Goal: Complete application form: Complete application form

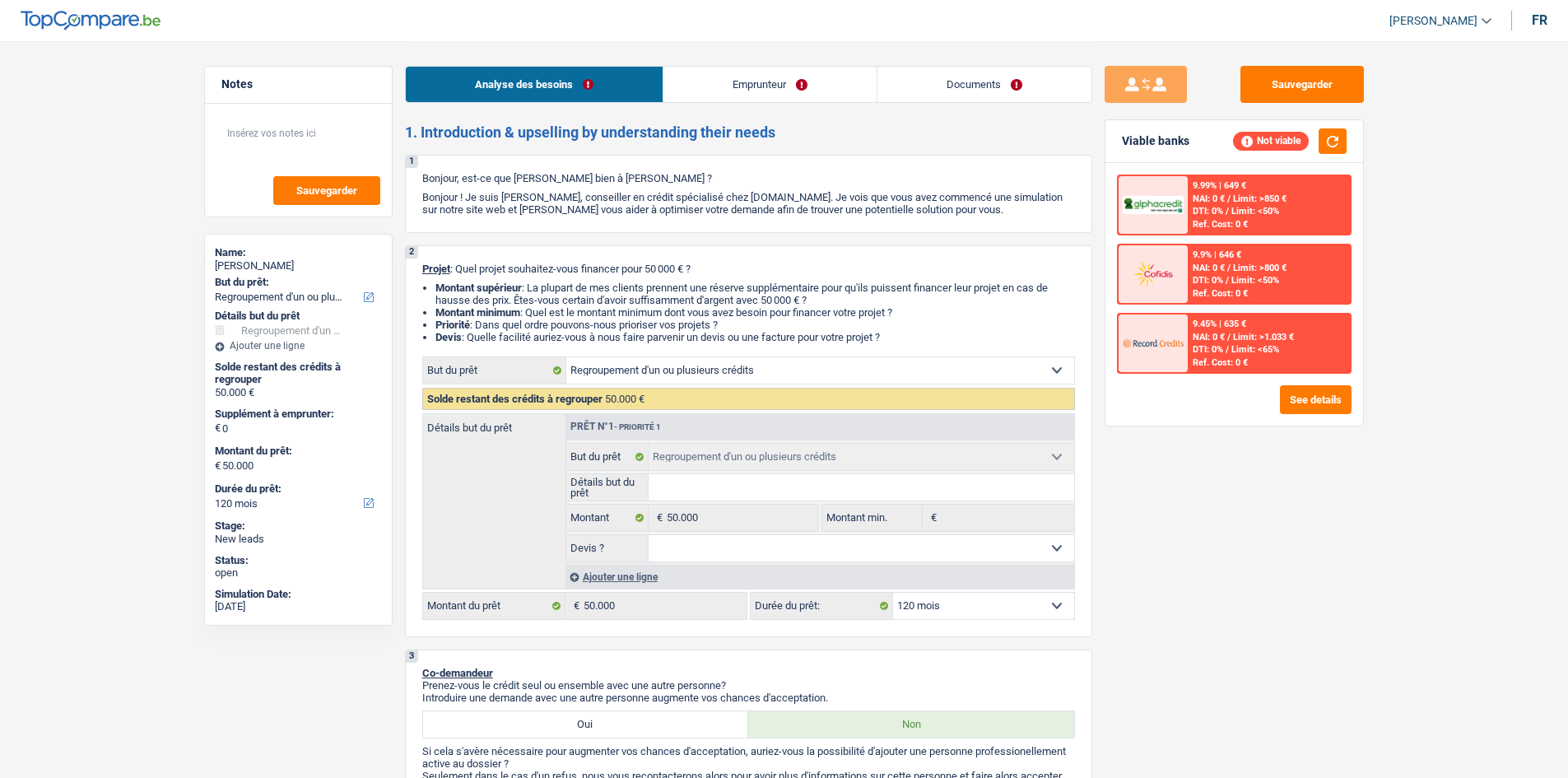
select select "refinancing"
select select "120"
select select "refinancing"
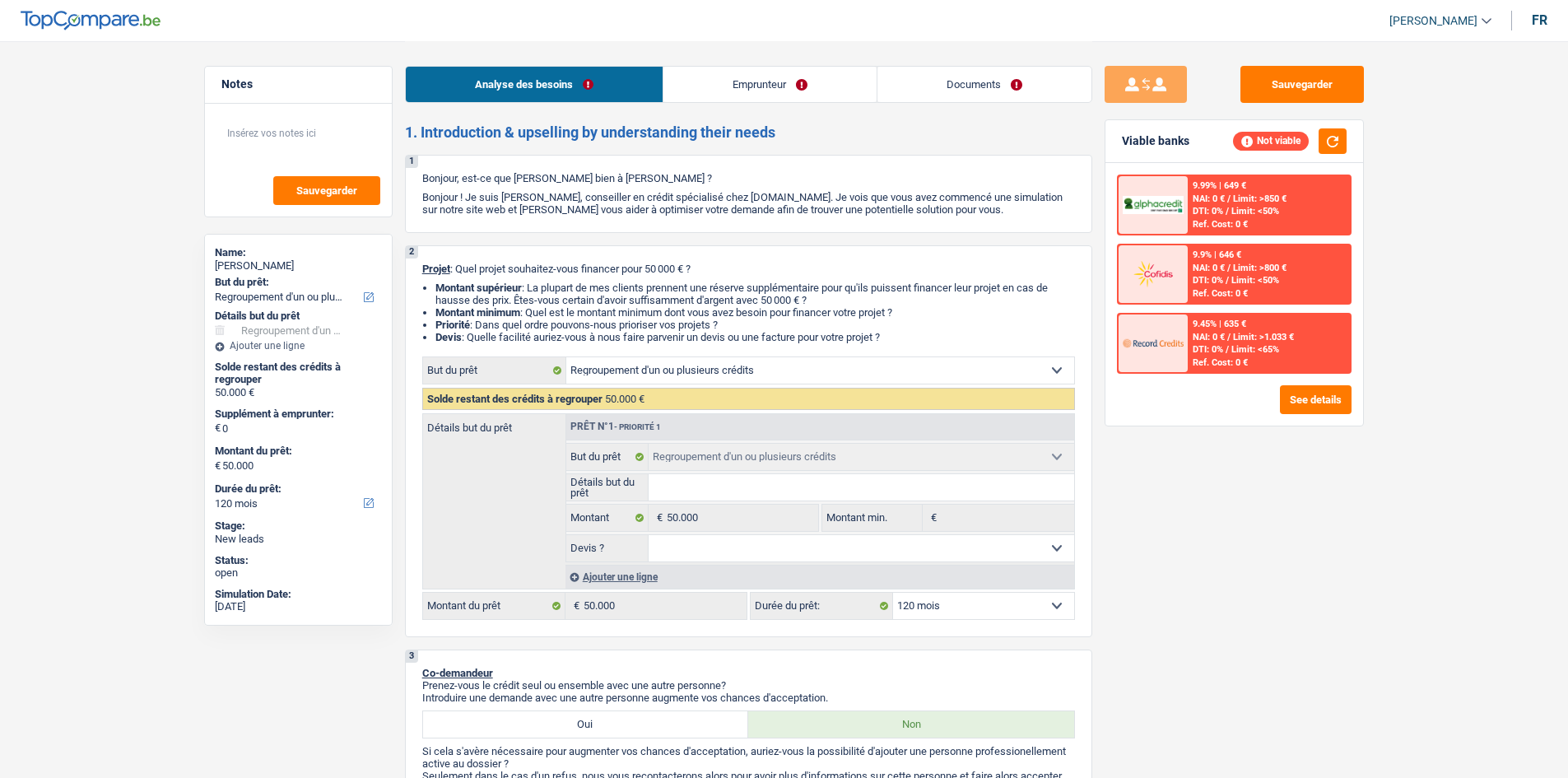
select select "120"
select select "worker"
select select "netSalary"
select select "refinancing"
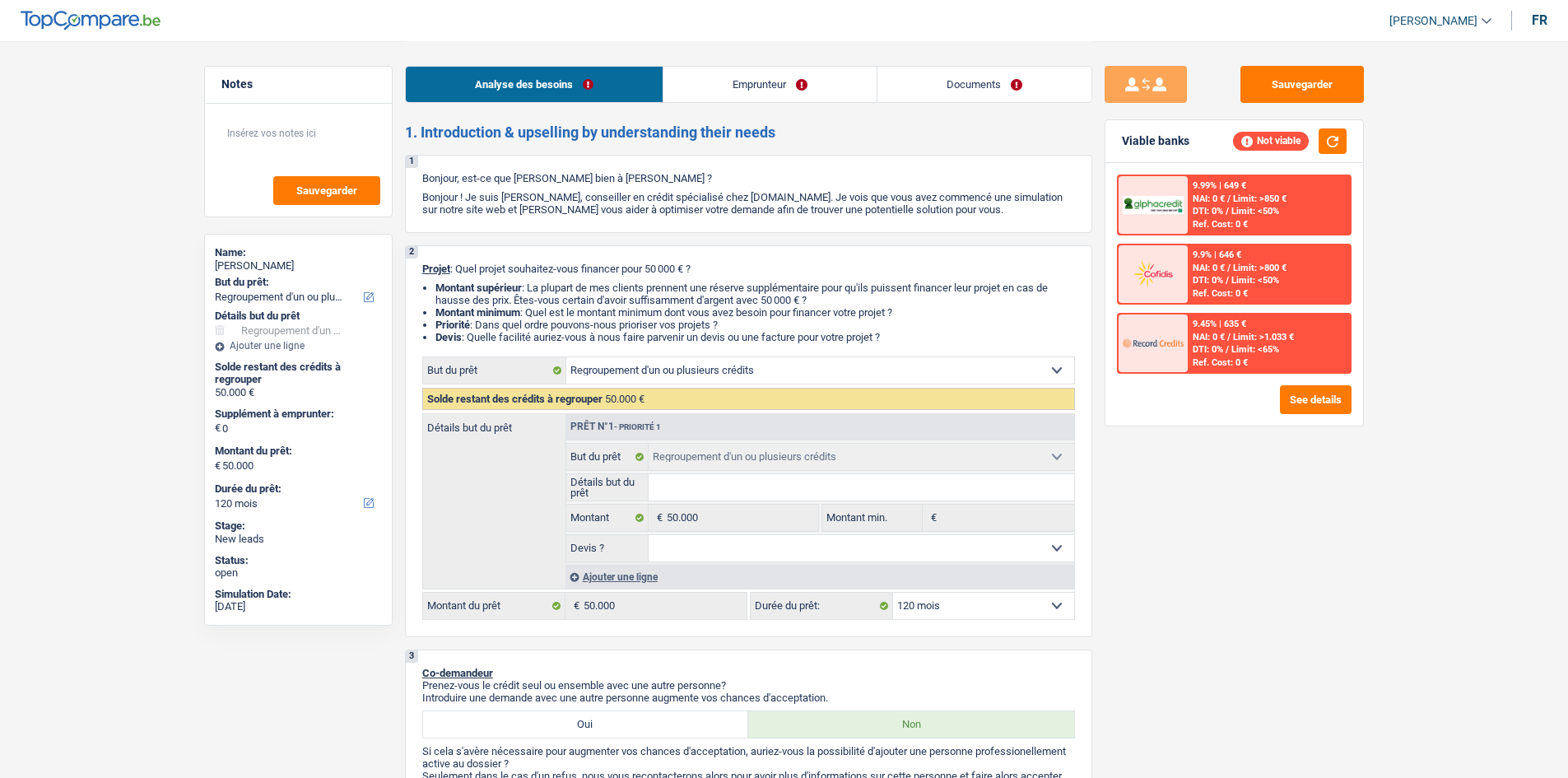
select select "120"
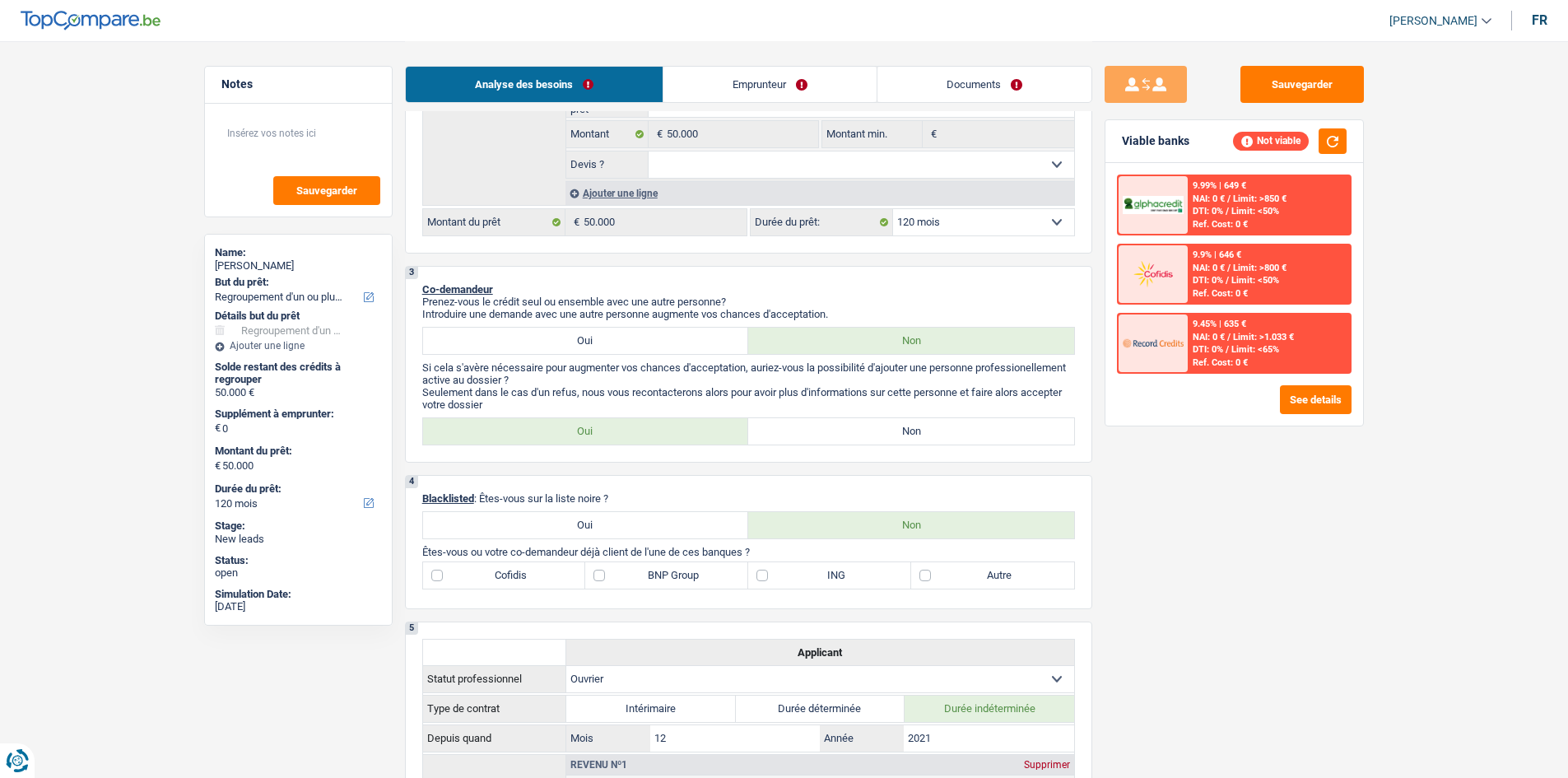
scroll to position [412, 0]
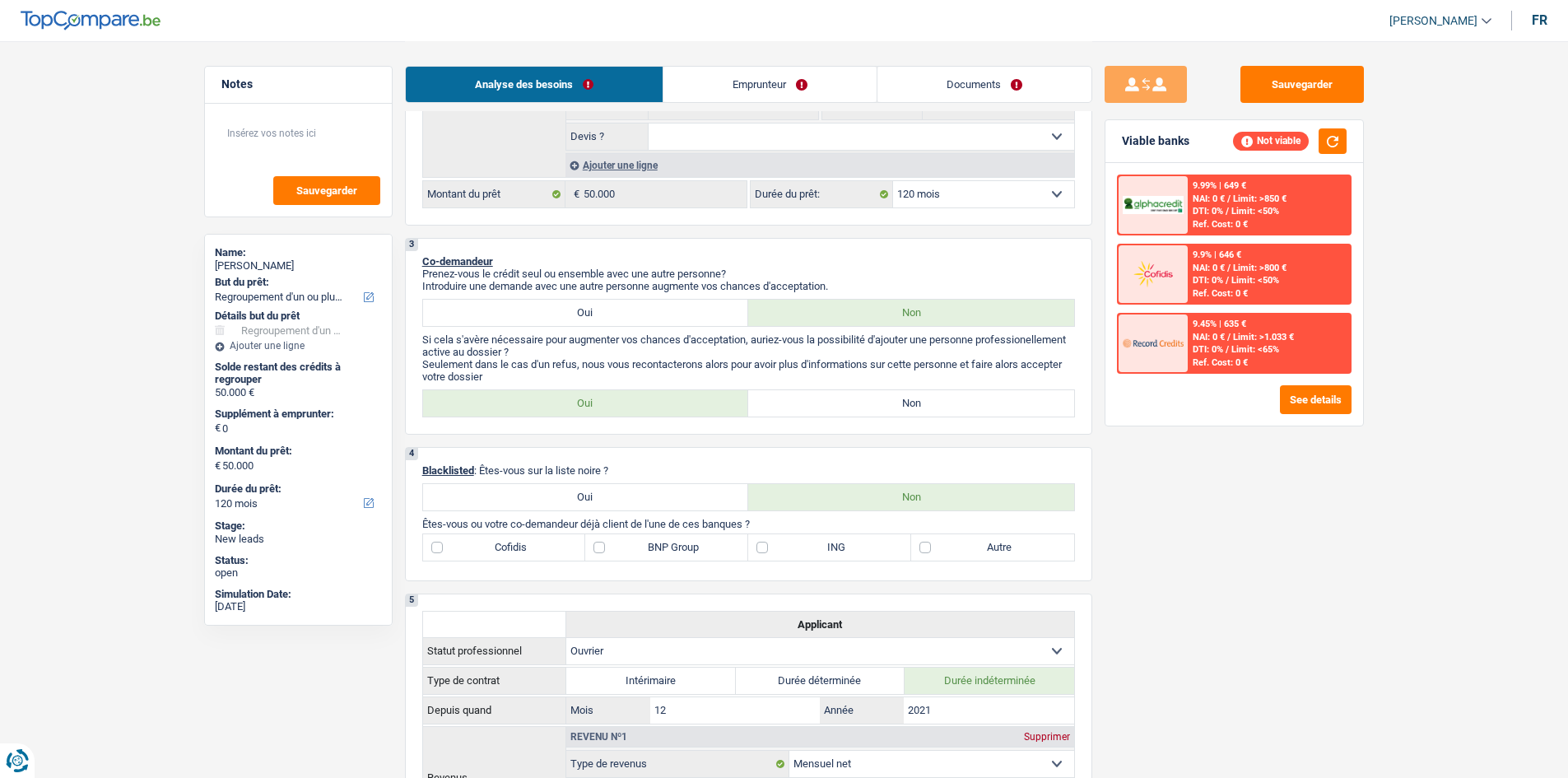
drag, startPoint x: 607, startPoint y: 313, endPoint x: 658, endPoint y: 319, distance: 51.4
click at [607, 313] on label "Oui" at bounding box center [586, 313] width 326 height 26
click at [607, 313] on input "Oui" at bounding box center [586, 313] width 326 height 26
radio input "true"
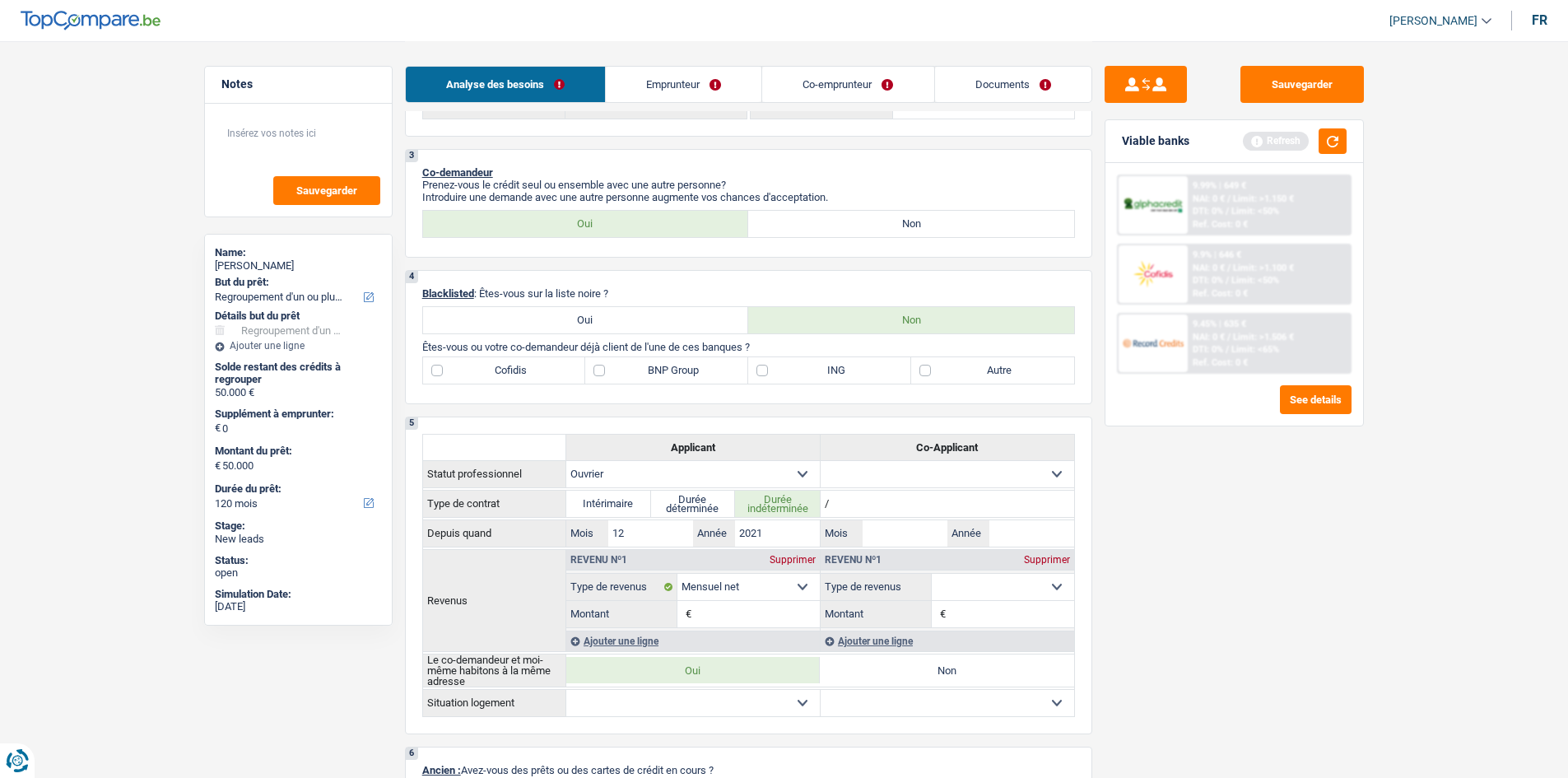
scroll to position [494, 0]
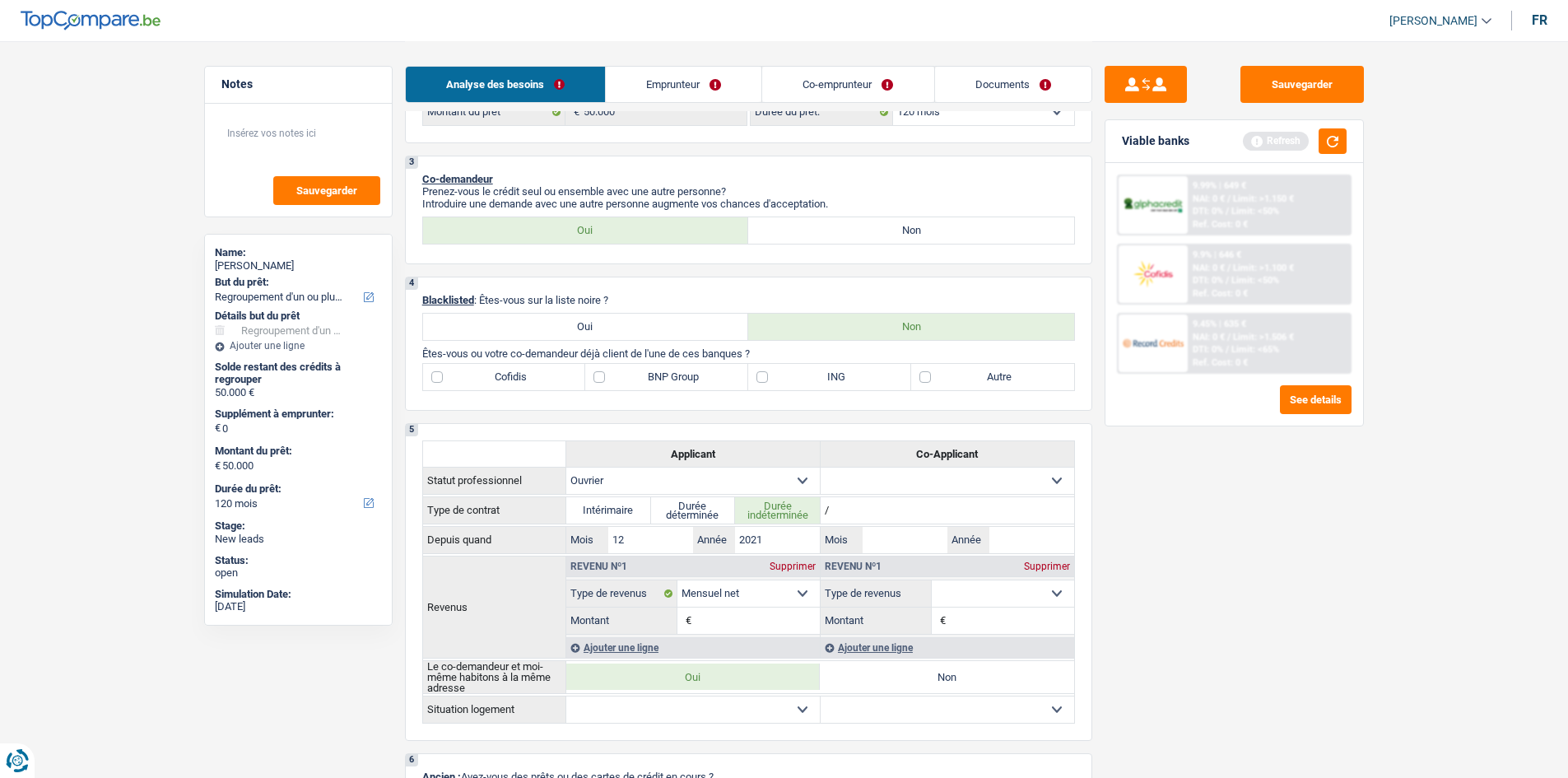
click at [920, 375] on label "Autre" at bounding box center [993, 377] width 162 height 26
click at [920, 375] on input "Autre" at bounding box center [993, 377] width 162 height 26
checkbox input "true"
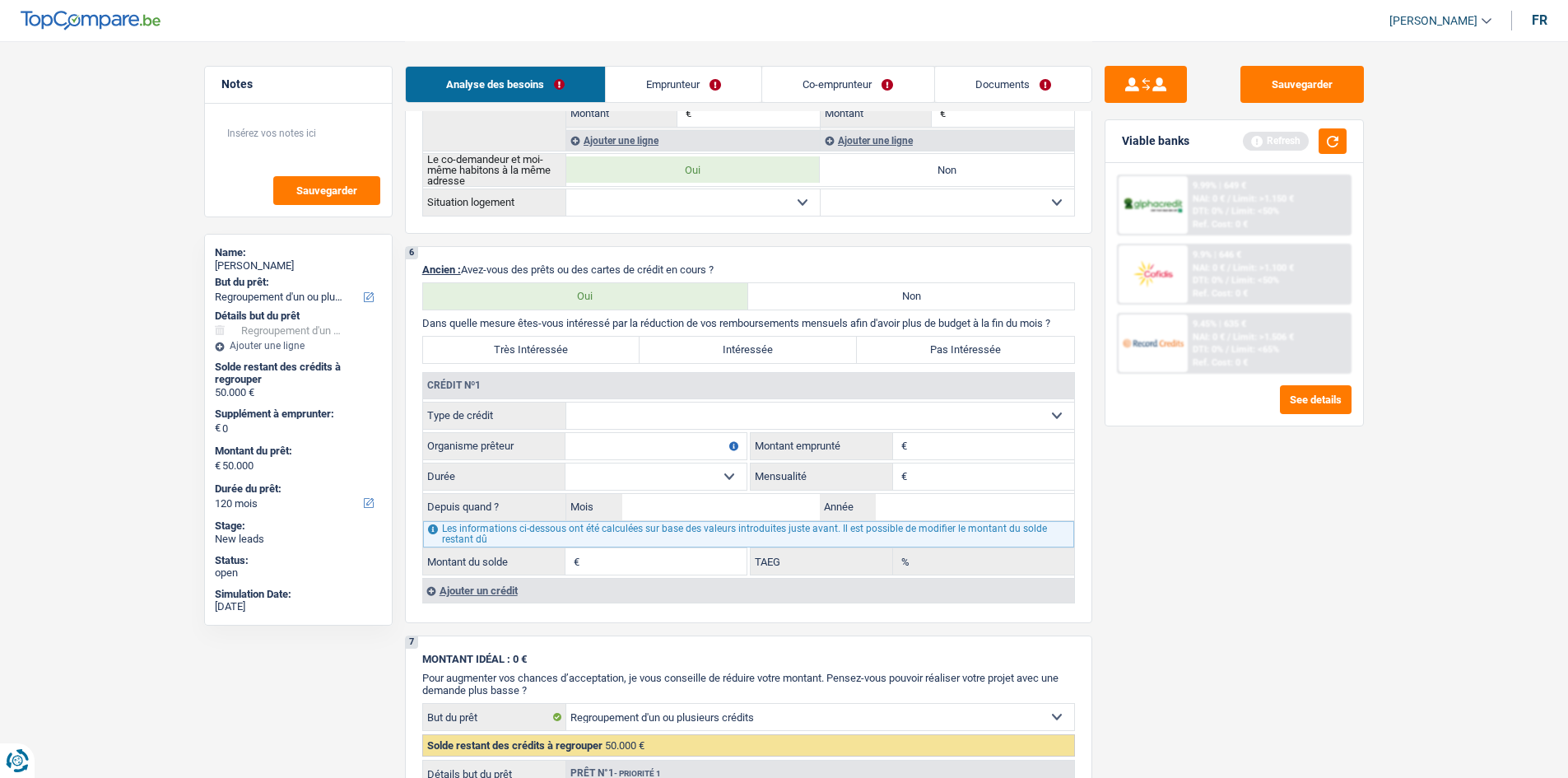
scroll to position [988, 0]
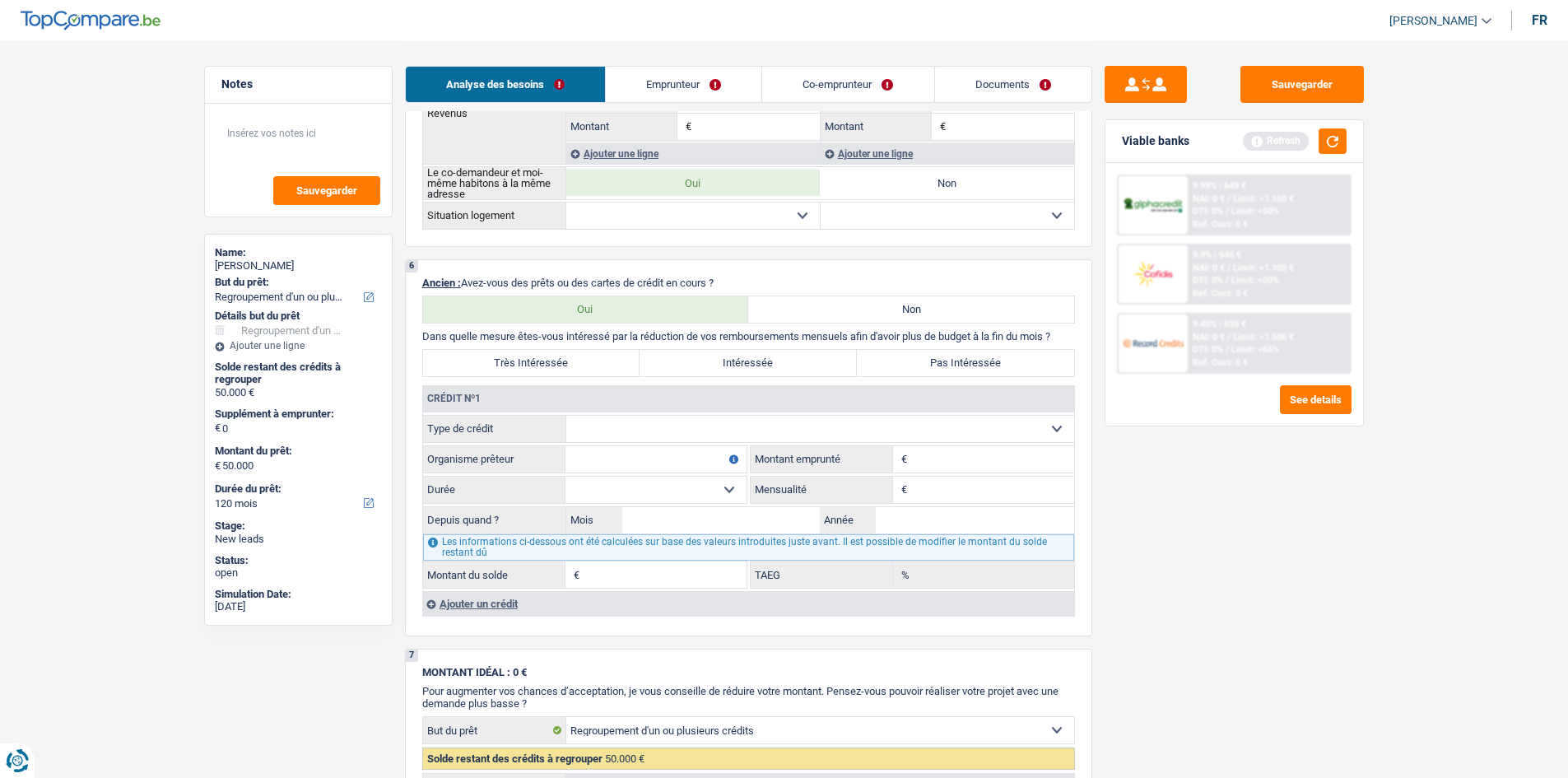
click at [557, 357] on label "Très Intéressée" at bounding box center [531, 363] width 218 height 26
click at [557, 357] on input "Très Intéressée" at bounding box center [531, 363] width 218 height 26
radio input "true"
click at [748, 428] on select "Carte ou ouverture de crédit Prêt hypothécaire Vente à tempérament Prêt à tempé…" at bounding box center [820, 429] width 508 height 26
select select "mortgage"
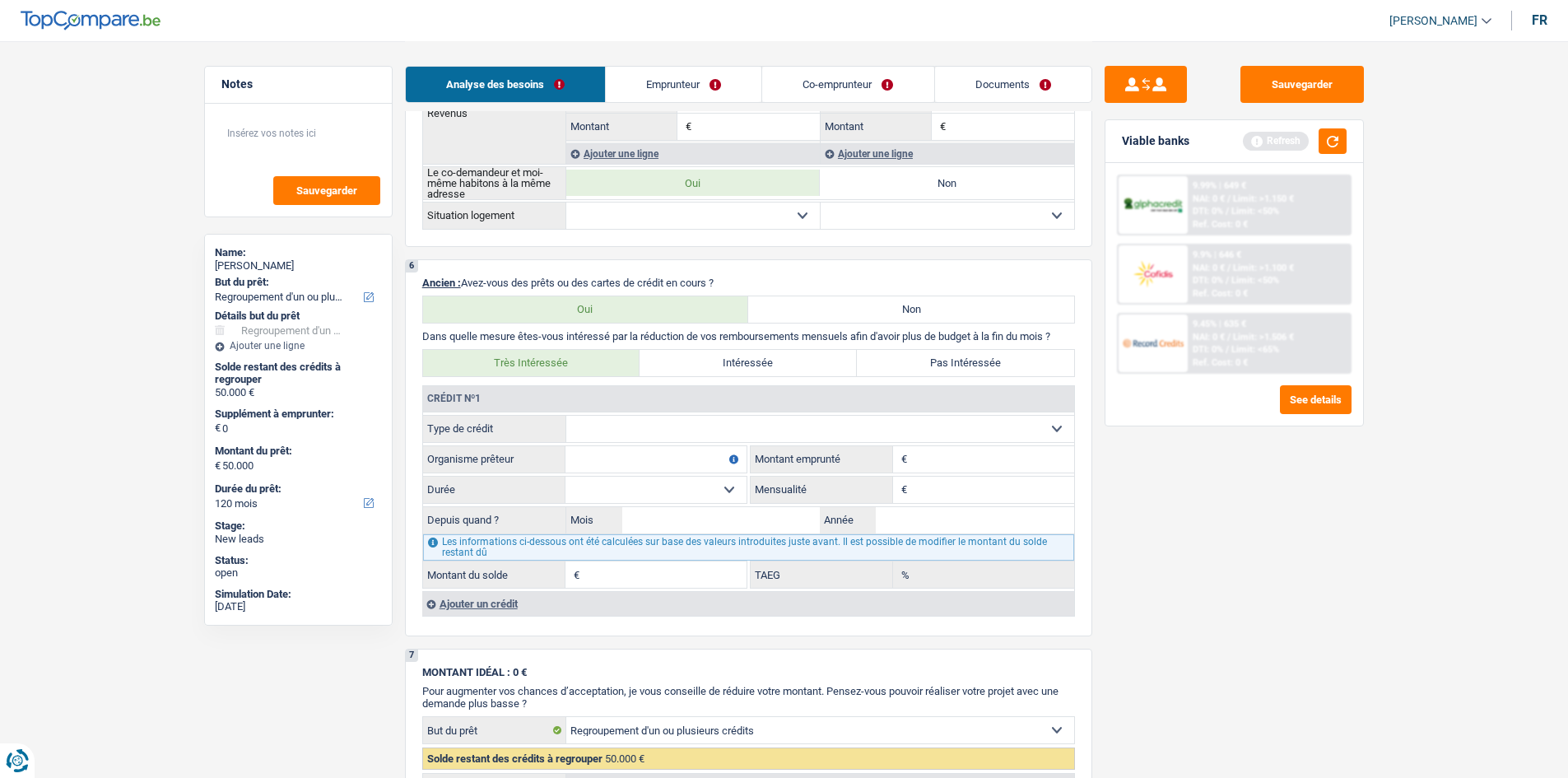
click at [566, 416] on select "Carte ou ouverture de crédit Prêt hypothécaire Vente à tempérament Prêt à tempé…" at bounding box center [820, 429] width 508 height 26
type input "0"
click at [703, 452] on input "Organisme prêteur" at bounding box center [656, 460] width 181 height 26
type input "Fond du logement"
click at [960, 447] on input "Montant" at bounding box center [993, 460] width 162 height 26
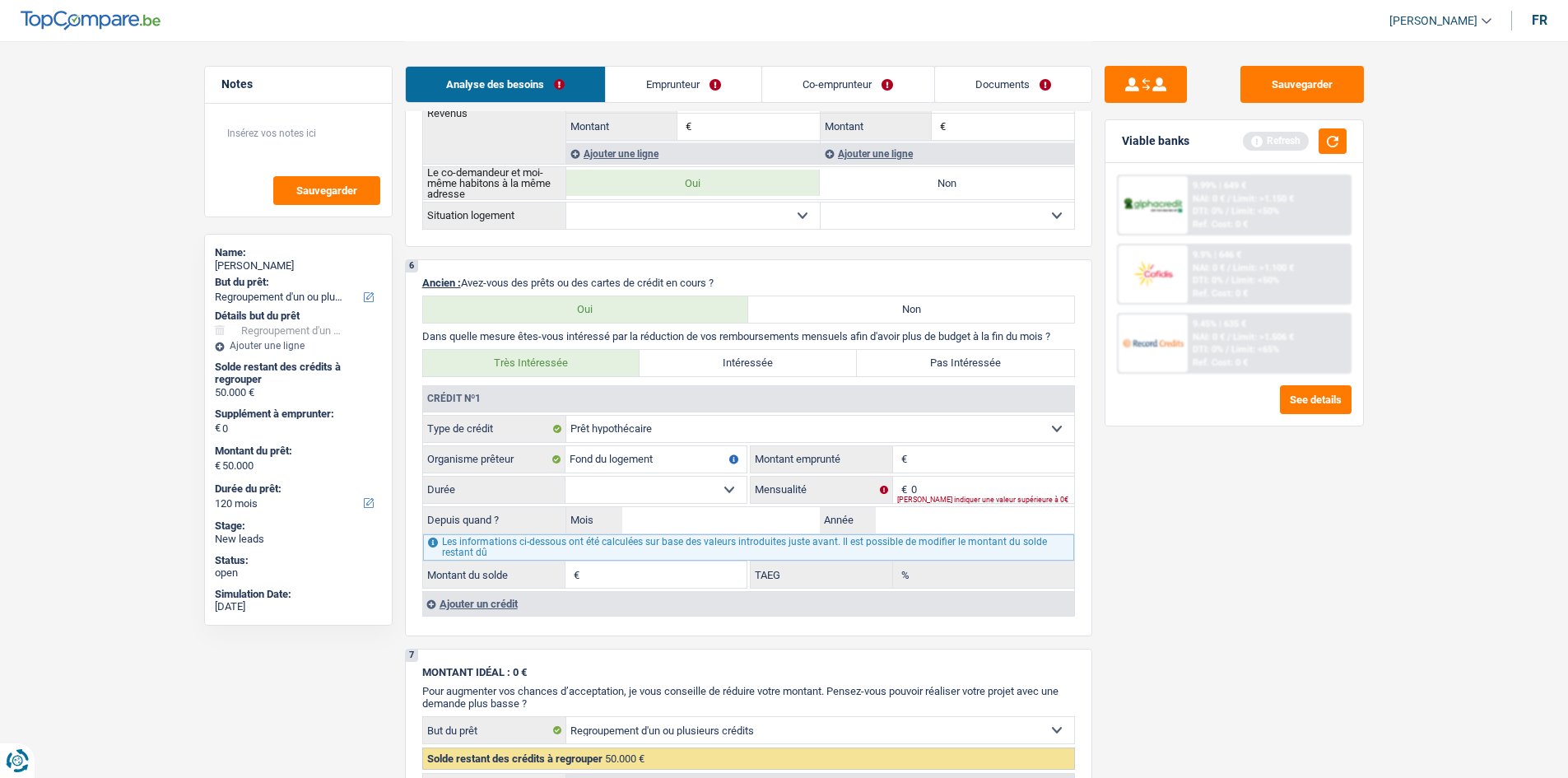
click at [707, 490] on select "120 mois 132 mois 144 mois 180 mois 240 mois 300 mois 360 mois 420 mois Sélecti…" at bounding box center [656, 489] width 181 height 26
select select "360"
click at [565, 476] on select "120 mois 132 mois 144 mois 180 mois 240 mois 300 mois 360 mois 420 mois Sélecti…" at bounding box center [656, 489] width 181 height 26
click at [944, 460] on input "Montant" at bounding box center [993, 460] width 162 height 26
click at [936, 488] on input "0" at bounding box center [993, 489] width 162 height 26
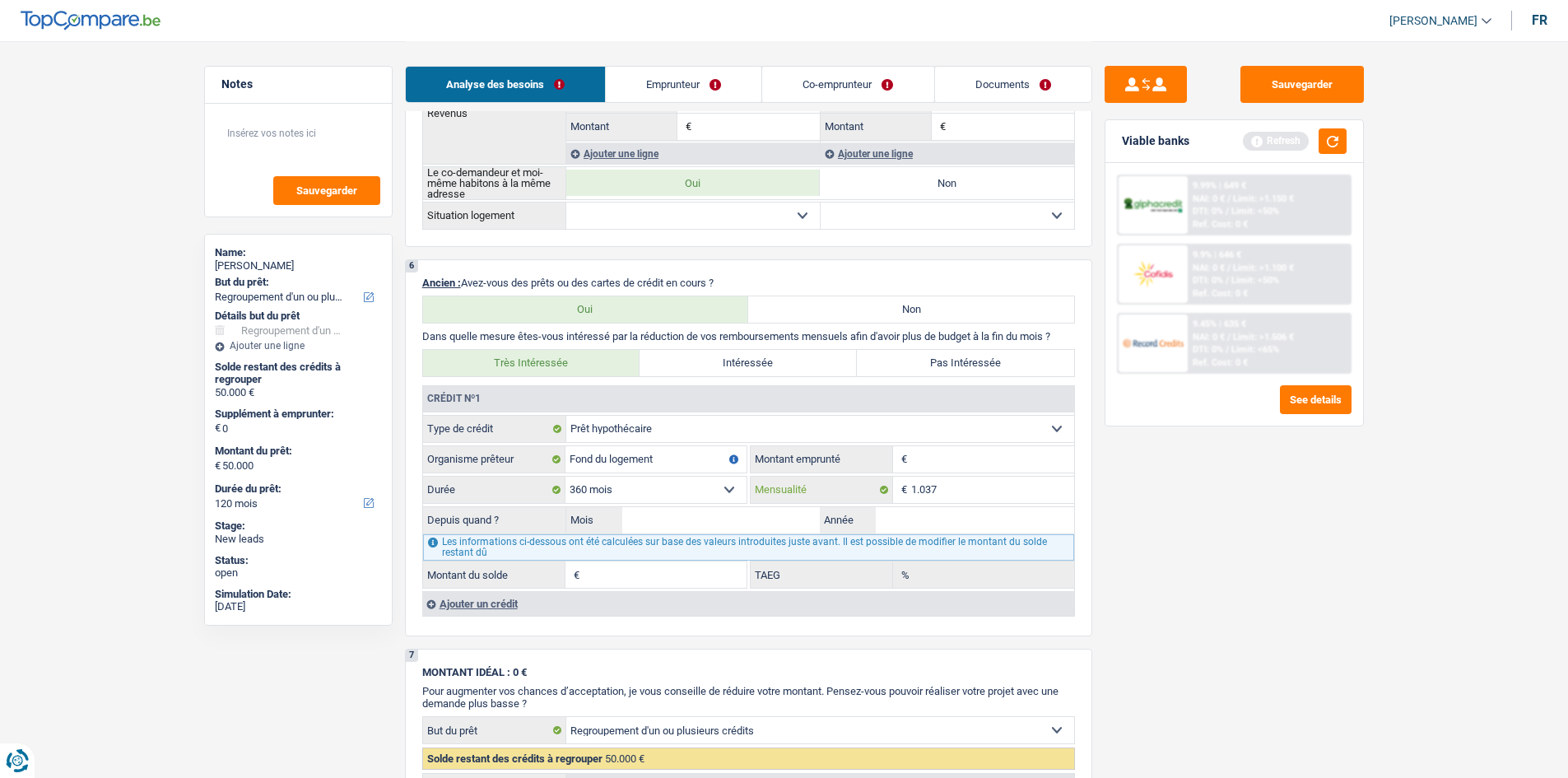
type input "1.037"
click at [925, 467] on input "Montant" at bounding box center [993, 460] width 162 height 26
type input "2"
select select
type input "266.000"
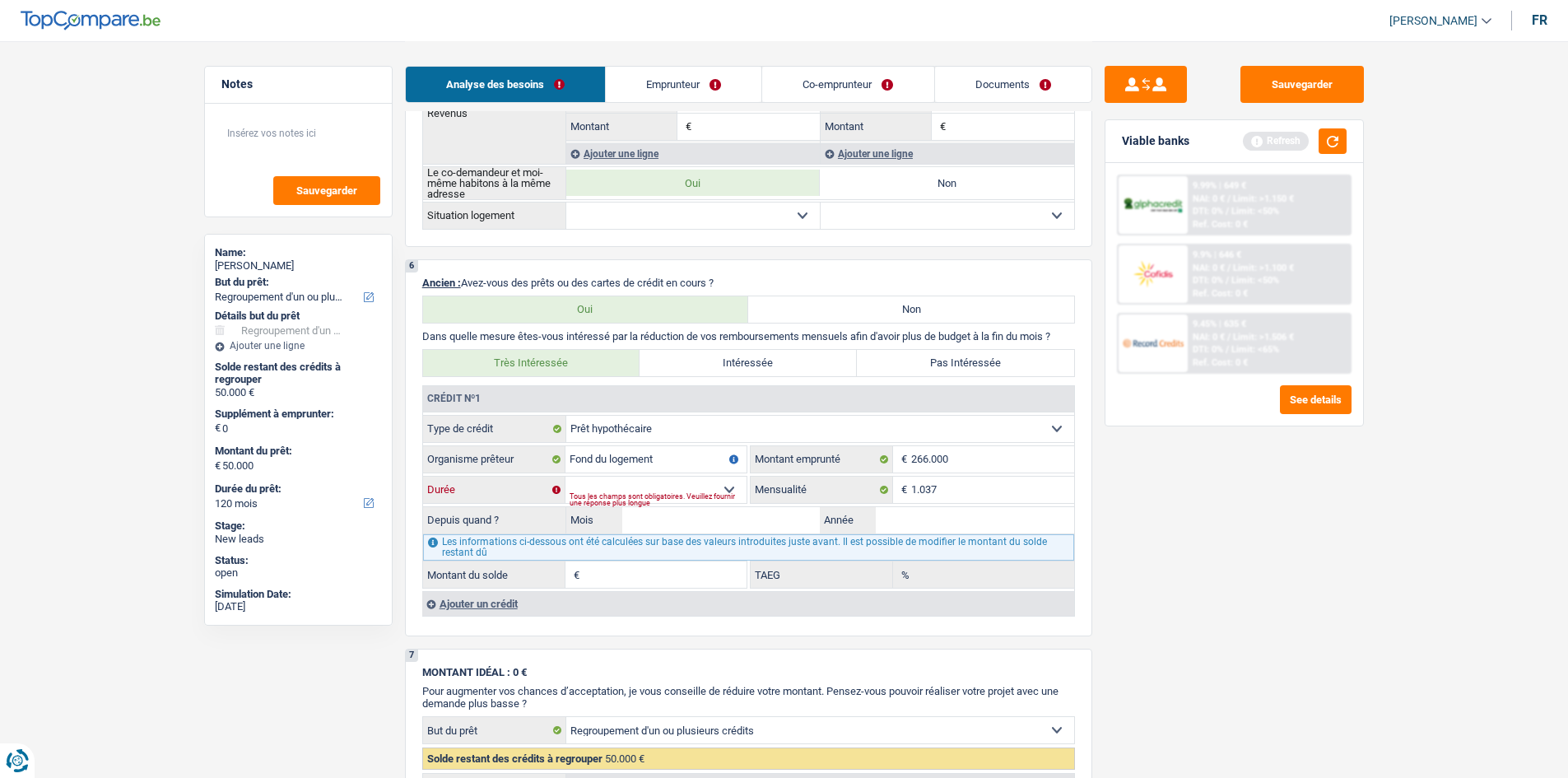
click at [682, 488] on select "120 mois 132 mois 144 mois 180 mois 240 mois 300 mois 360 mois 420 mois Sélecti…" at bounding box center [656, 489] width 181 height 26
select select "360"
click at [565, 476] on select "120 mois 132 mois 144 mois 180 mois 240 mois 300 mois 360 mois 420 mois Sélecti…" at bounding box center [656, 489] width 181 height 26
click at [724, 521] on input "Mois" at bounding box center [721, 520] width 198 height 26
type input "04"
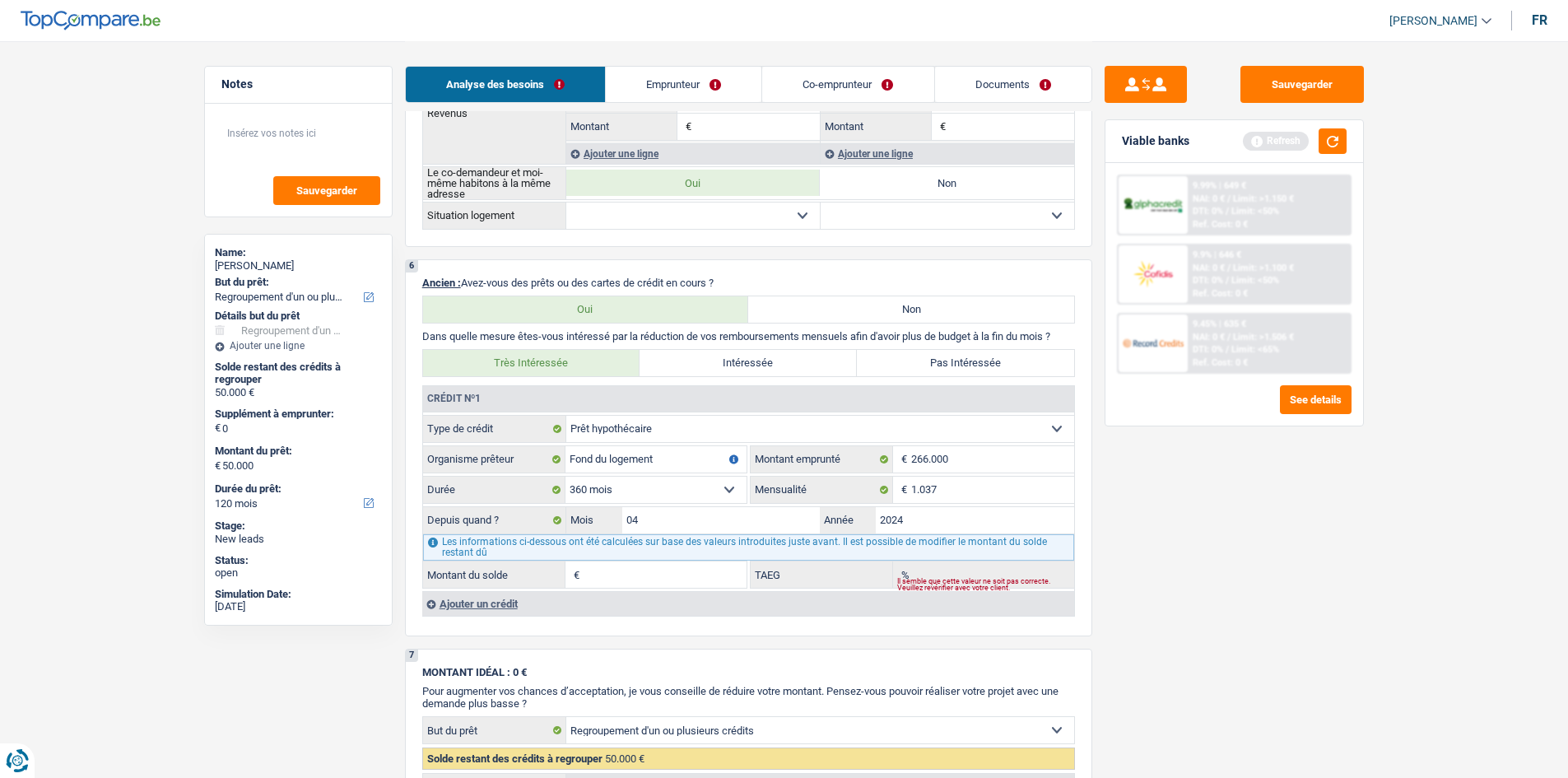
type input "2024"
type input "257.270"
type input "2,42"
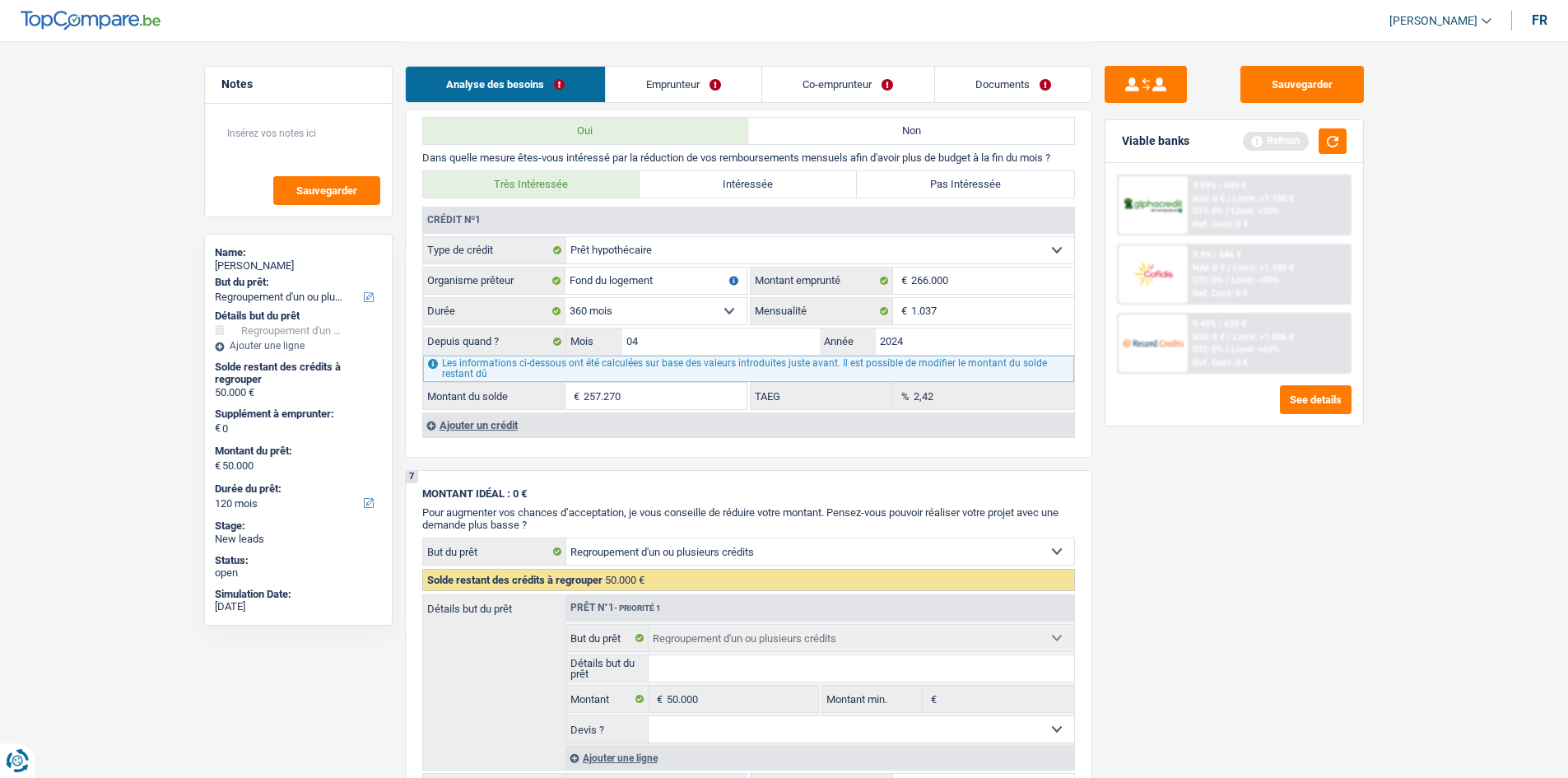
scroll to position [1070, 0]
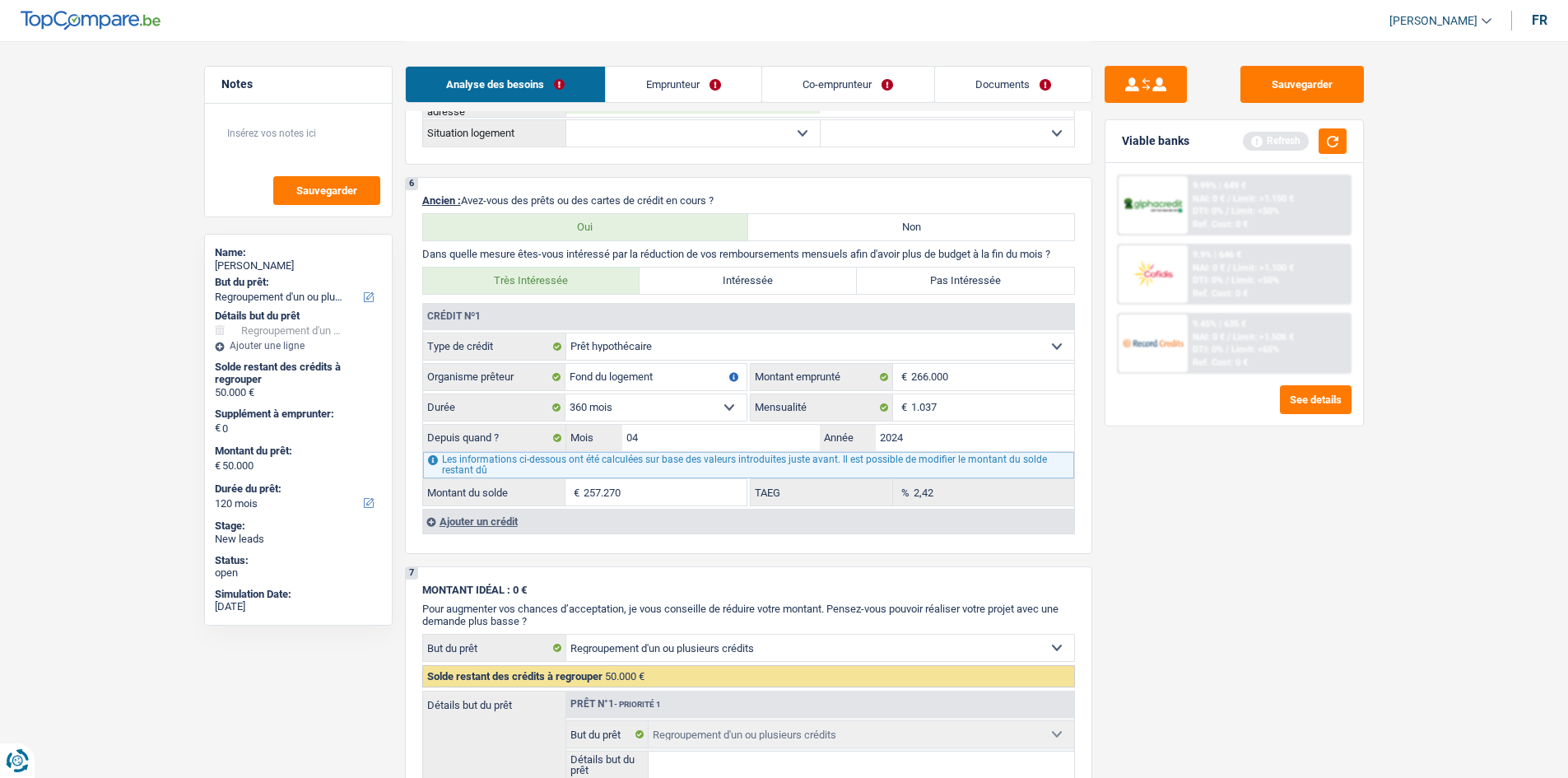
click at [488, 519] on div "Ajouter un crédit" at bounding box center [748, 521] width 652 height 24
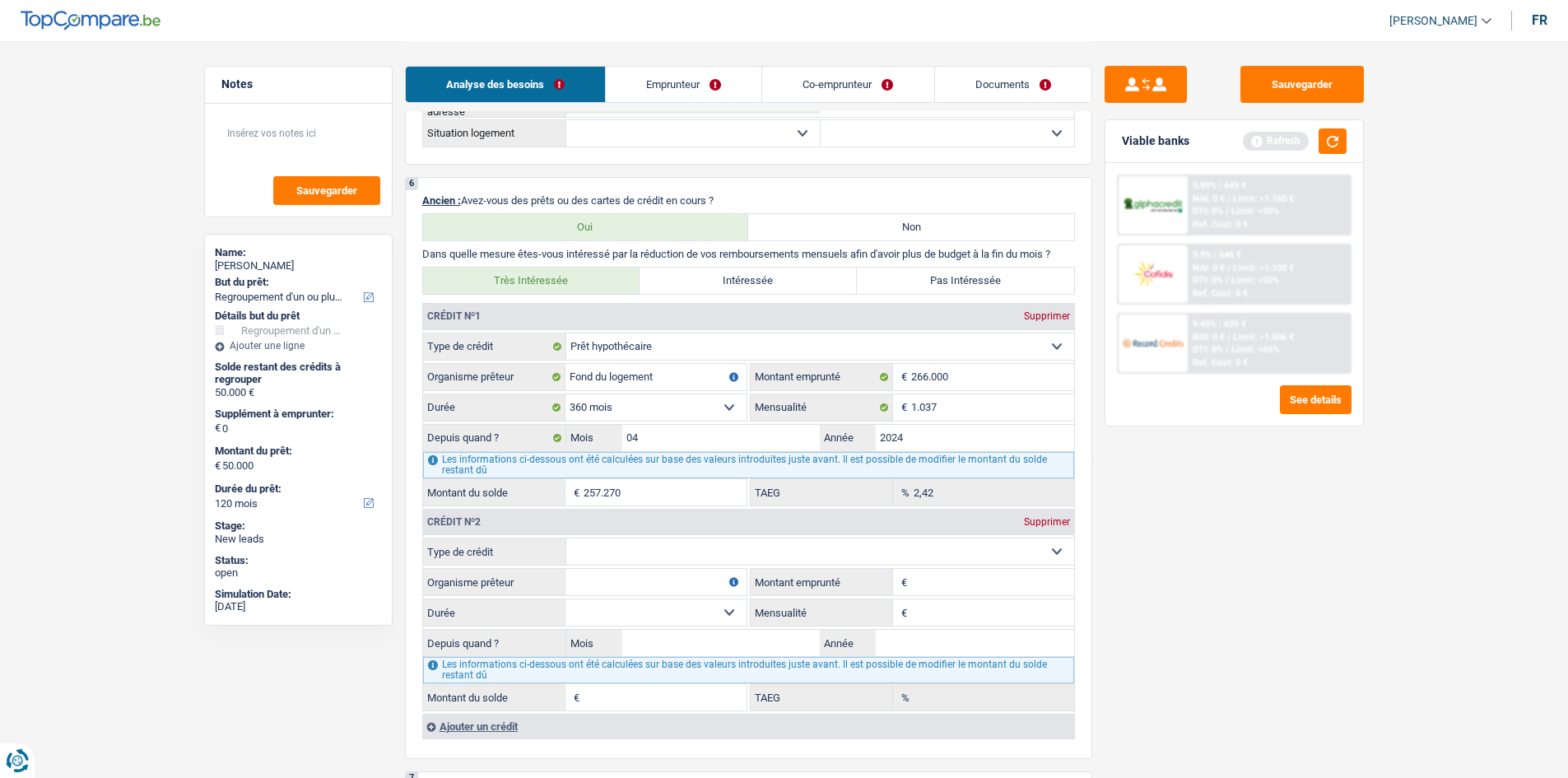
click at [646, 542] on select "Carte ou ouverture de crédit Prêt hypothécaire Vente à tempérament Prêt à tempé…" at bounding box center [820, 551] width 508 height 26
select select "personalLoan"
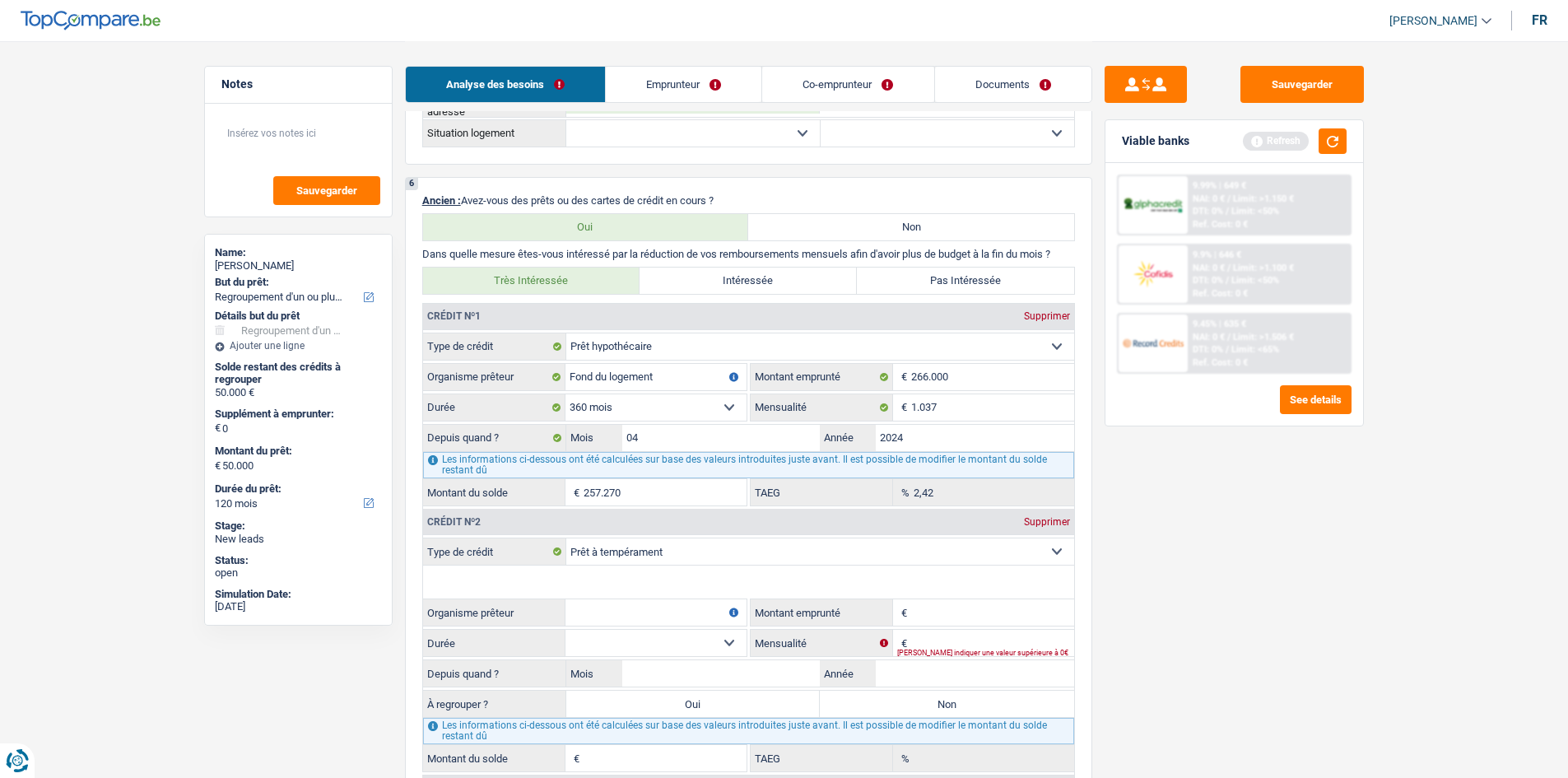
type input "0"
click at [640, 610] on input "Organisme prêteur" at bounding box center [656, 613] width 181 height 26
type input "Beobank"
click at [940, 612] on input "Montant emprunté" at bounding box center [993, 613] width 162 height 26
click at [940, 640] on input "0" at bounding box center [993, 643] width 162 height 26
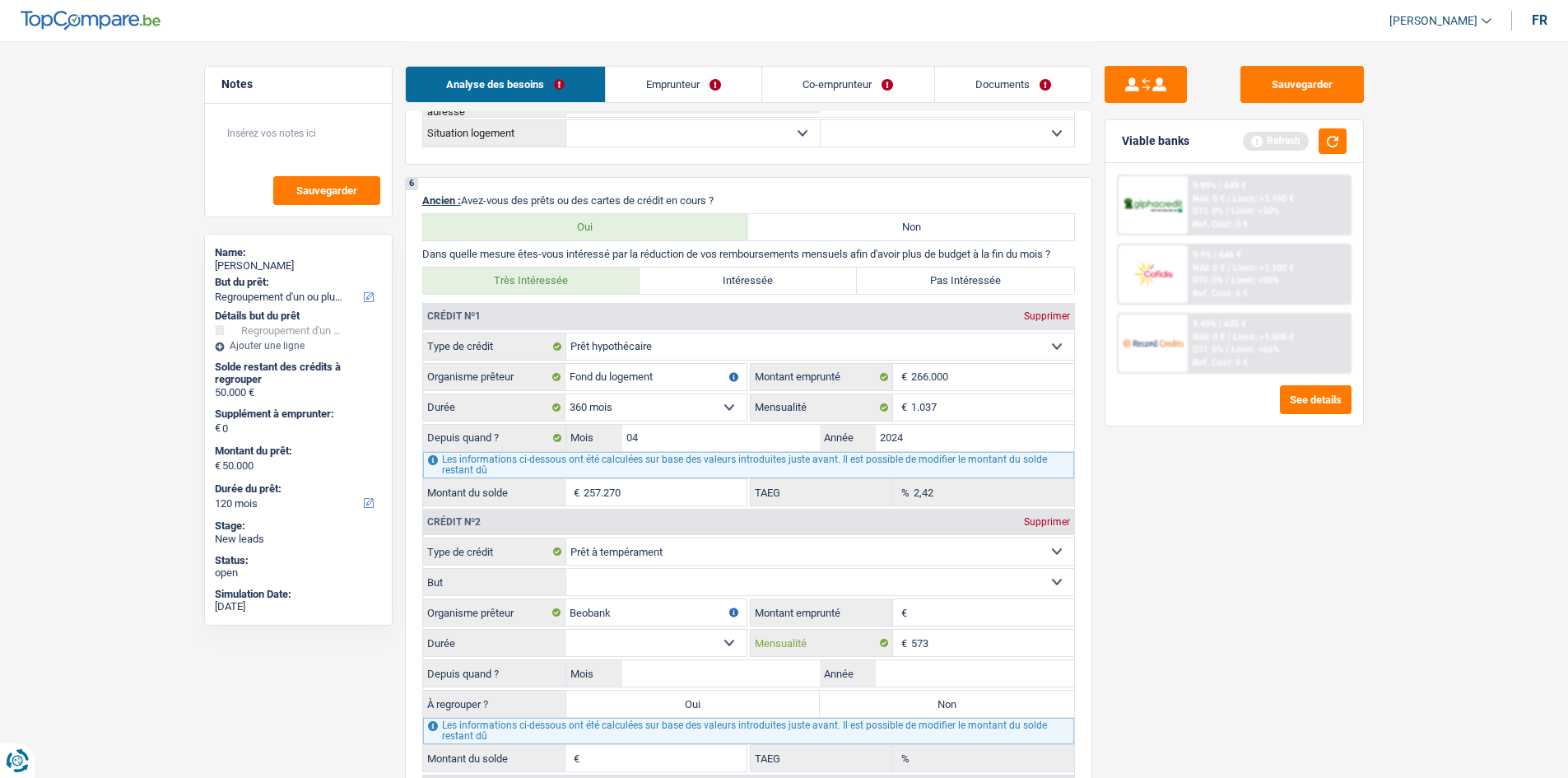
type input "573"
click at [727, 647] on select "12 mois 18 mois 24 mois Sélectionner une option" at bounding box center [656, 643] width 181 height 26
click at [812, 666] on input "Mois" at bounding box center [721, 673] width 198 height 26
click at [729, 648] on select "12 mois 18 mois 24 mois Sélectionner une option" at bounding box center [656, 643] width 181 height 26
click at [734, 641] on select "12 mois 18 mois 24 mois Sélectionner une option" at bounding box center [656, 643] width 181 height 26
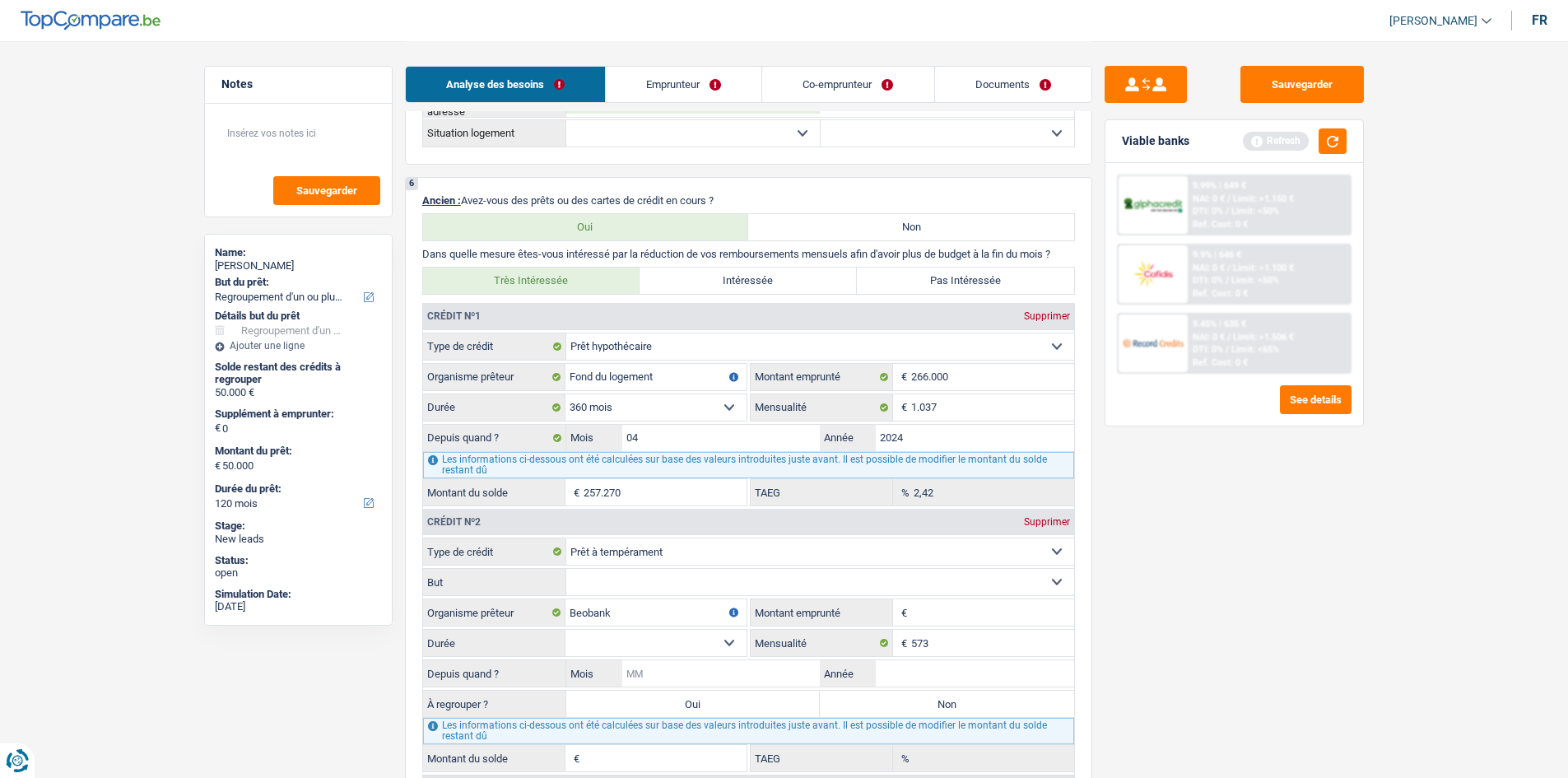
click at [725, 665] on input "Mois" at bounding box center [721, 673] width 198 height 26
click at [683, 667] on input "Mois" at bounding box center [721, 673] width 198 height 26
type input "2024"
click at [681, 667] on input "Mois" at bounding box center [721, 673] width 198 height 26
type input "09"
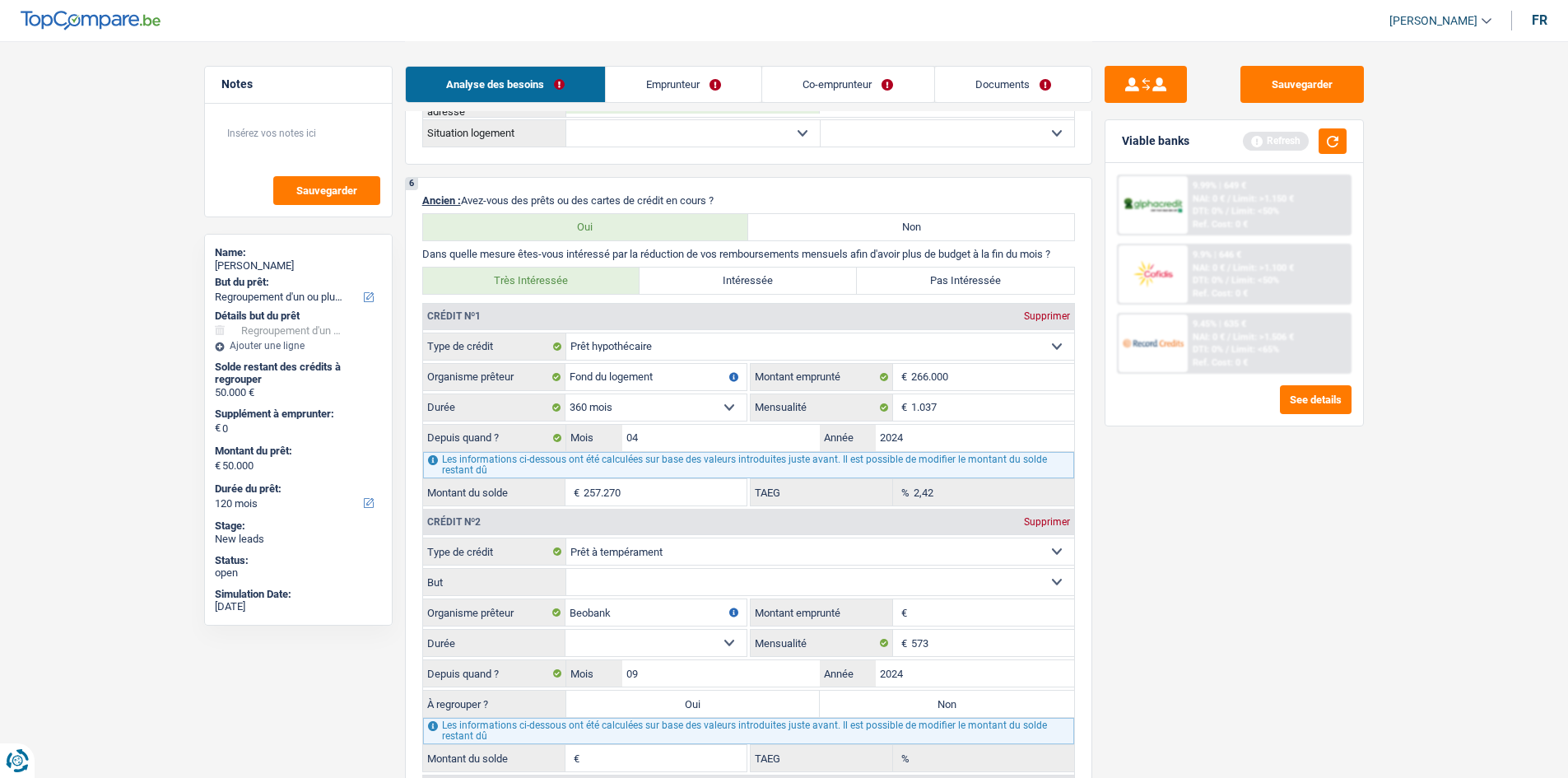
click at [731, 638] on select "12 mois 18 mois 24 mois Sélectionner une option" at bounding box center [656, 643] width 181 height 26
click at [922, 611] on input "Montant emprunté" at bounding box center [993, 613] width 162 height 26
click at [898, 570] on select "Confort maison: meubles, textile, peinture, électroménager, outillage non-profe…" at bounding box center [820, 582] width 508 height 26
click at [1212, 640] on div "Sauvegarder Viable banks Refresh 9.99% | 649 € NAI: 0 € / Limit: >1.150 € DTI: …" at bounding box center [1234, 409] width 284 height 686
click at [953, 603] on input "Montant emprunté" at bounding box center [993, 613] width 162 height 26
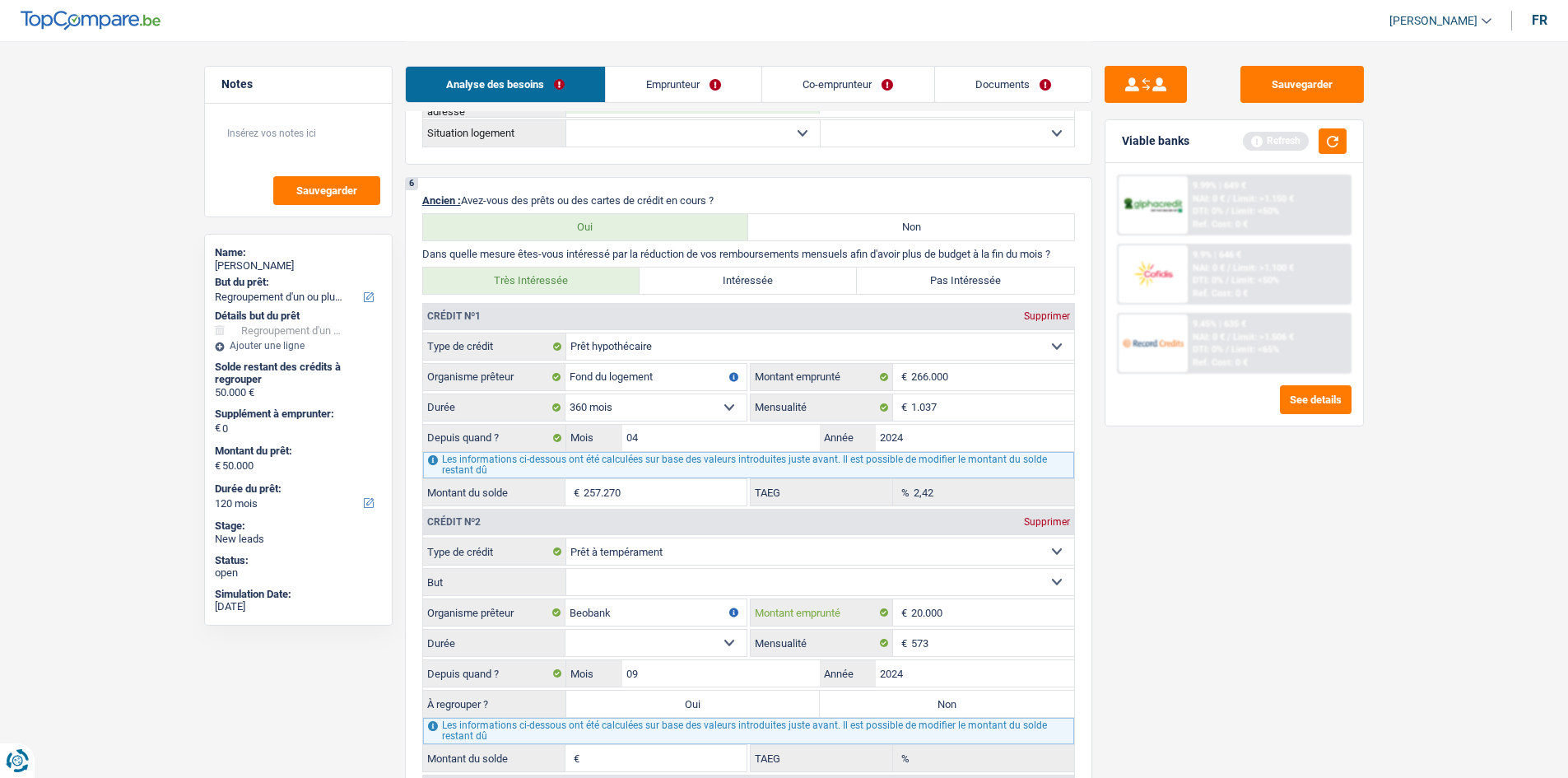
type input "20.000"
click at [891, 544] on select "Carte ou ouverture de crédit Prêt hypothécaire Vente à tempérament Prêt à tempé…" at bounding box center [820, 551] width 508 height 26
click at [1110, 655] on div "Sauvegarder Viable banks Refresh 9.99% | 649 € NAI: 0 € / Limit: >1.150 € DTI: …" at bounding box center [1234, 409] width 284 height 686
click at [686, 576] on select "Confort maison: meubles, textile, peinture, électroménager, outillage non-profe…" at bounding box center [820, 582] width 508 height 26
click at [1225, 656] on div "Sauvegarder Viable banks Refresh 9.99% | 649 € NAI: 0 € / Limit: >1.150 € DTI: …" at bounding box center [1234, 409] width 284 height 686
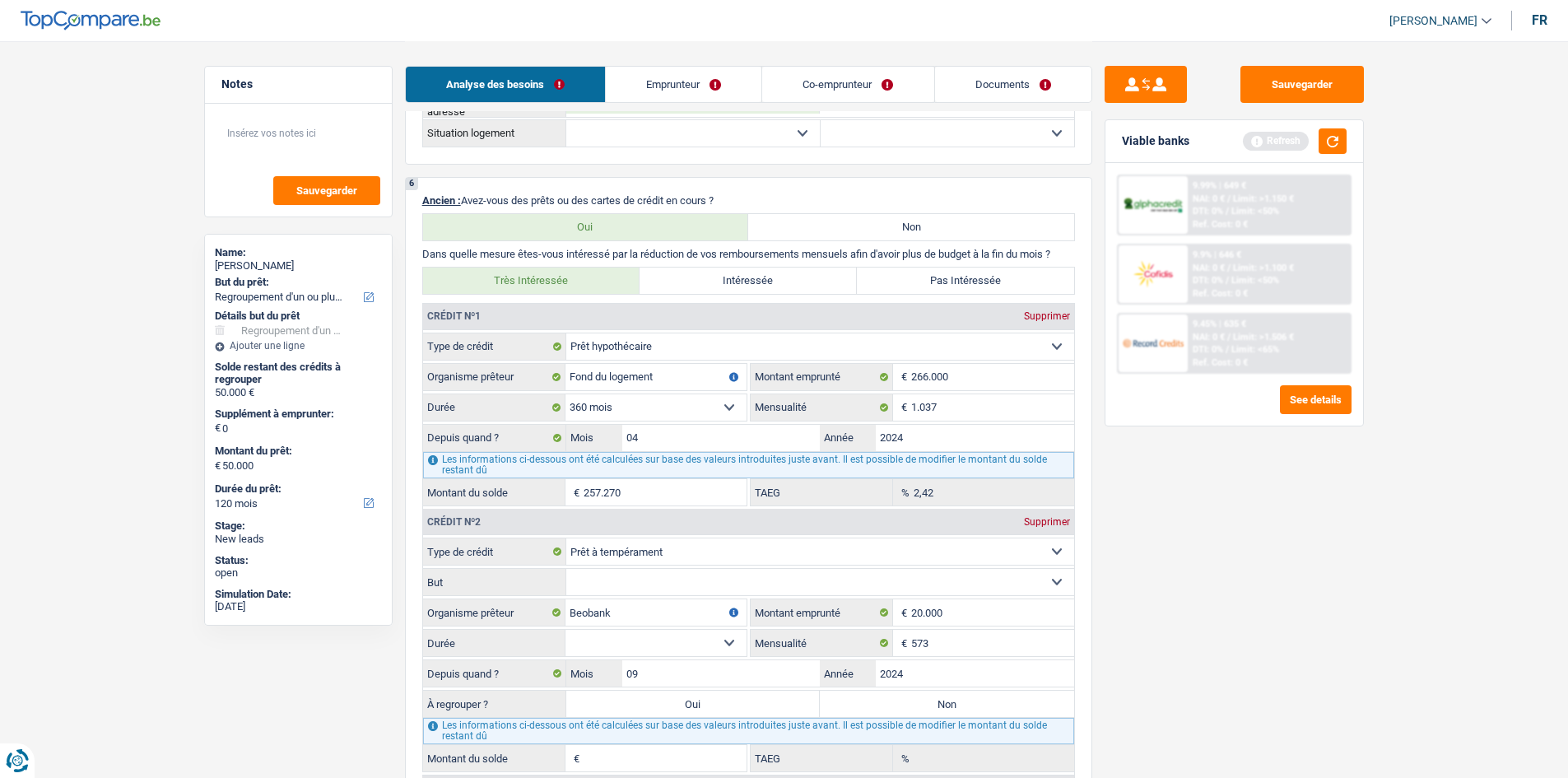
click at [961, 552] on select "Carte ou ouverture de crédit Prêt hypothécaire Vente à tempérament Prêt à tempé…" at bounding box center [820, 551] width 508 height 26
select select "creditConsolidation"
click at [566, 538] on select "Carte ou ouverture de crédit Prêt hypothécaire Vente à tempérament Prêt à tempé…" at bounding box center [820, 551] width 508 height 26
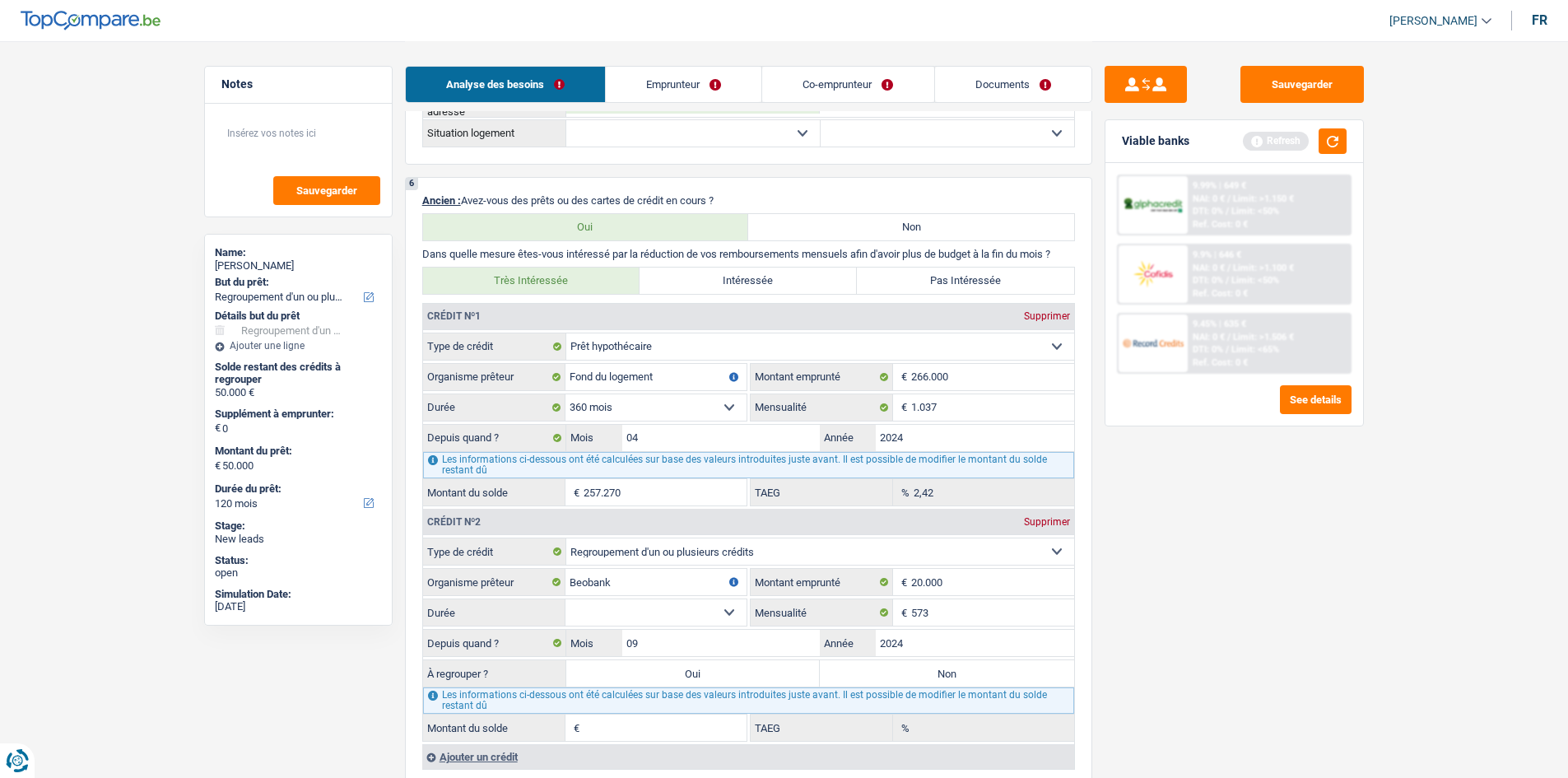
click at [725, 614] on select "12 mois 18 mois 24 mois 30 mois 36 mois 42 mois 48 mois 60 mois 72 mois 84 mois…" at bounding box center [656, 613] width 181 height 26
select select "72"
click at [565, 600] on select "12 mois 18 mois 24 mois 30 mois 36 mois 42 mois 48 mois 60 mois 72 mois 84 mois…" at bounding box center [656, 613] width 181 height 26
type input "18.493"
type input "31,57"
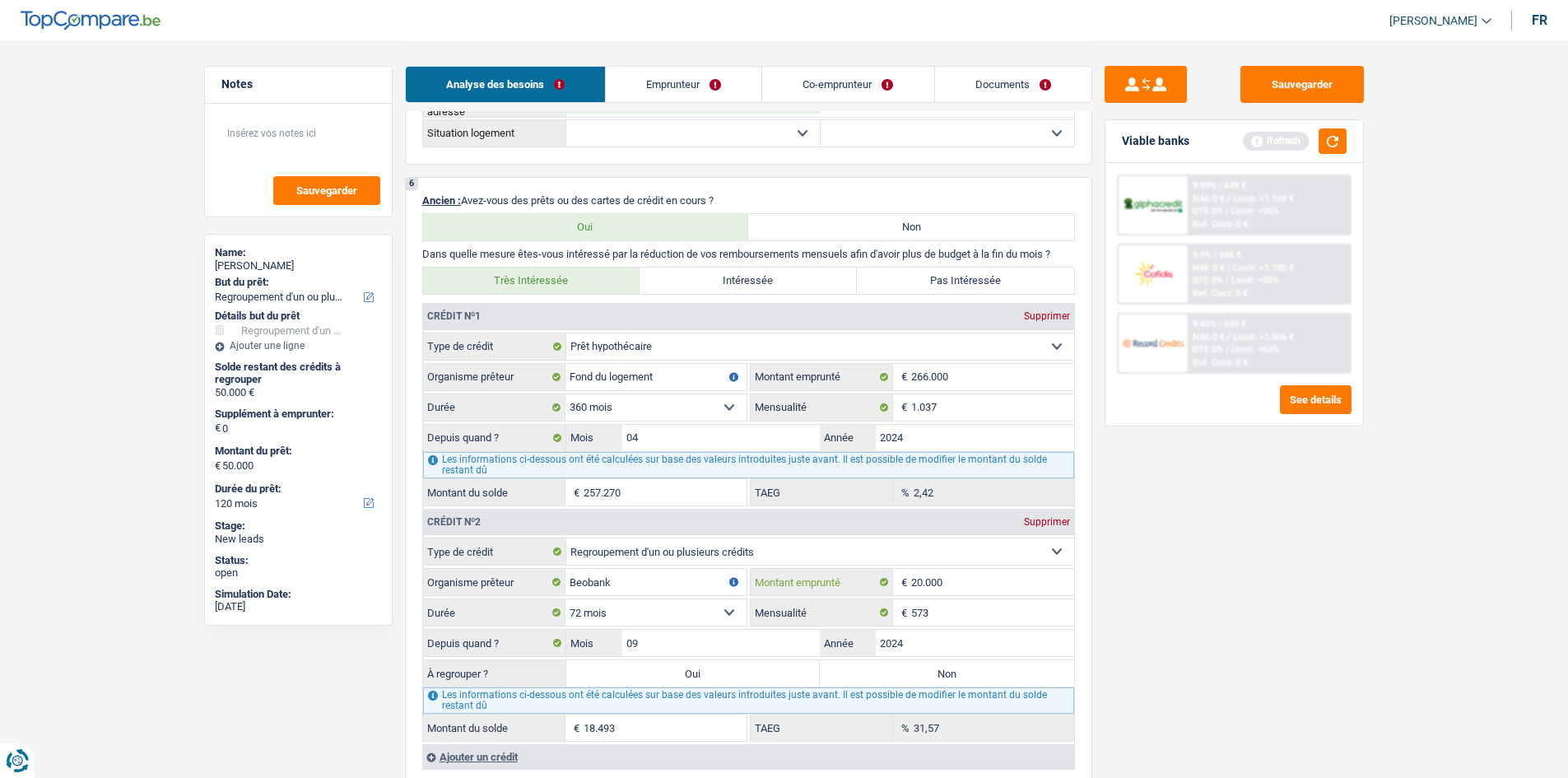
click at [959, 586] on input "20.000" at bounding box center [993, 582] width 162 height 26
type input "2.000"
select select
type input "2"
type input "30.000"
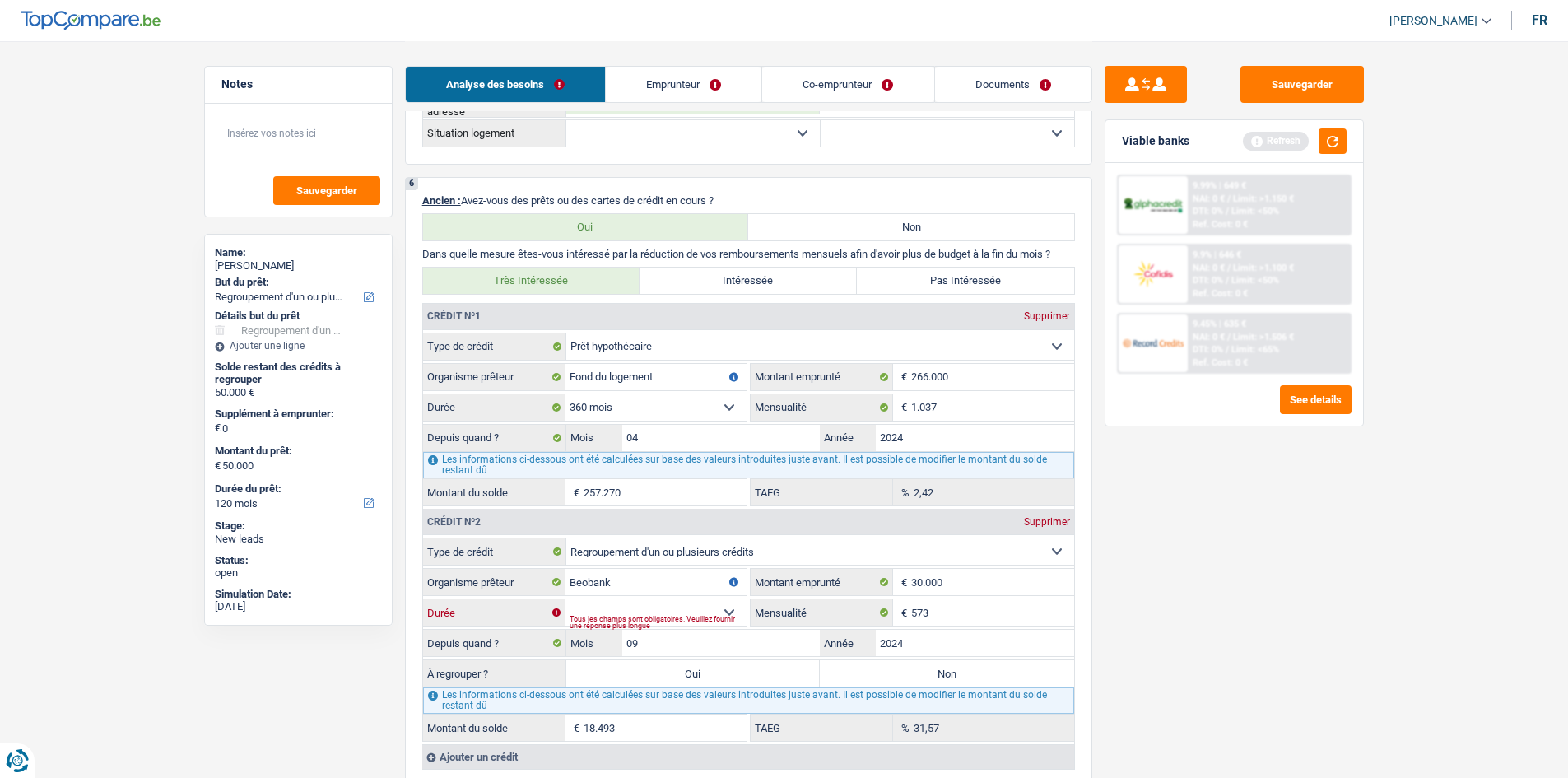
click at [731, 606] on select "12 mois 18 mois 24 mois 30 mois 36 mois 42 mois 48 mois 60 mois 72 mois 84 mois…" at bounding box center [656, 613] width 181 height 26
select select "72"
click at [565, 600] on select "12 mois 18 mois 24 mois 30 mois 36 mois 42 mois 48 mois 60 mois 72 mois 84 mois…" at bounding box center [656, 613] width 181 height 26
type input "26.277"
type input "11,71"
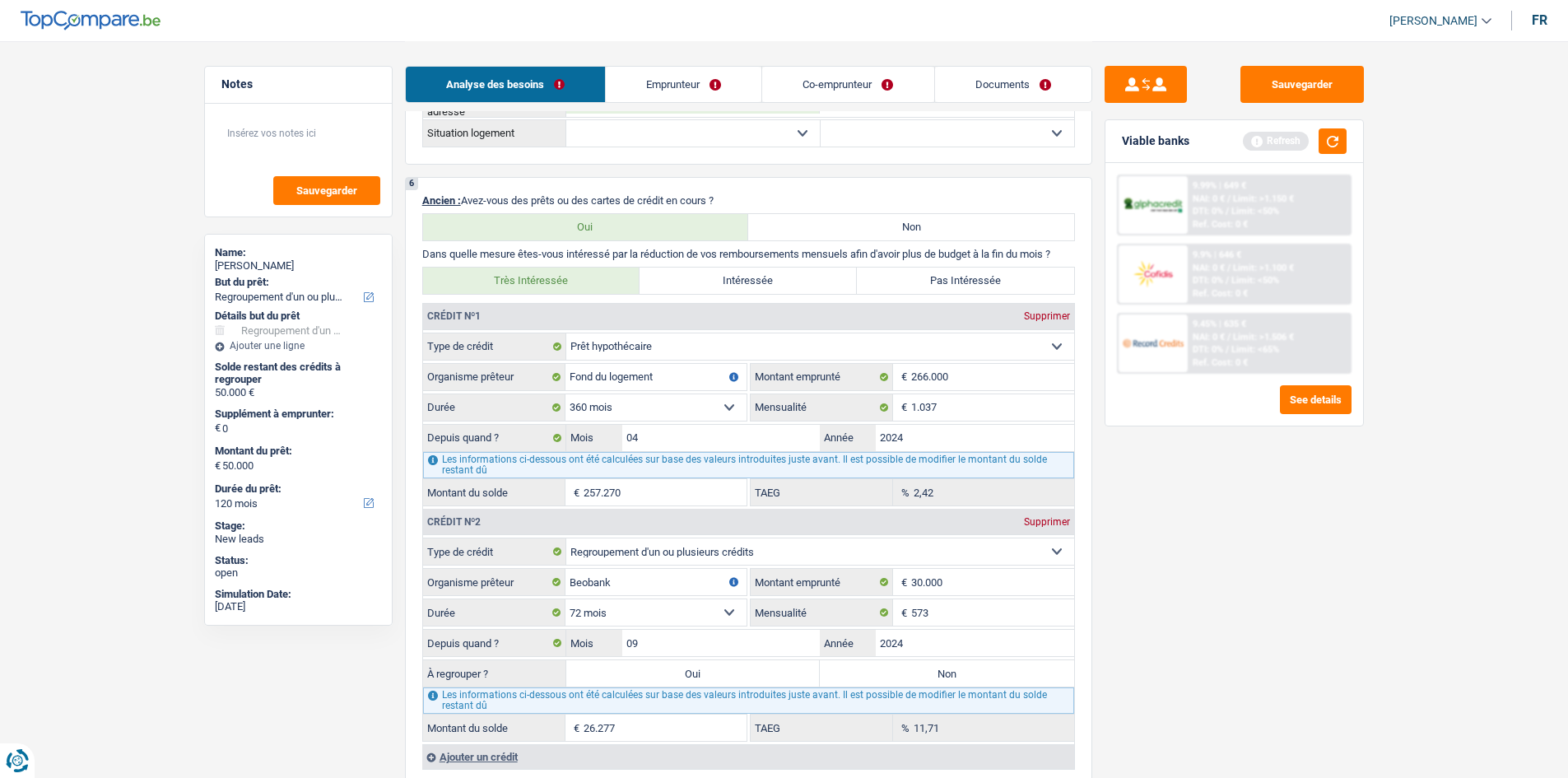
click at [763, 662] on label "Oui" at bounding box center [693, 673] width 254 height 26
click at [763, 662] on input "Oui" at bounding box center [693, 673] width 254 height 26
radio input "true"
type input "26.277"
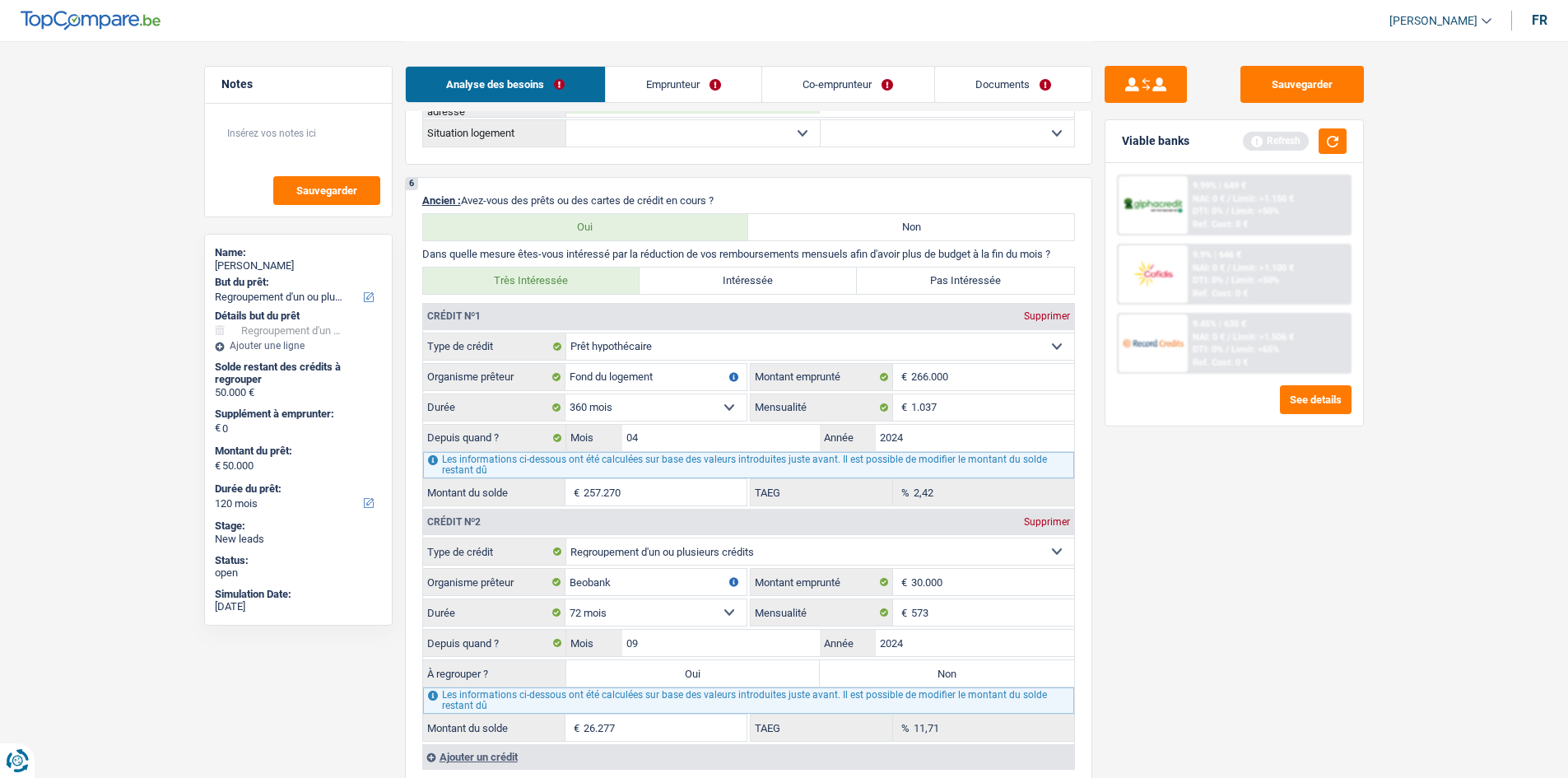
type input "26.277"
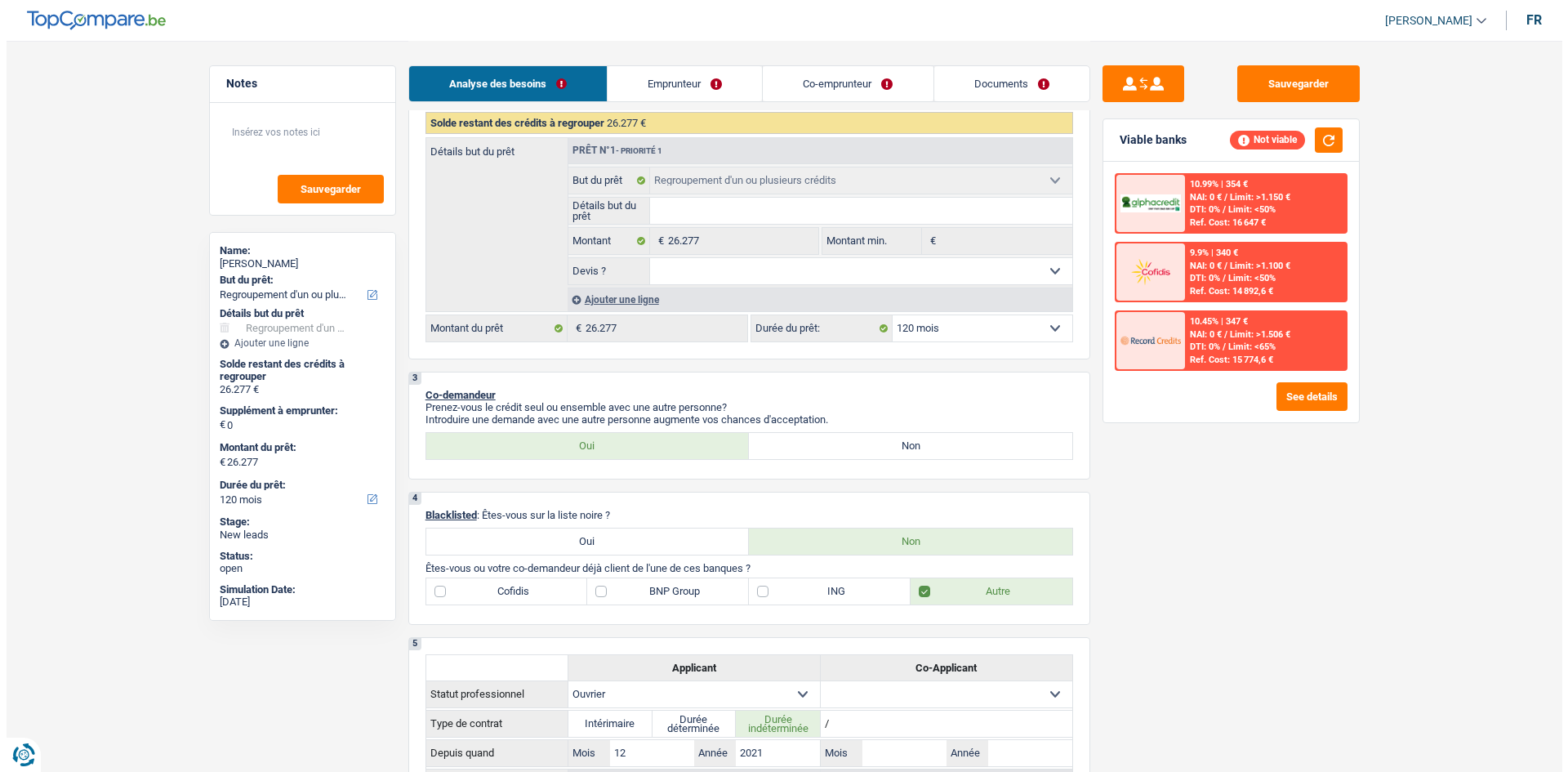
scroll to position [163, 0]
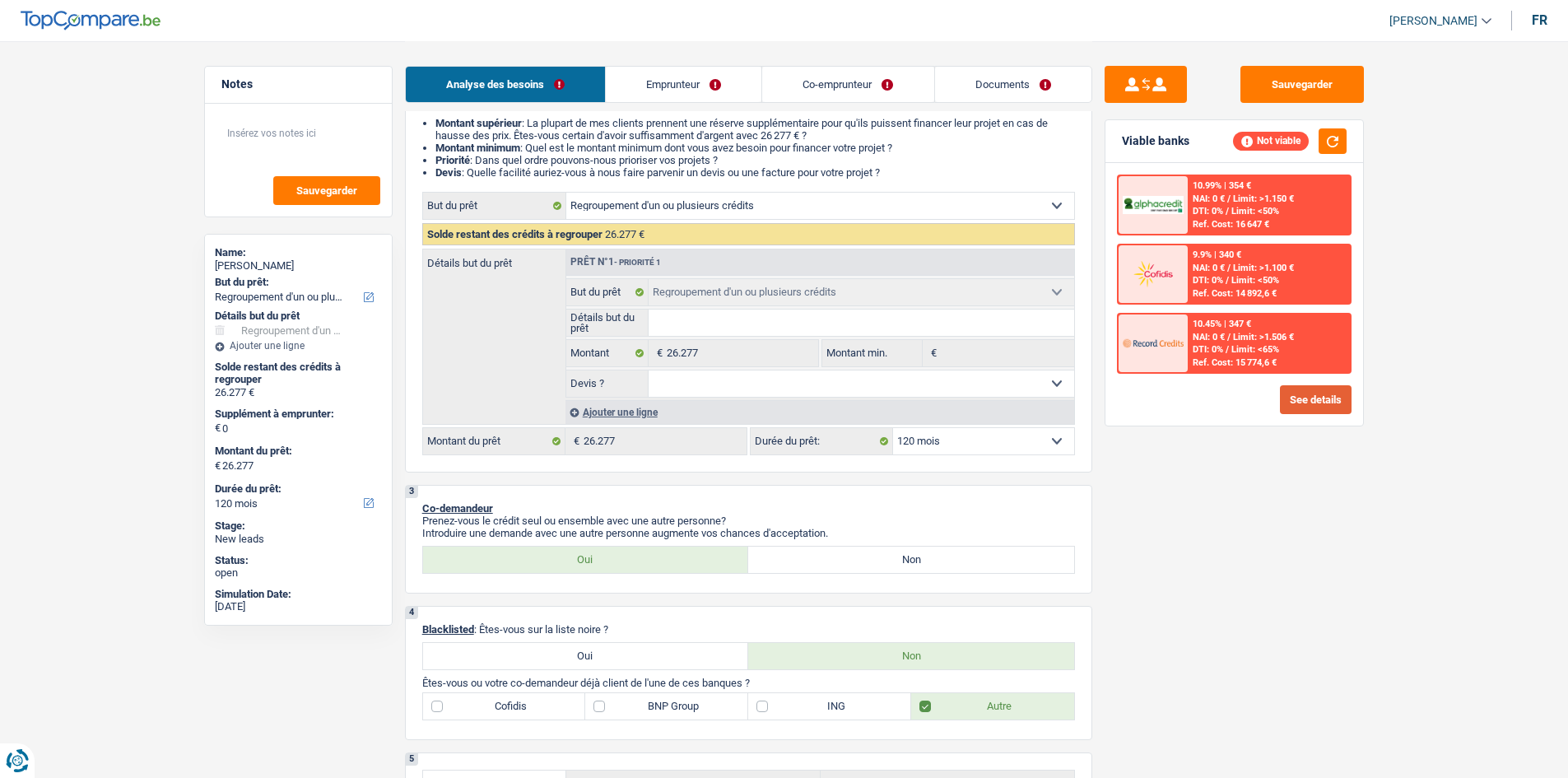
click at [1316, 394] on button "See details" at bounding box center [1315, 399] width 72 height 29
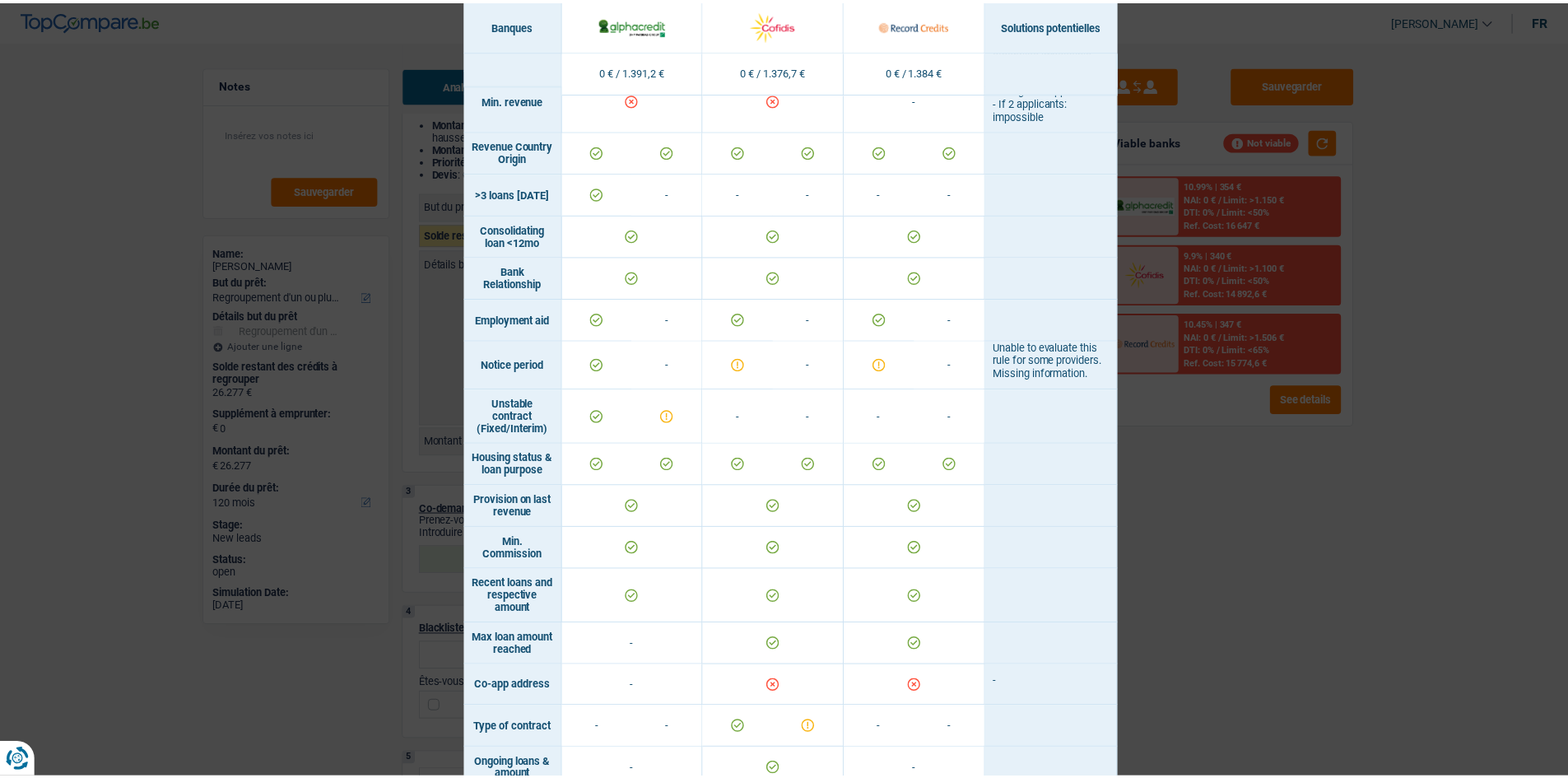
scroll to position [1269, 0]
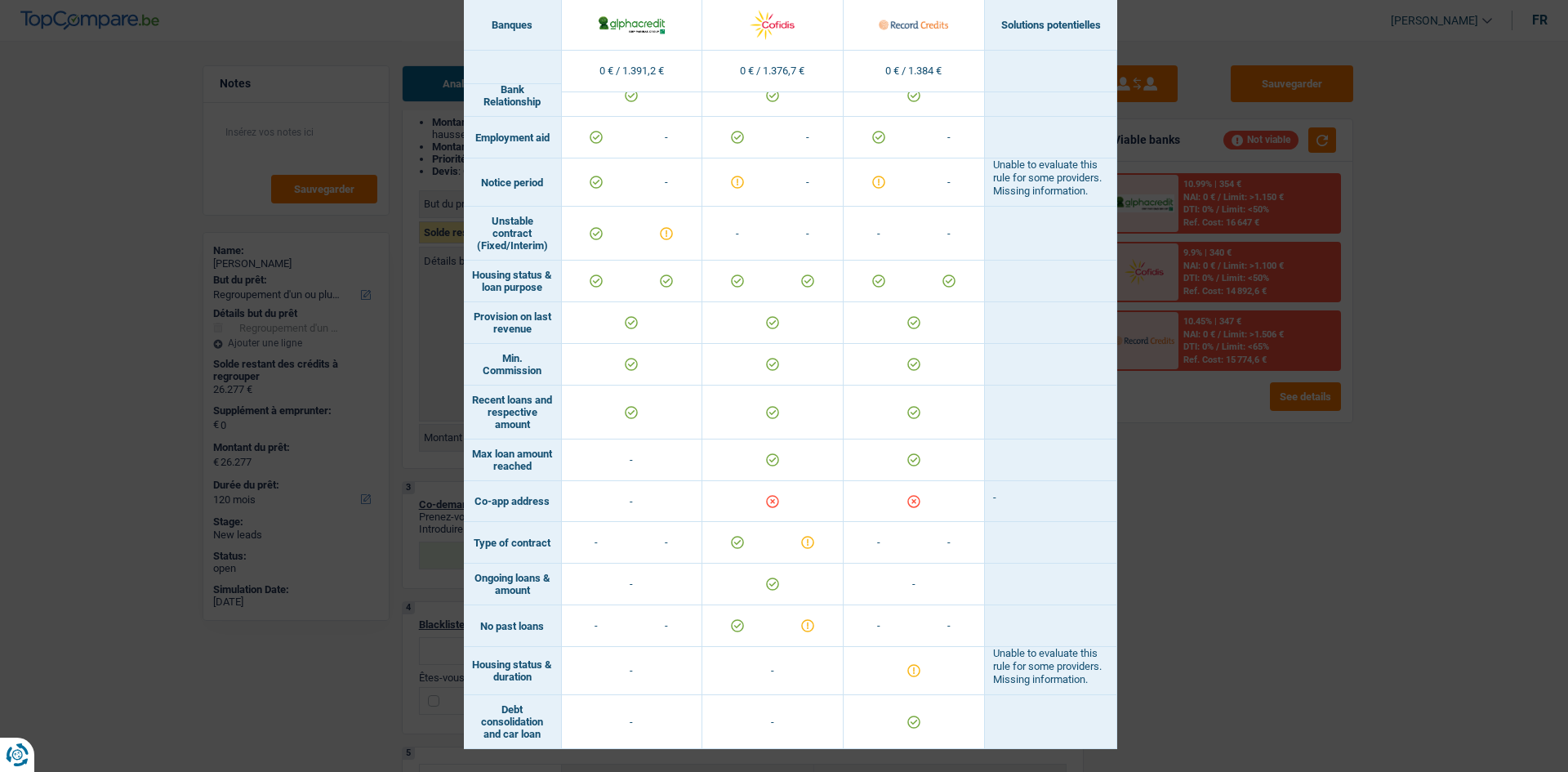
click at [1254, 463] on div "Banks conditions × Banques Solutions potentielles Revenus / Charges 0 € / 1.391…" at bounding box center [784, 386] width 1568 height 772
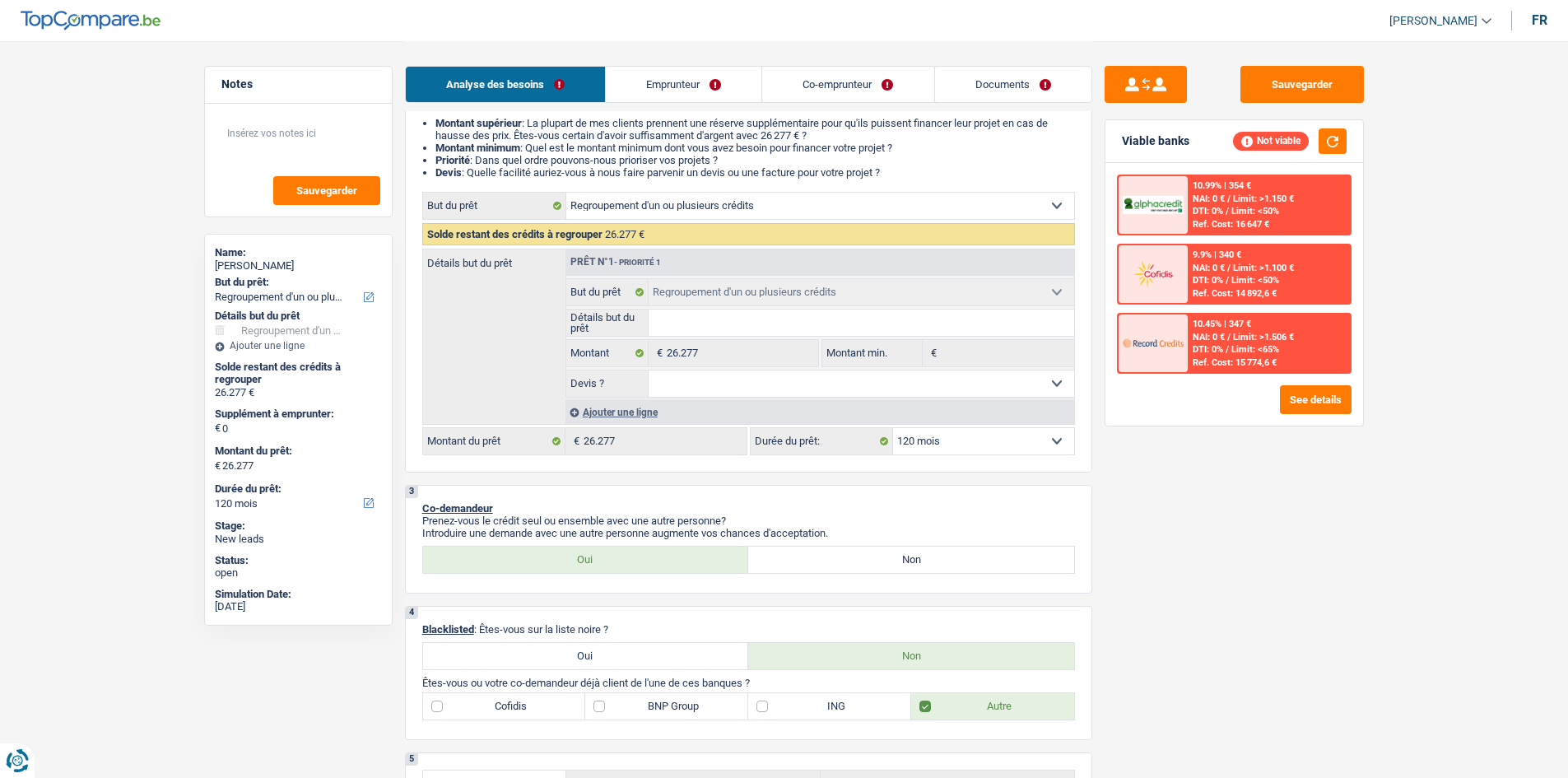
click at [700, 88] on link "Emprunteur" at bounding box center [684, 84] width 156 height 35
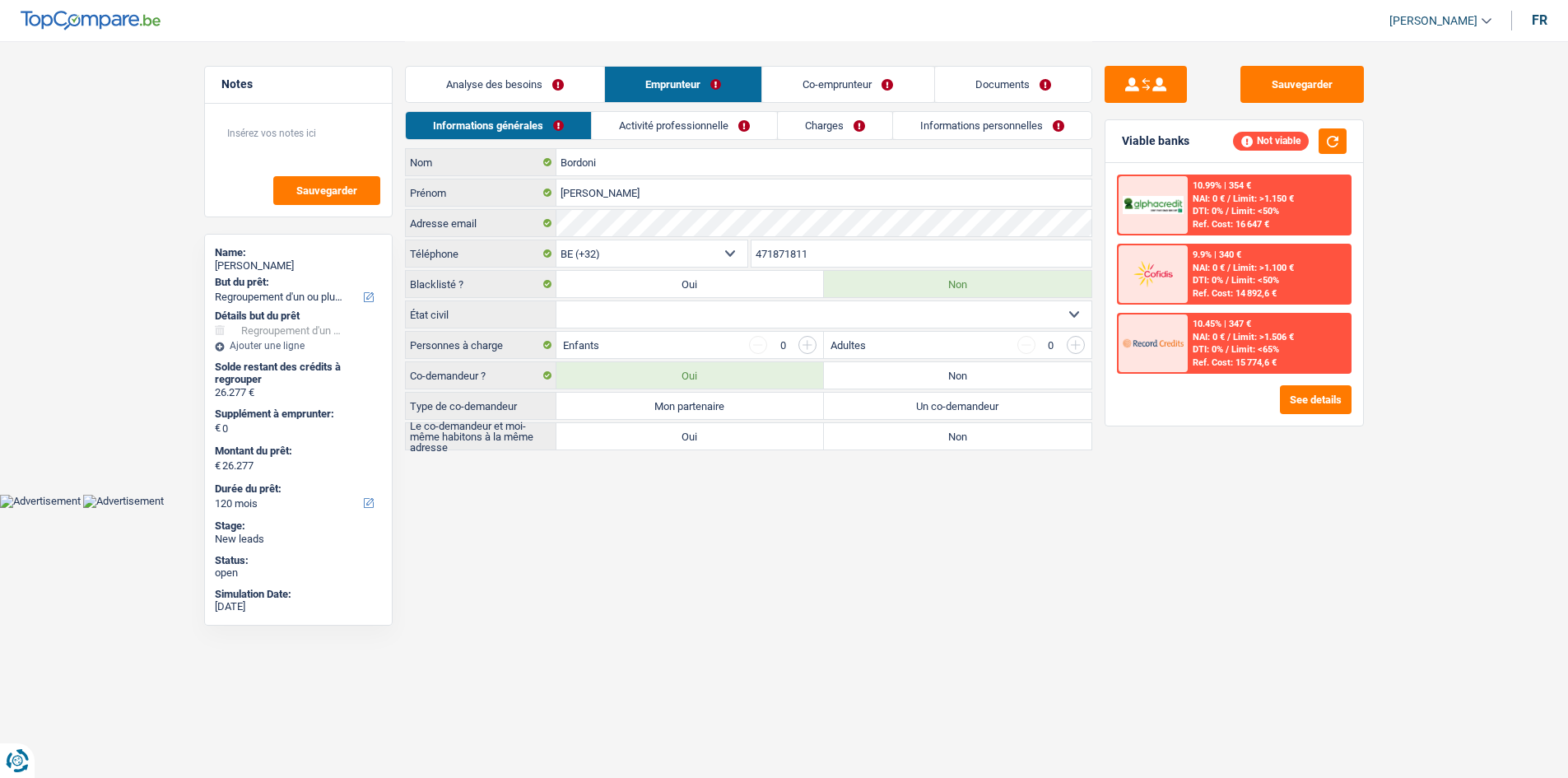
scroll to position [0, 0]
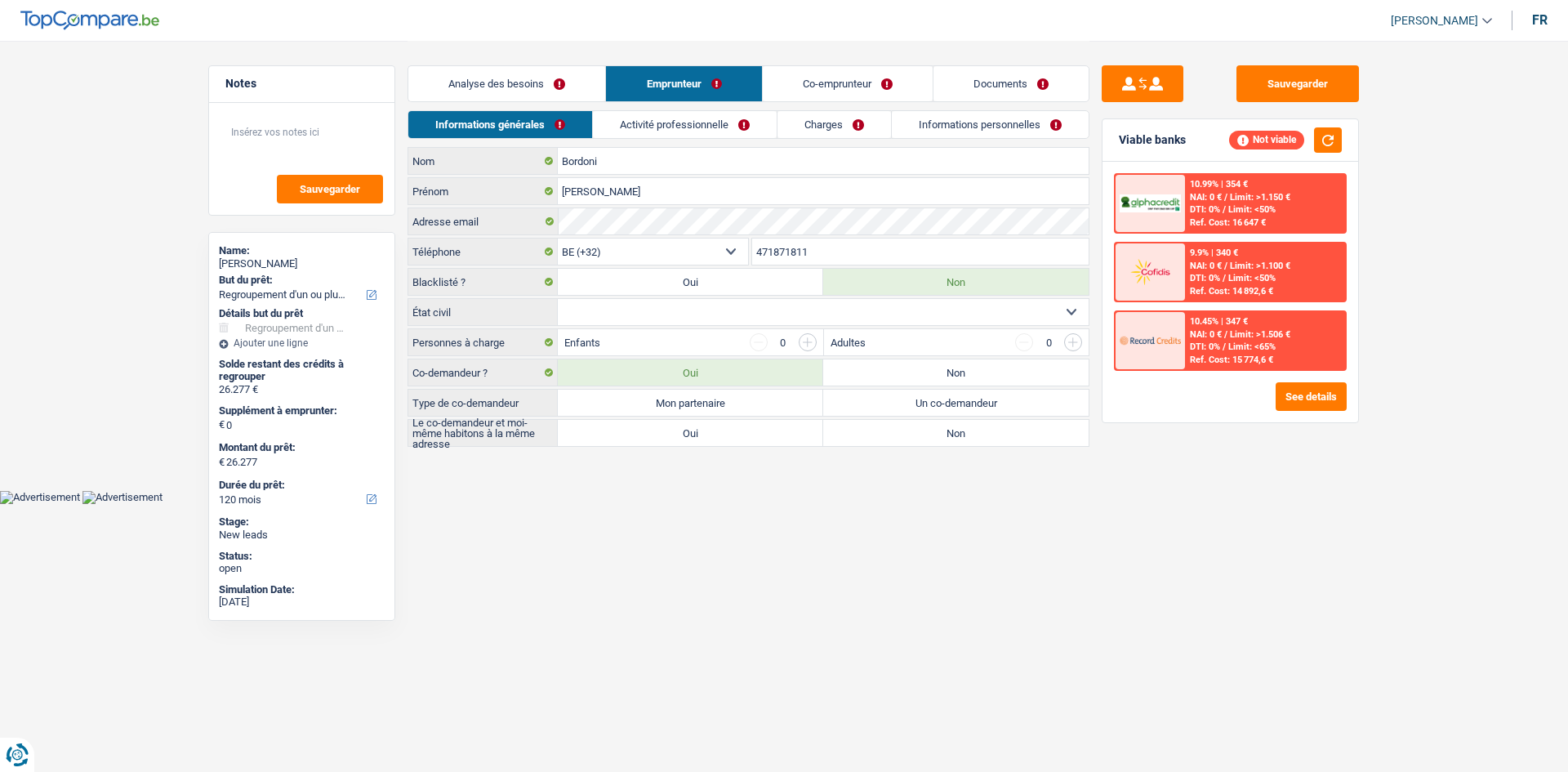
click at [742, 310] on select "Célibataire Marié(e) Cohabitant(e) légal(e) Divorcé(e) Veuf(ve) Séparé (de fait…" at bounding box center [823, 312] width 531 height 26
select select "married"
click at [558, 299] on select "Célibataire Marié(e) Cohabitant(e) légal(e) Divorcé(e) Veuf(ve) Séparé (de fait…" at bounding box center [823, 312] width 531 height 26
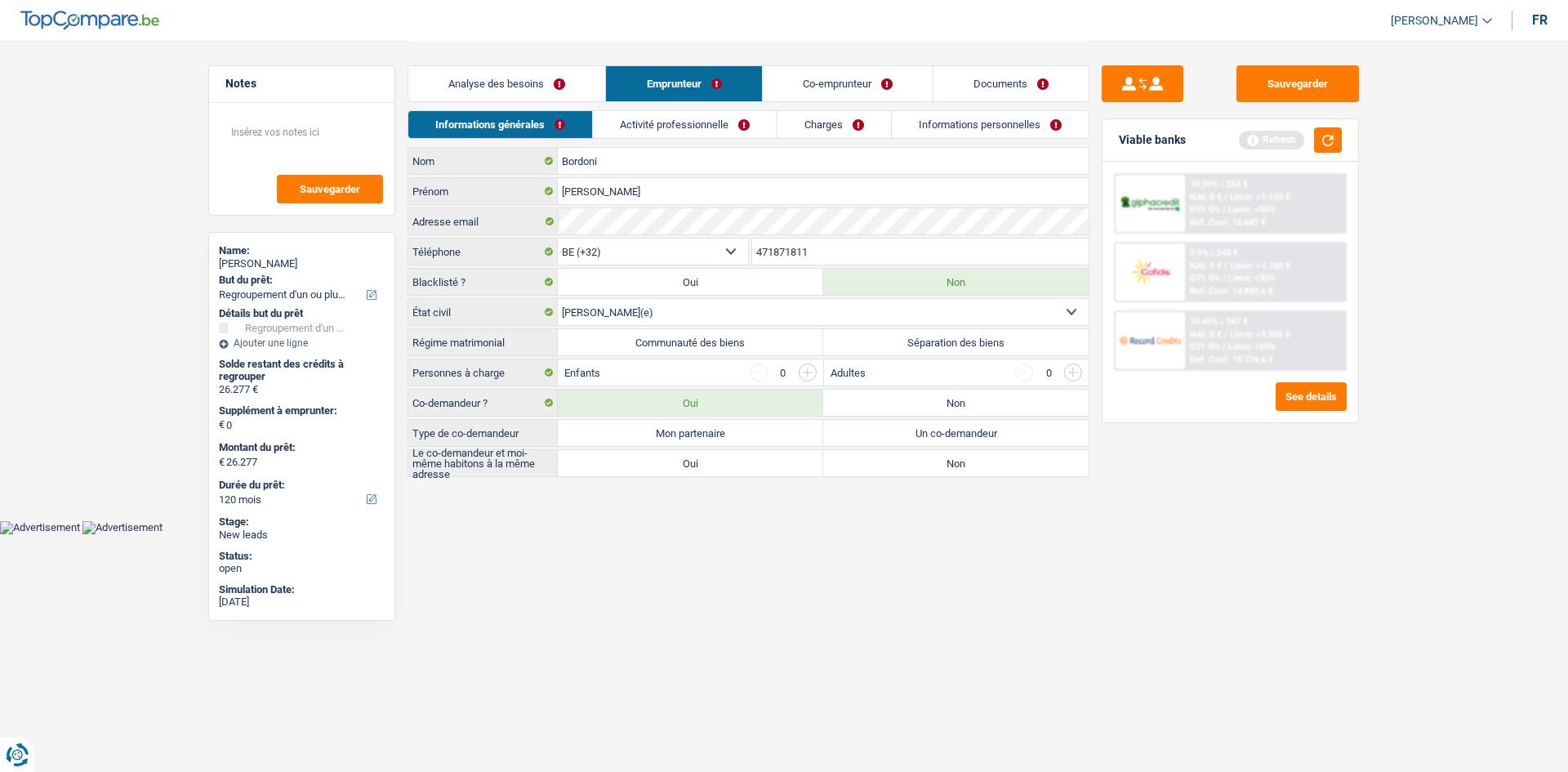
click at [726, 349] on label "Communauté des biens" at bounding box center [690, 342] width 265 height 26
click at [726, 349] on input "Communauté des biens" at bounding box center [690, 342] width 265 height 26
radio input "true"
click at [725, 432] on label "Mon partenaire" at bounding box center [690, 433] width 265 height 26
click at [725, 432] on input "Mon partenaire" at bounding box center [690, 433] width 265 height 26
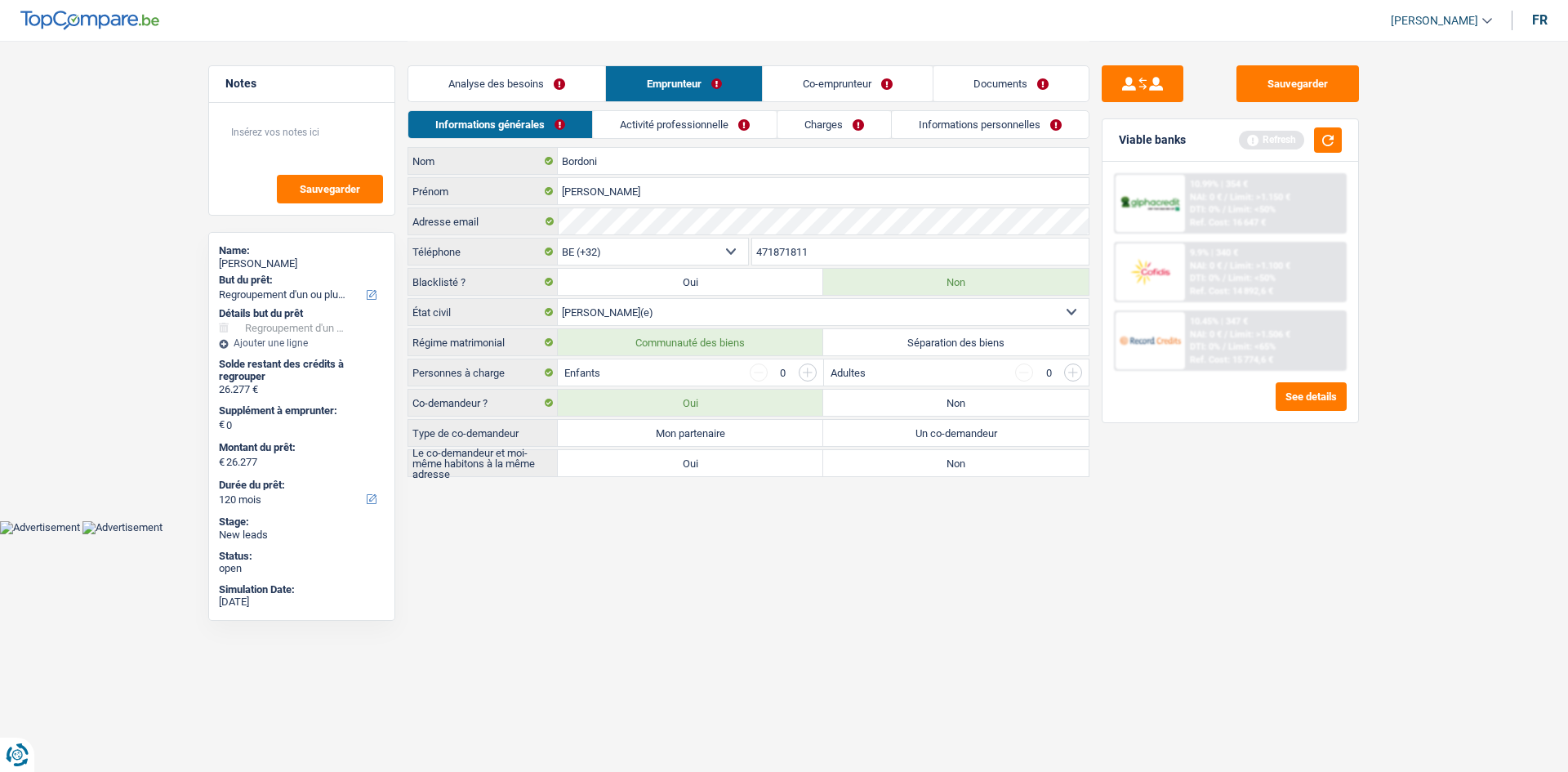
radio input "true"
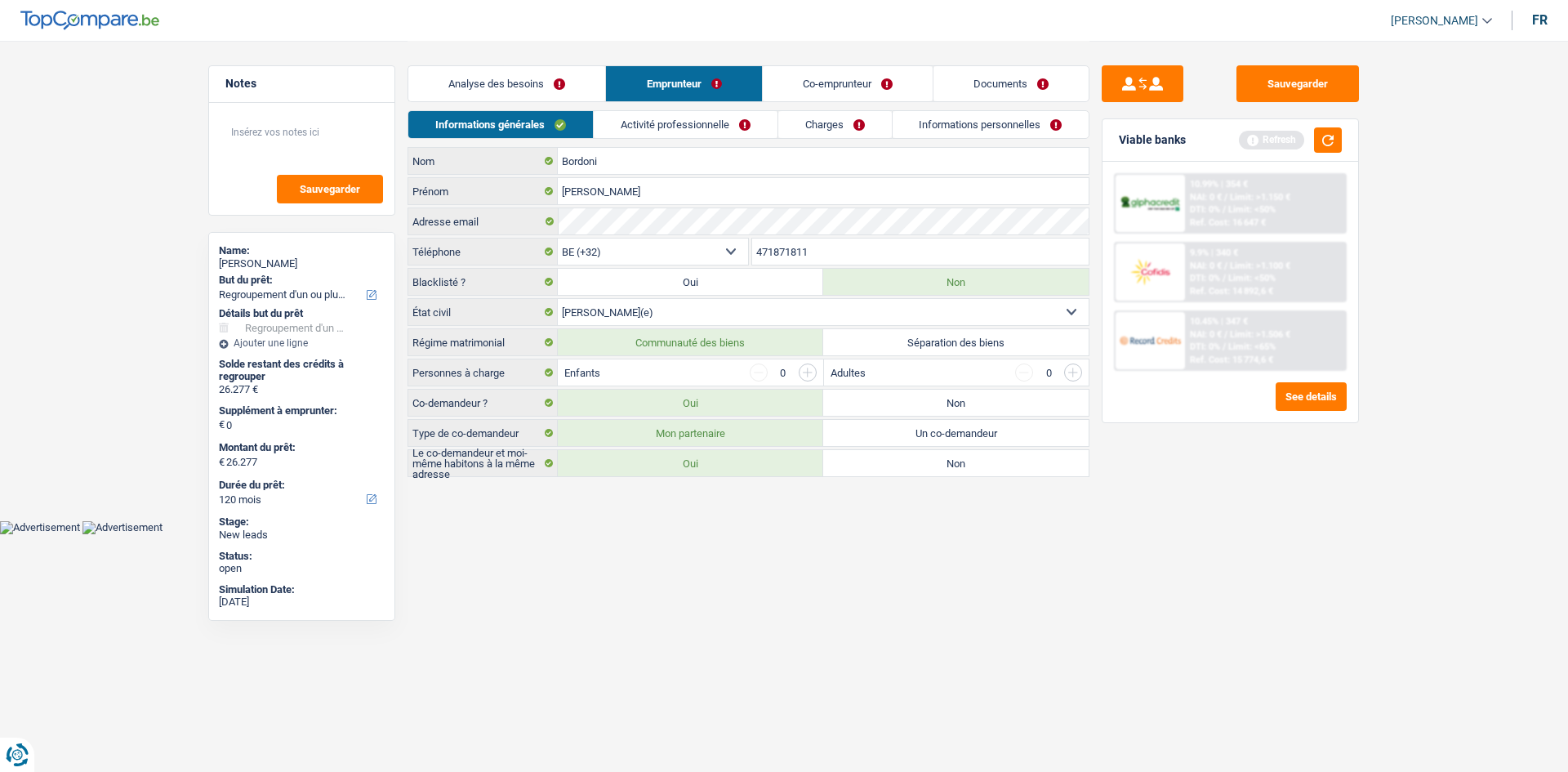
click at [698, 134] on link "Activité professionnelle" at bounding box center [686, 124] width 183 height 27
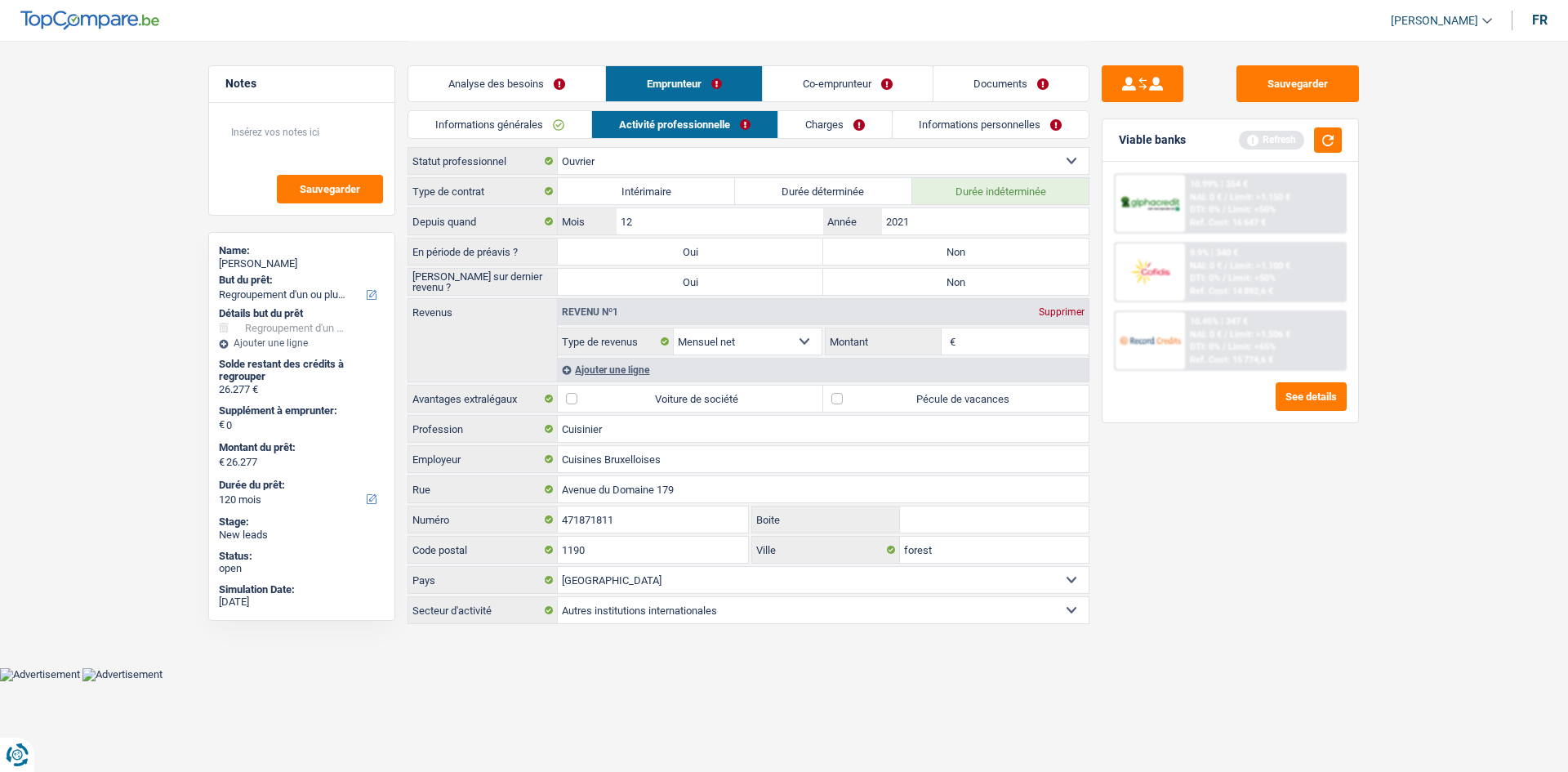
click at [901, 243] on label "Non" at bounding box center [955, 251] width 265 height 26
click at [901, 243] on input "Non" at bounding box center [955, 251] width 265 height 26
radio input "true"
click at [865, 297] on div "Type de contrat Intérimaire Durée déterminée Durée indéterminée Depuis quand 12…" at bounding box center [749, 400] width 682 height 447
click at [866, 283] on label "Non" at bounding box center [955, 282] width 265 height 26
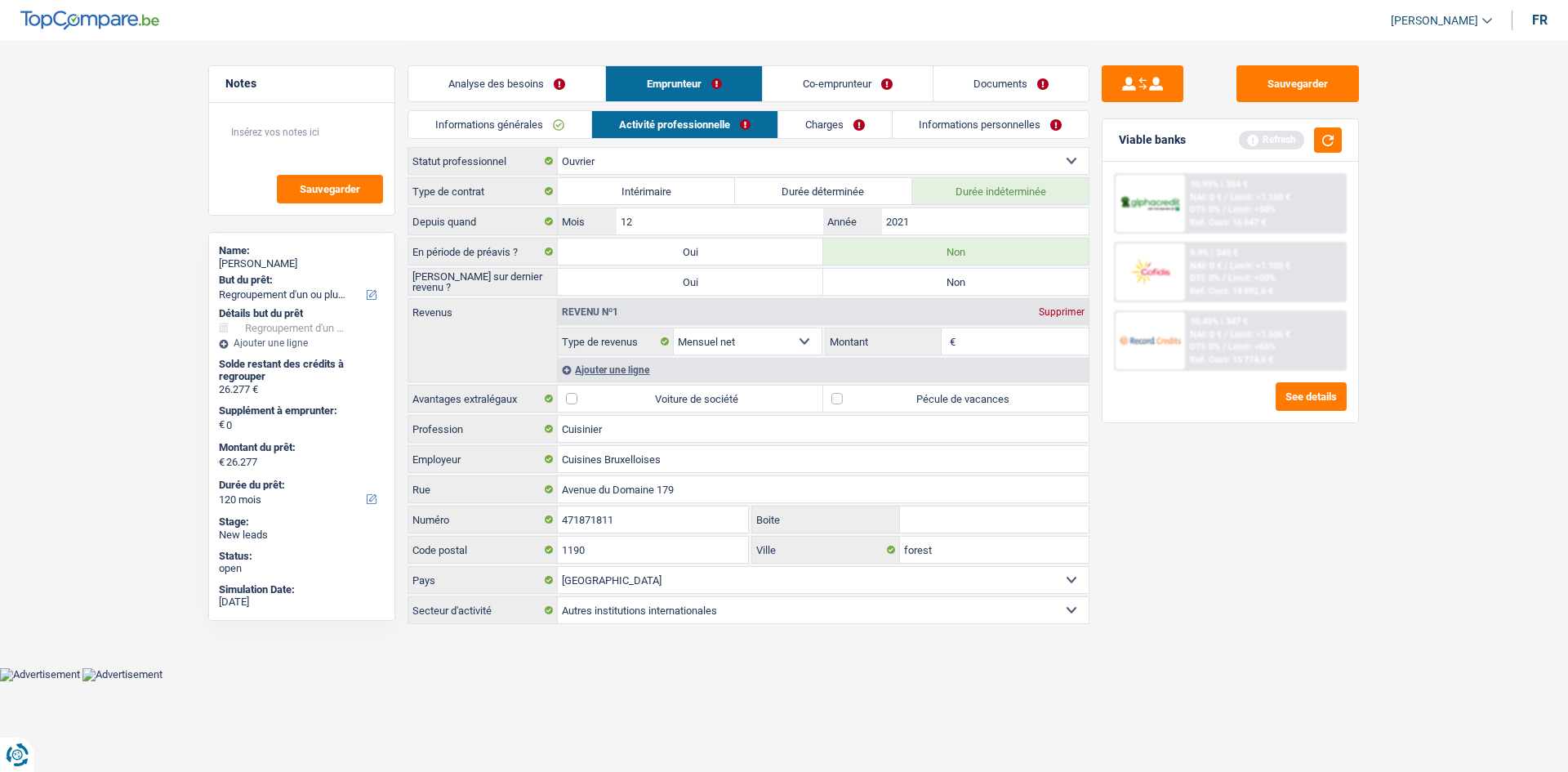
click at [866, 283] on input "Non" at bounding box center [955, 282] width 265 height 26
radio input "true"
click at [966, 368] on div "Ajouter une ligne" at bounding box center [823, 370] width 531 height 24
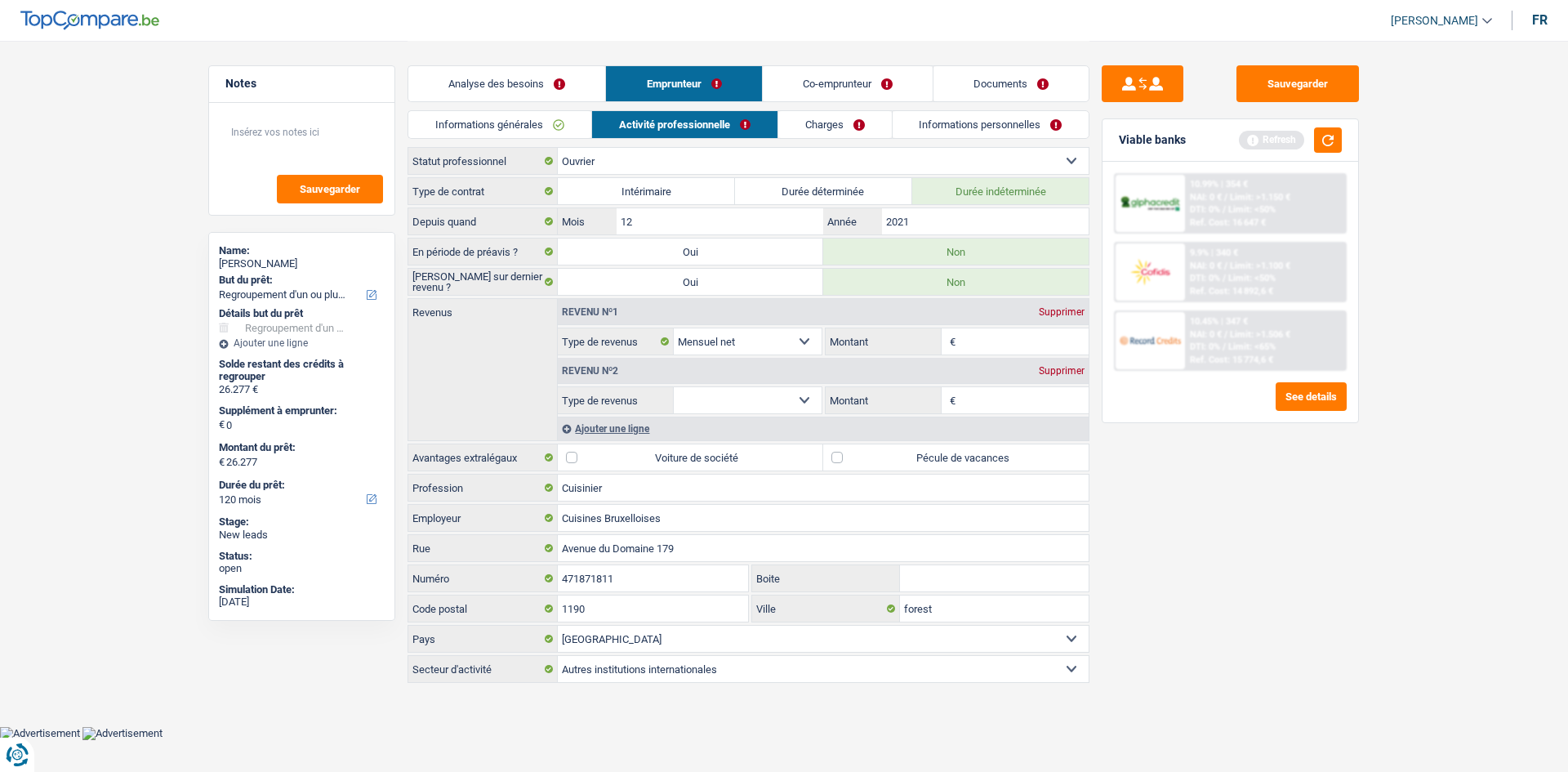
click at [1055, 373] on div "Supprimer" at bounding box center [1062, 371] width 54 height 10
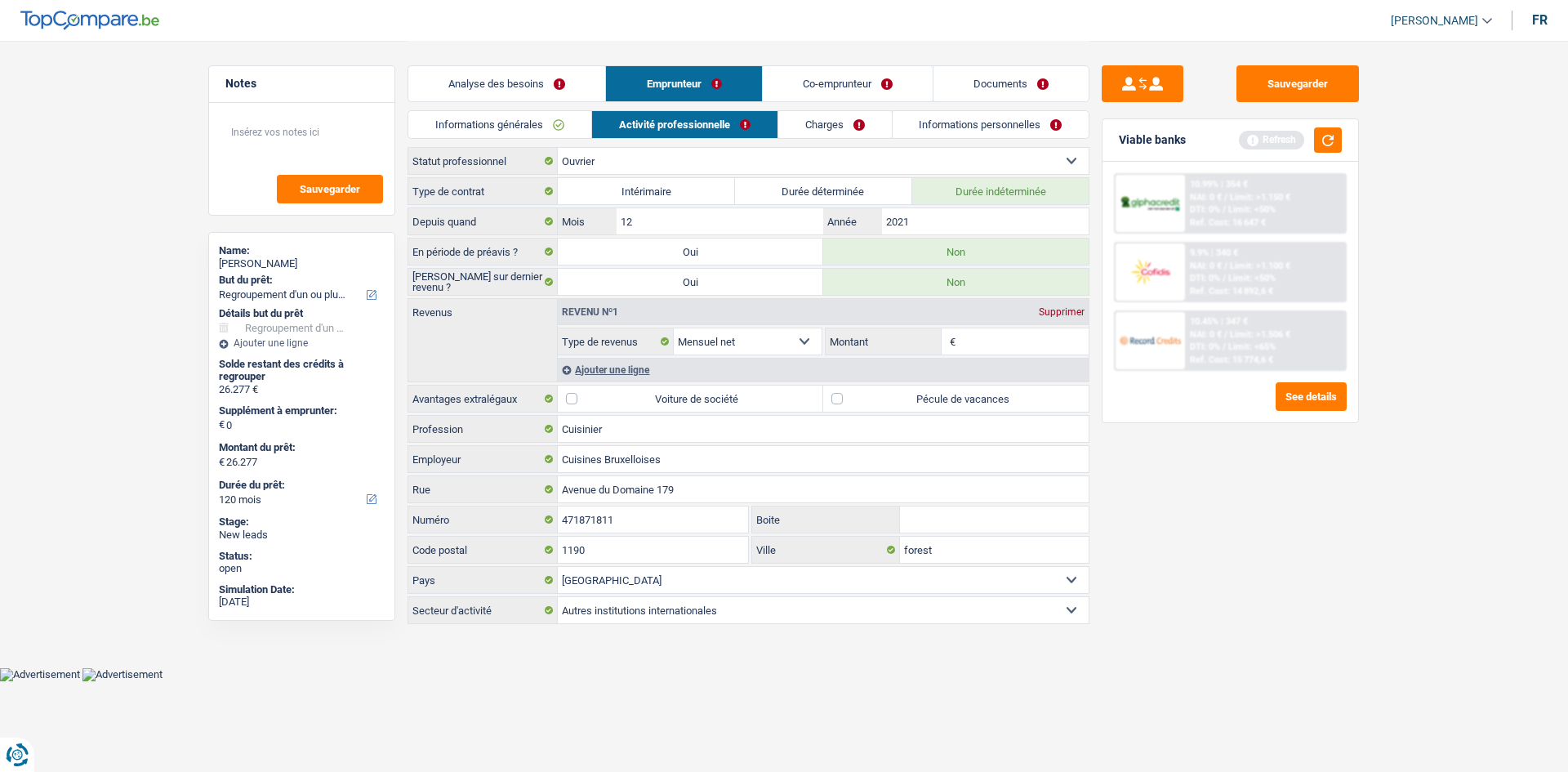
click at [1007, 347] on input "Montant" at bounding box center [1024, 341] width 130 height 26
type input "2.200"
click at [645, 367] on div "Ajouter une ligne" at bounding box center [823, 370] width 531 height 24
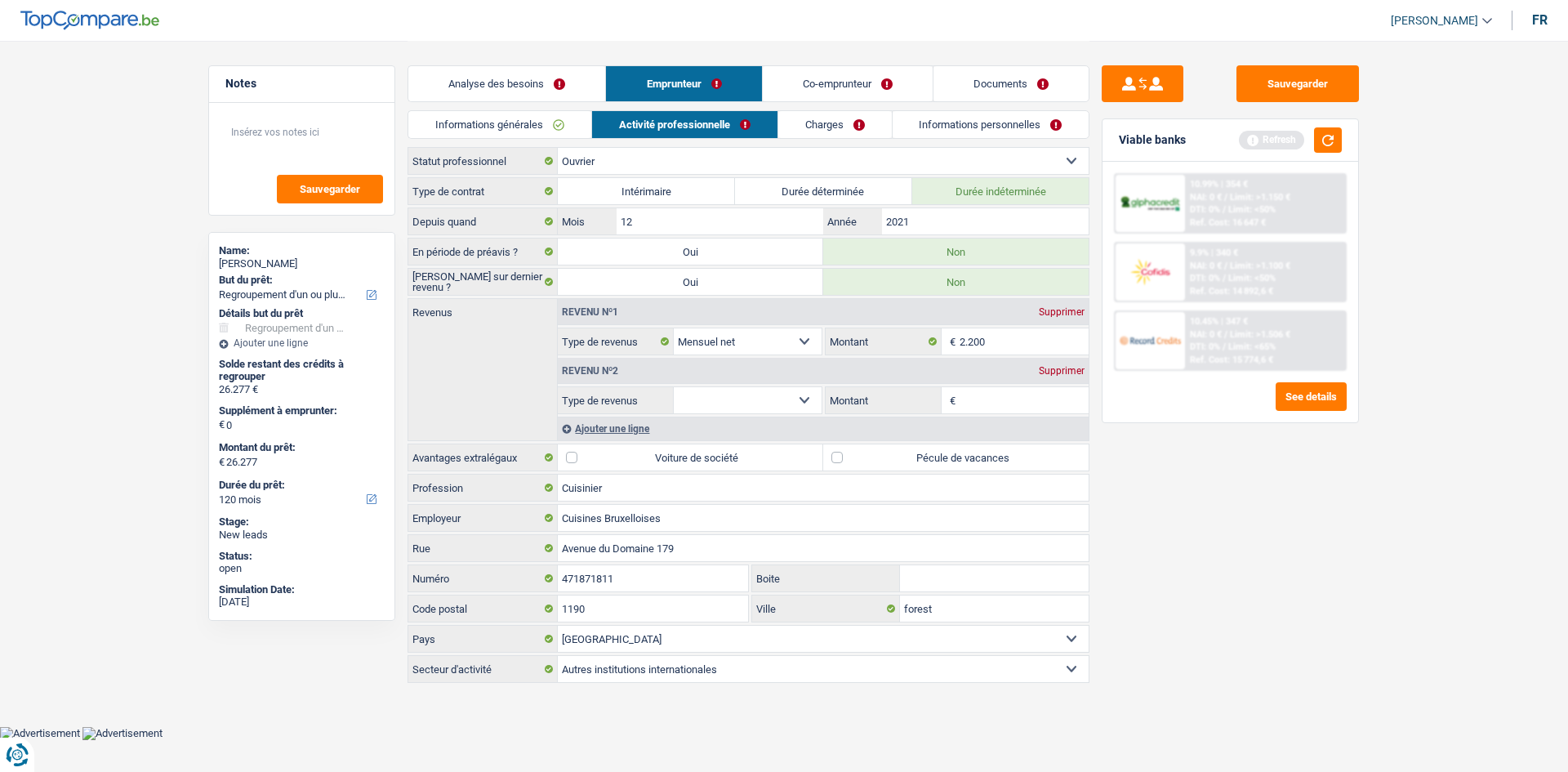
click at [801, 398] on select "Allocation d'handicap Allocations chômage Allocations familiales Chèques repas …" at bounding box center [748, 400] width 148 height 26
select select "mealVouchers"
click at [674, 387] on select "Allocation d'handicap Allocations chômage Allocations familiales Chèques repas …" at bounding box center [748, 400] width 148 height 26
click at [1008, 396] on input "Montant par jour" at bounding box center [1024, 400] width 130 height 26
type input "8,0"
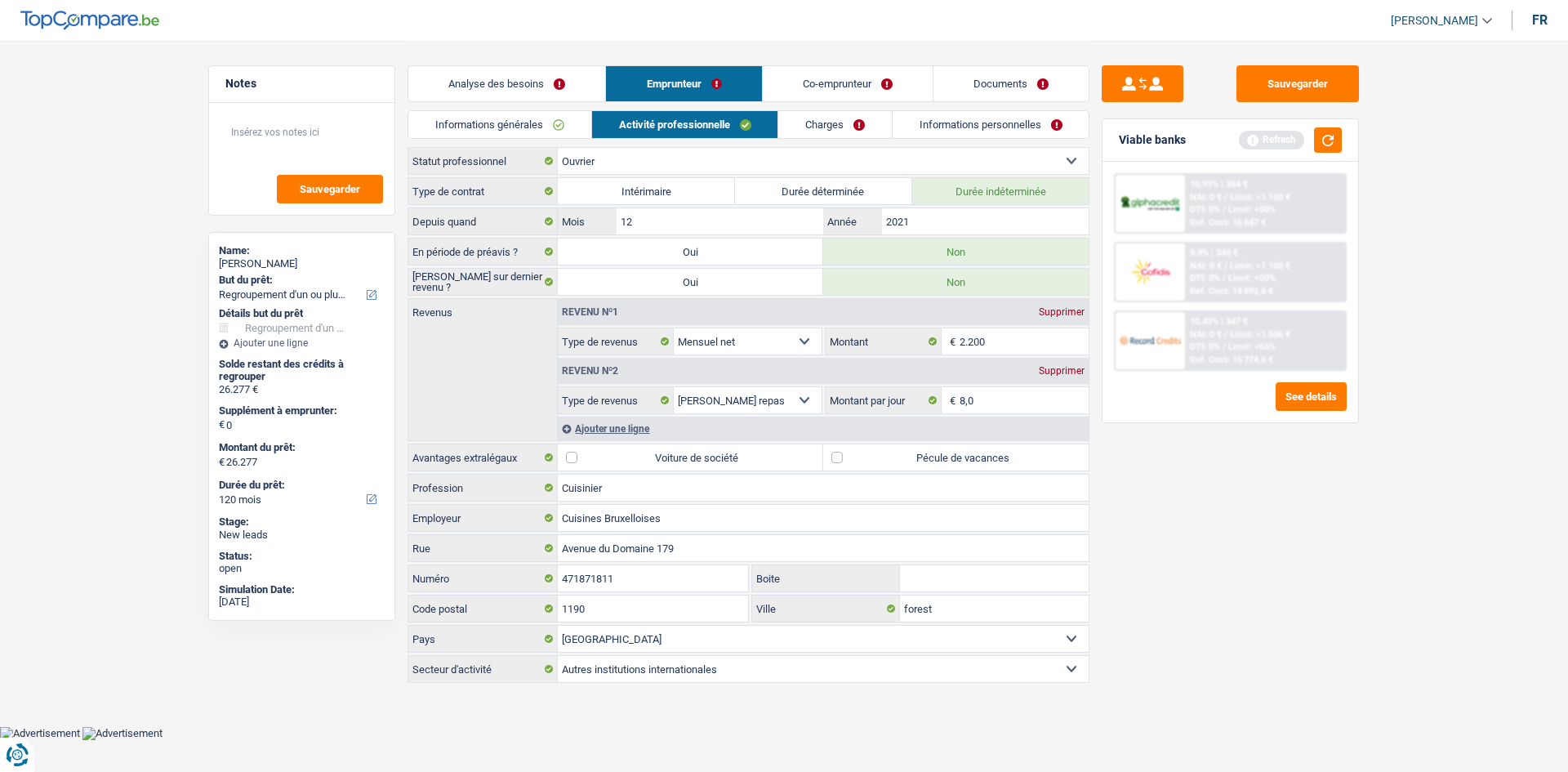
click at [550, 129] on link "Informations générales" at bounding box center [499, 124] width 183 height 27
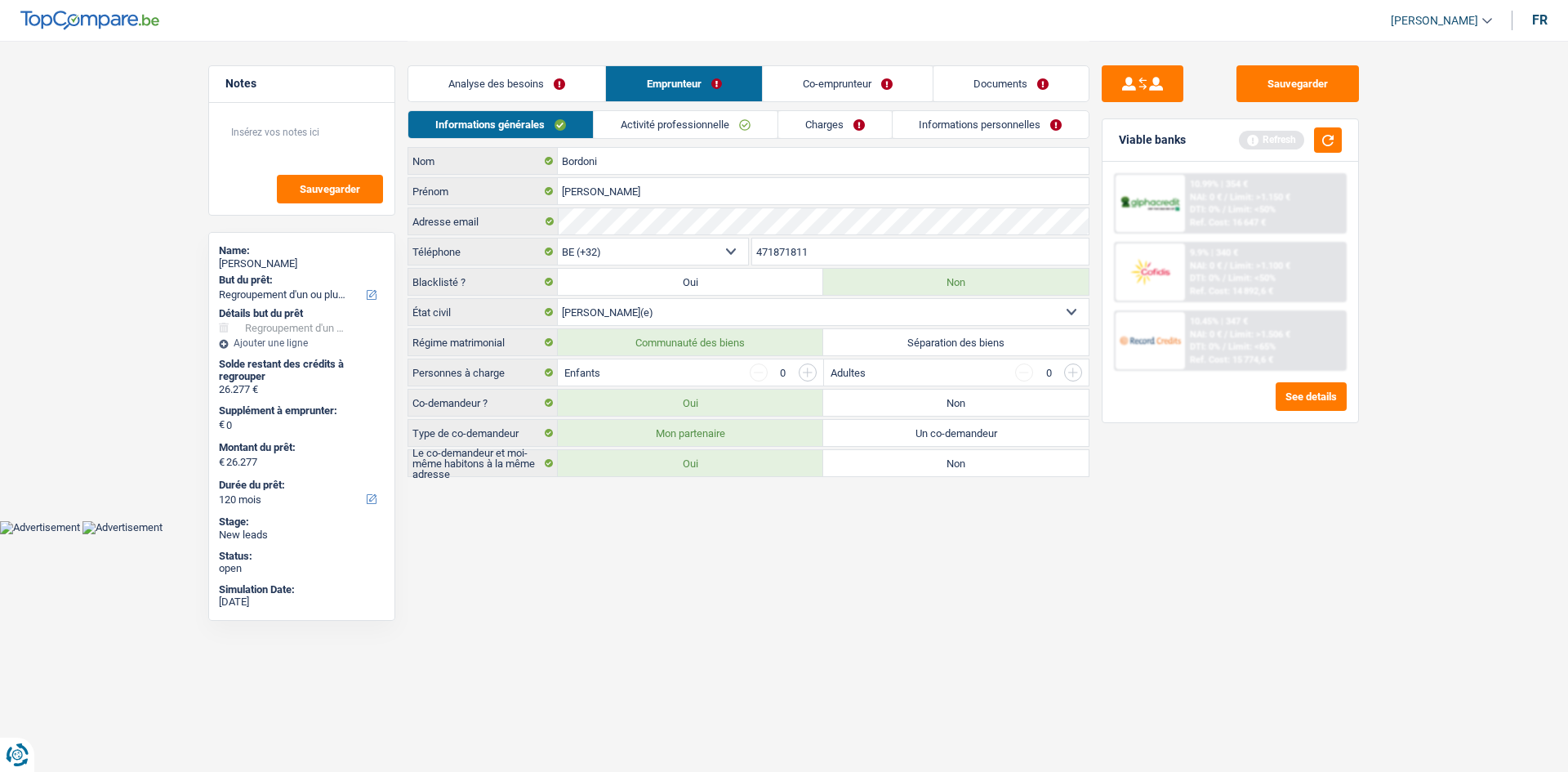
click at [802, 373] on input "button" at bounding box center [807, 372] width 18 height 18
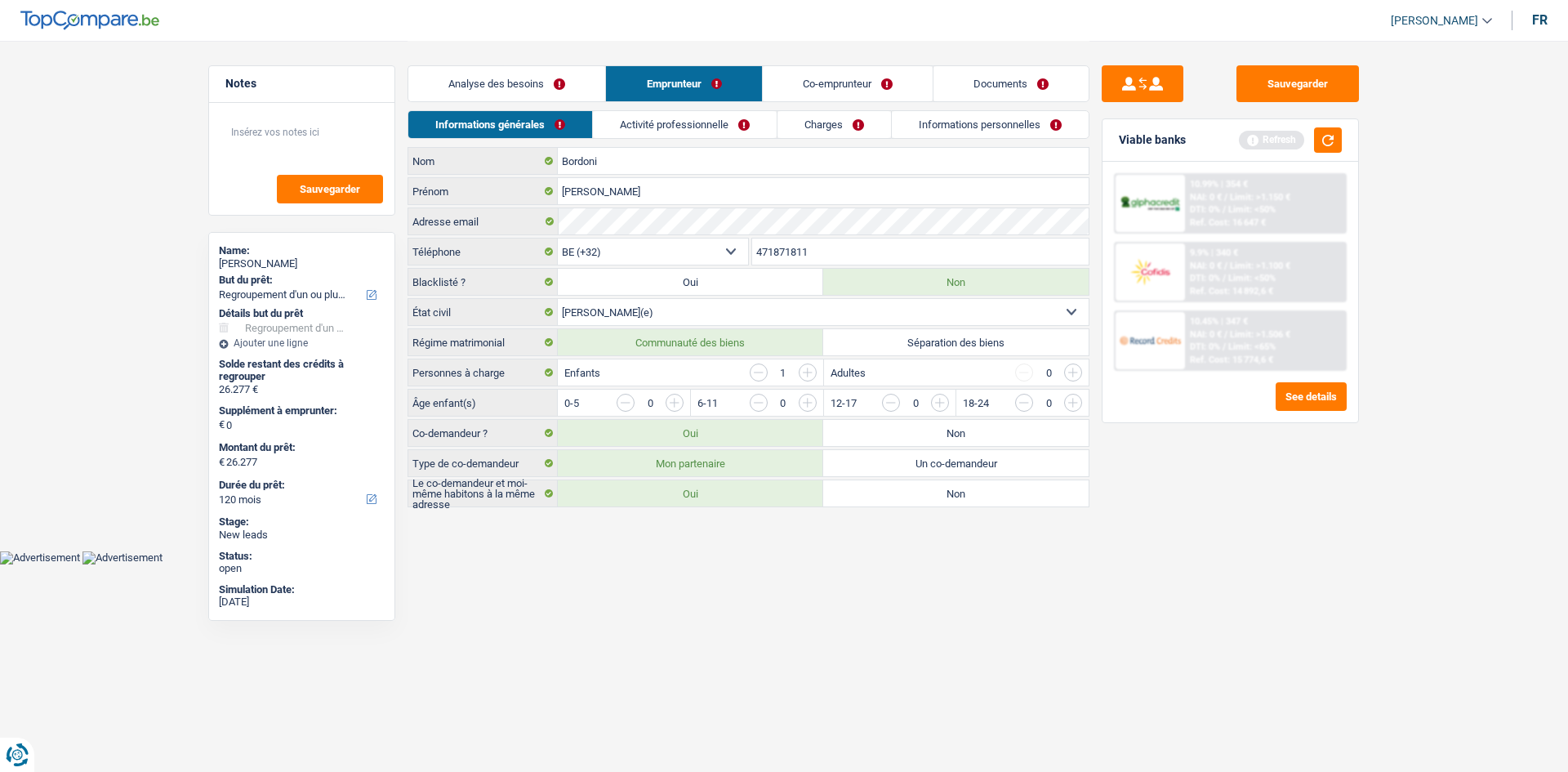
click at [681, 405] on input "button" at bounding box center [1005, 407] width 680 height 26
click at [708, 127] on link "Activité professionnelle" at bounding box center [686, 124] width 183 height 27
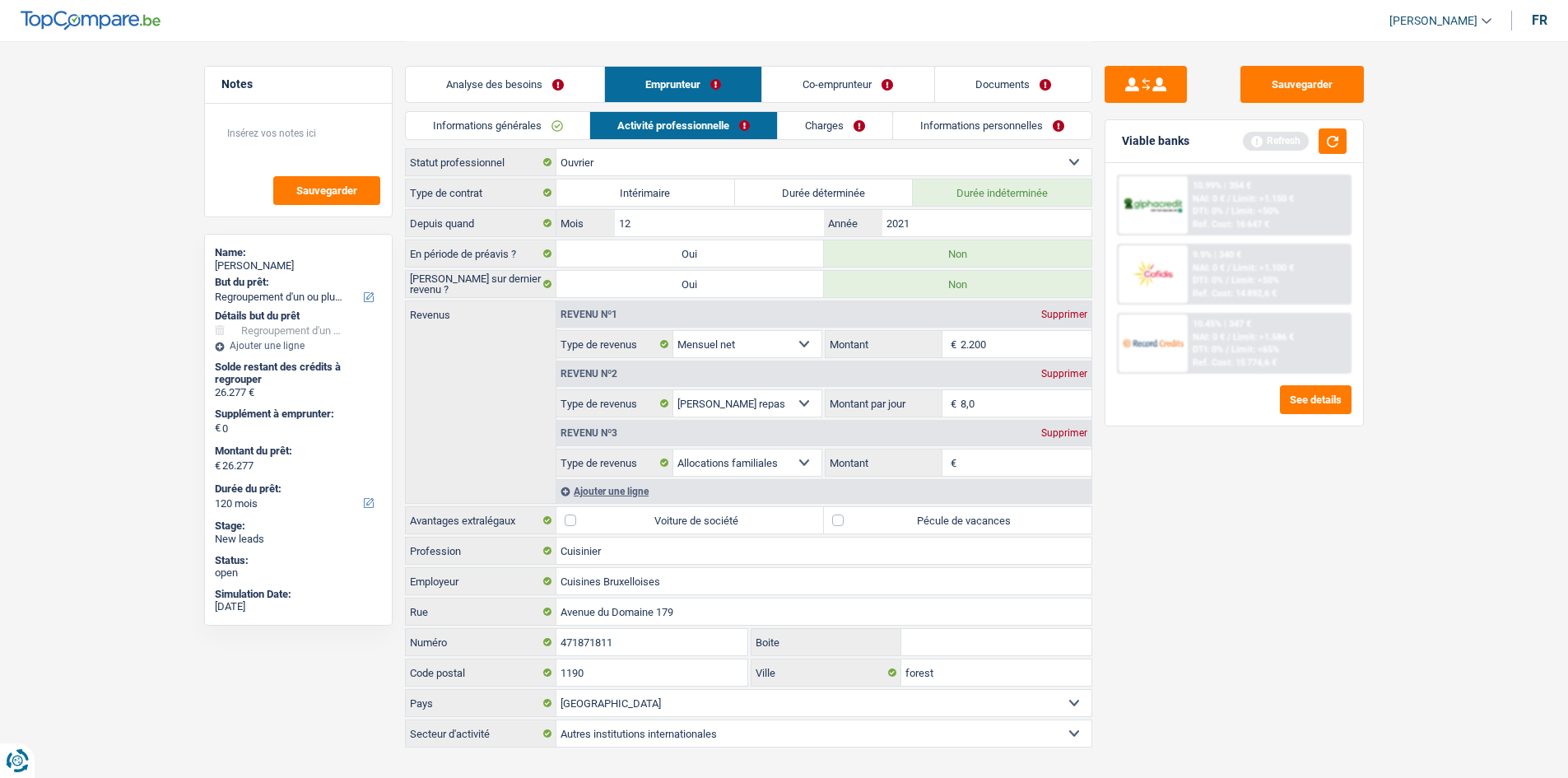
click at [974, 460] on input "Montant" at bounding box center [1025, 462] width 131 height 26
click at [1050, 433] on div "Supprimer" at bounding box center [1064, 432] width 54 height 10
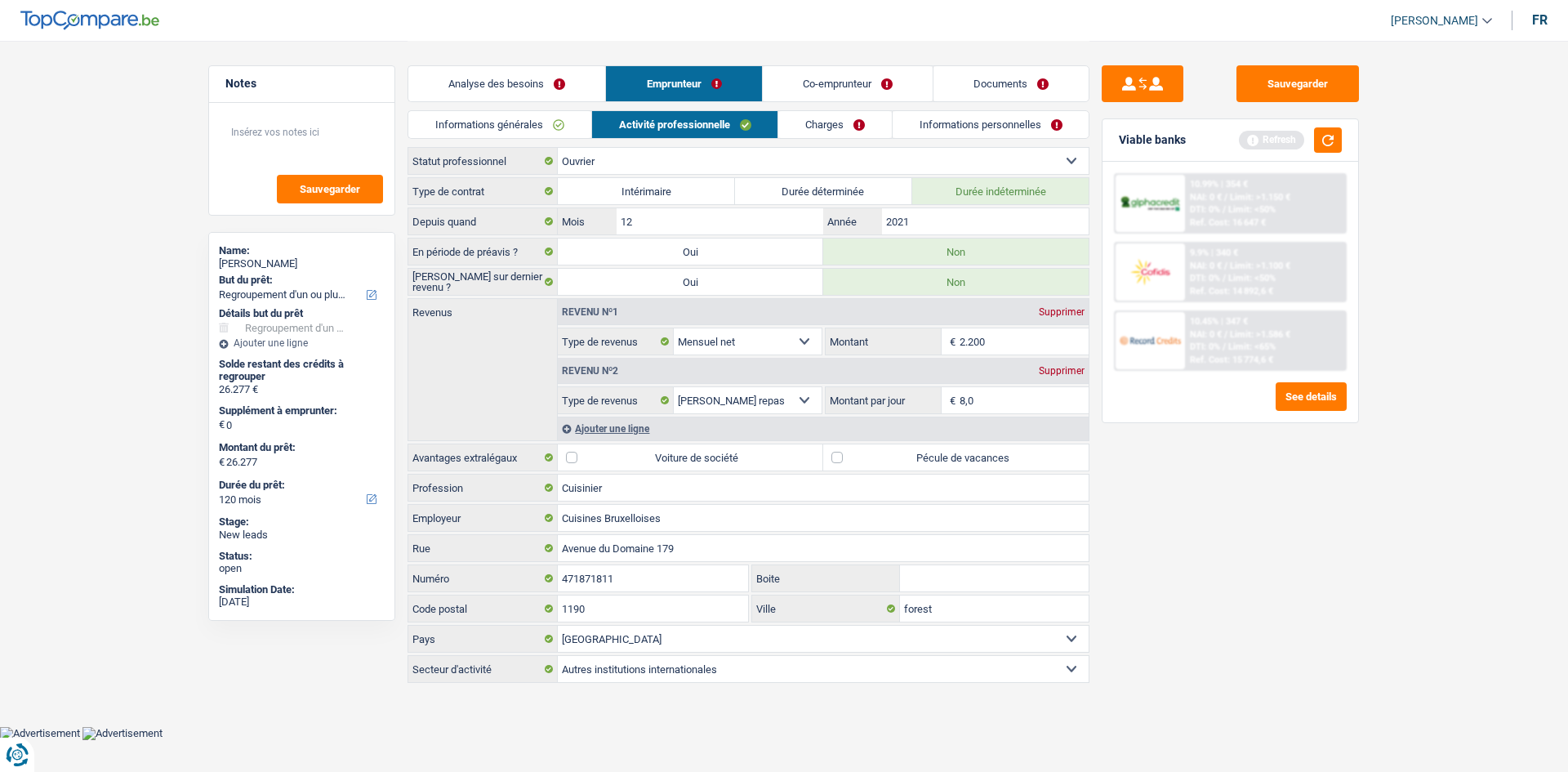
click at [848, 87] on link "Co-emprunteur" at bounding box center [847, 83] width 170 height 35
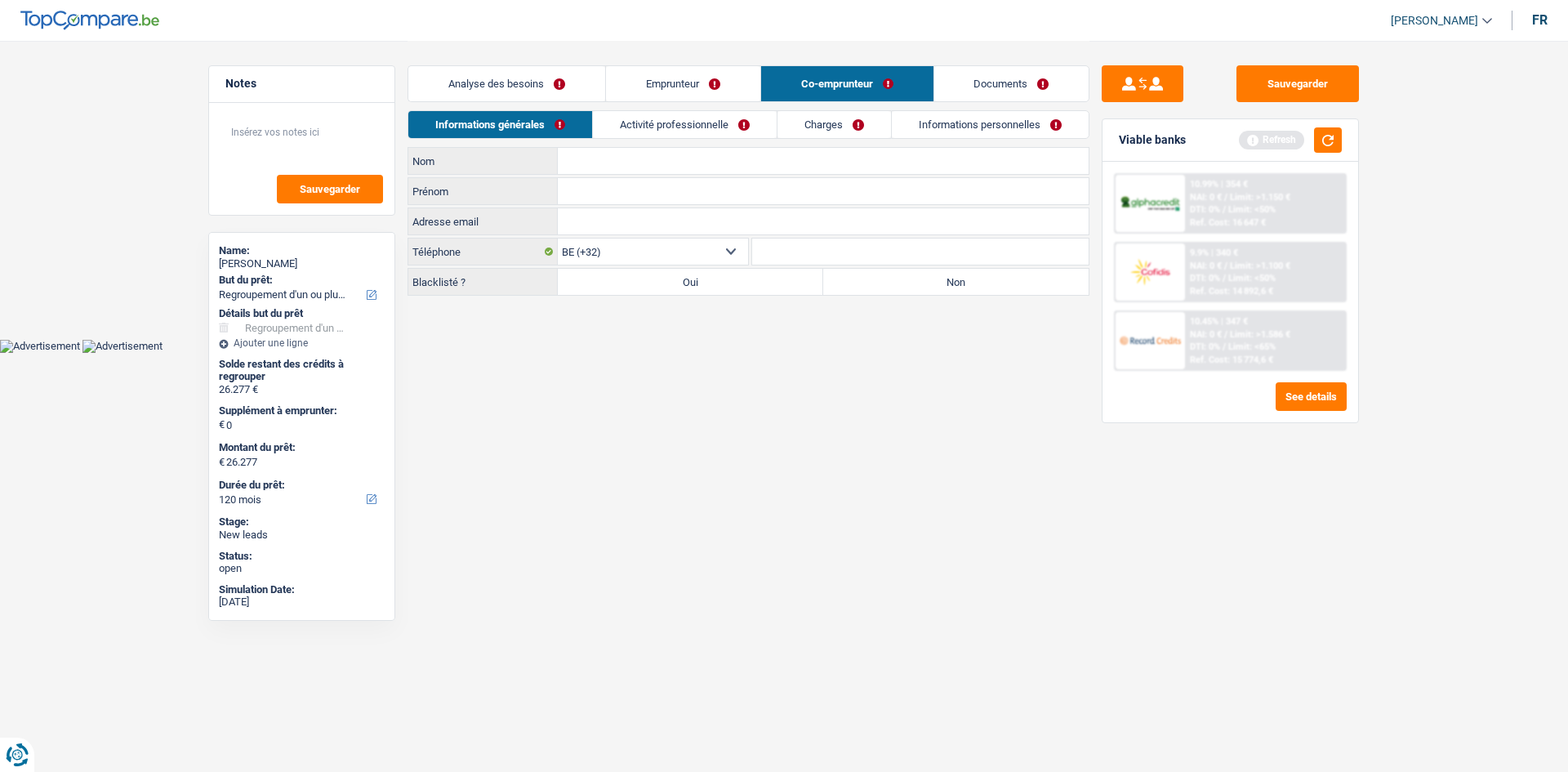
click at [714, 122] on link "Activité professionnelle" at bounding box center [685, 124] width 183 height 27
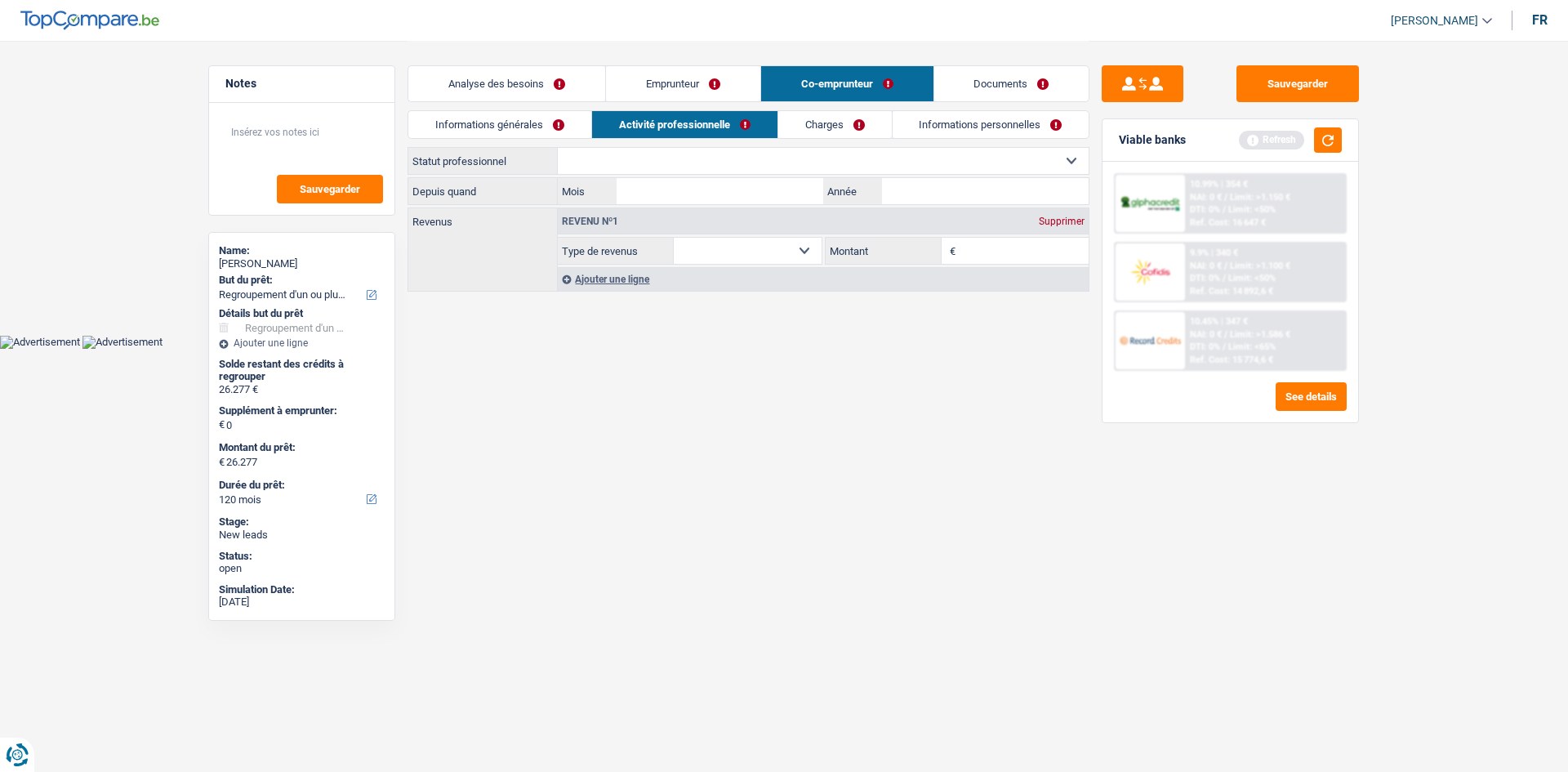
click at [804, 244] on select "Allocation d'handicap Allocations chômage Allocations familiales Chèques repas …" at bounding box center [748, 250] width 148 height 26
select select "familyAllowances"
click at [674, 237] on select "Allocation d'handicap Allocations chômage Allocations familiales Chèques repas …" at bounding box center [748, 250] width 148 height 26
click at [985, 249] on input "Montant" at bounding box center [1024, 250] width 130 height 26
type input "187"
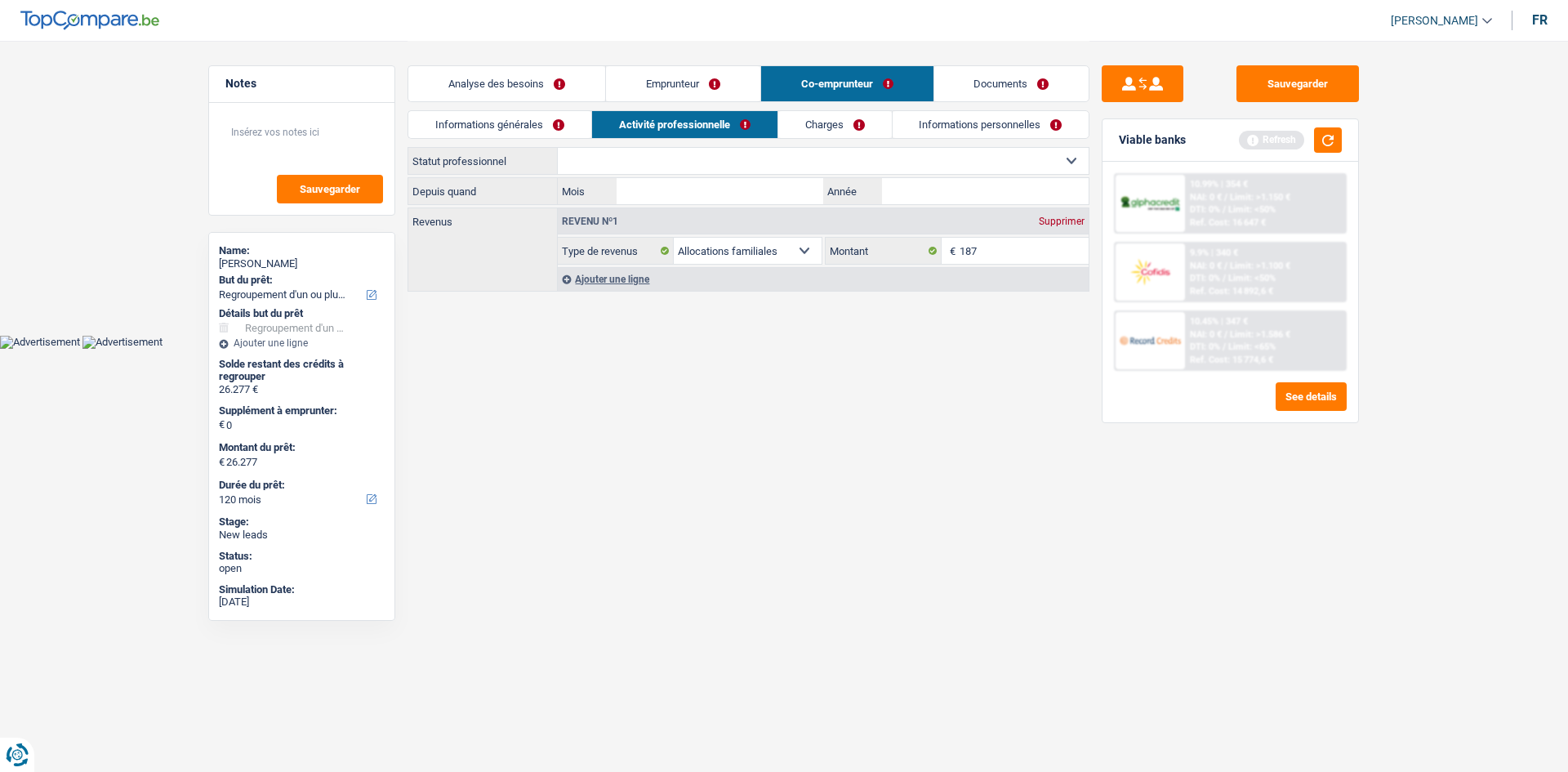
click at [604, 277] on div "Ajouter une ligne" at bounding box center [823, 279] width 531 height 24
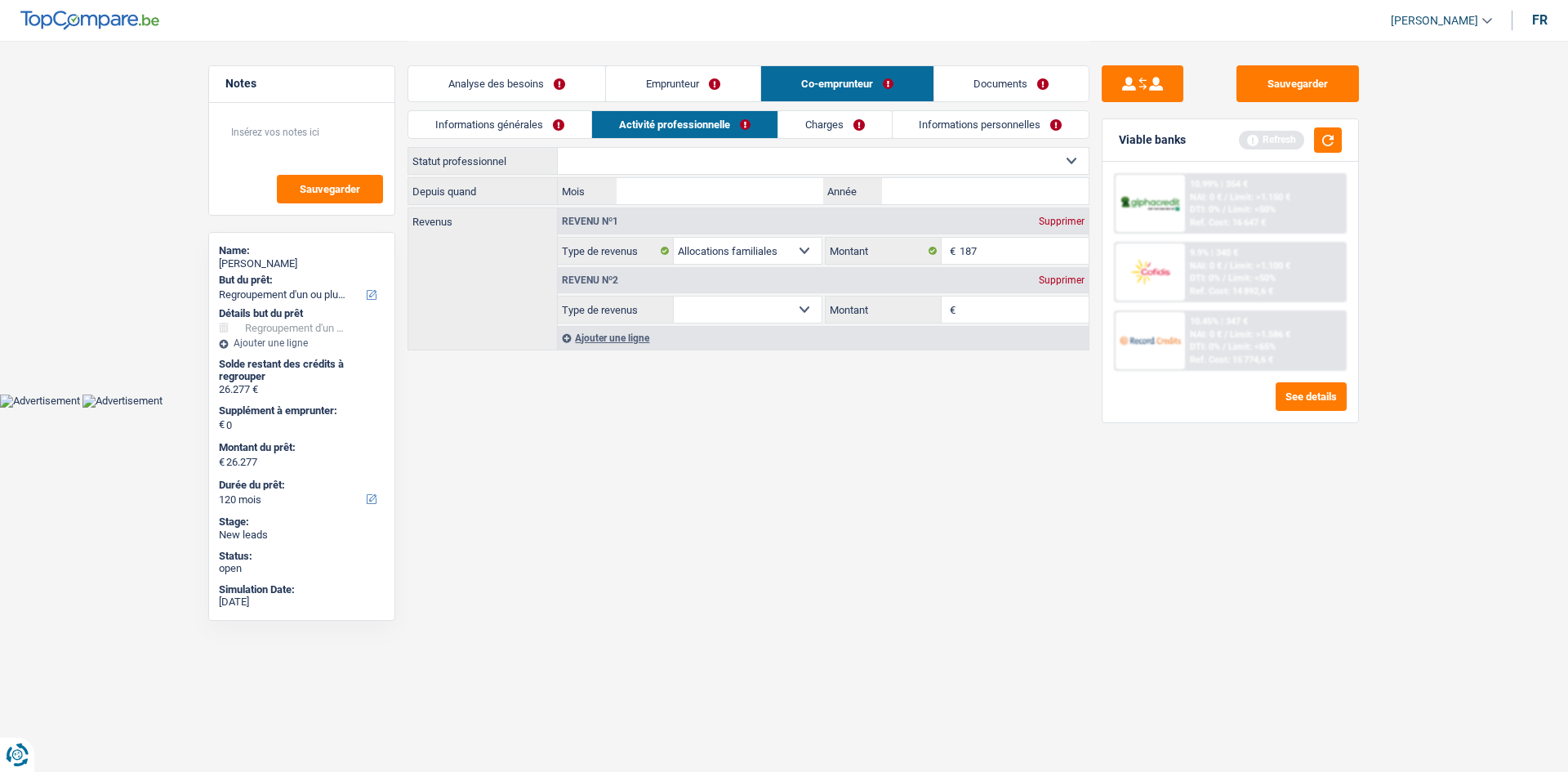
click at [801, 306] on select "Allocation d'handicap Allocations chômage Allocations familiales Chèques repas …" at bounding box center [748, 310] width 148 height 26
select select "netSalary"
click at [674, 297] on select "Allocation d'handicap Allocations chômage Allocations familiales Chèques repas …" at bounding box center [748, 310] width 148 height 26
click at [967, 307] on input "Montant" at bounding box center [1024, 310] width 130 height 26
type input "1.400"
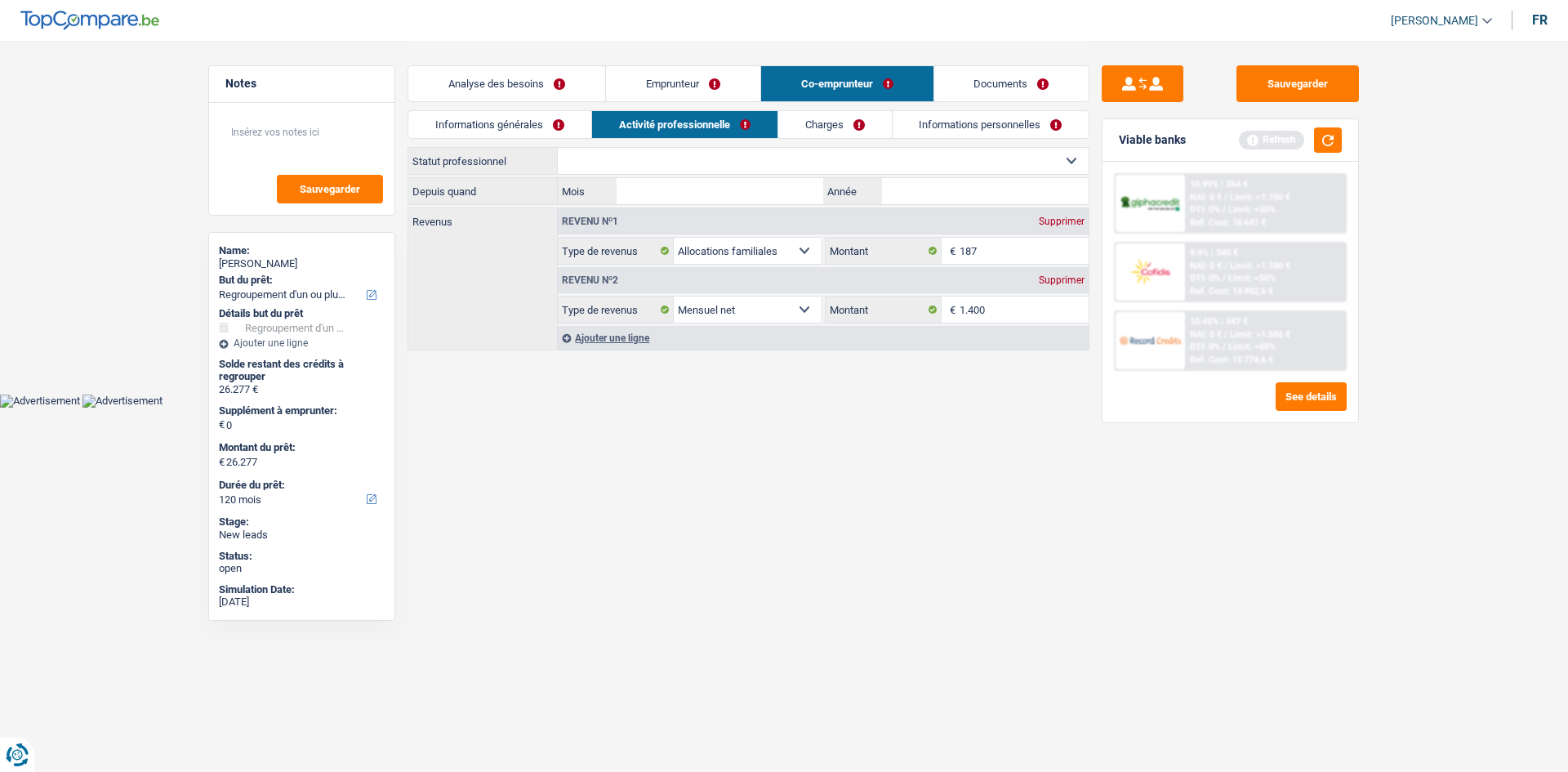
click at [854, 161] on select "Ouvrier Employé privé Employé public Invalide Indépendant Pensionné Chômeur Mut…" at bounding box center [823, 161] width 531 height 26
select select "worker"
click at [558, 148] on select "Ouvrier Employé privé Employé public Invalide Indépendant Pensionné Chômeur Mut…" at bounding box center [823, 161] width 531 height 26
select select "familyAllowances"
select select "netSalary"
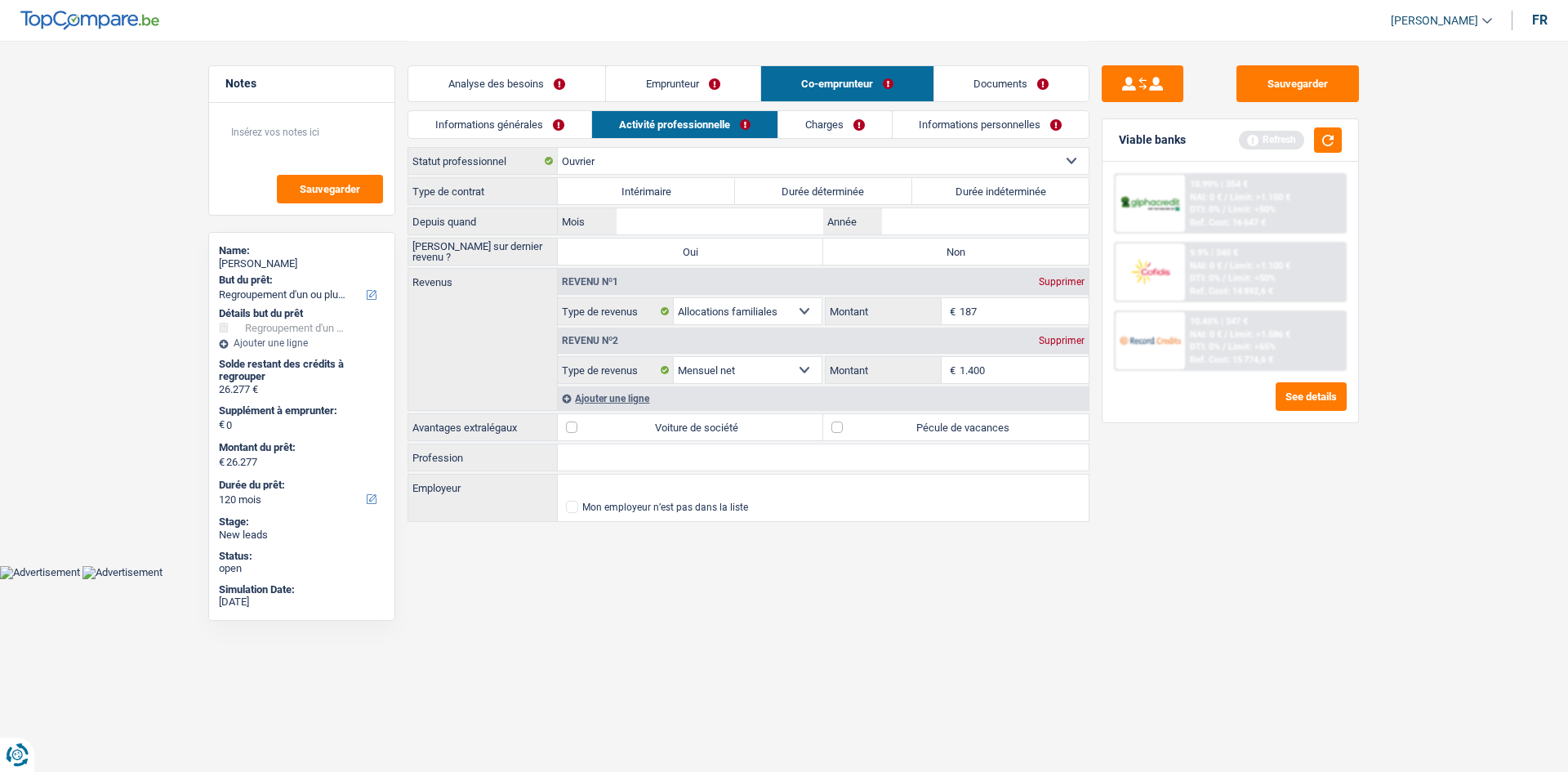
click at [948, 187] on label "Durée indéterminée" at bounding box center [1000, 191] width 177 height 26
click at [948, 187] on input "Durée indéterminée" at bounding box center [1000, 191] width 177 height 26
radio input "true"
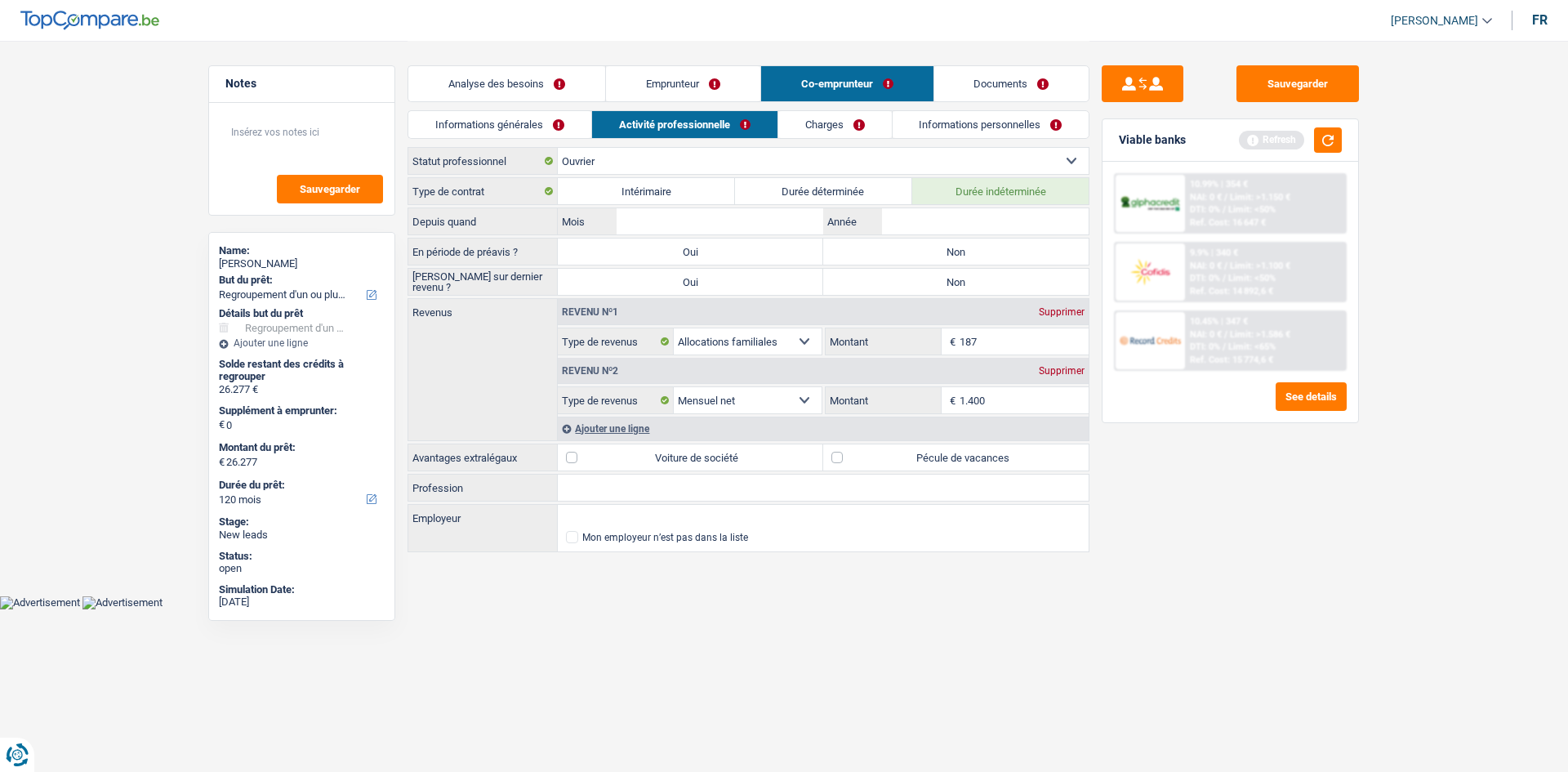
click at [960, 259] on label "Non" at bounding box center [955, 251] width 265 height 26
click at [960, 259] on input "Non" at bounding box center [955, 251] width 265 height 26
radio input "true"
click at [960, 282] on label "Non" at bounding box center [955, 282] width 265 height 26
click at [960, 282] on input "Non" at bounding box center [955, 282] width 265 height 26
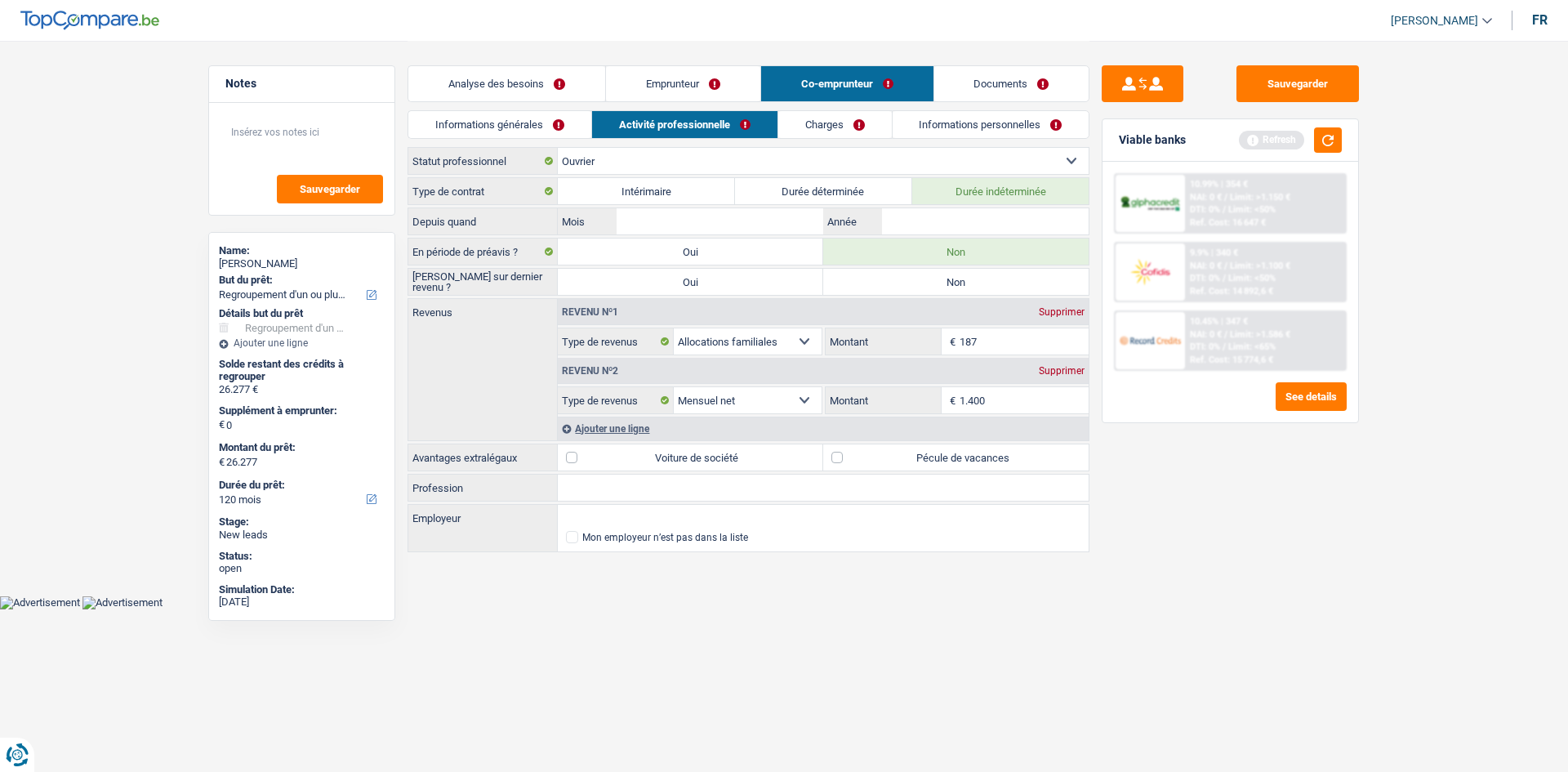
radio input "true"
click at [763, 225] on input "Mois" at bounding box center [719, 221] width 207 height 26
type input "03"
type input "2023"
click at [834, 458] on label "Pécule de vacances" at bounding box center [955, 457] width 265 height 26
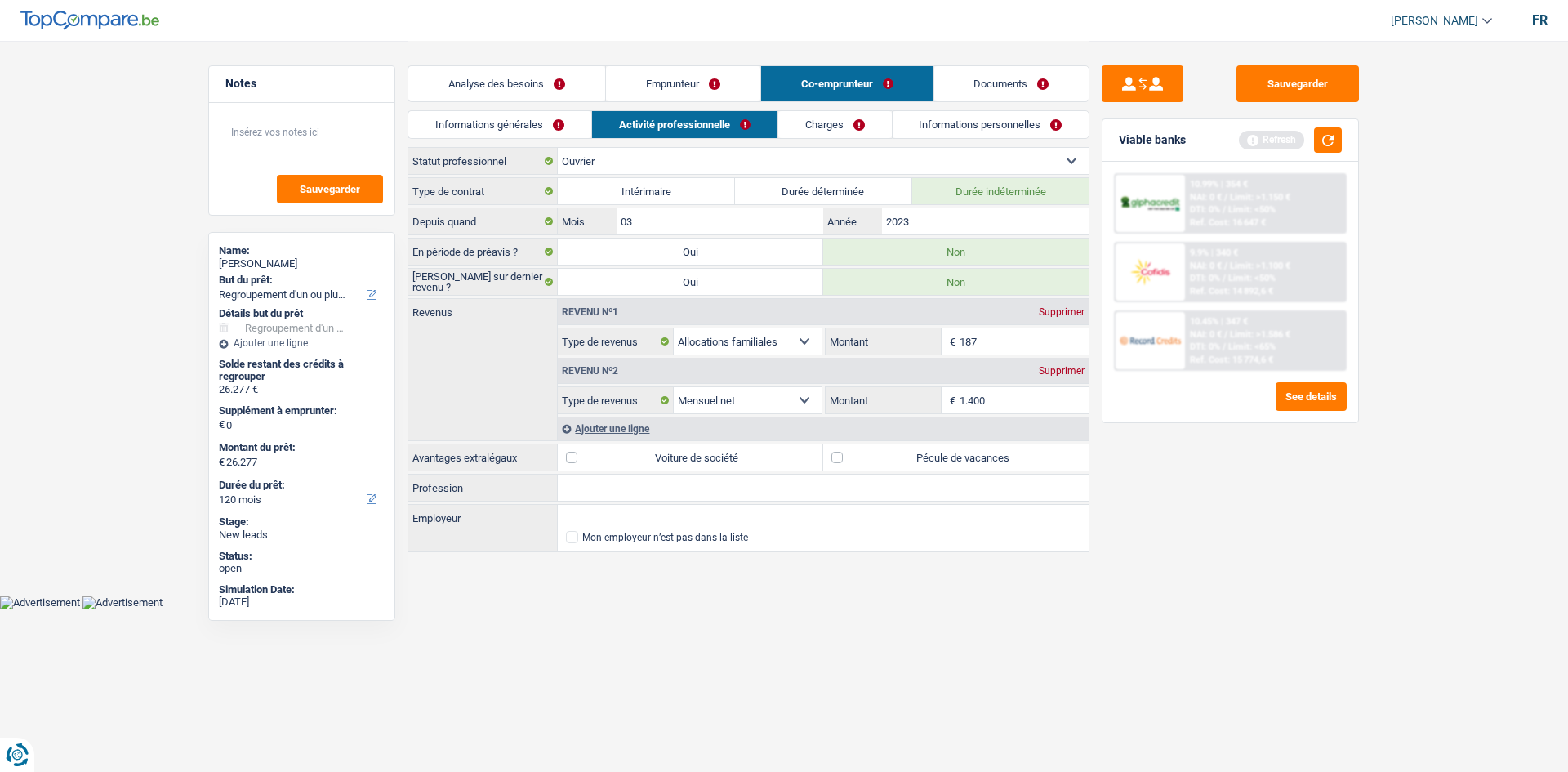
click at [834, 458] on input "Pécule de vacances" at bounding box center [955, 457] width 265 height 26
checkbox input "true"
click at [589, 485] on input "Profession" at bounding box center [823, 487] width 531 height 26
type input "Titre service"
click at [665, 86] on link "Emprunteur" at bounding box center [683, 83] width 155 height 35
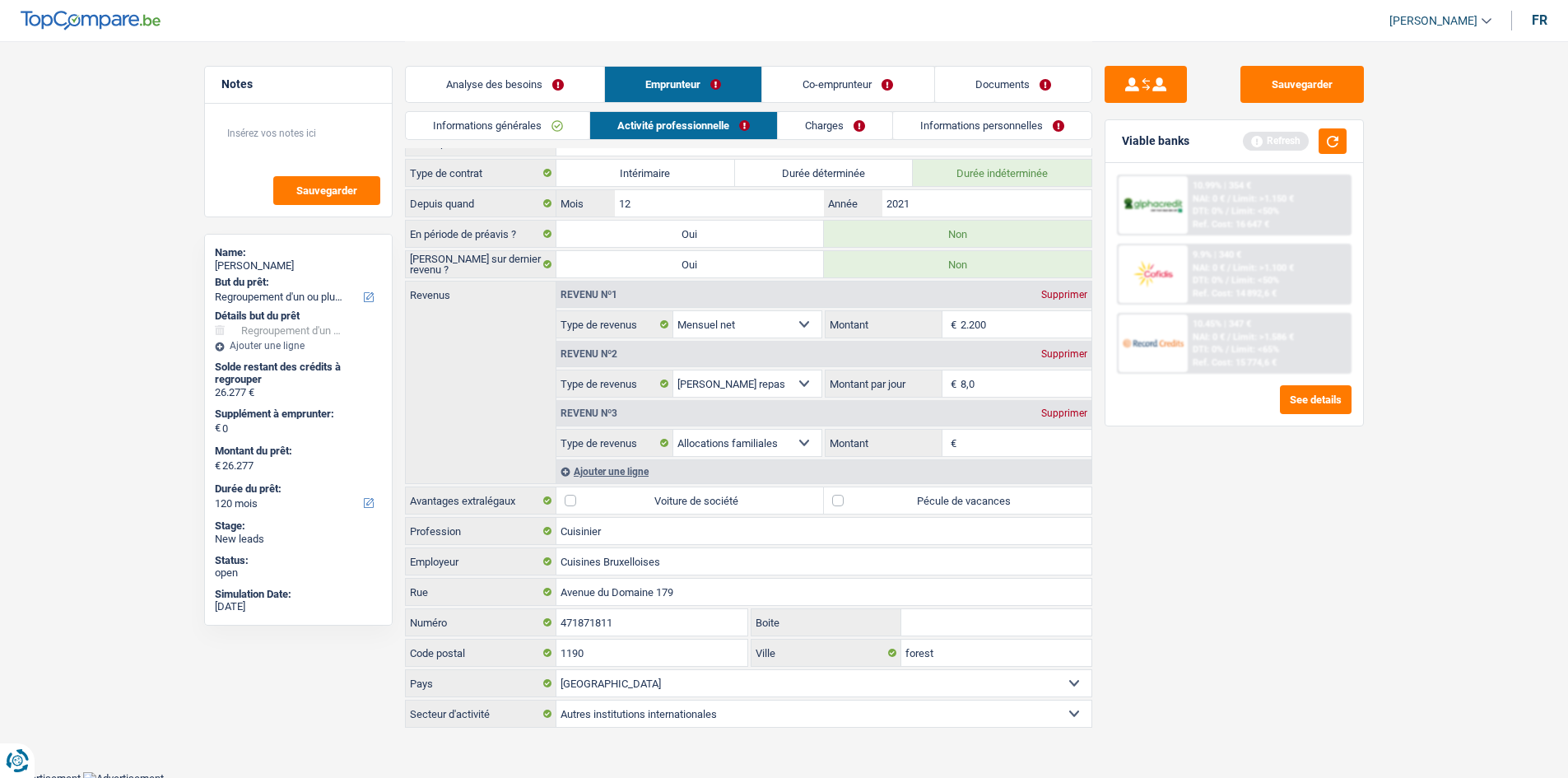
scroll to position [25, 0]
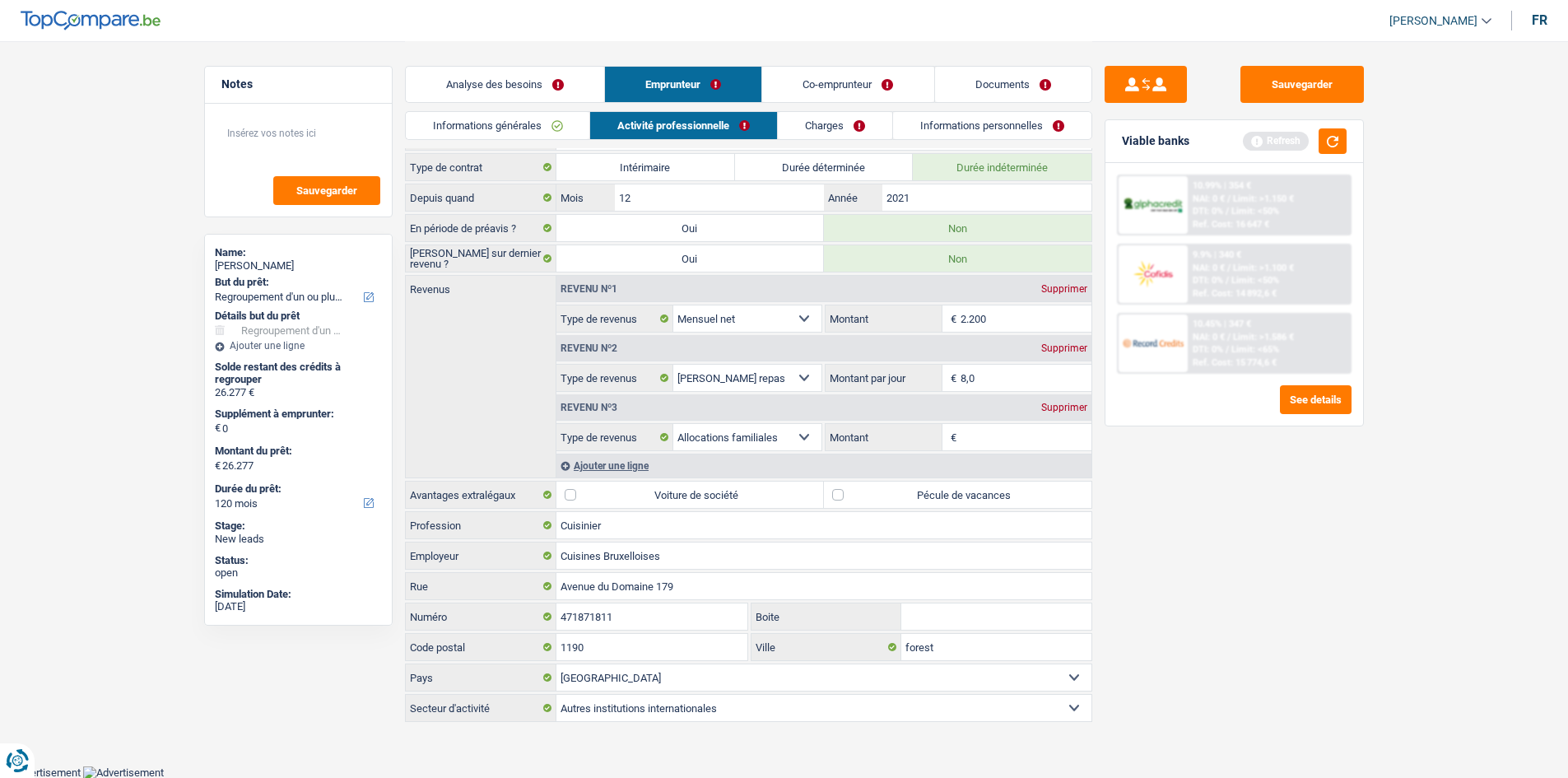
click at [836, 497] on label "Pécule de vacances" at bounding box center [957, 495] width 267 height 26
click at [836, 497] on input "Pécule de vacances" at bounding box center [957, 495] width 267 height 26
checkbox input "true"
click at [844, 130] on link "Charges" at bounding box center [835, 125] width 114 height 27
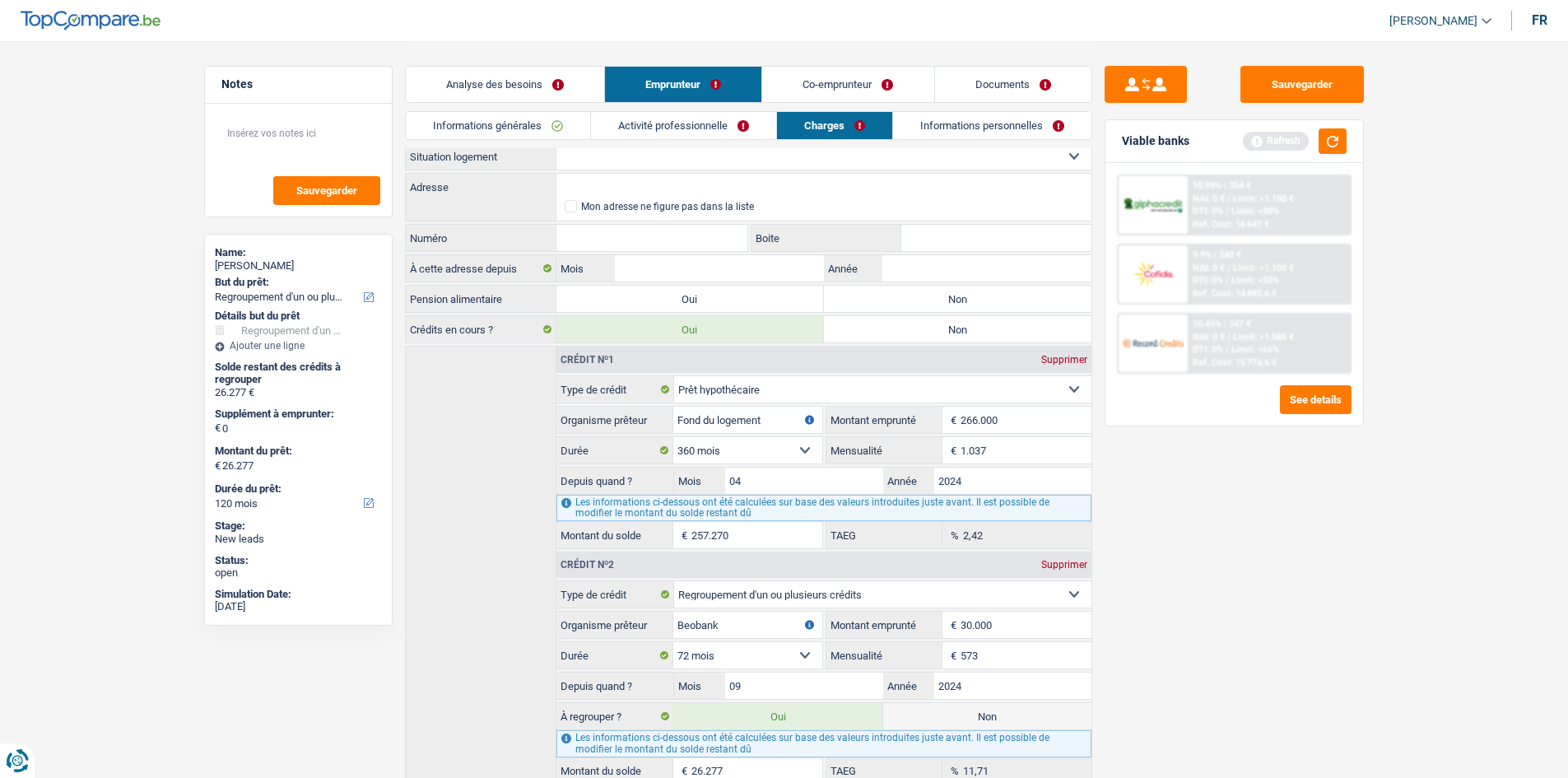
scroll to position [0, 0]
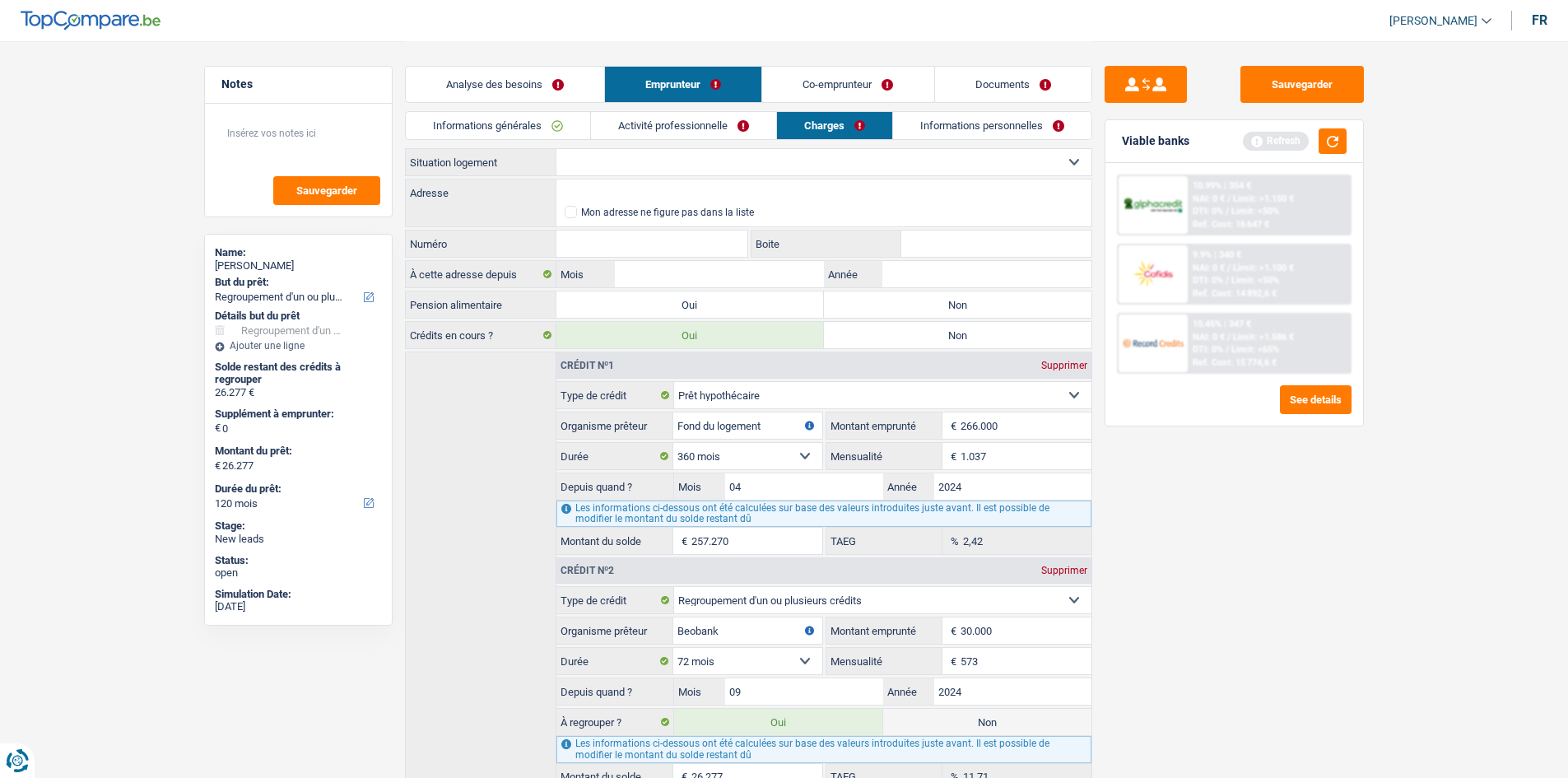
click at [785, 156] on select "Locataire Propriétaire avec prêt hypothécaire Propriétaire sans prêt hypothécai…" at bounding box center [824, 163] width 535 height 26
select select "ownerWithMortgage"
click at [557, 149] on select "Locataire Propriétaire avec prêt hypothécaire Propriétaire sans prêt hypothécai…" at bounding box center [824, 163] width 535 height 26
click at [666, 191] on input "Adresse" at bounding box center [824, 192] width 535 height 26
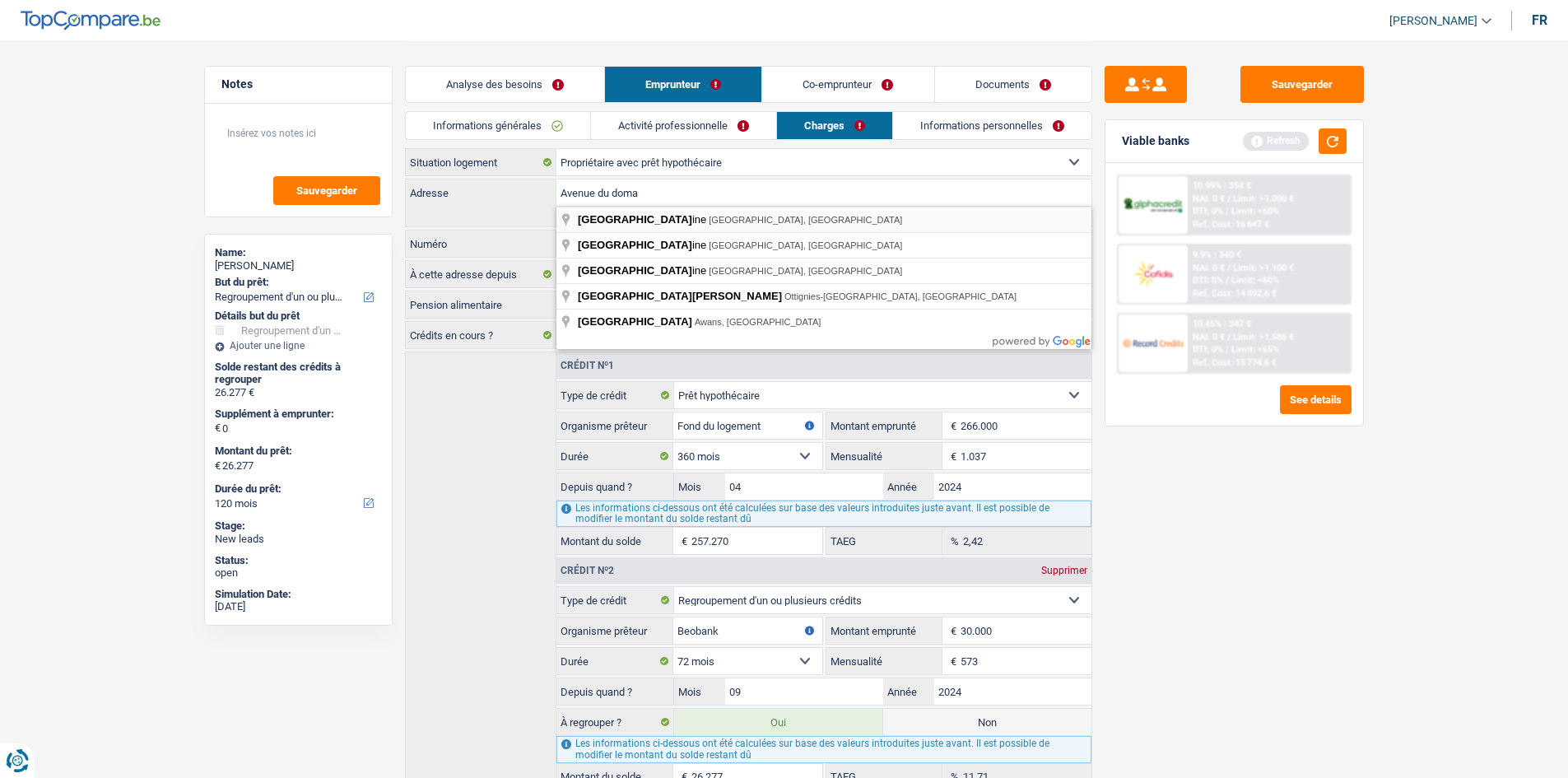
type input "[GEOGRAPHIC_DATA], [GEOGRAPHIC_DATA], [GEOGRAPHIC_DATA]"
select select "BE"
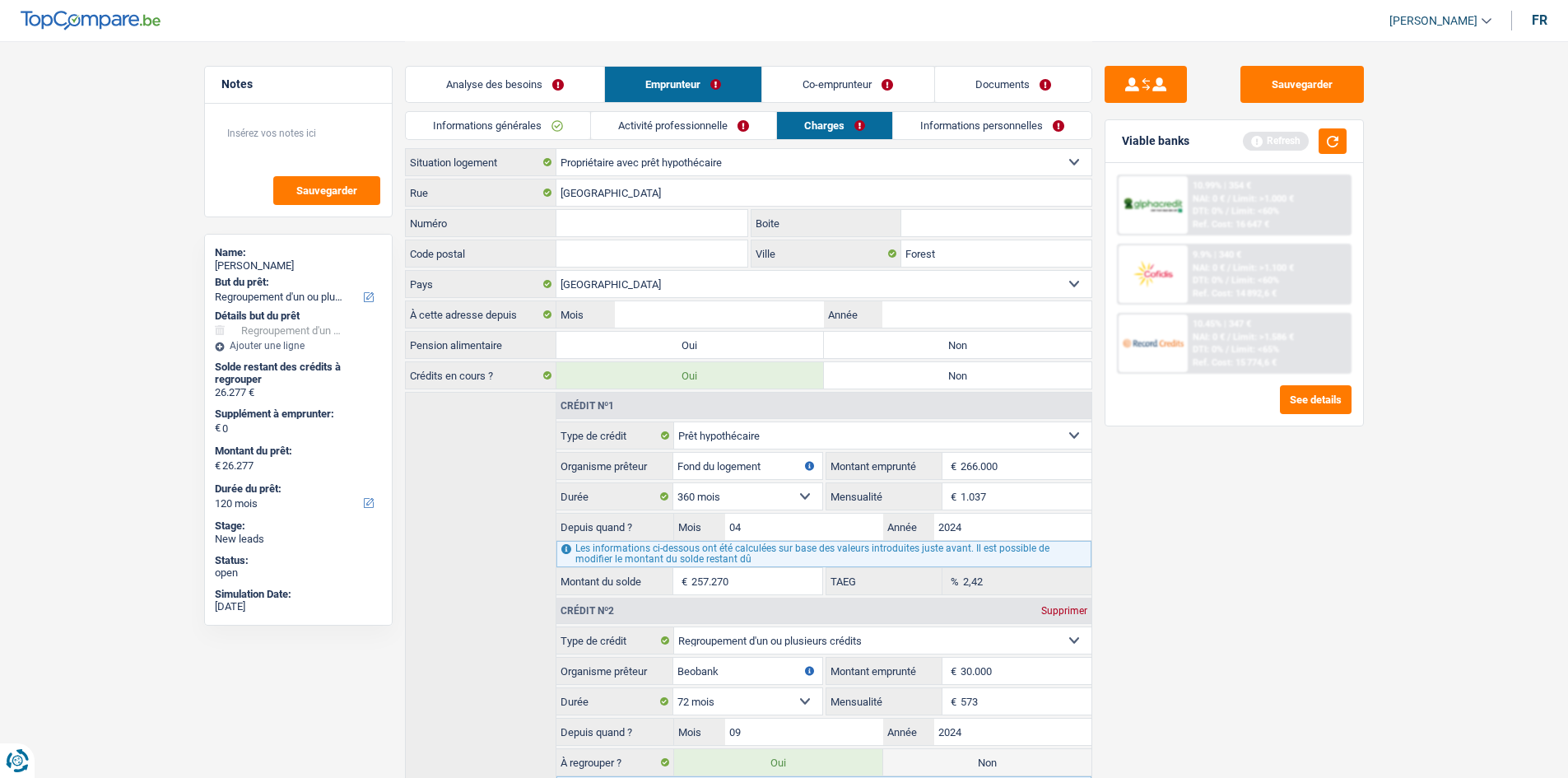
click at [640, 227] on input "Numéro" at bounding box center [652, 223] width 191 height 26
click at [670, 190] on input "[GEOGRAPHIC_DATA]" at bounding box center [824, 192] width 535 height 26
click at [662, 219] on input "Numéro" at bounding box center [652, 223] width 191 height 26
type input "179"
type input "17"
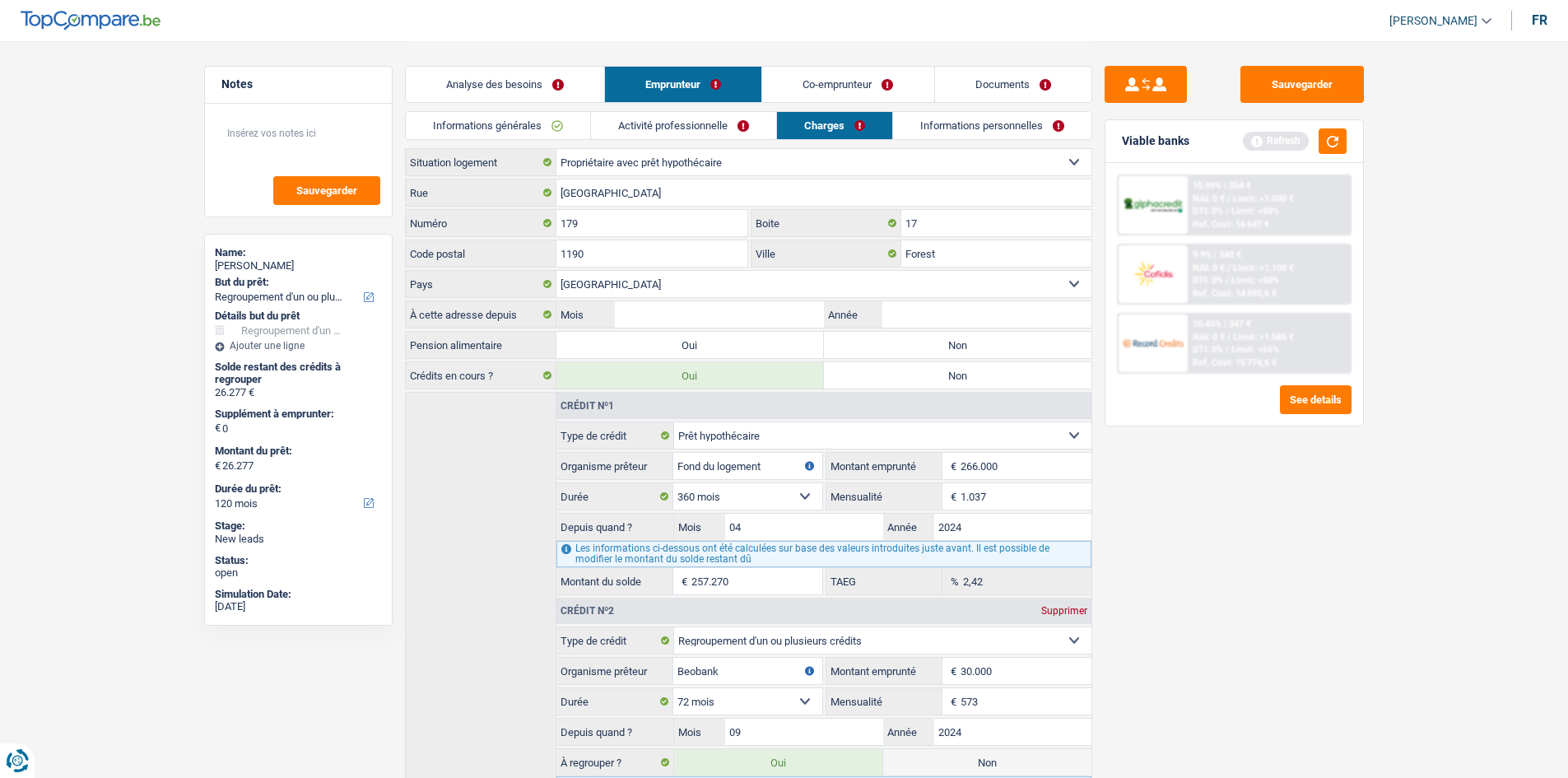
type input "1190"
click at [908, 336] on label "Non" at bounding box center [957, 345] width 267 height 26
click at [908, 336] on input "Non" at bounding box center [957, 345] width 267 height 26
radio input "true"
click at [749, 307] on input "Mois" at bounding box center [718, 315] width 208 height 26
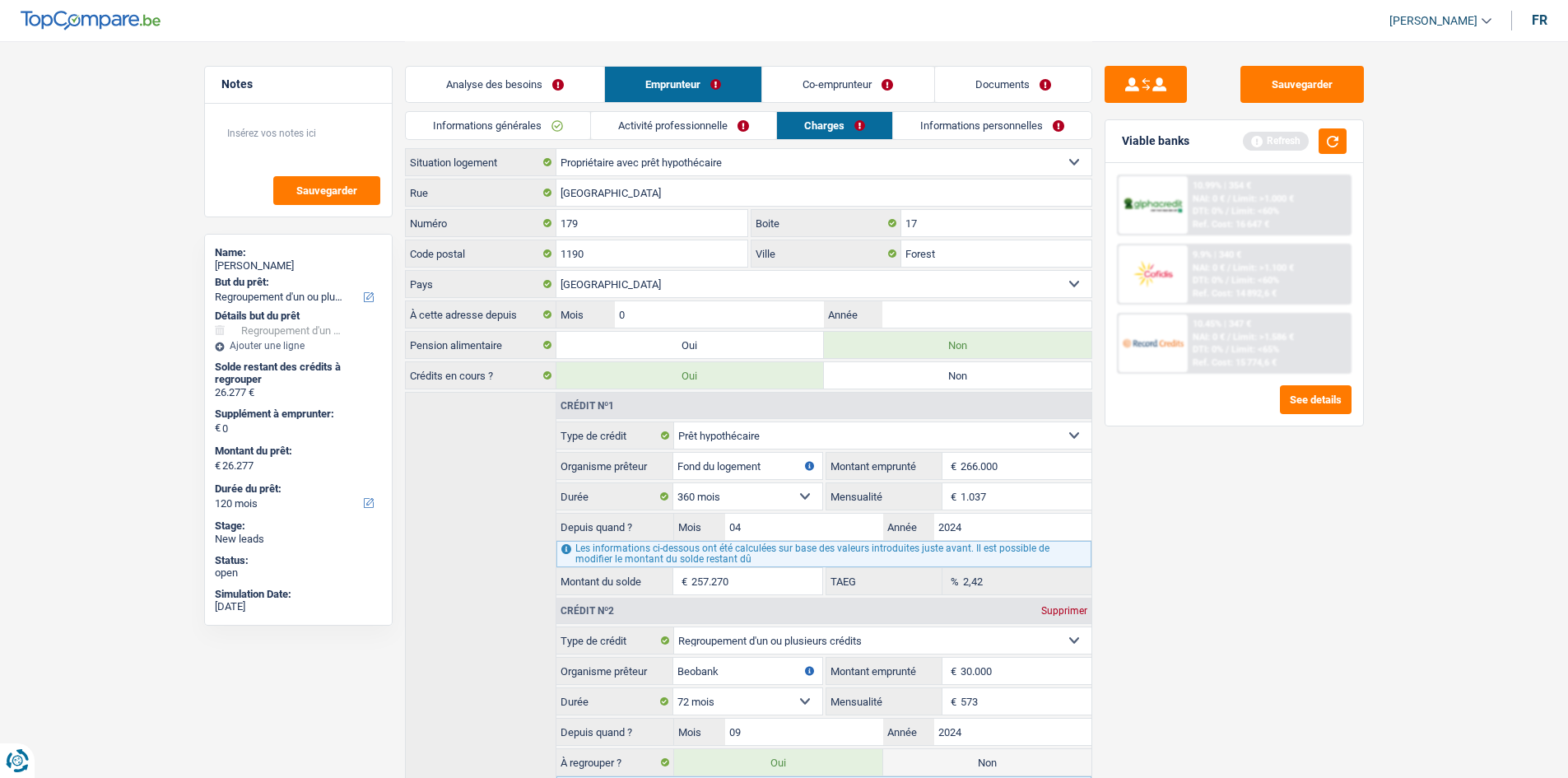
type input "05"
type input "2024"
click at [700, 123] on link "Activité professionnelle" at bounding box center [683, 125] width 185 height 27
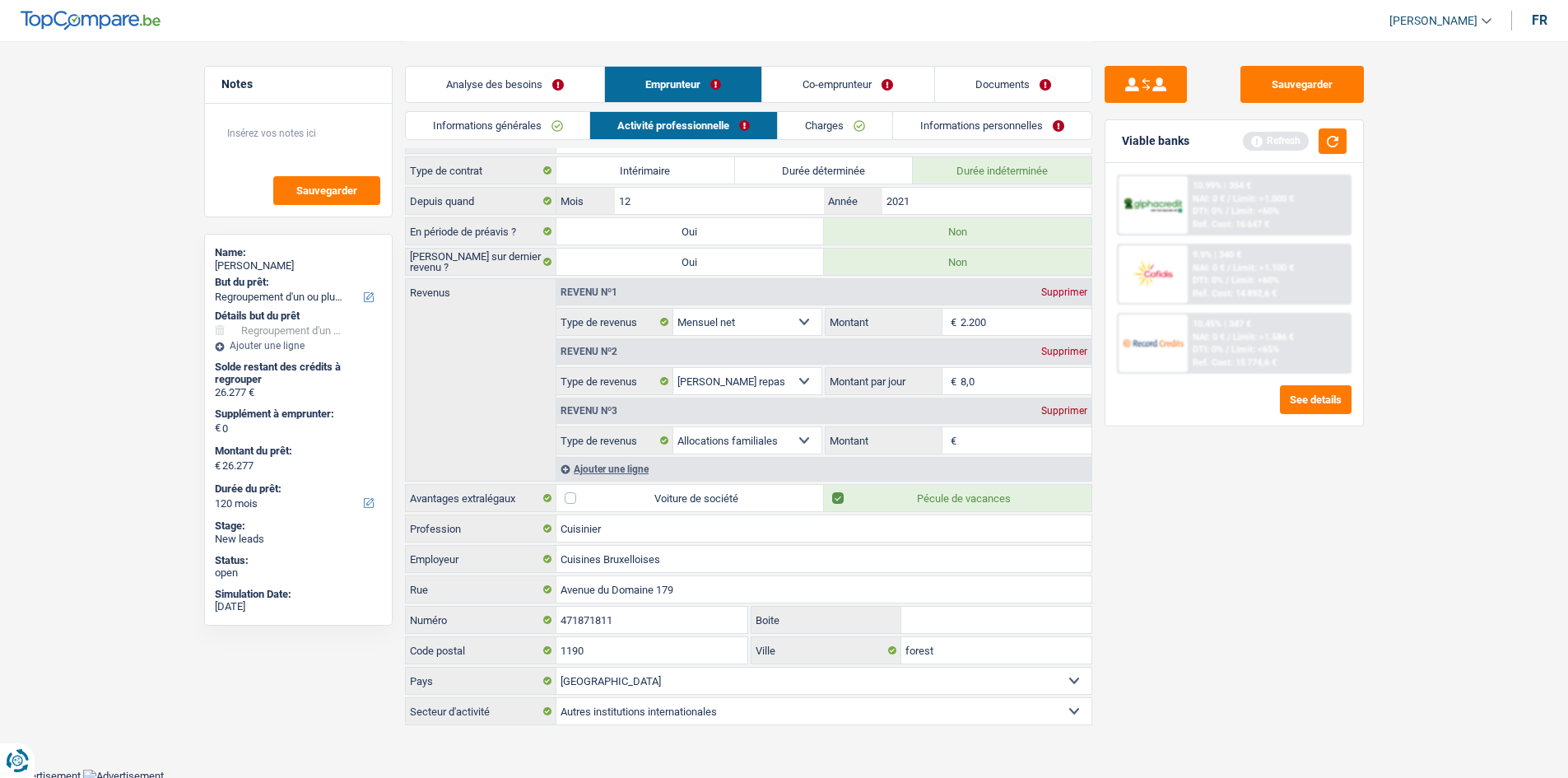
scroll to position [25, 0]
click at [1009, 436] on input "Montant" at bounding box center [1025, 437] width 131 height 26
type input "160"
click at [938, 123] on link "Informations personnelles" at bounding box center [992, 125] width 198 height 27
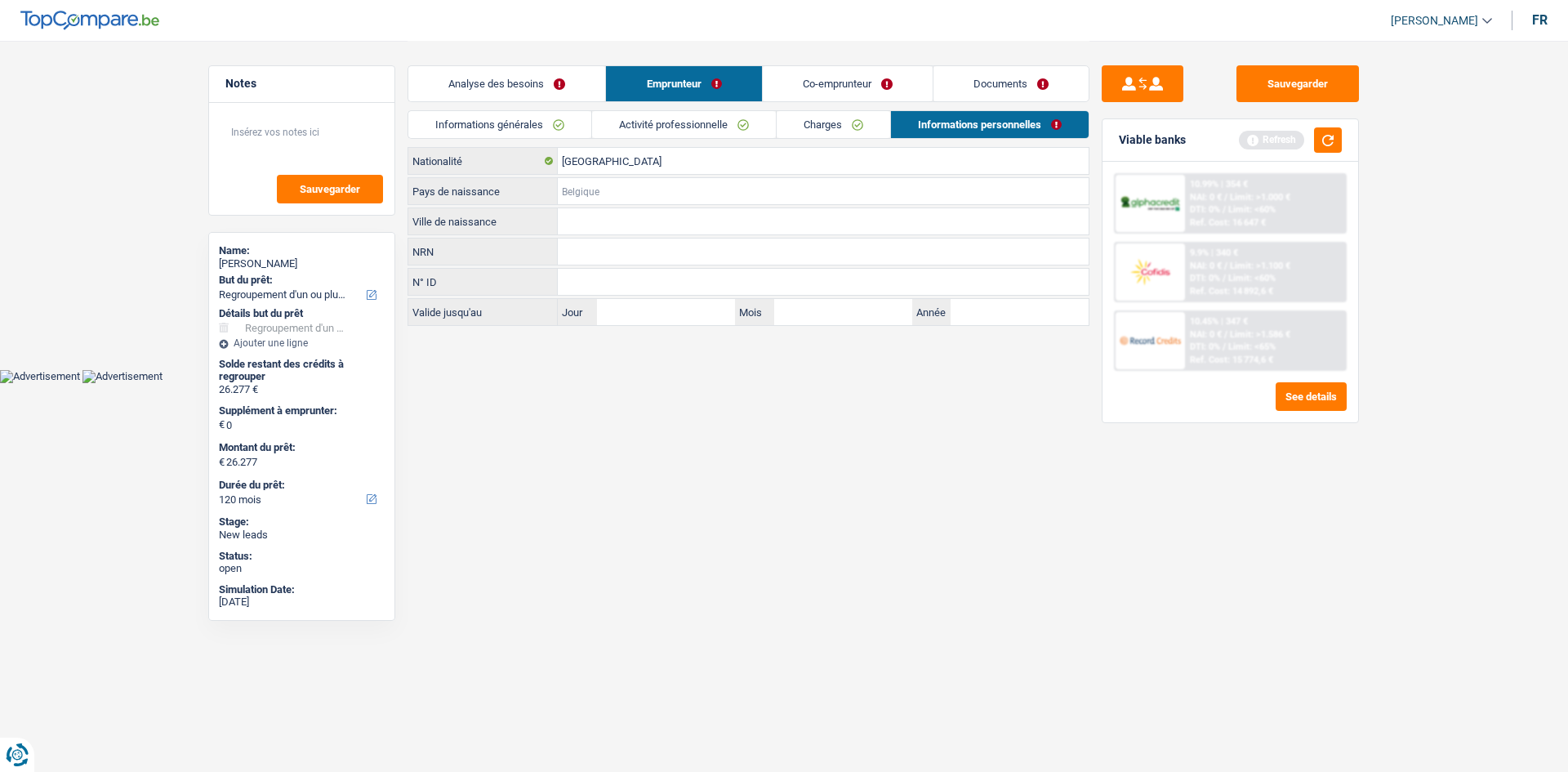
click at [611, 193] on input "Pays de naissance" at bounding box center [823, 191] width 531 height 26
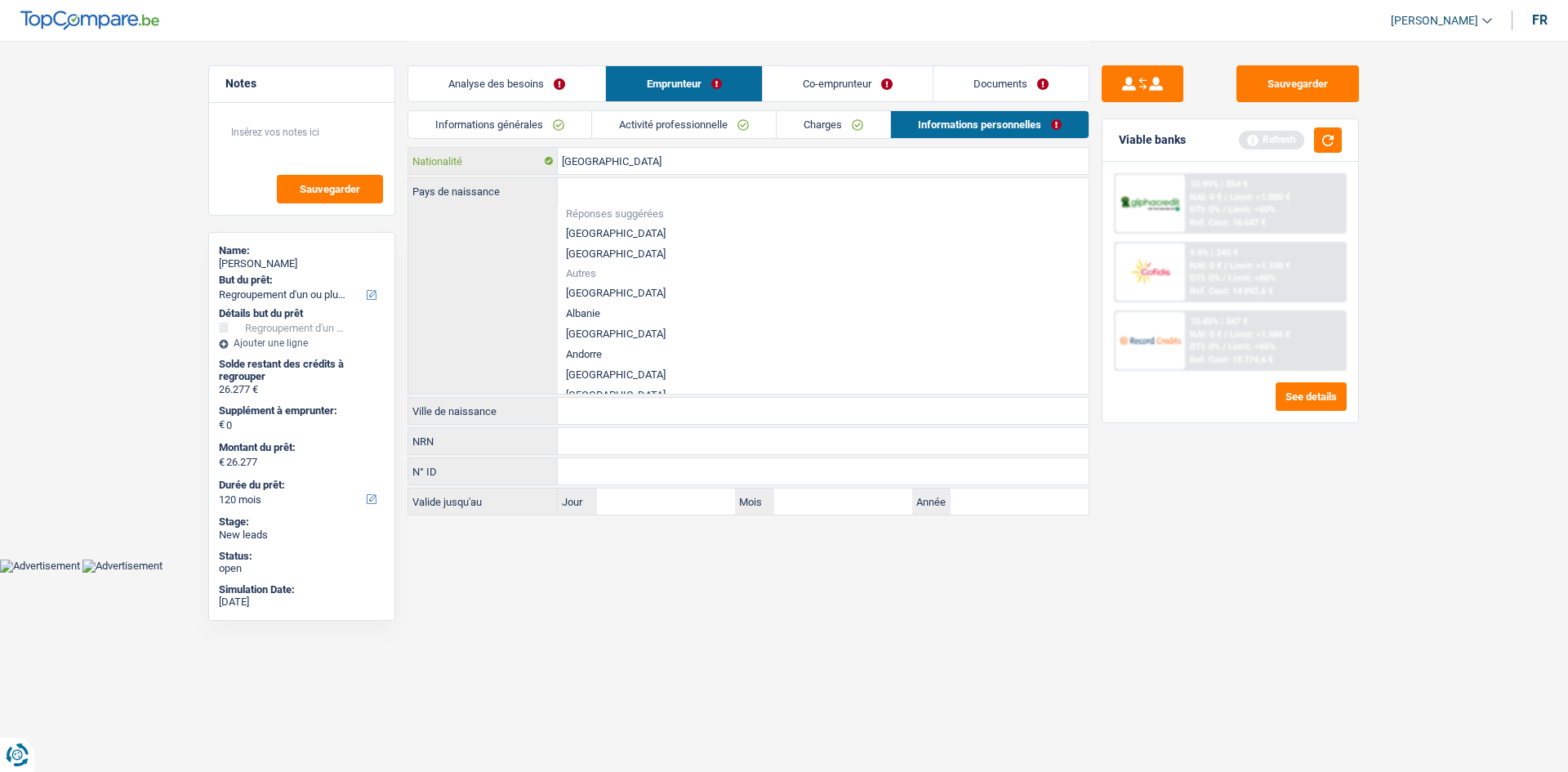
click at [671, 155] on input "[GEOGRAPHIC_DATA]" at bounding box center [823, 161] width 531 height 26
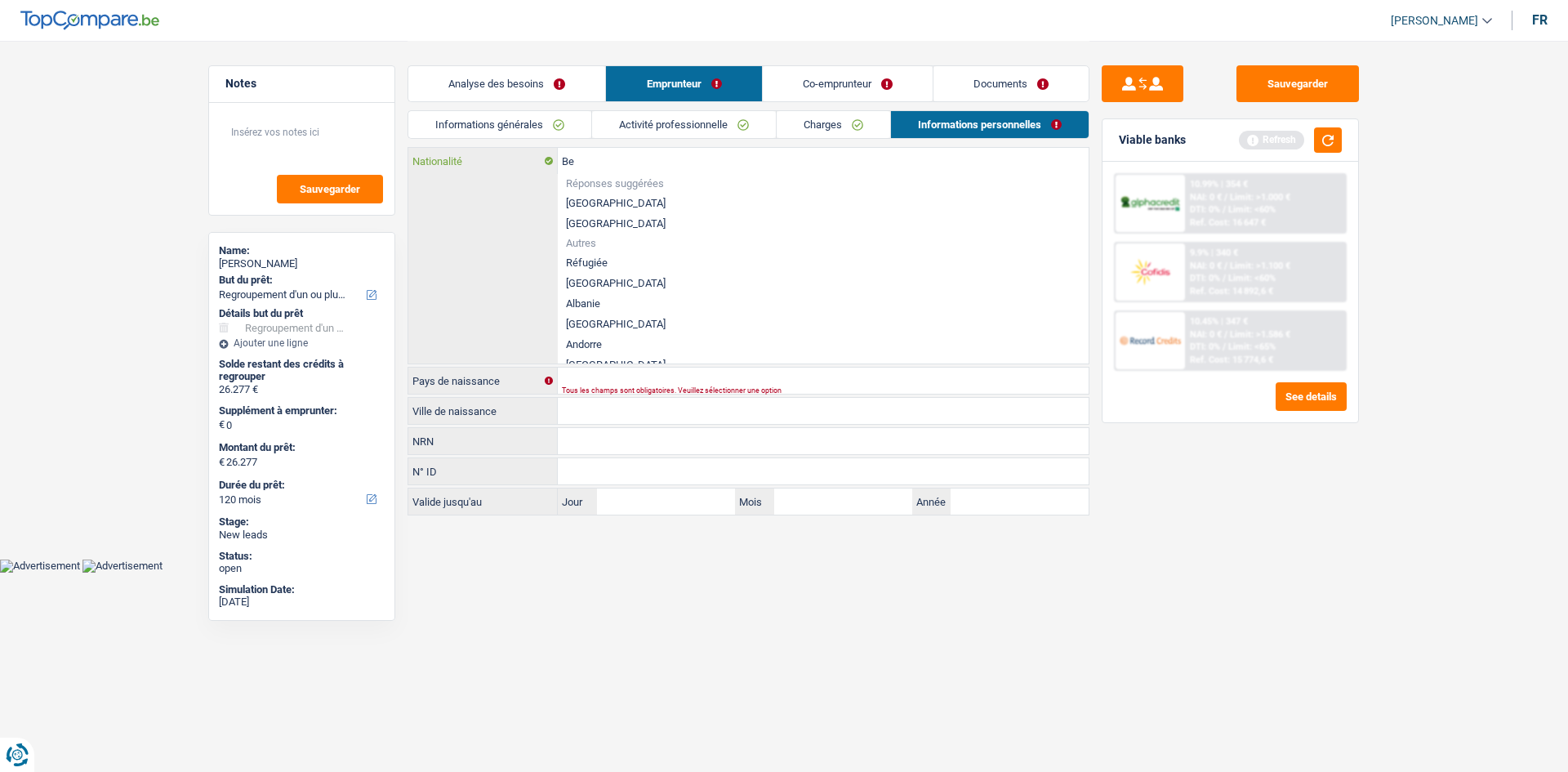
type input "B"
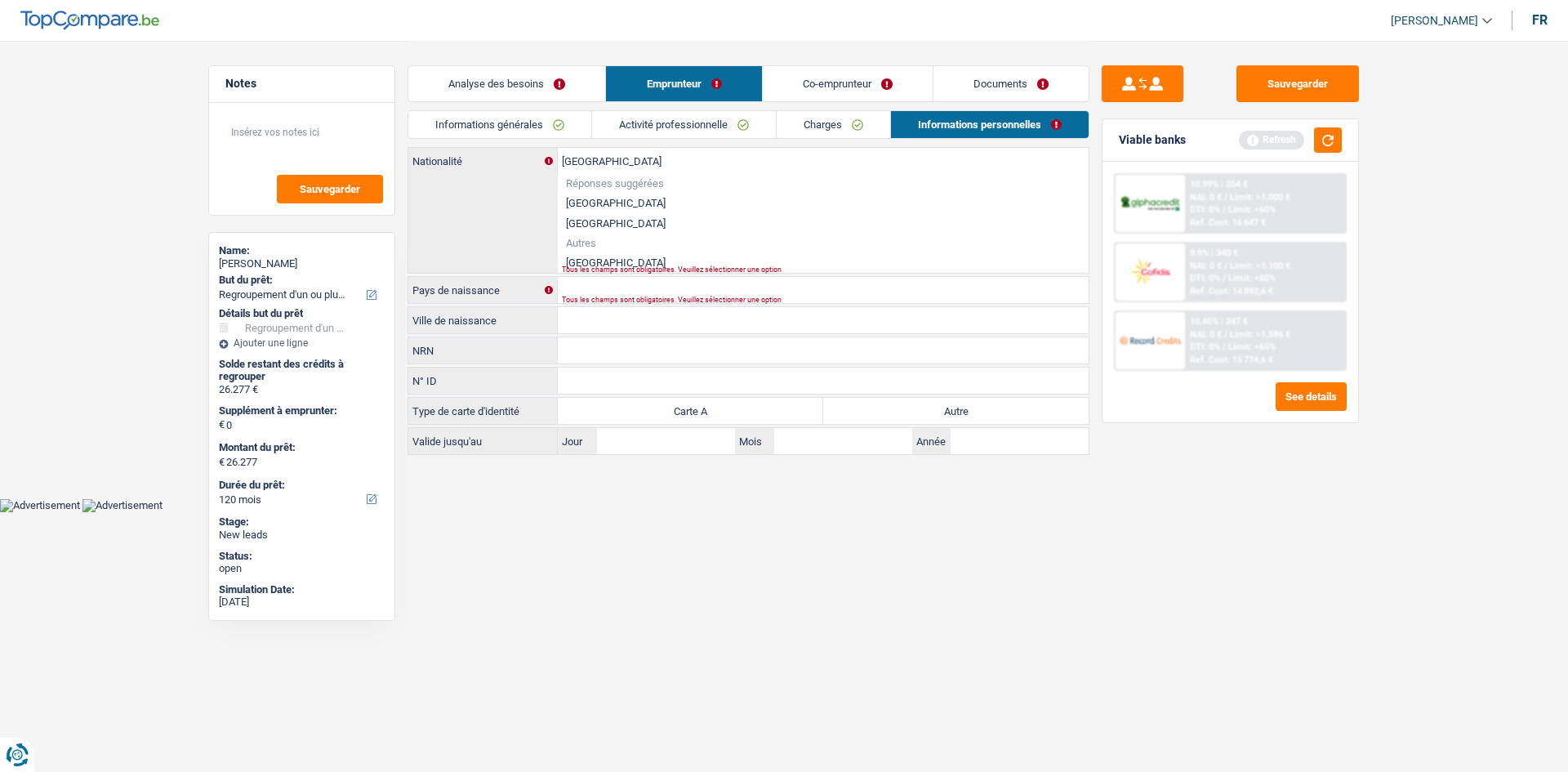
click at [612, 256] on li "[GEOGRAPHIC_DATA]" at bounding box center [823, 262] width 531 height 20
type input "[GEOGRAPHIC_DATA]"
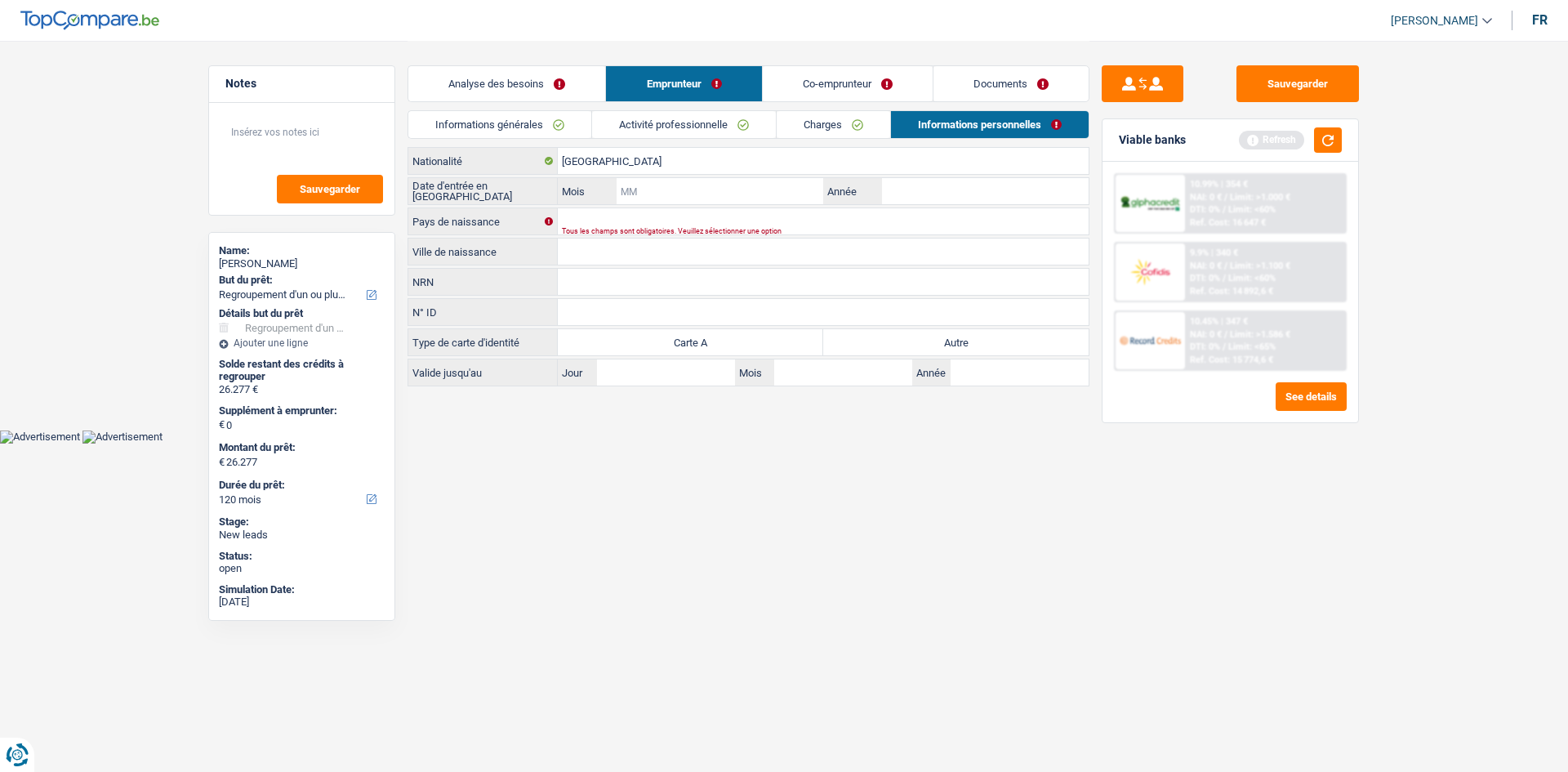
click at [666, 199] on input "Mois" at bounding box center [719, 191] width 207 height 26
click at [683, 219] on input "Pays de naissance" at bounding box center [823, 221] width 531 height 26
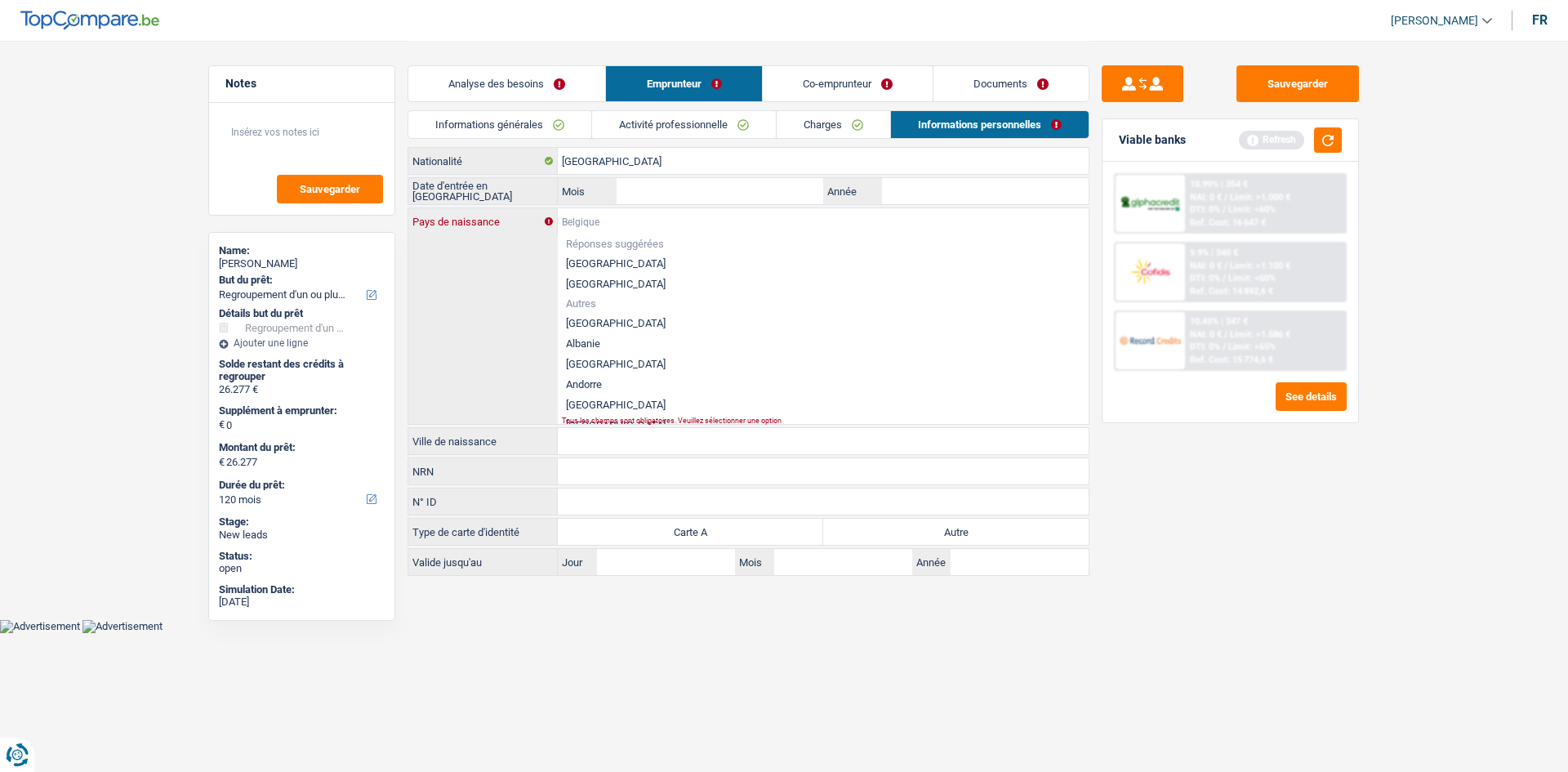
type input "I"
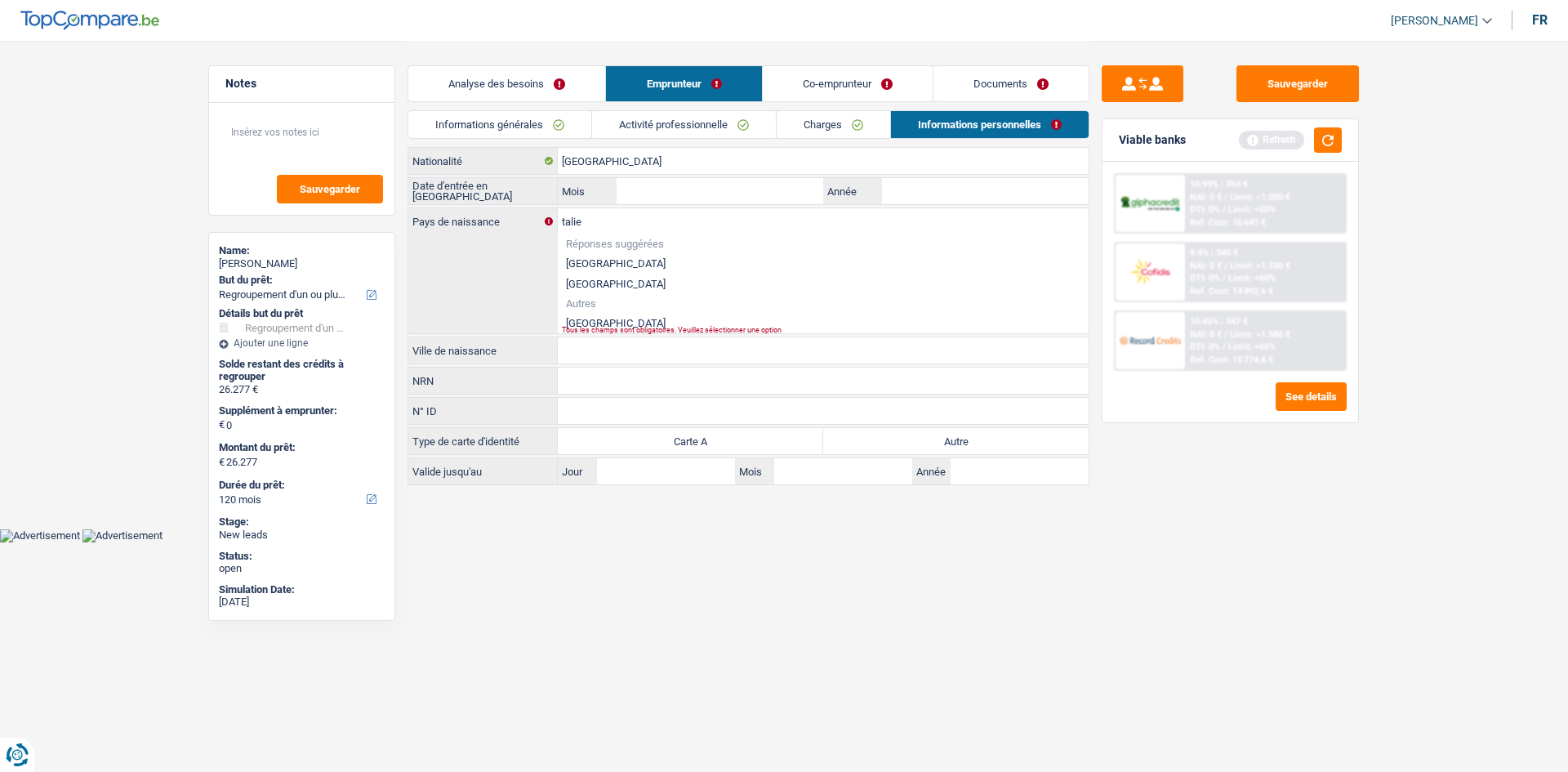
click at [625, 320] on li "[GEOGRAPHIC_DATA]" at bounding box center [823, 323] width 531 height 20
type input "[GEOGRAPHIC_DATA]"
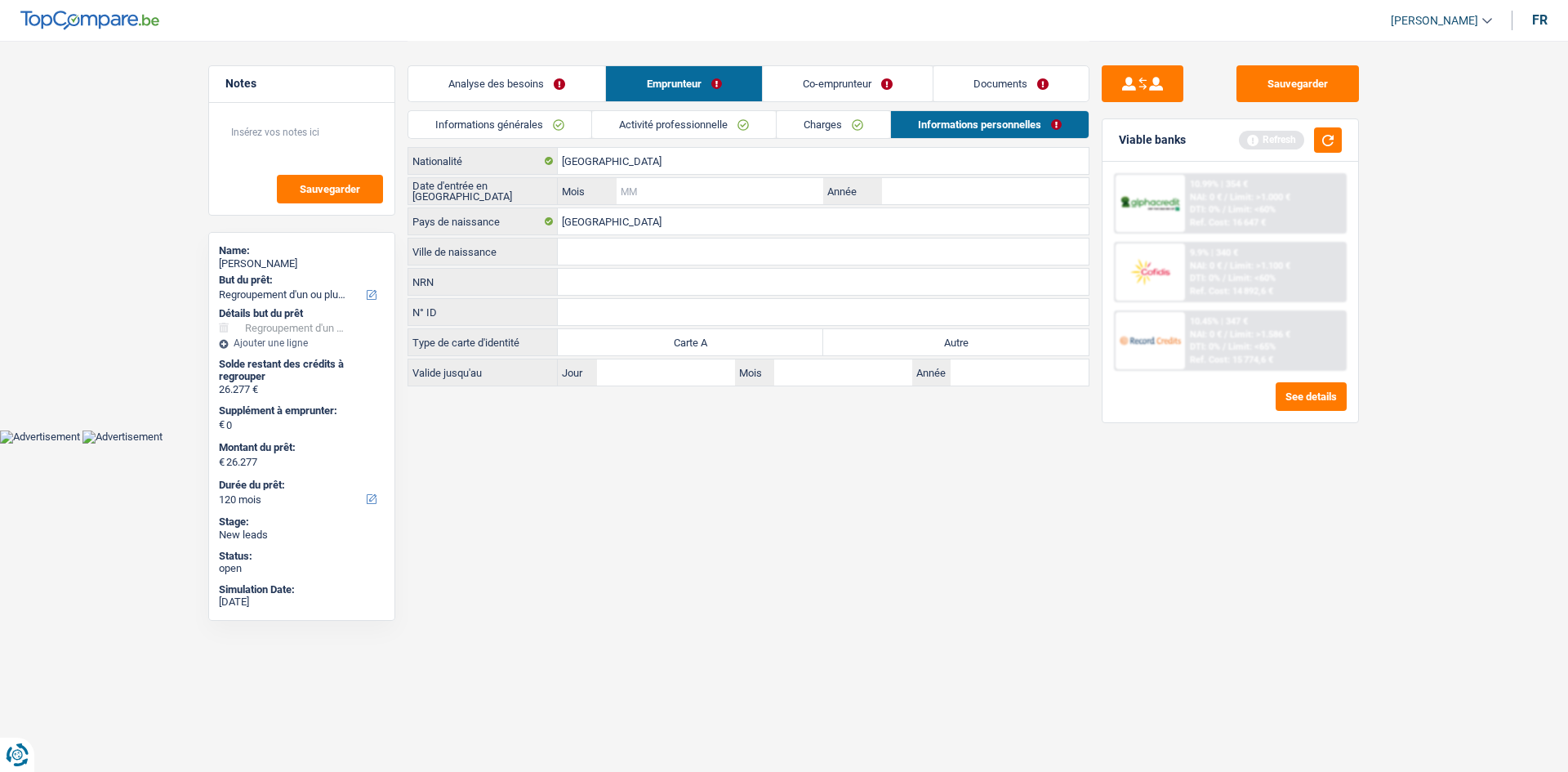
click at [680, 194] on input "Mois" at bounding box center [719, 191] width 207 height 26
click at [918, 183] on input "Année" at bounding box center [985, 191] width 207 height 26
type input "2018"
click at [788, 194] on input "Mois" at bounding box center [719, 191] width 207 height 26
type input "05"
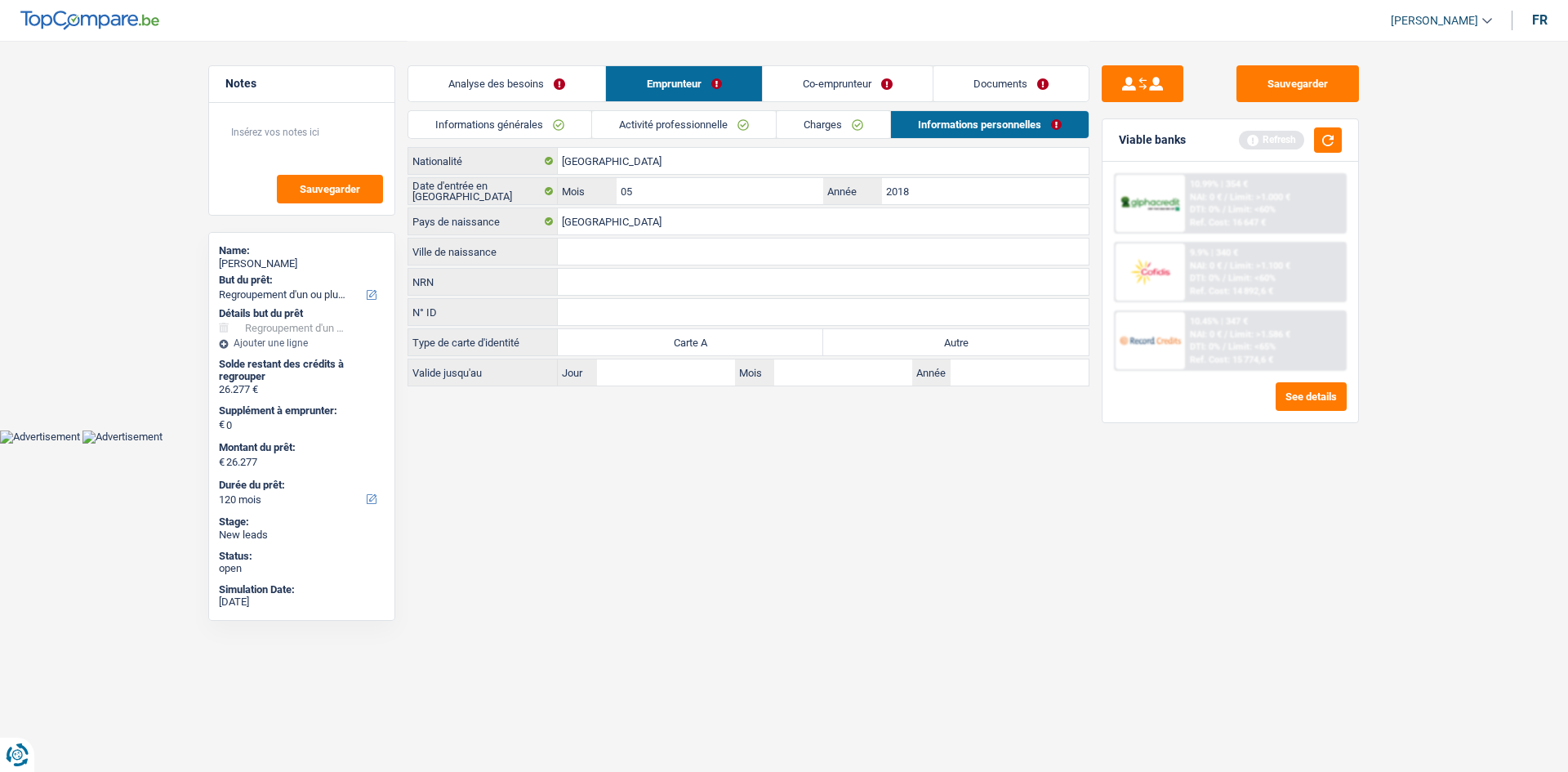
click at [615, 252] on input "Ville de naissance" at bounding box center [823, 251] width 531 height 26
type input "[GEOGRAPHIC_DATA]"
click at [966, 77] on link "Documents" at bounding box center [1010, 83] width 155 height 35
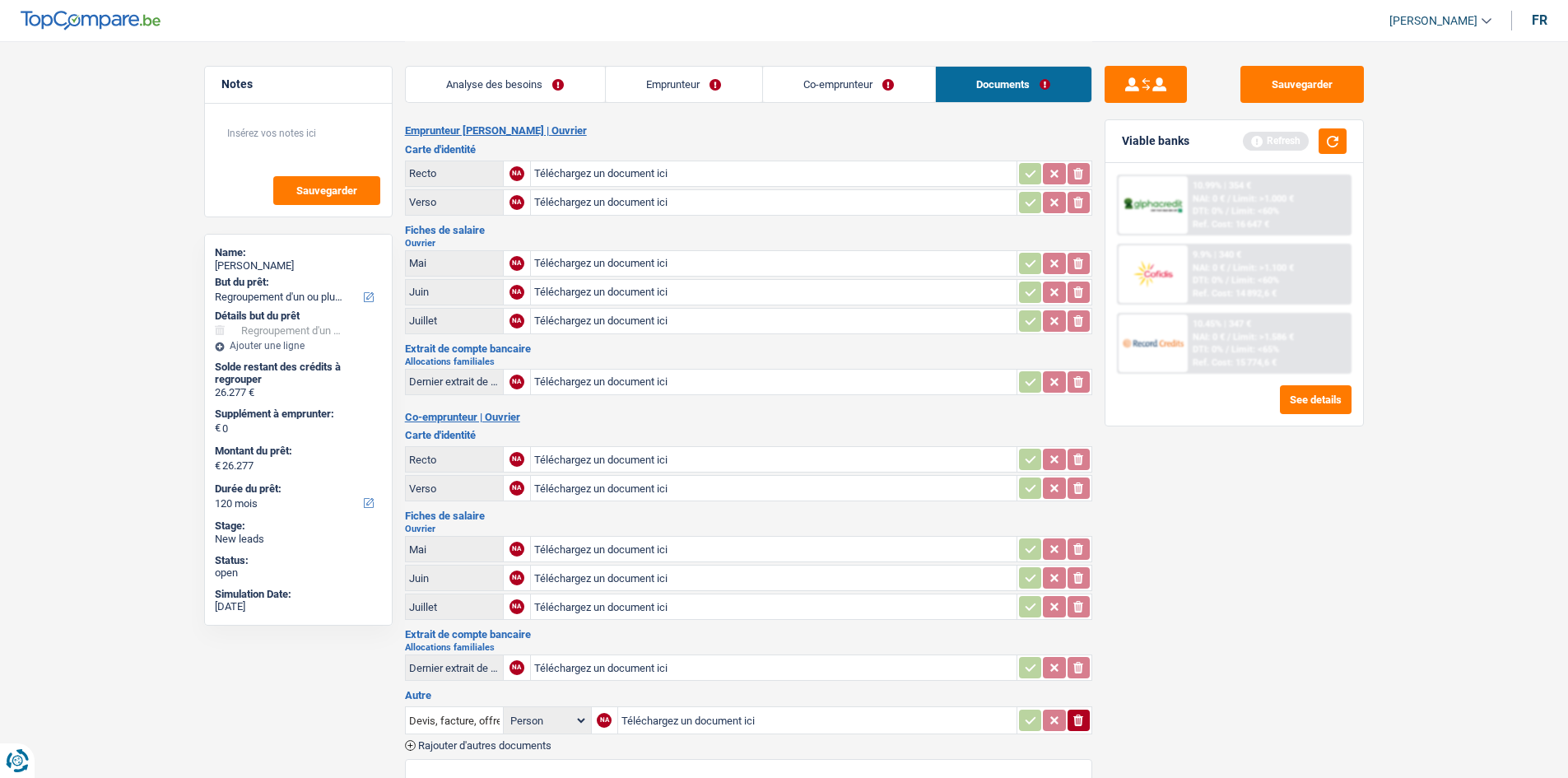
click at [511, 73] on link "Analyse des besoins" at bounding box center [504, 84] width 199 height 35
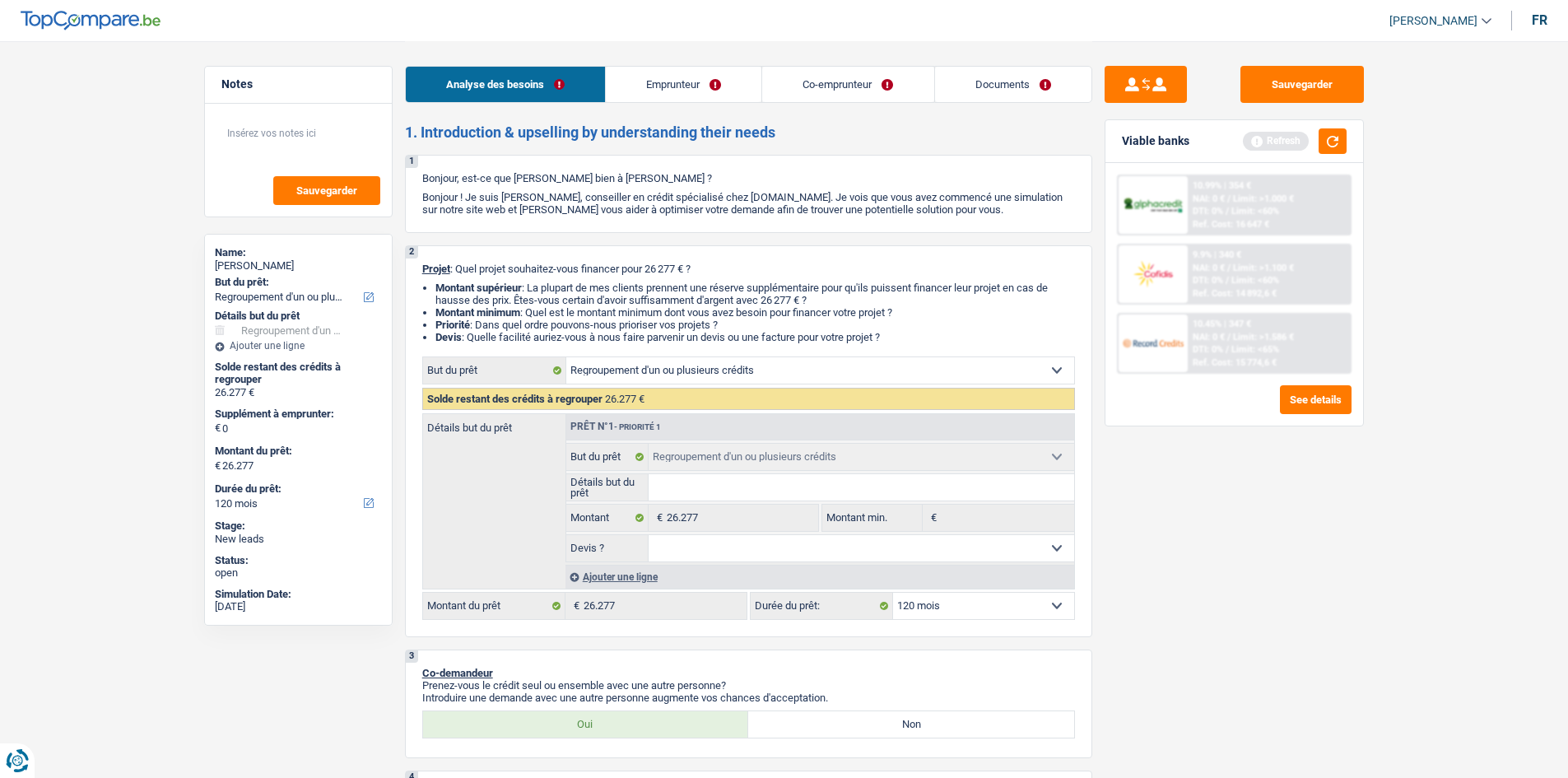
click at [846, 90] on link "Co-emprunteur" at bounding box center [847, 84] width 171 height 35
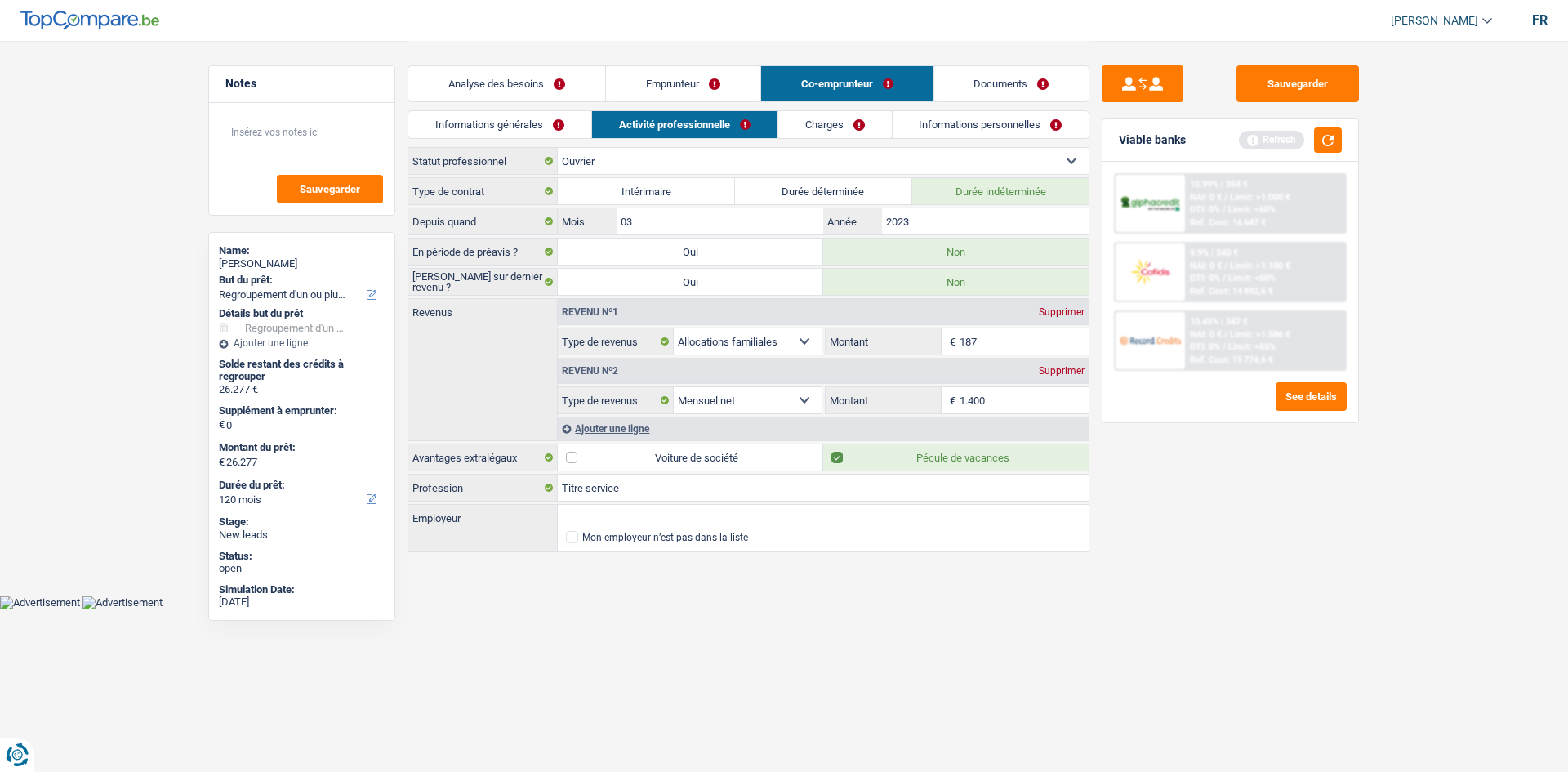
click at [965, 93] on link "Documents" at bounding box center [1011, 83] width 155 height 35
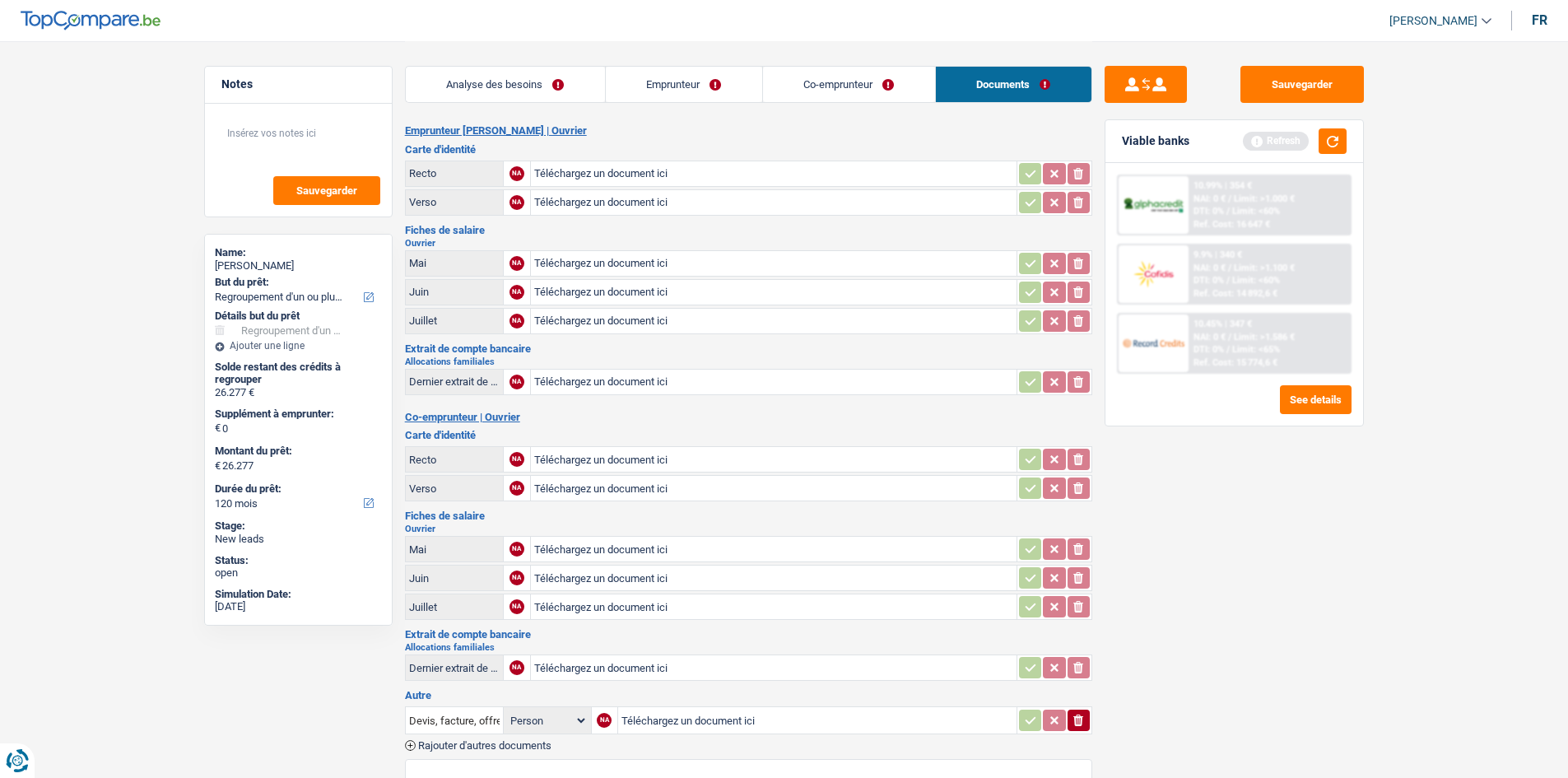
click at [876, 94] on link "Co-emprunteur" at bounding box center [849, 84] width 172 height 35
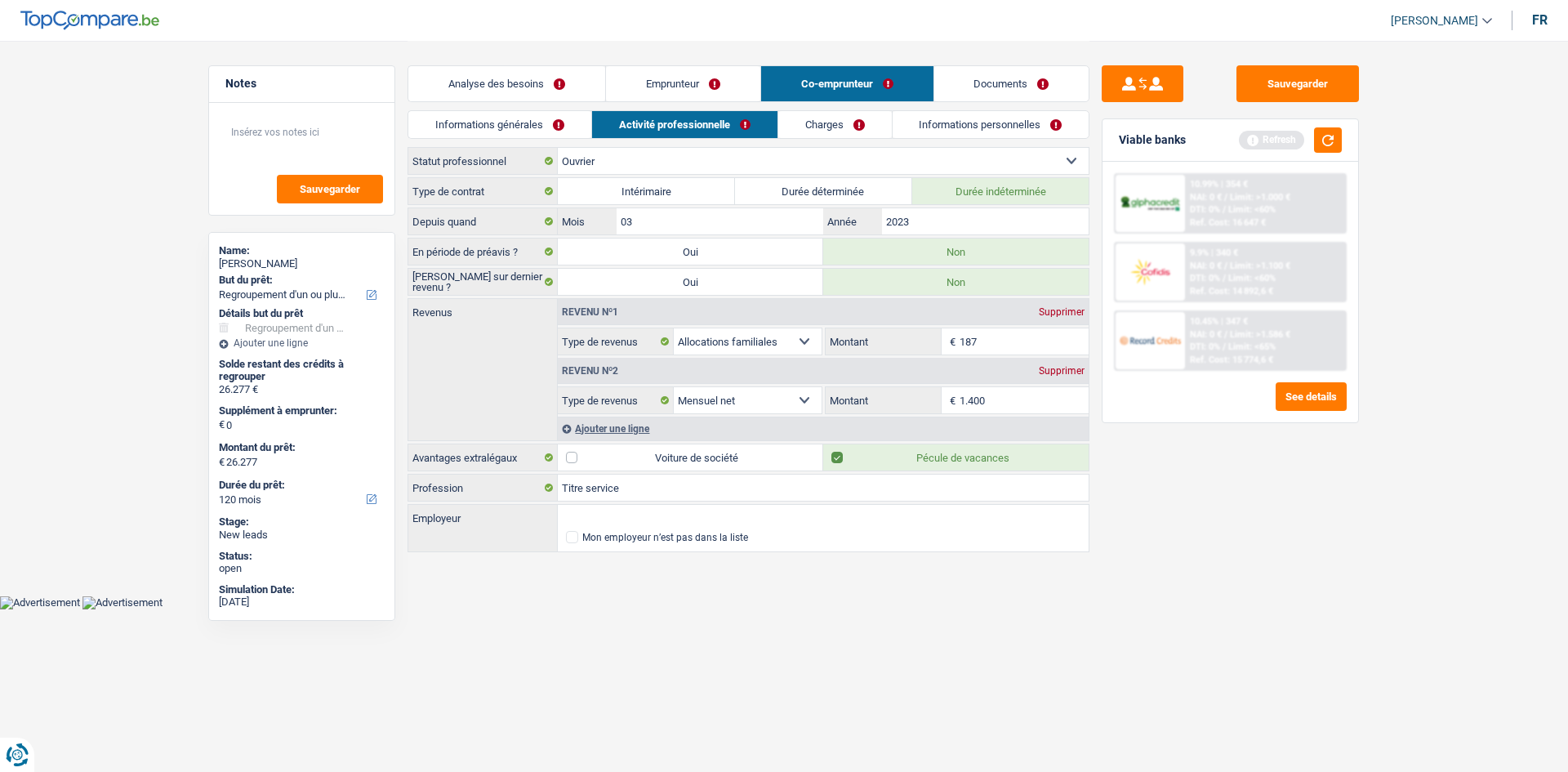
click at [974, 127] on link "Informations personnelles" at bounding box center [991, 124] width 196 height 27
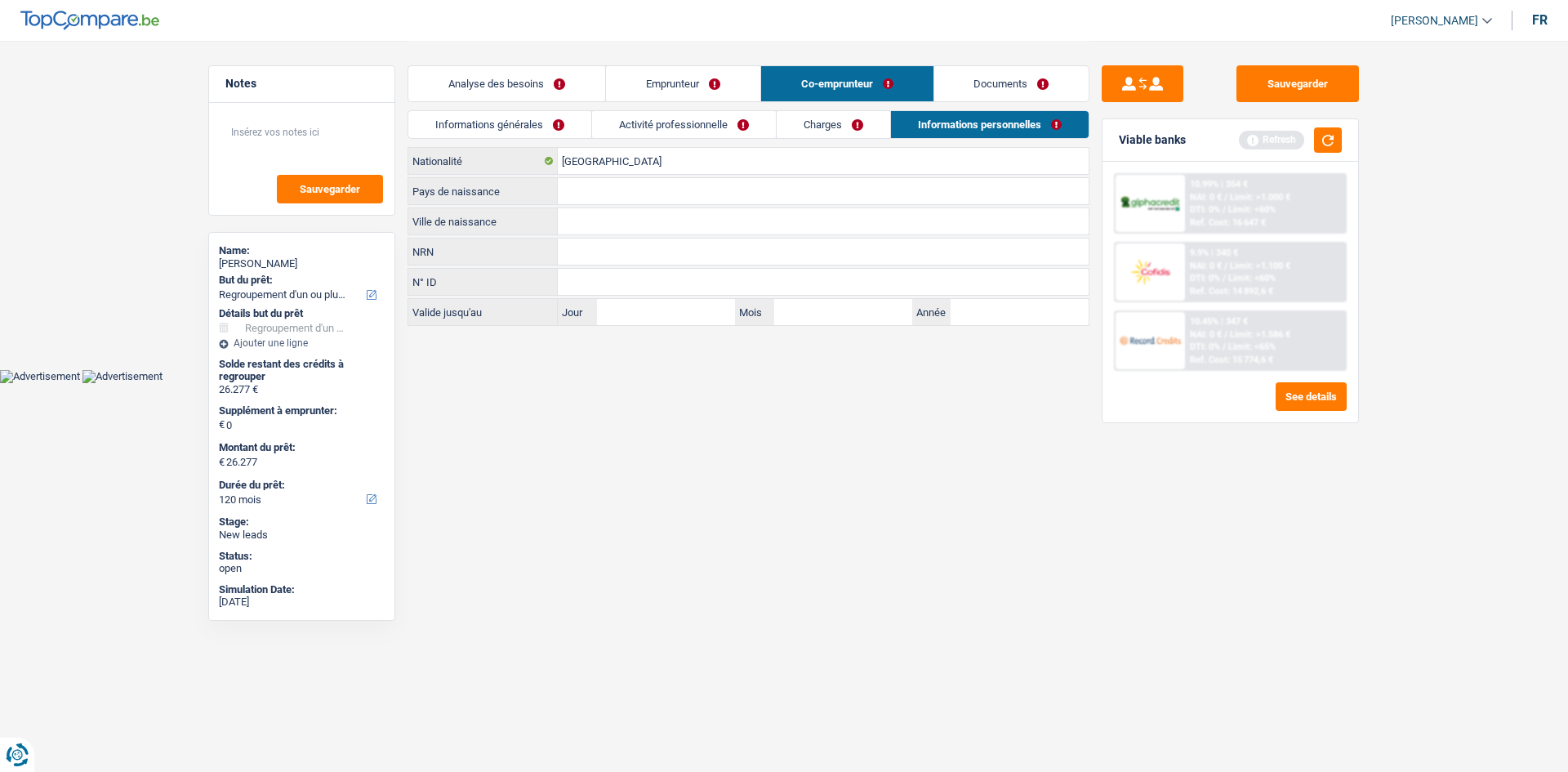
click at [688, 85] on link "Emprunteur" at bounding box center [683, 83] width 155 height 35
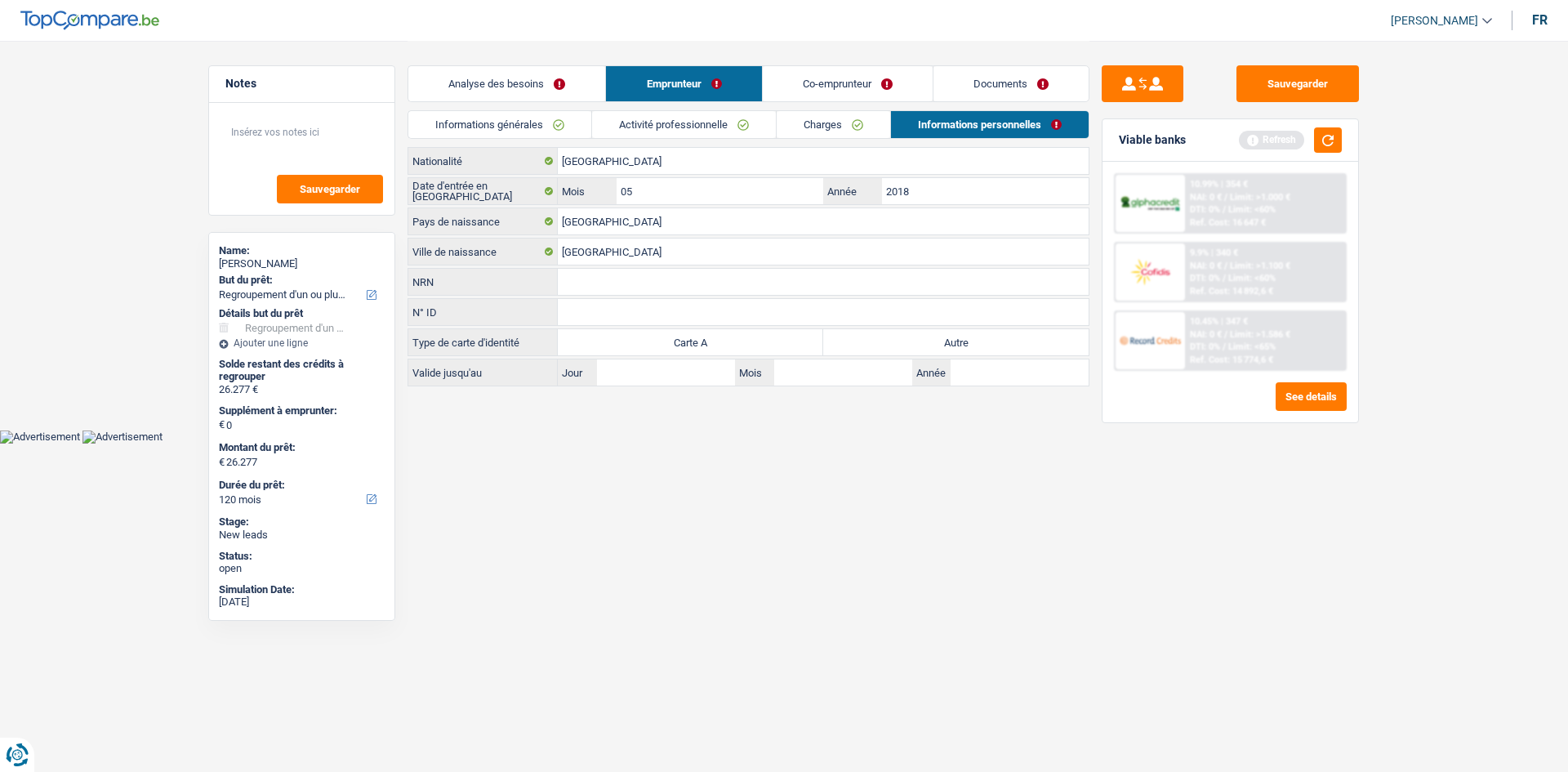
click at [964, 339] on label "Autre" at bounding box center [955, 342] width 265 height 26
click at [964, 339] on input "Autre" at bounding box center [955, 342] width 265 height 26
radio input "true"
click at [795, 88] on link "Co-emprunteur" at bounding box center [847, 83] width 170 height 35
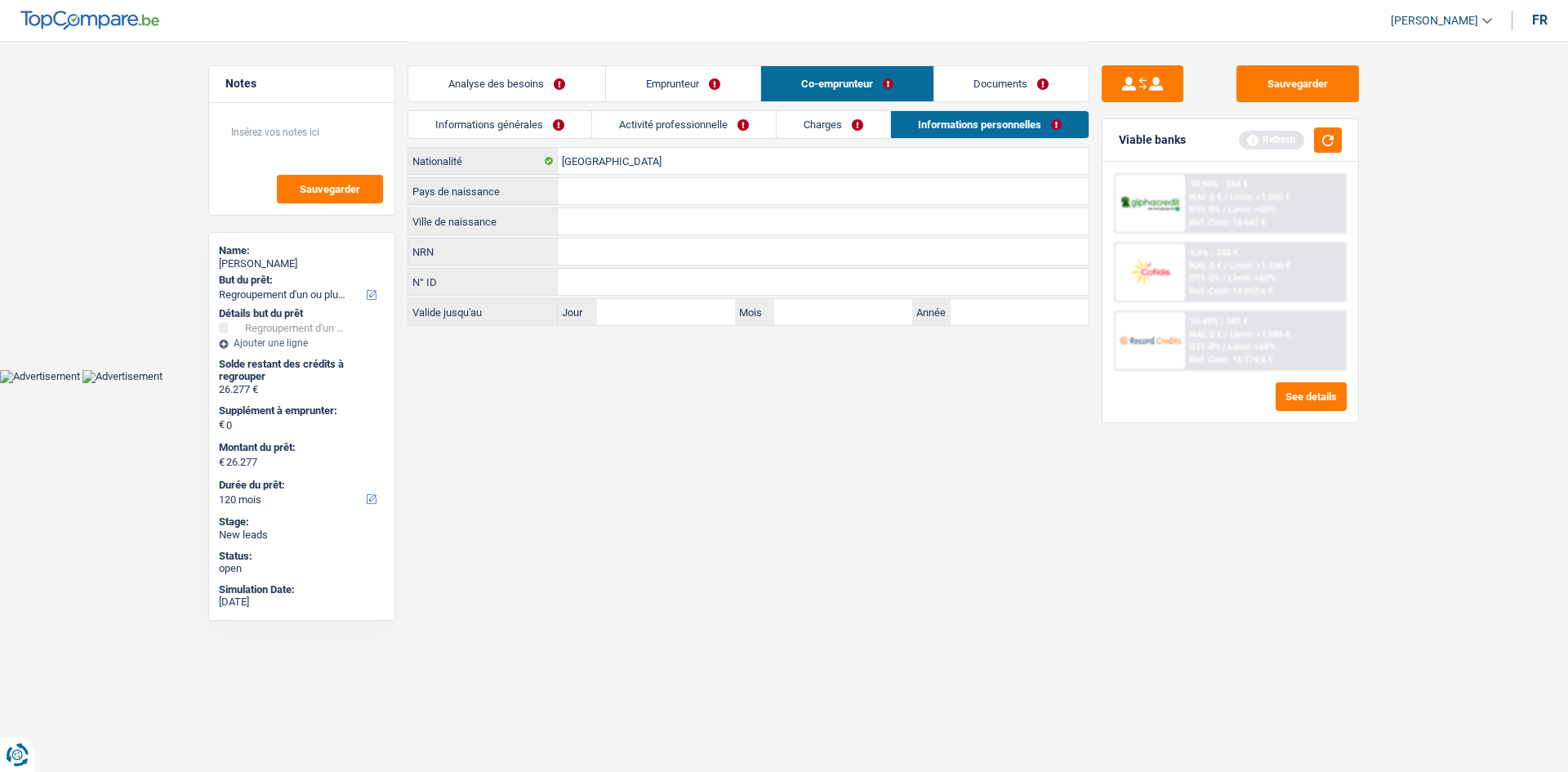
click at [526, 123] on link "Informations générales" at bounding box center [499, 124] width 183 height 27
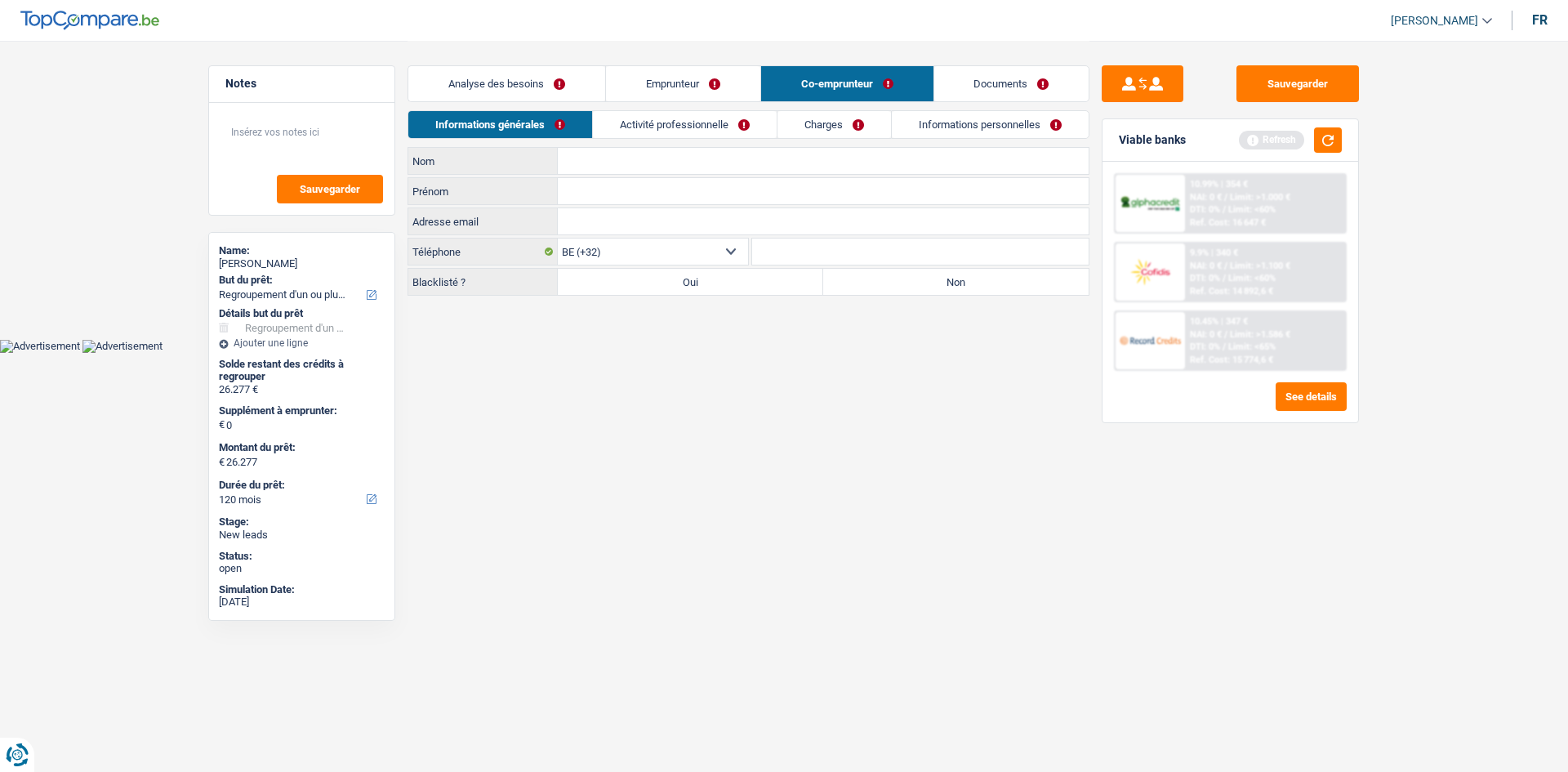
click at [634, 162] on input "Nom" at bounding box center [823, 161] width 531 height 26
type input "[PERSON_NAME]"
click at [852, 281] on label "Non" at bounding box center [955, 282] width 265 height 26
click at [852, 281] on input "Non" at bounding box center [955, 282] width 265 height 26
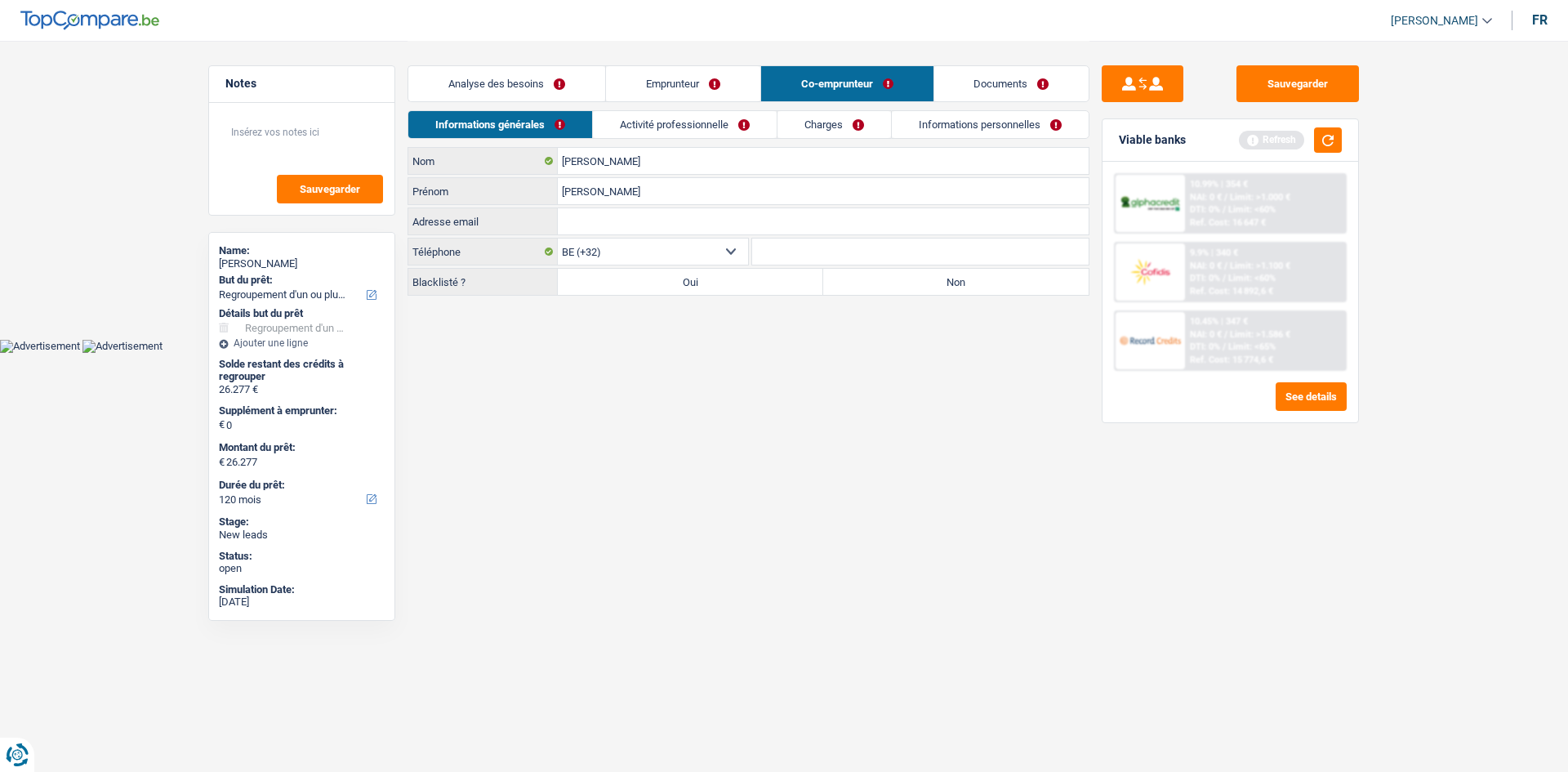
radio input "true"
click at [709, 130] on link "Activité professionnelle" at bounding box center [685, 124] width 183 height 27
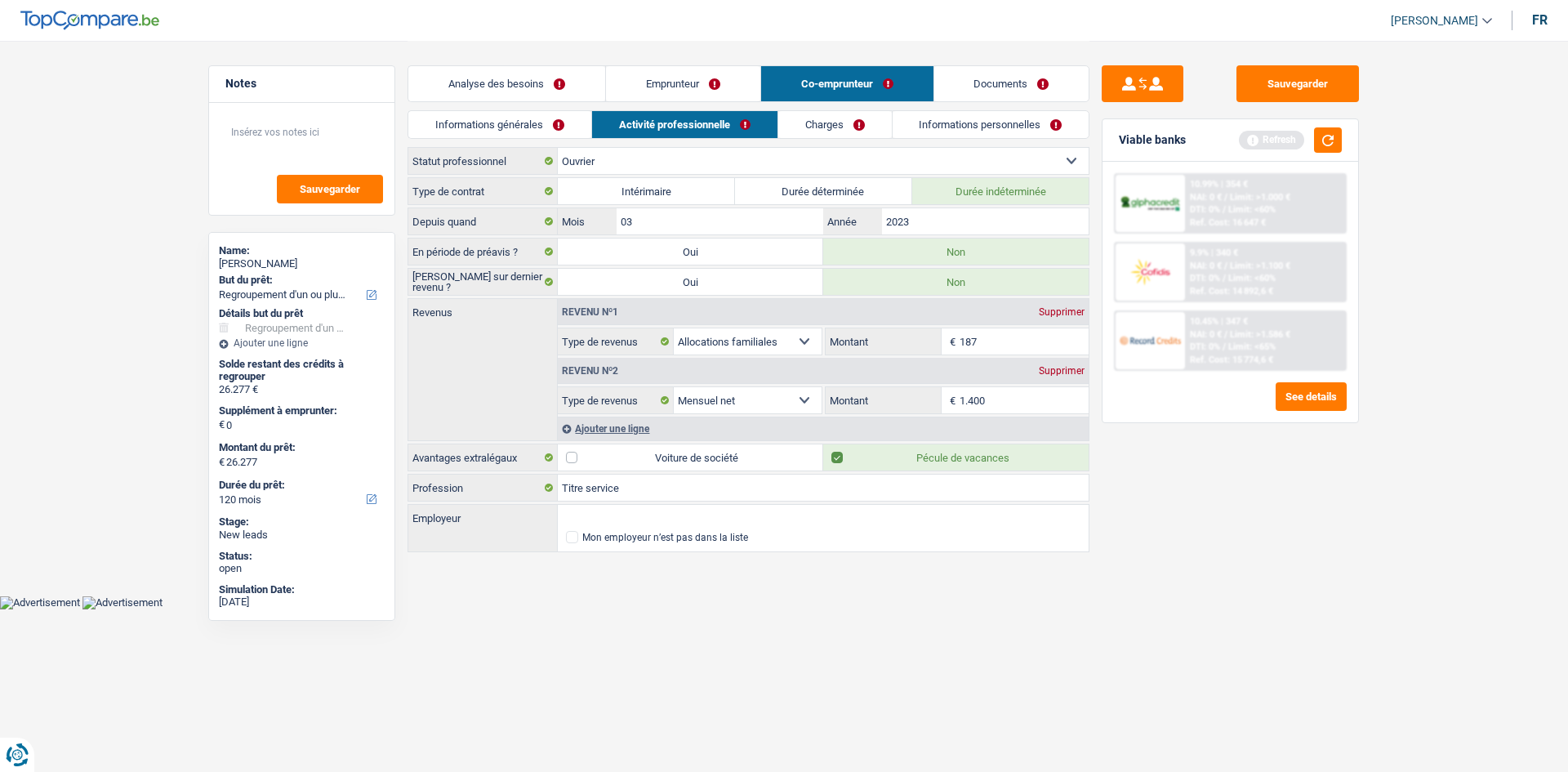
drag, startPoint x: 698, startPoint y: 312, endPoint x: 663, endPoint y: 347, distance: 49.5
drag, startPoint x: 663, startPoint y: 347, endPoint x: 465, endPoint y: 354, distance: 198.1
click at [465, 354] on div "Revenus Revenu nº1 Supprimer Allocation d'handicap Allocations chômage Allocati…" at bounding box center [749, 370] width 682 height 143
click at [815, 127] on link "Charges" at bounding box center [835, 124] width 113 height 27
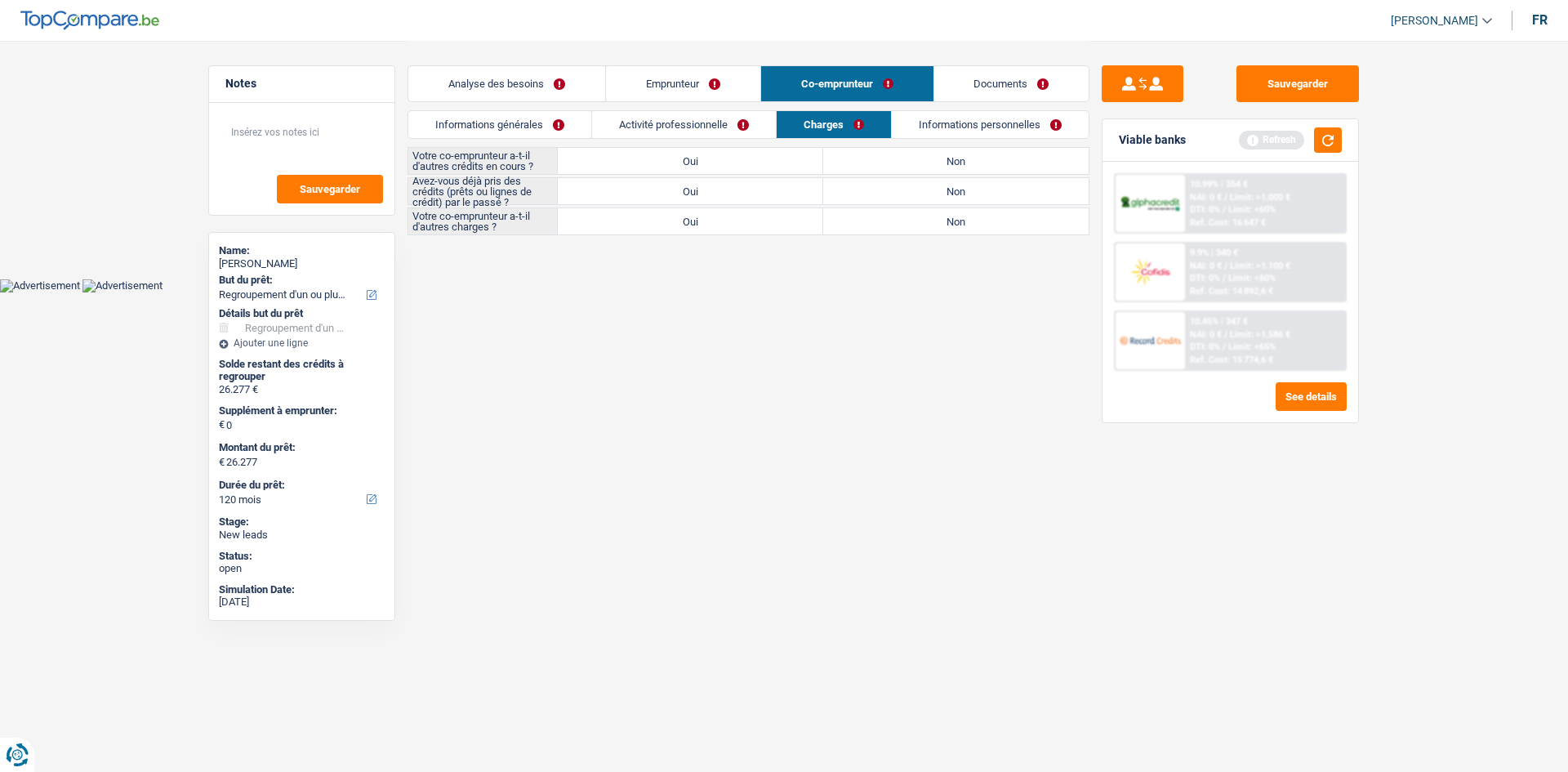
click at [900, 153] on label "Non" at bounding box center [955, 161] width 265 height 26
click at [900, 153] on input "Non" at bounding box center [955, 161] width 265 height 26
radio input "true"
click at [781, 201] on label "Oui" at bounding box center [690, 191] width 265 height 26
click at [781, 201] on input "Oui" at bounding box center [690, 191] width 265 height 26
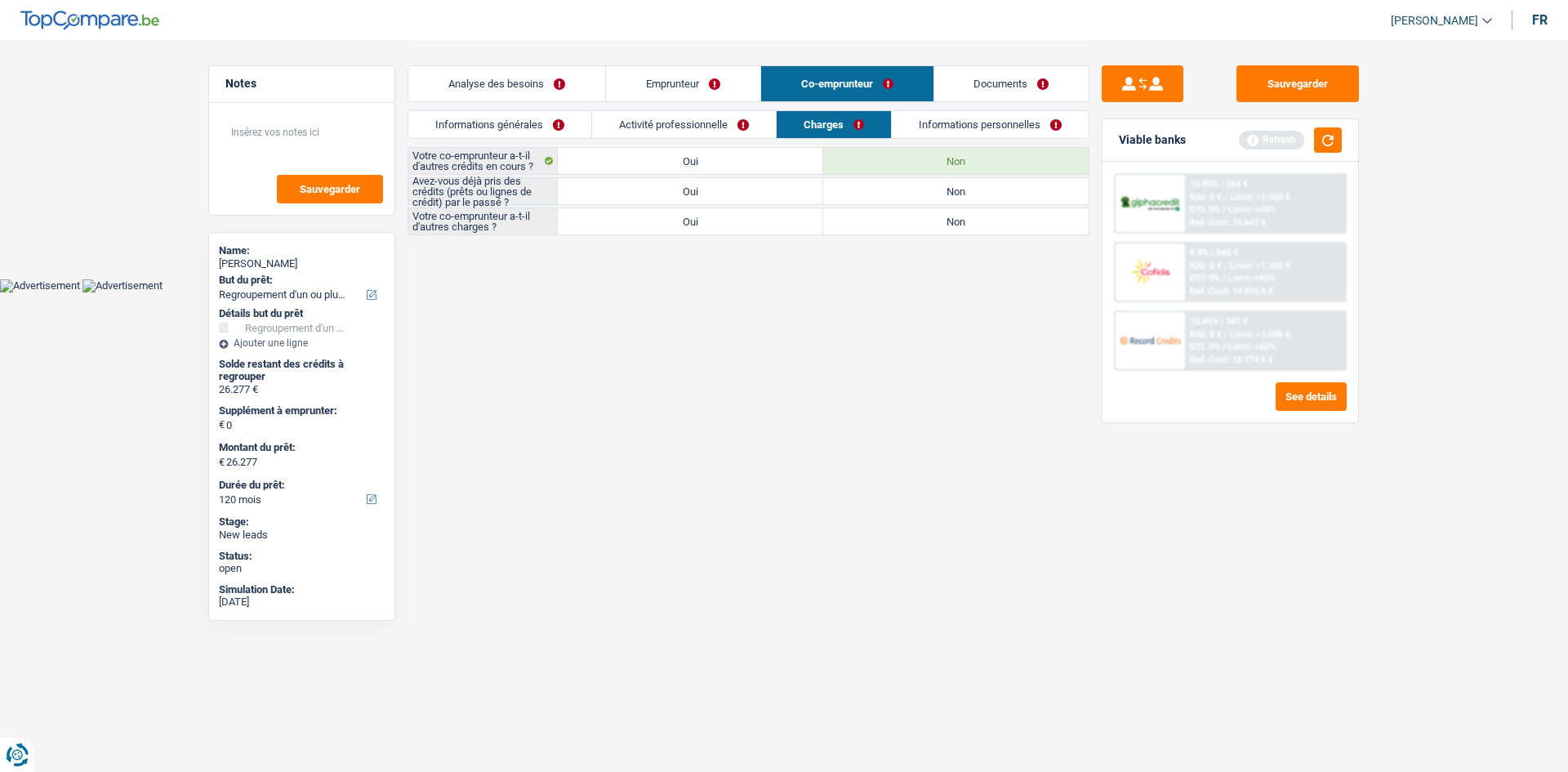
radio input "true"
click at [879, 224] on label "Non" at bounding box center [955, 221] width 265 height 26
click at [879, 224] on input "Non" at bounding box center [955, 221] width 265 height 26
radio input "true"
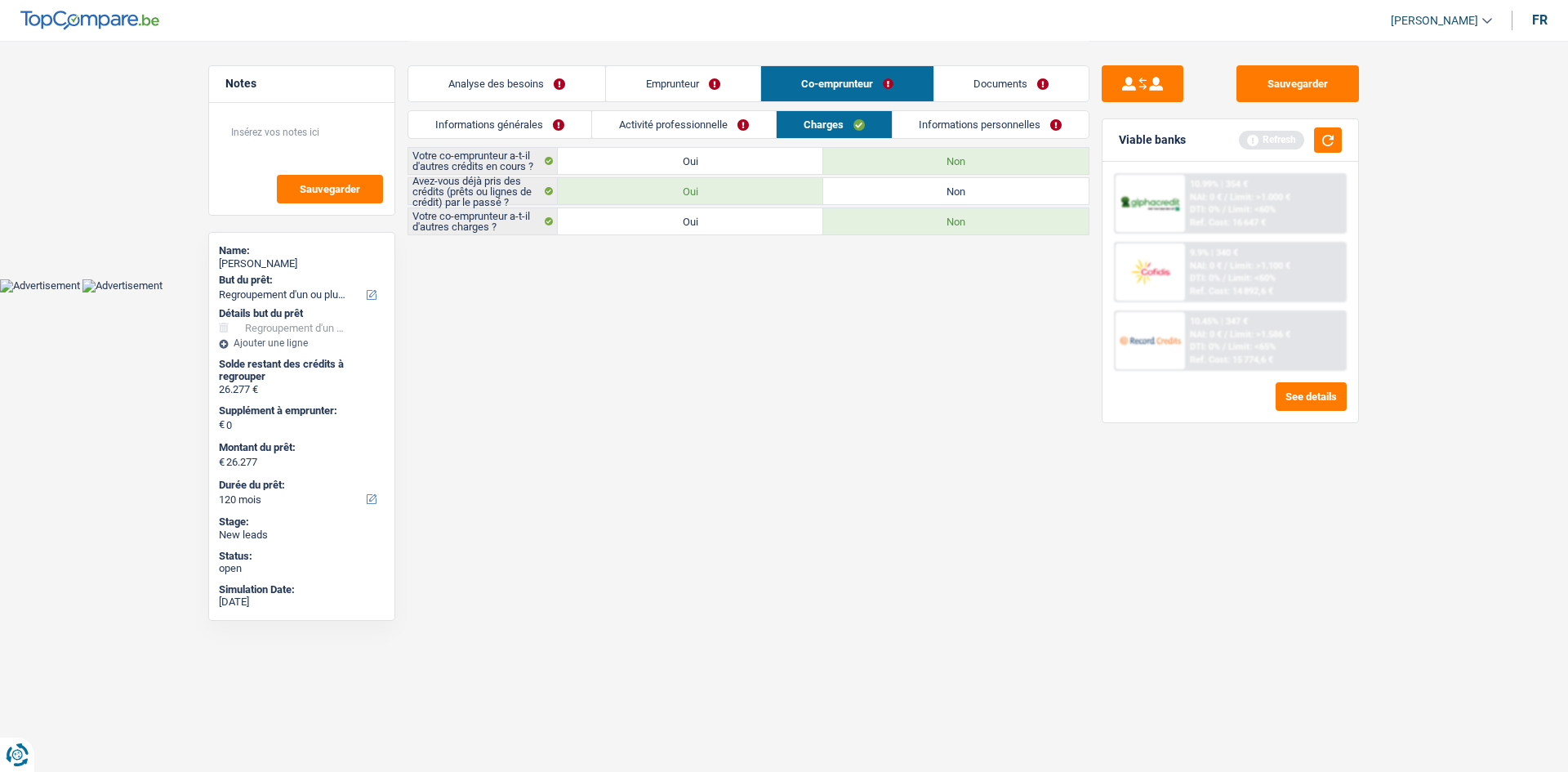
click at [919, 124] on link "Informations personnelles" at bounding box center [991, 124] width 196 height 27
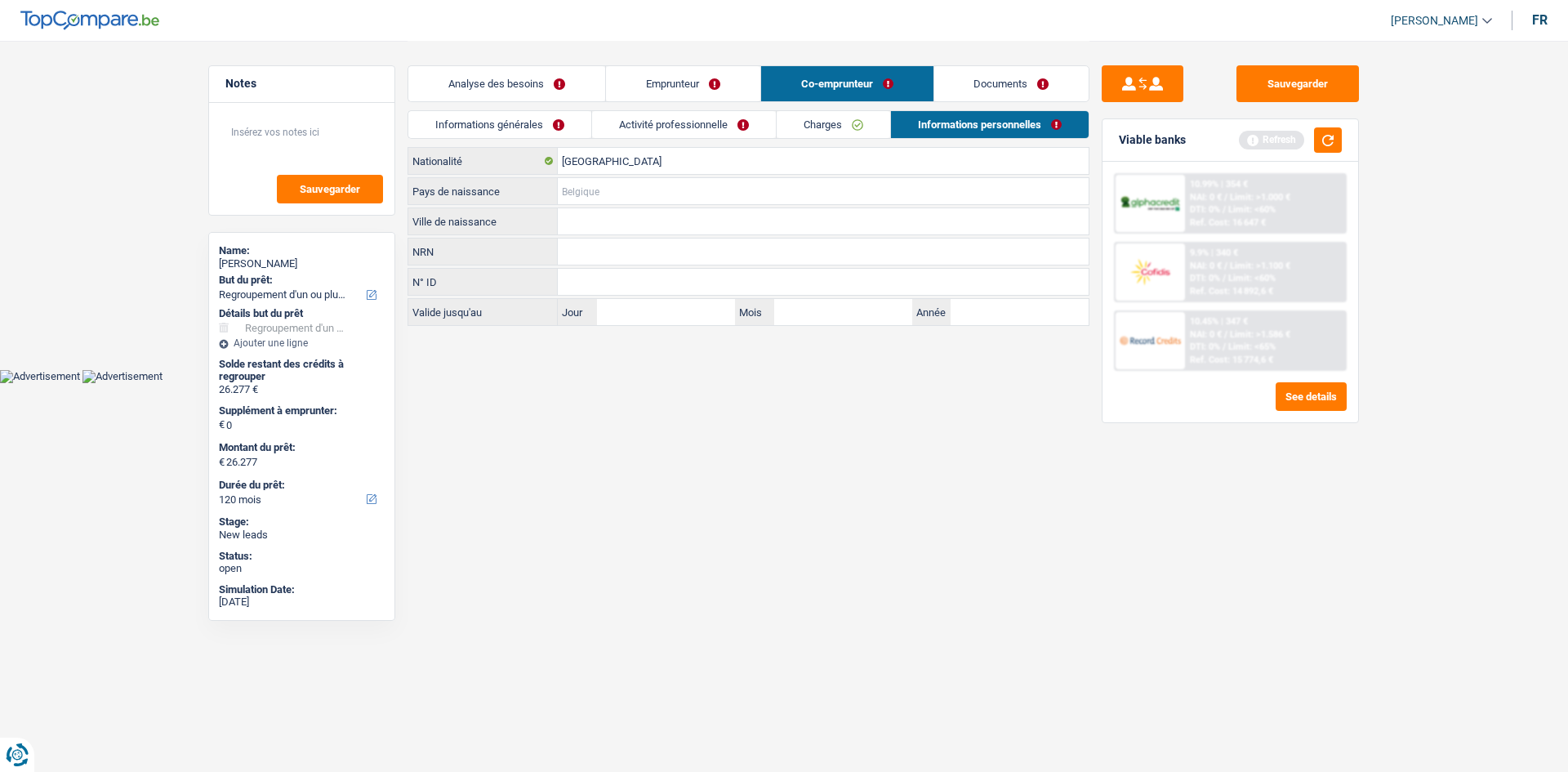
click at [639, 197] on input "Pays de naissance" at bounding box center [823, 191] width 531 height 26
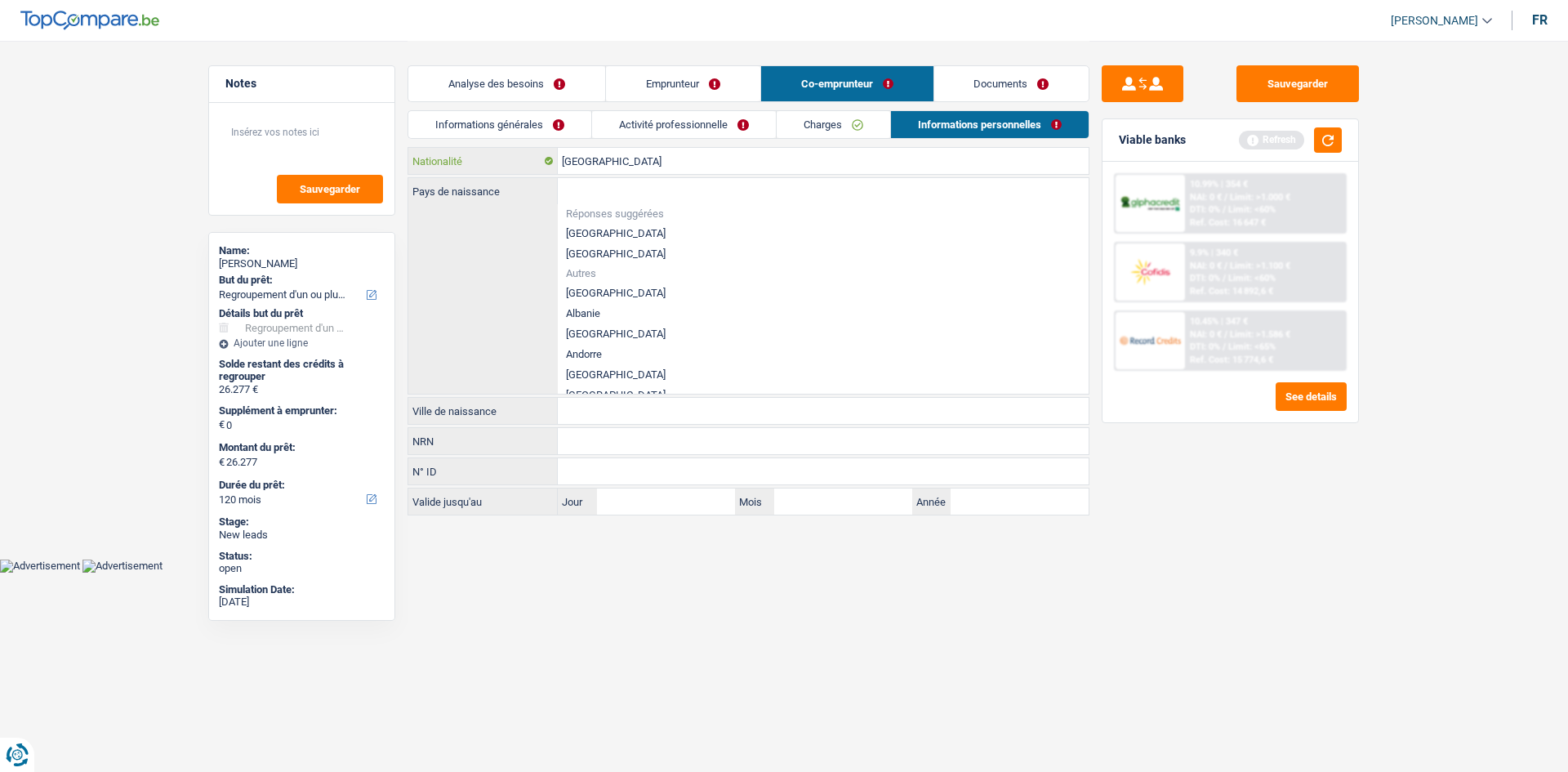
click at [634, 158] on input "[GEOGRAPHIC_DATA]" at bounding box center [823, 161] width 531 height 26
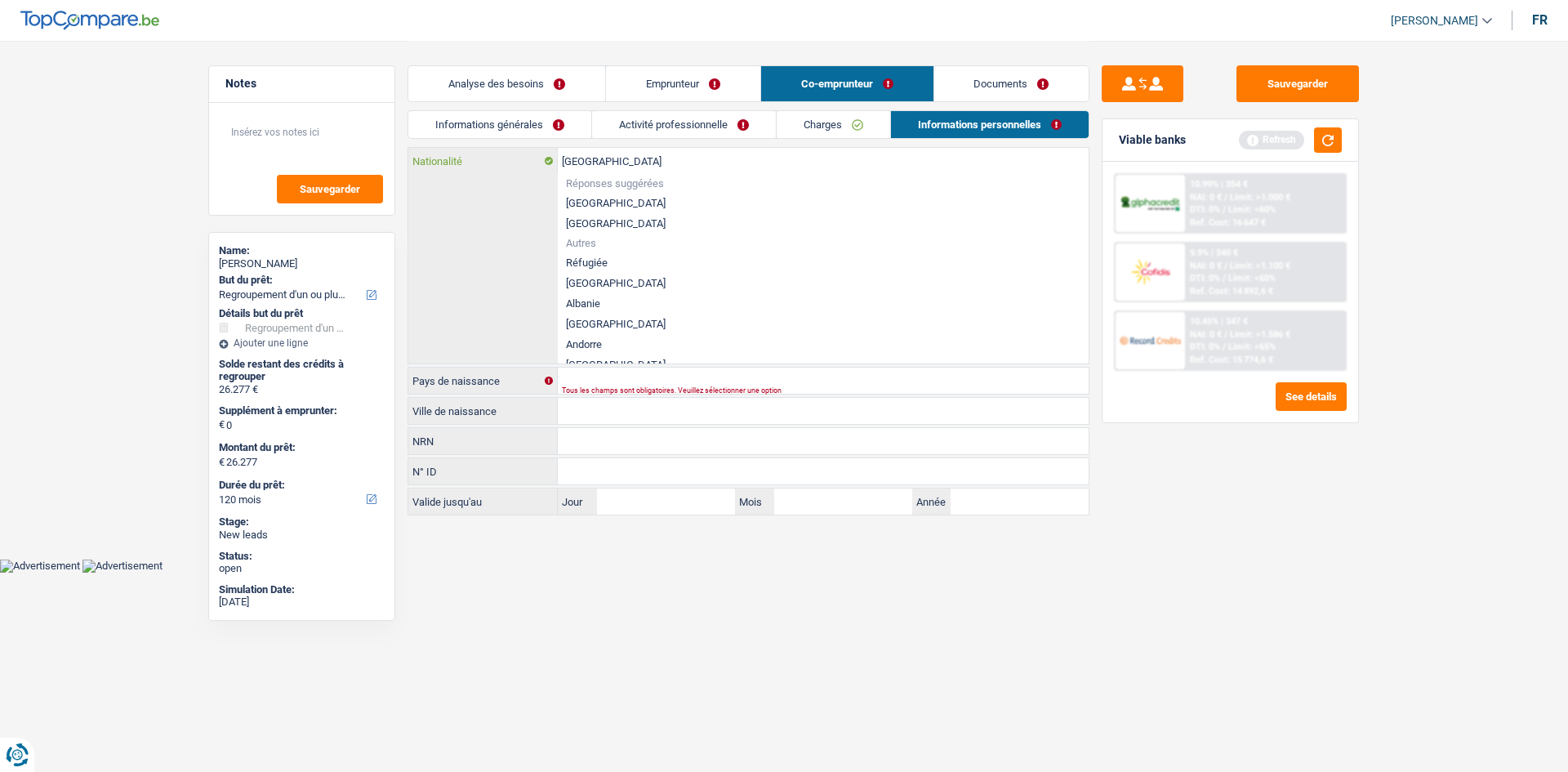
type input "Belgiqu"
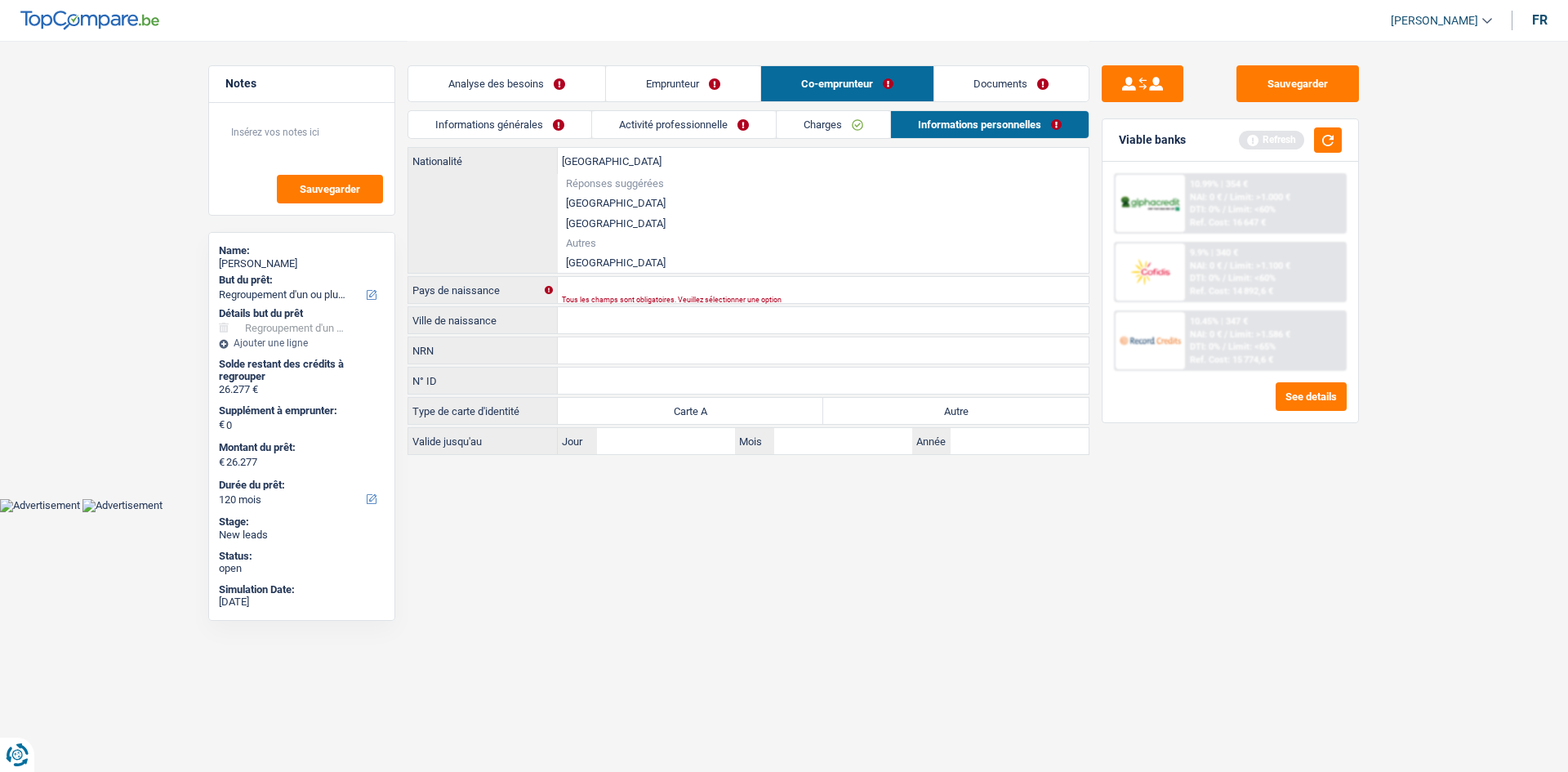
type input "[GEOGRAPHIC_DATA]"
click at [628, 270] on div "Italie Nationalité Réponses suggérées [GEOGRAPHIC_DATA] Luxembourg Autres Itali…" at bounding box center [749, 210] width 680 height 125
click at [635, 257] on li "[GEOGRAPHIC_DATA]" at bounding box center [823, 262] width 531 height 20
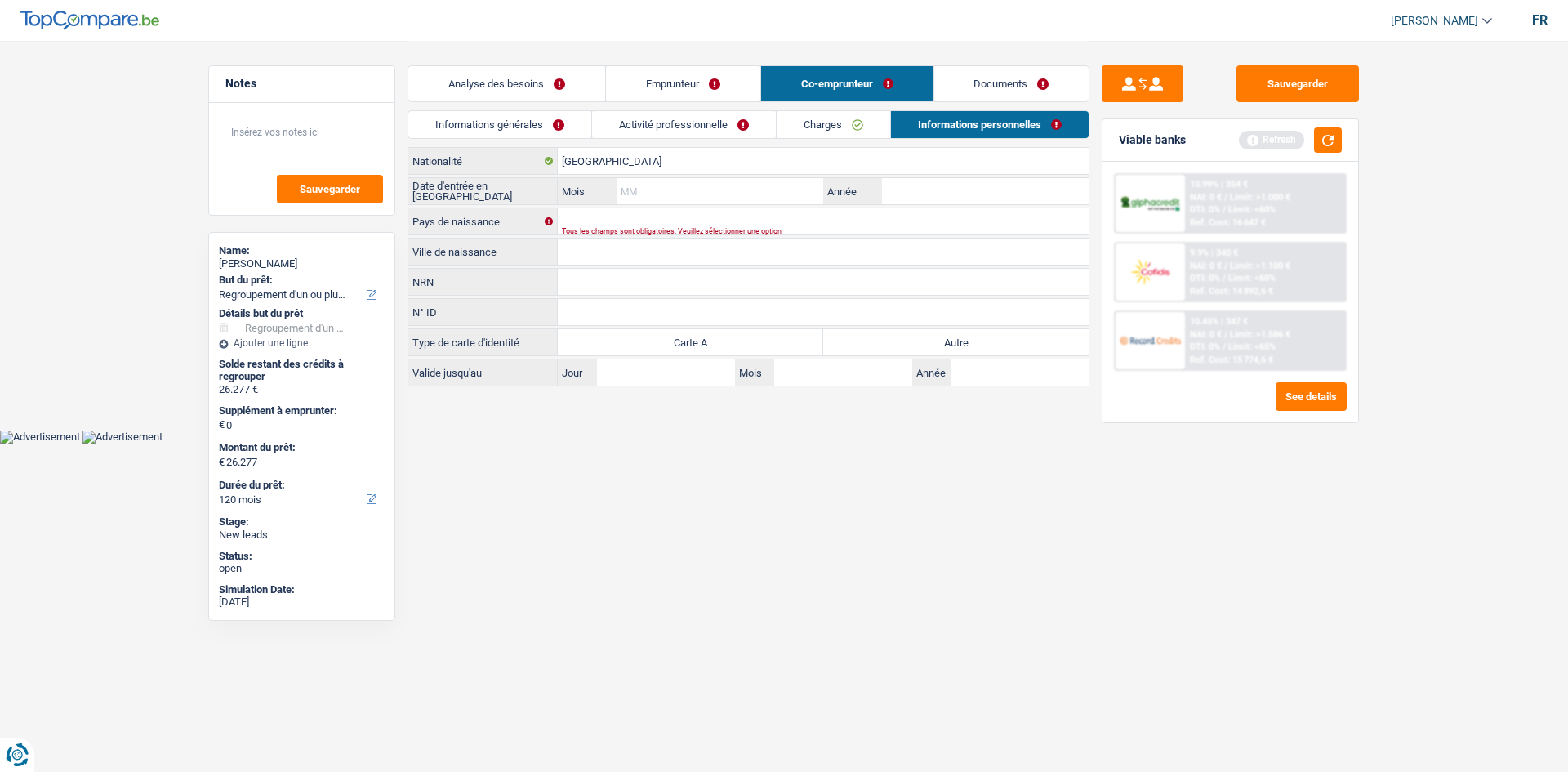
click at [664, 188] on input "Mois" at bounding box center [719, 191] width 207 height 26
type input "09"
type input "2019"
click at [668, 211] on input "Pays de naissance" at bounding box center [823, 221] width 531 height 26
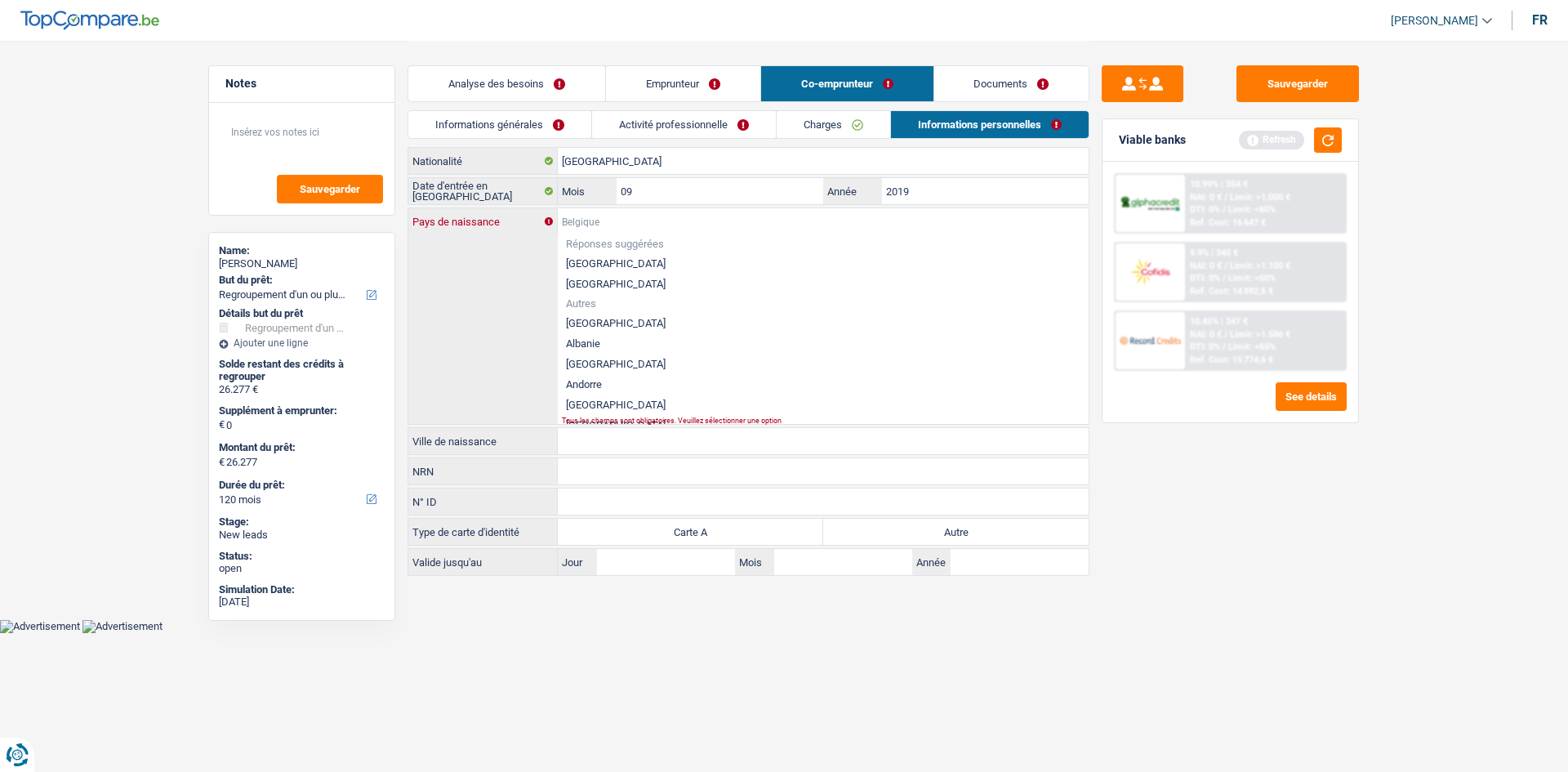
type input "I"
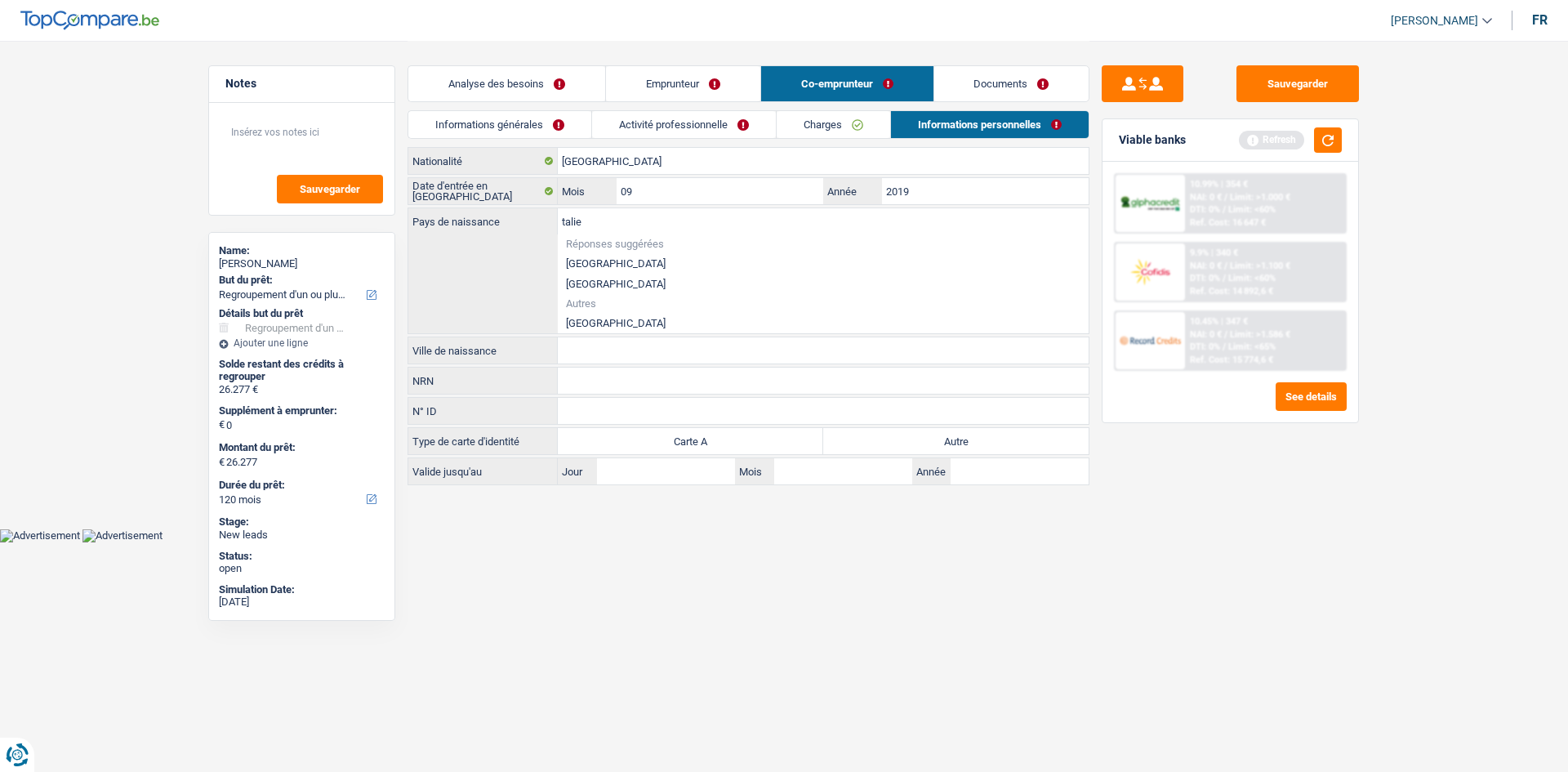
click at [663, 312] on li "Autres" at bounding box center [823, 303] width 531 height 19
click at [662, 323] on li "[GEOGRAPHIC_DATA]" at bounding box center [823, 323] width 531 height 20
type input "[GEOGRAPHIC_DATA]"
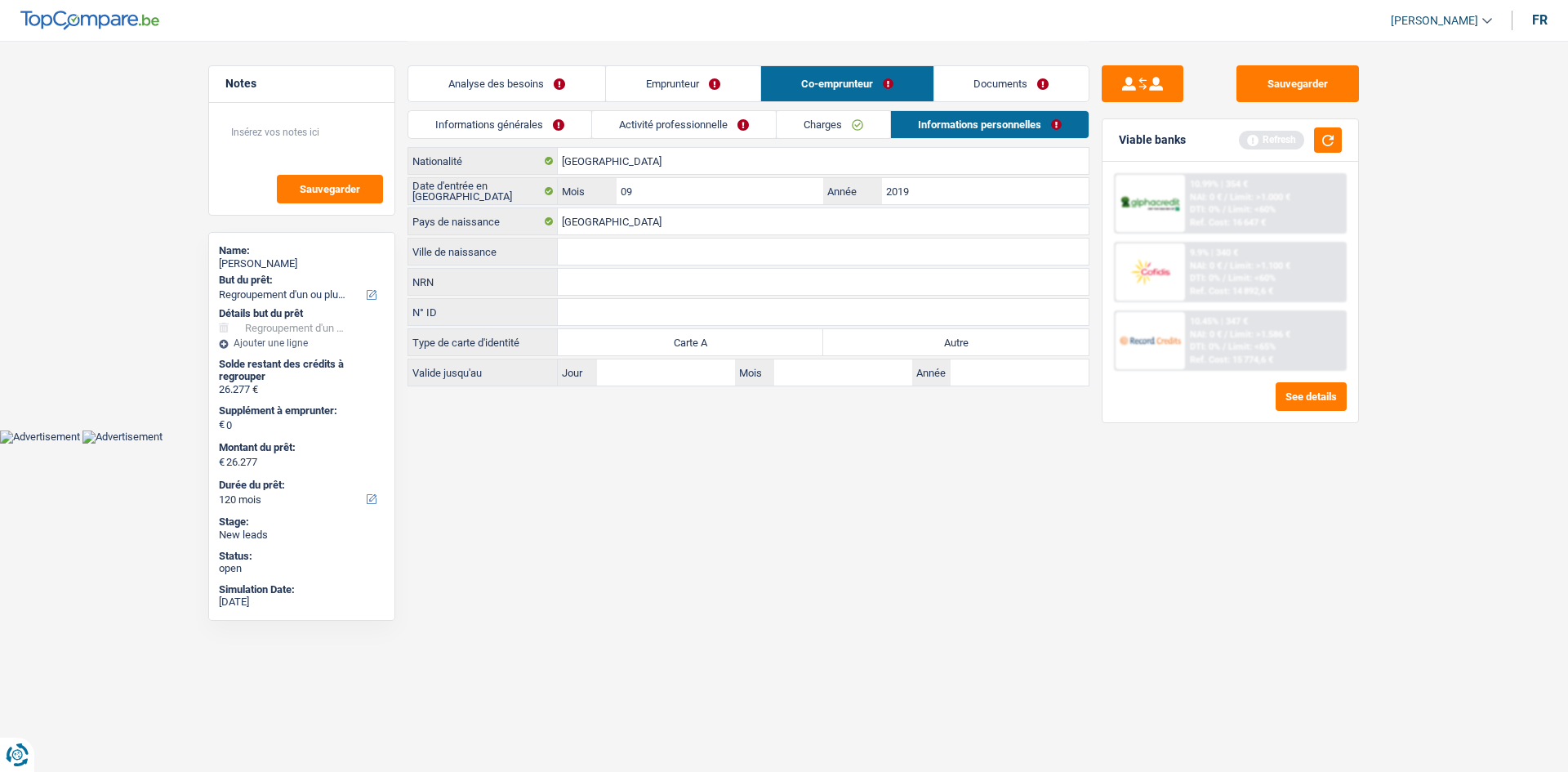
click at [913, 343] on label "Autre" at bounding box center [955, 342] width 265 height 26
click at [913, 343] on input "Autre" at bounding box center [955, 342] width 265 height 26
radio input "true"
drag, startPoint x: 730, startPoint y: 82, endPoint x: 743, endPoint y: 89, distance: 14.8
click at [730, 82] on link "Emprunteur" at bounding box center [683, 83] width 155 height 35
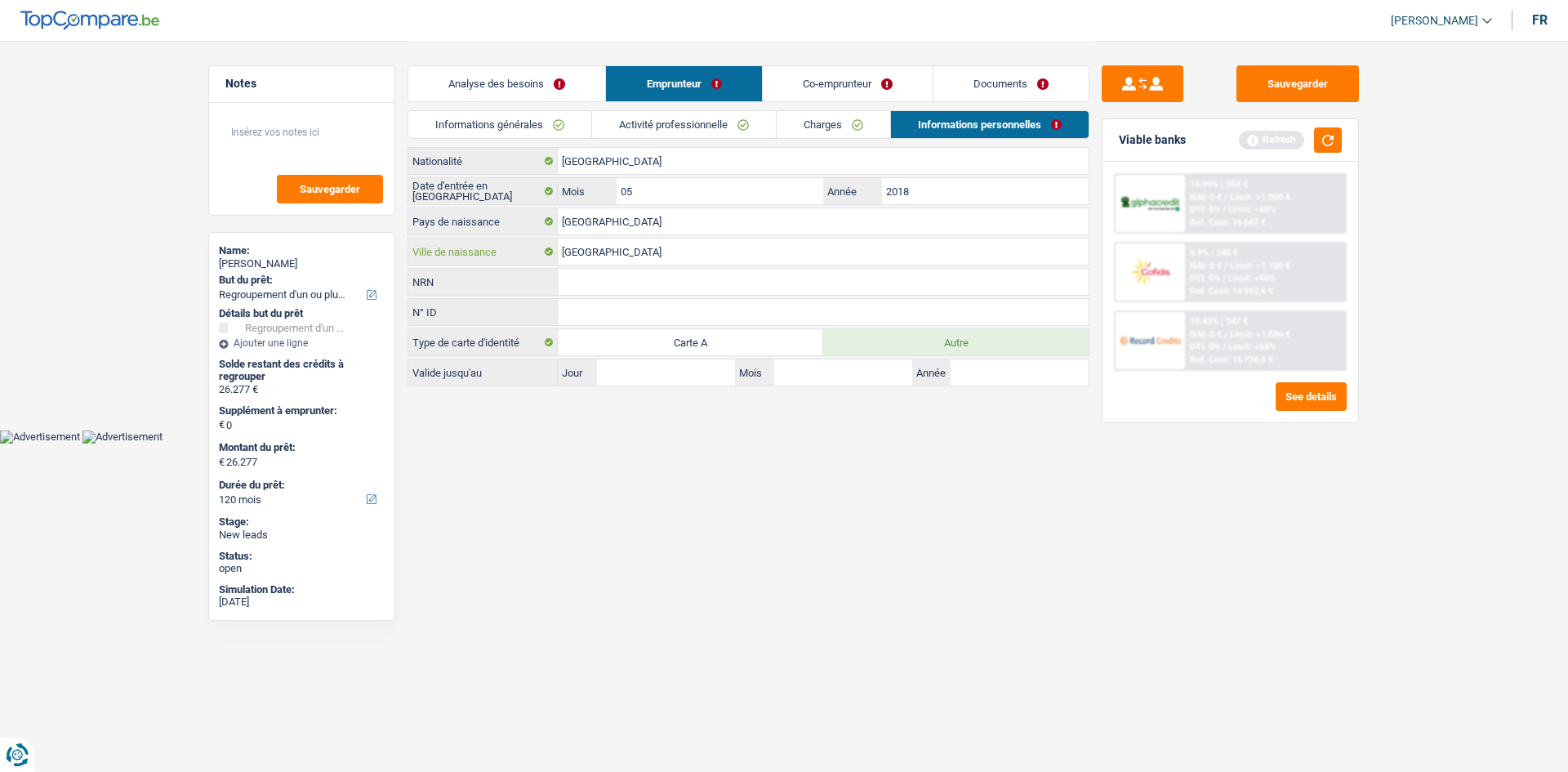
click at [618, 249] on input "[GEOGRAPHIC_DATA]" at bounding box center [823, 251] width 531 height 26
click at [824, 91] on link "Co-emprunteur" at bounding box center [847, 83] width 170 height 35
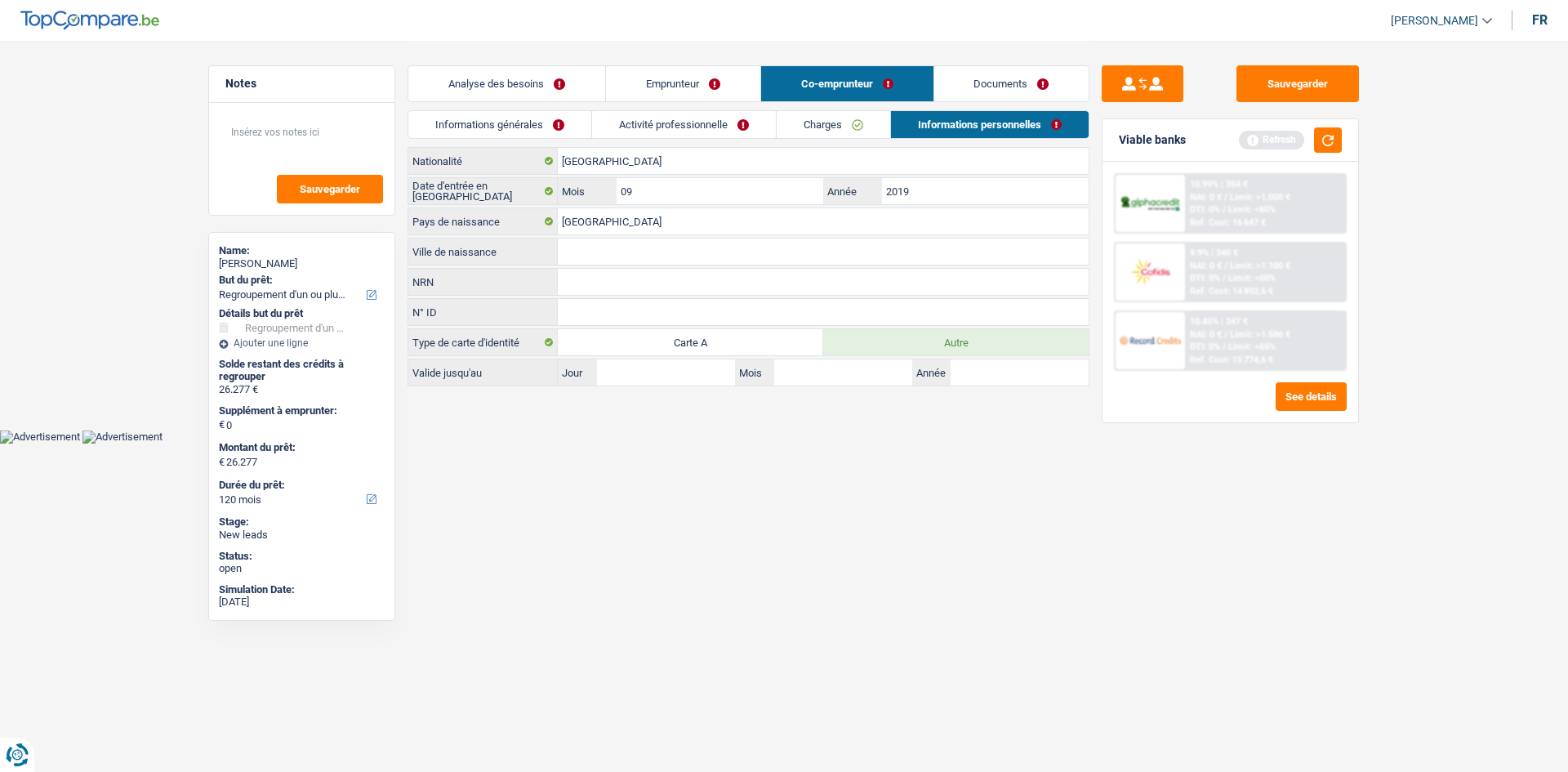
click at [601, 253] on input "Ville de naissance" at bounding box center [823, 251] width 531 height 26
paste input "[GEOGRAPHIC_DATA]"
type input "[GEOGRAPHIC_DATA]"
click at [753, 121] on link "Activité professionnelle" at bounding box center [684, 124] width 183 height 27
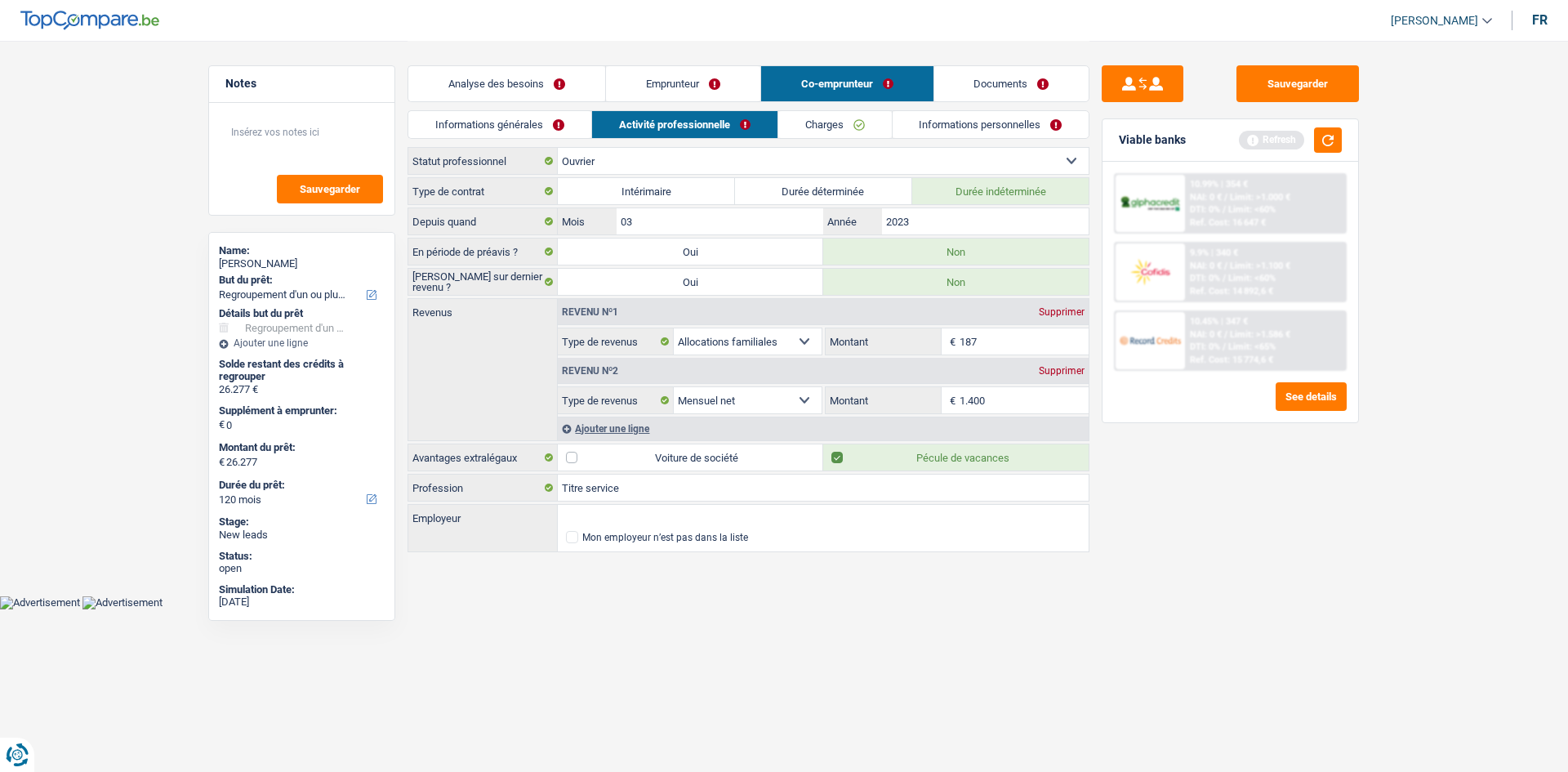
click at [993, 403] on input "1.400" at bounding box center [1024, 400] width 130 height 26
type input "1.450"
click at [795, 129] on link "Charges" at bounding box center [835, 124] width 113 height 27
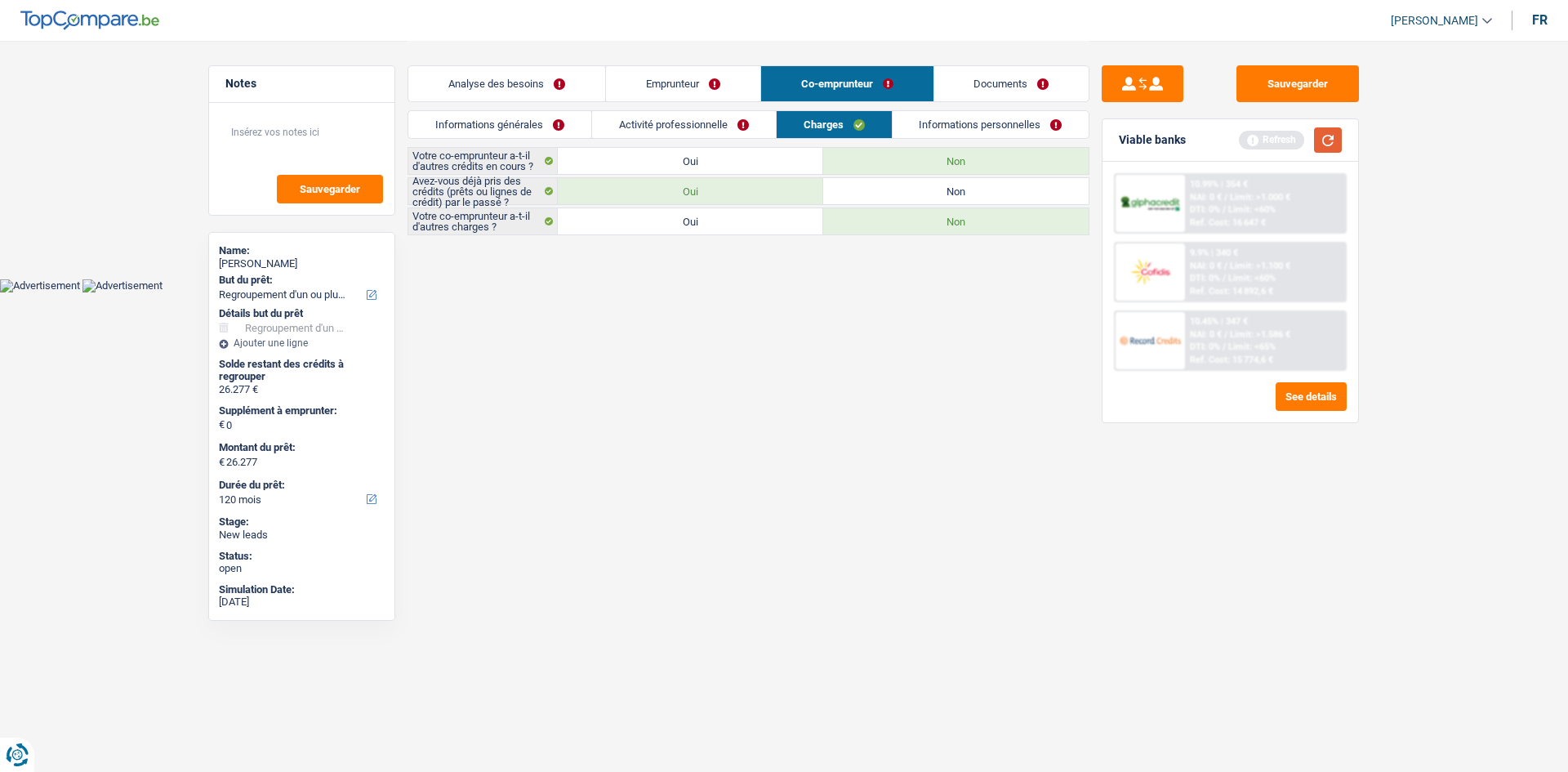
click at [1317, 147] on button "button" at bounding box center [1328, 139] width 28 height 25
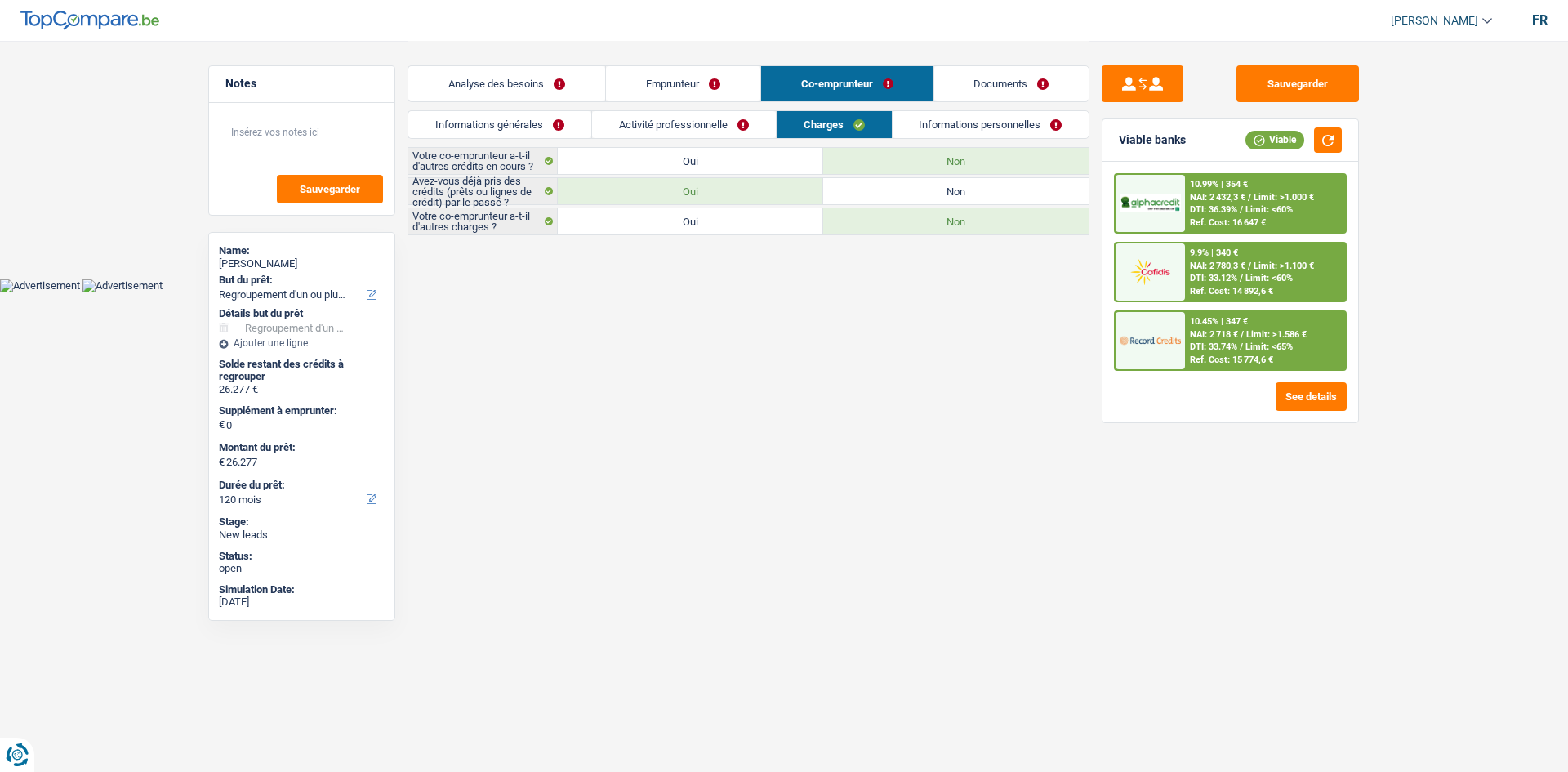
click at [700, 122] on link "Activité professionnelle" at bounding box center [684, 124] width 183 height 27
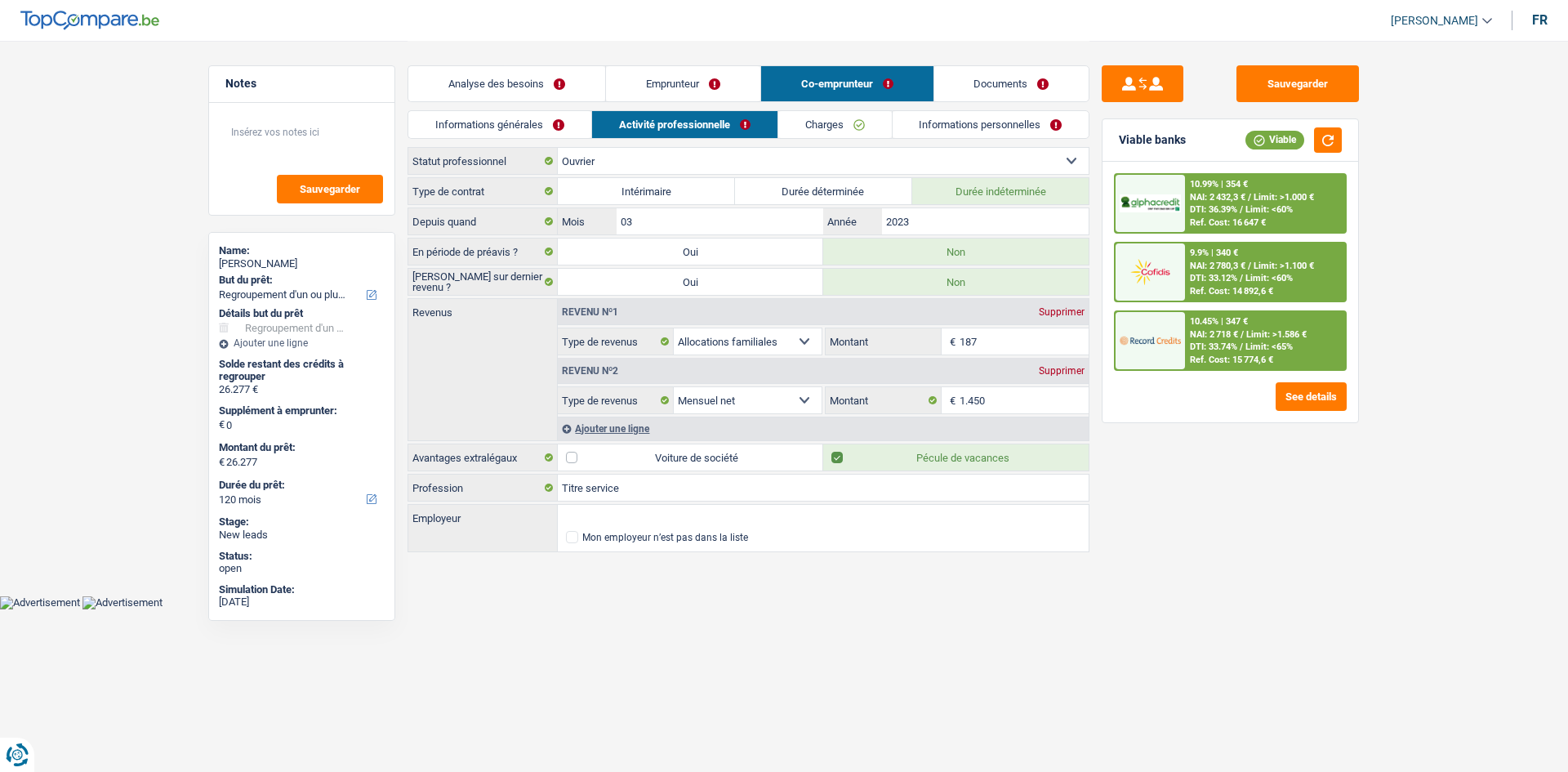
click at [650, 427] on div "Ajouter une ligne" at bounding box center [823, 428] width 531 height 24
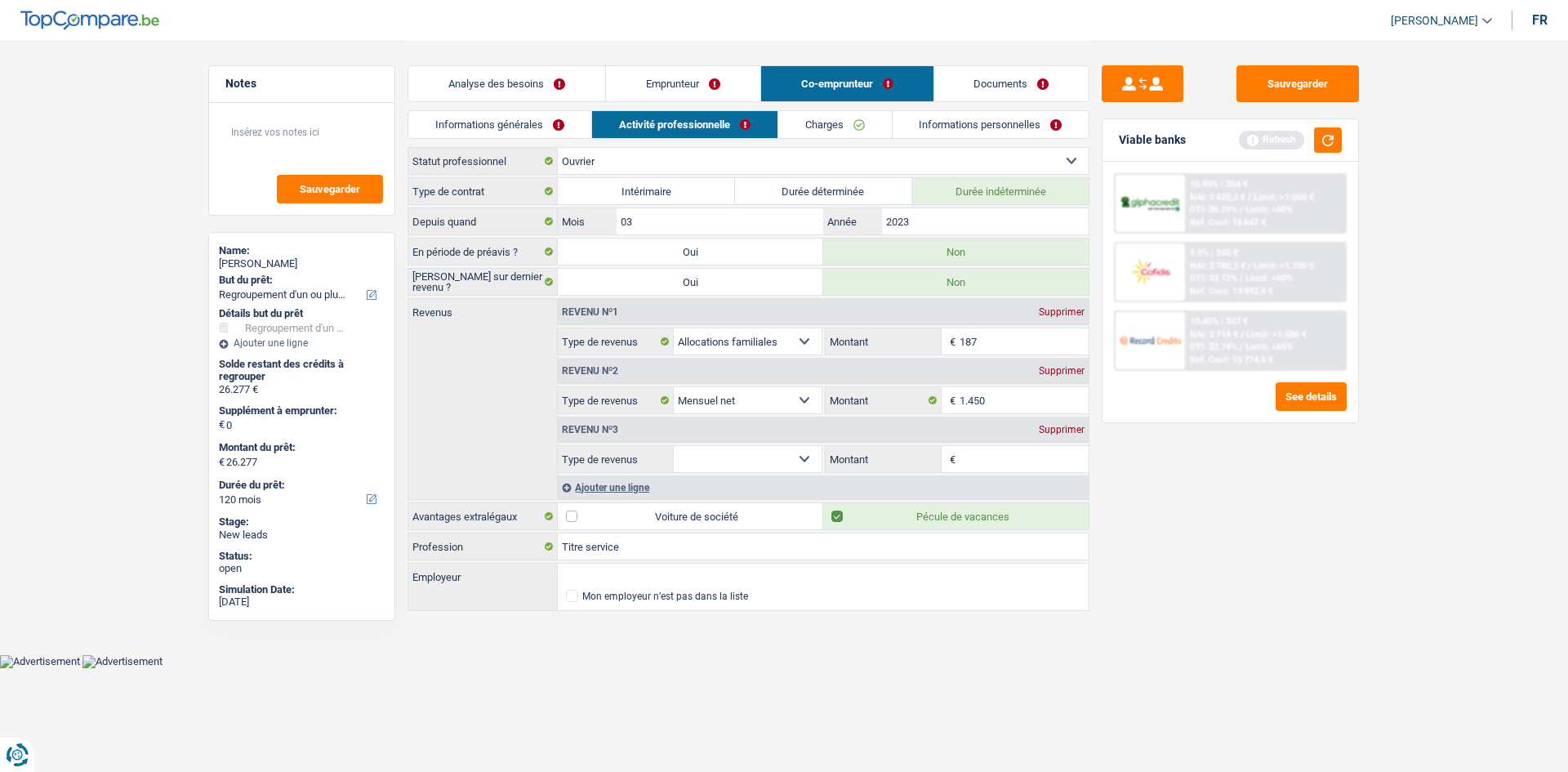
click at [811, 459] on select "Allocation d'handicap Allocations chômage Allocations familiales Chèques repas …" at bounding box center [748, 459] width 148 height 26
select select "mealVouchers"
click at [674, 446] on select "Allocation d'handicap Allocations chômage Allocations familiales Chèques repas …" at bounding box center [748, 459] width 148 height 26
click at [998, 458] on input "Montant par jour" at bounding box center [1024, 459] width 130 height 26
type input "7,0"
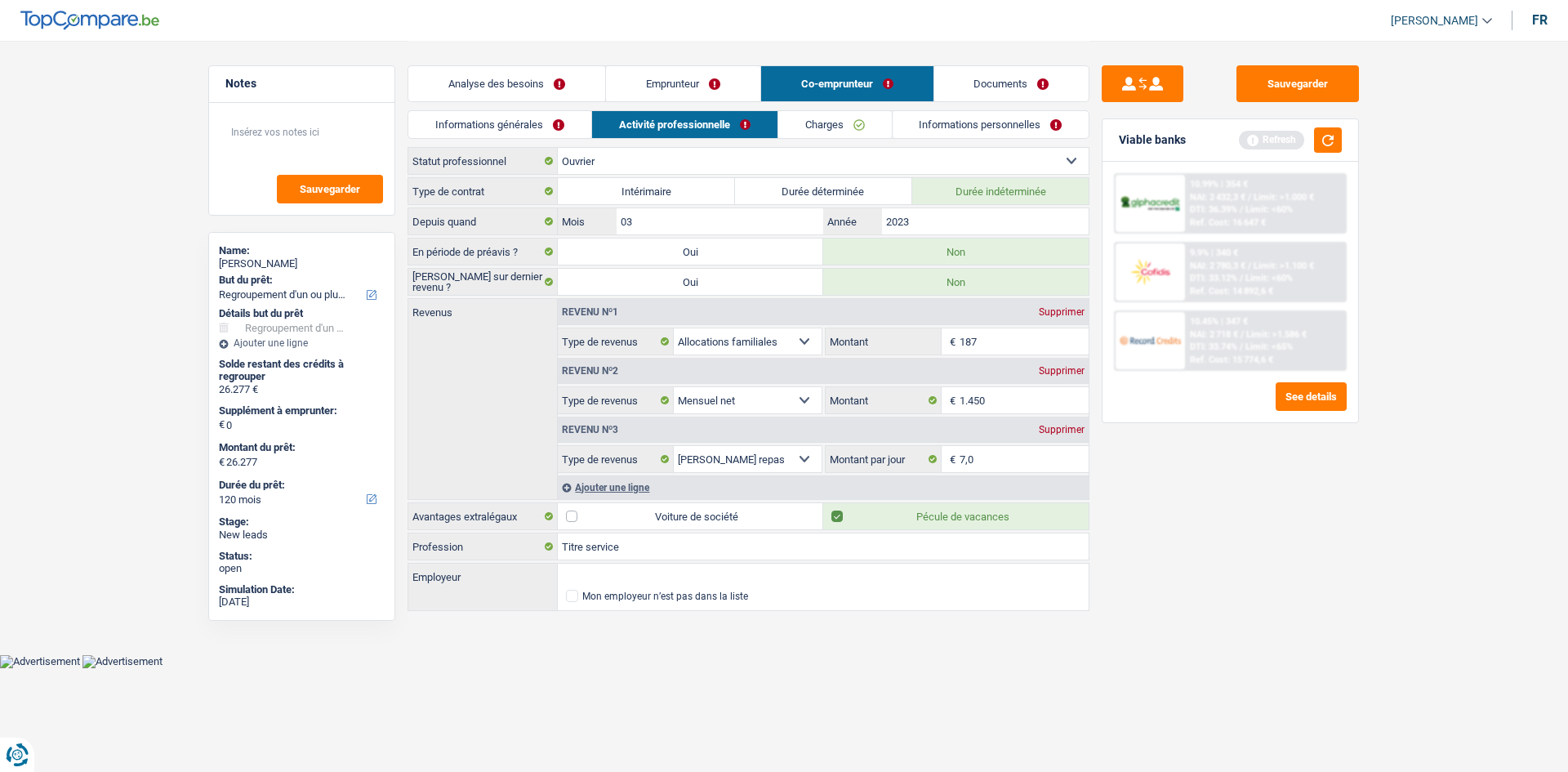
click at [647, 65] on div "Analyse des besoins Emprunteur Co-emprunteur Documents" at bounding box center [749, 75] width 682 height 70
click at [658, 81] on link "Emprunteur" at bounding box center [683, 83] width 155 height 35
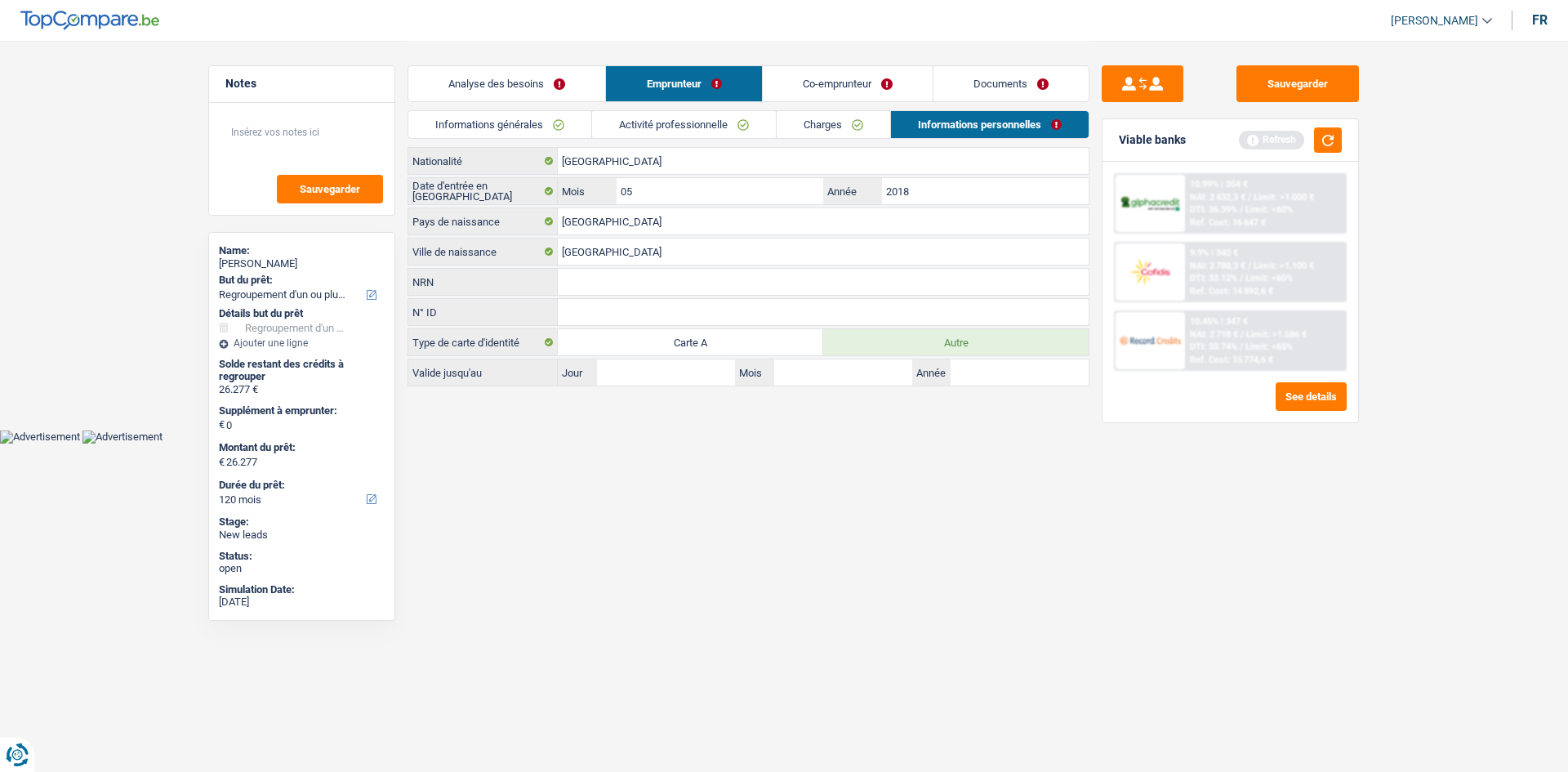
click at [727, 137] on link "Activité professionnelle" at bounding box center [684, 124] width 183 height 27
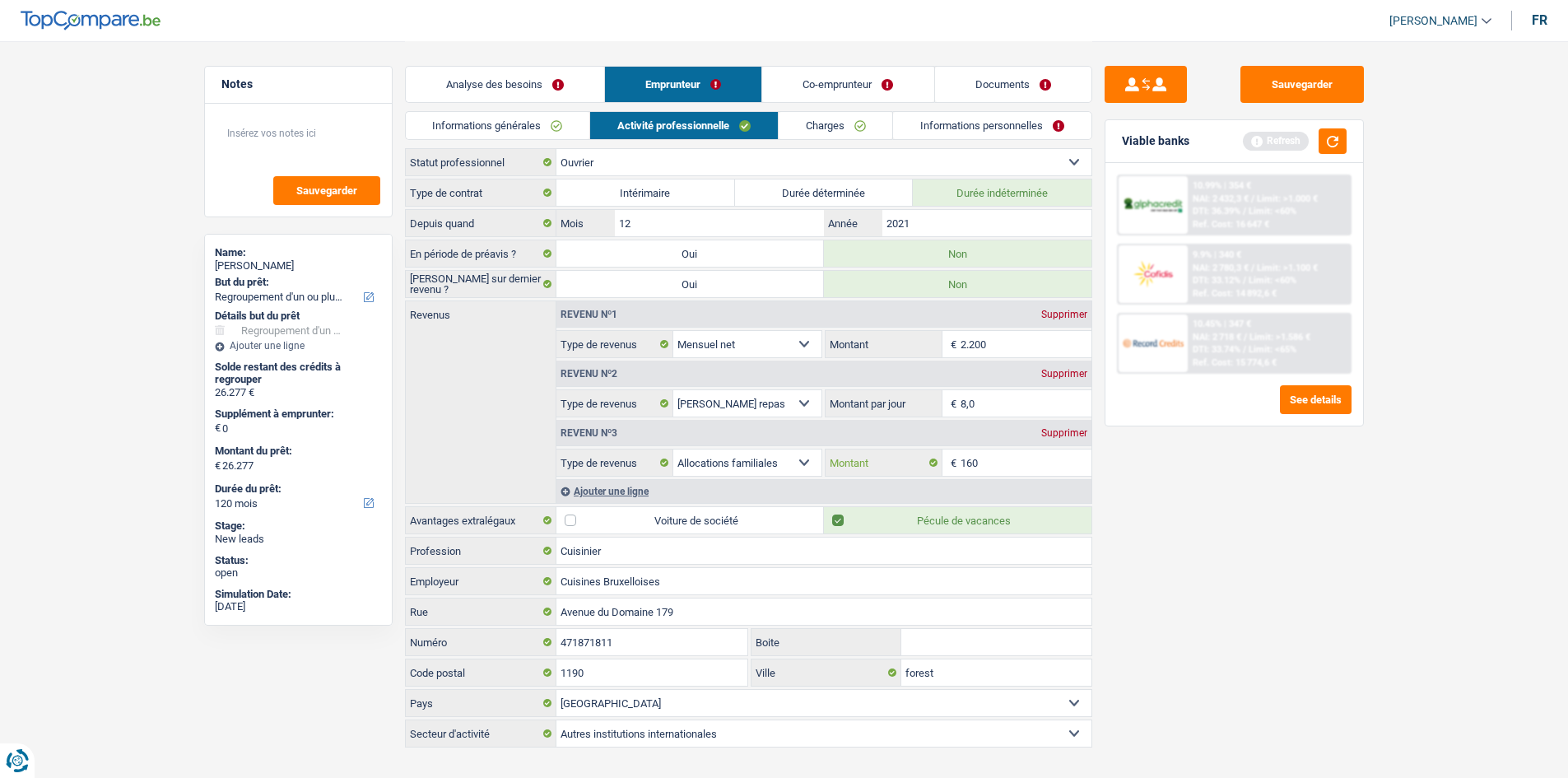
click at [1003, 460] on input "160" at bounding box center [1025, 462] width 131 height 26
click at [1050, 433] on div "Supprimer" at bounding box center [1064, 432] width 54 height 10
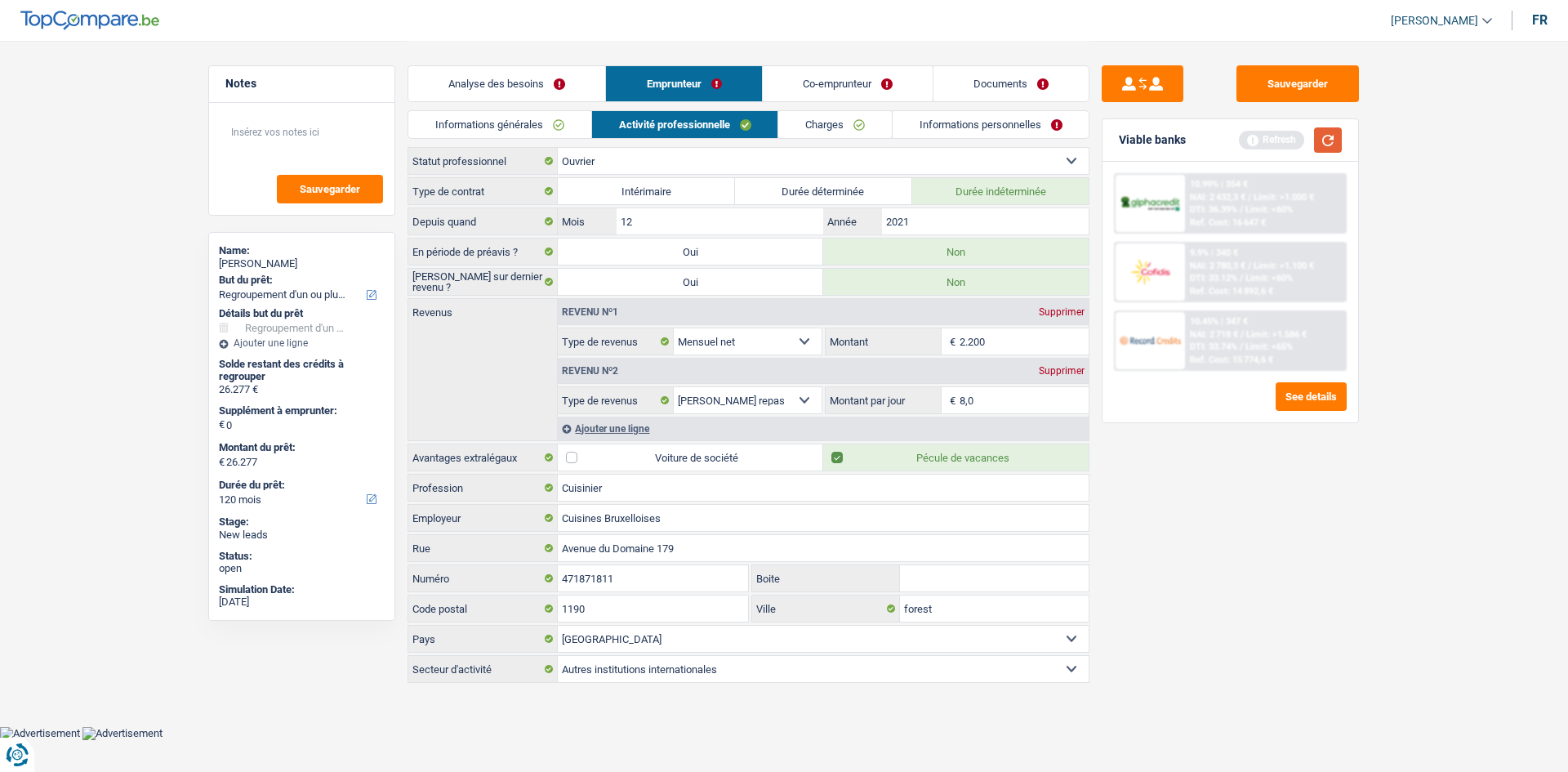
click at [1323, 143] on button "button" at bounding box center [1328, 139] width 28 height 25
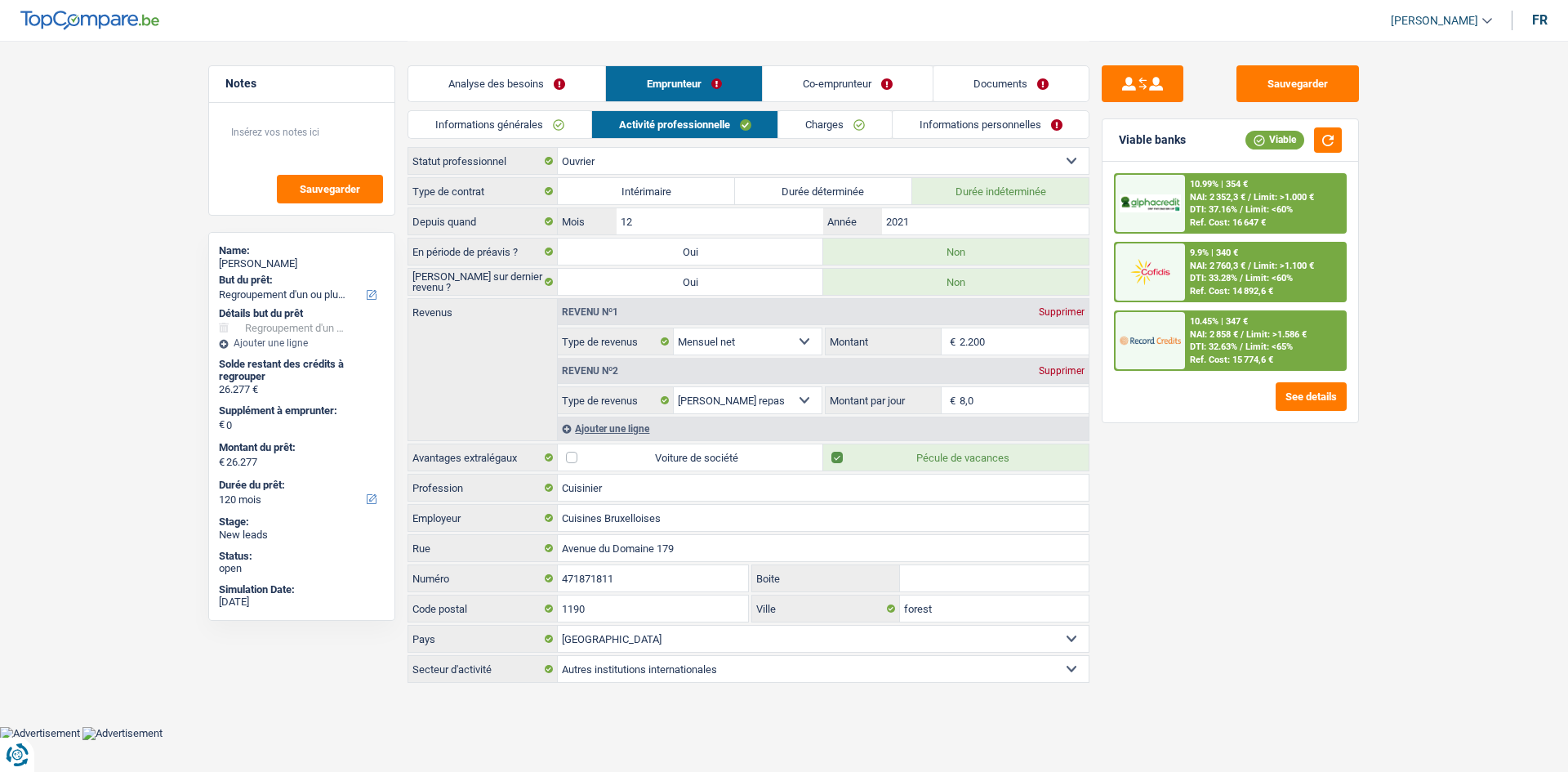
click at [545, 83] on link "Analyse des besoins" at bounding box center [507, 83] width 196 height 35
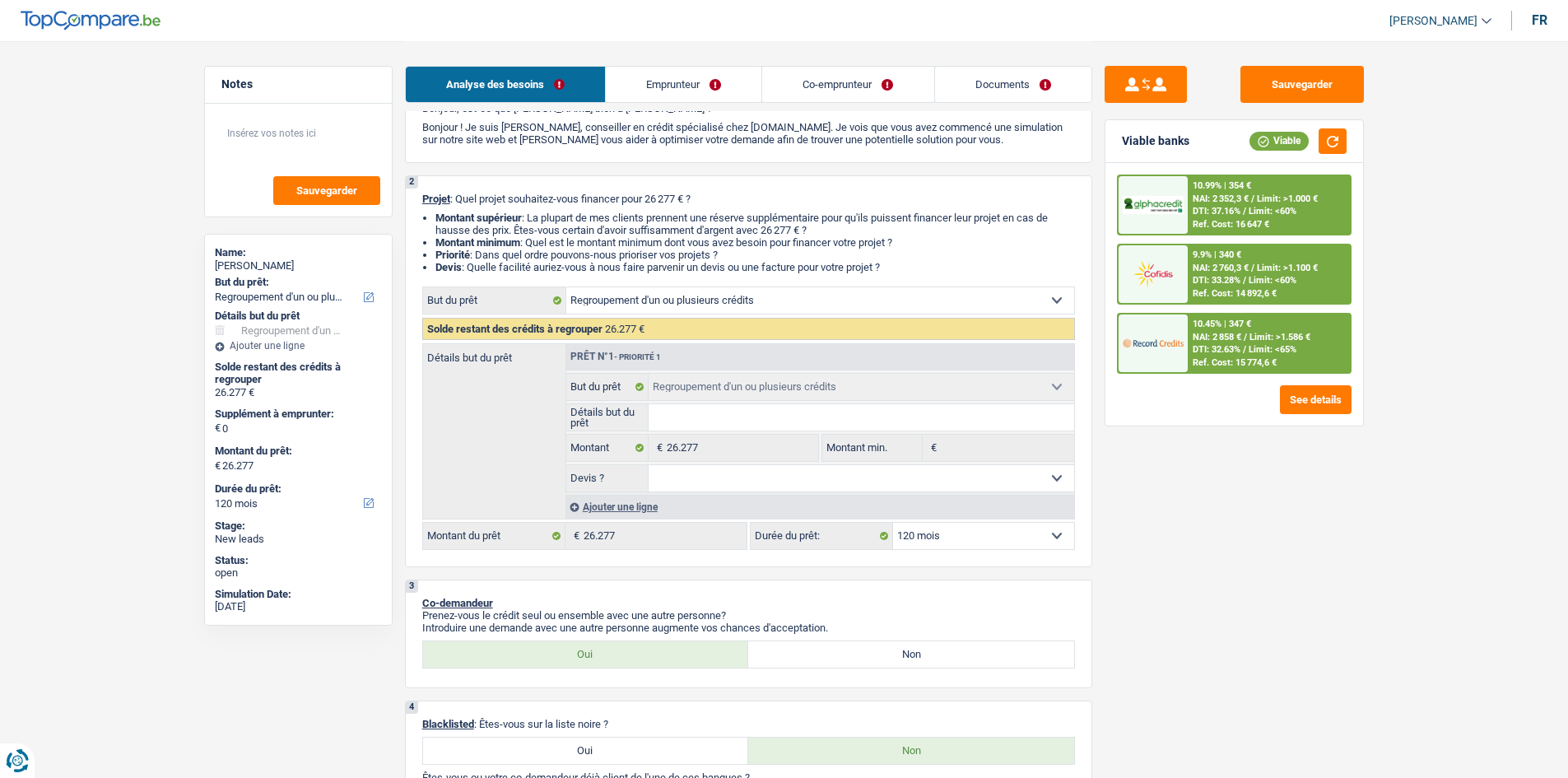
scroll to position [164, 0]
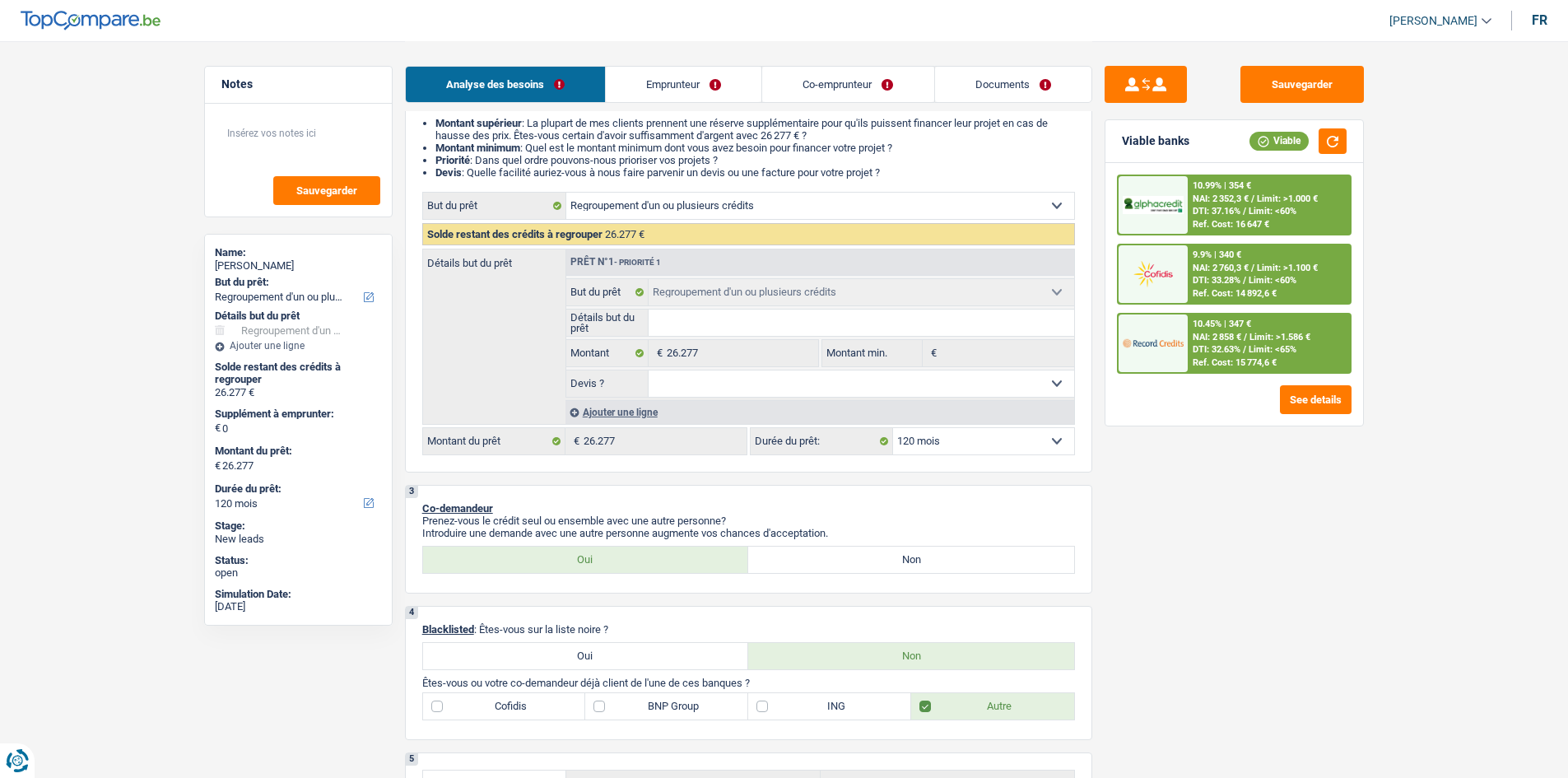
click at [648, 413] on div "Ajouter une ligne" at bounding box center [819, 412] width 509 height 24
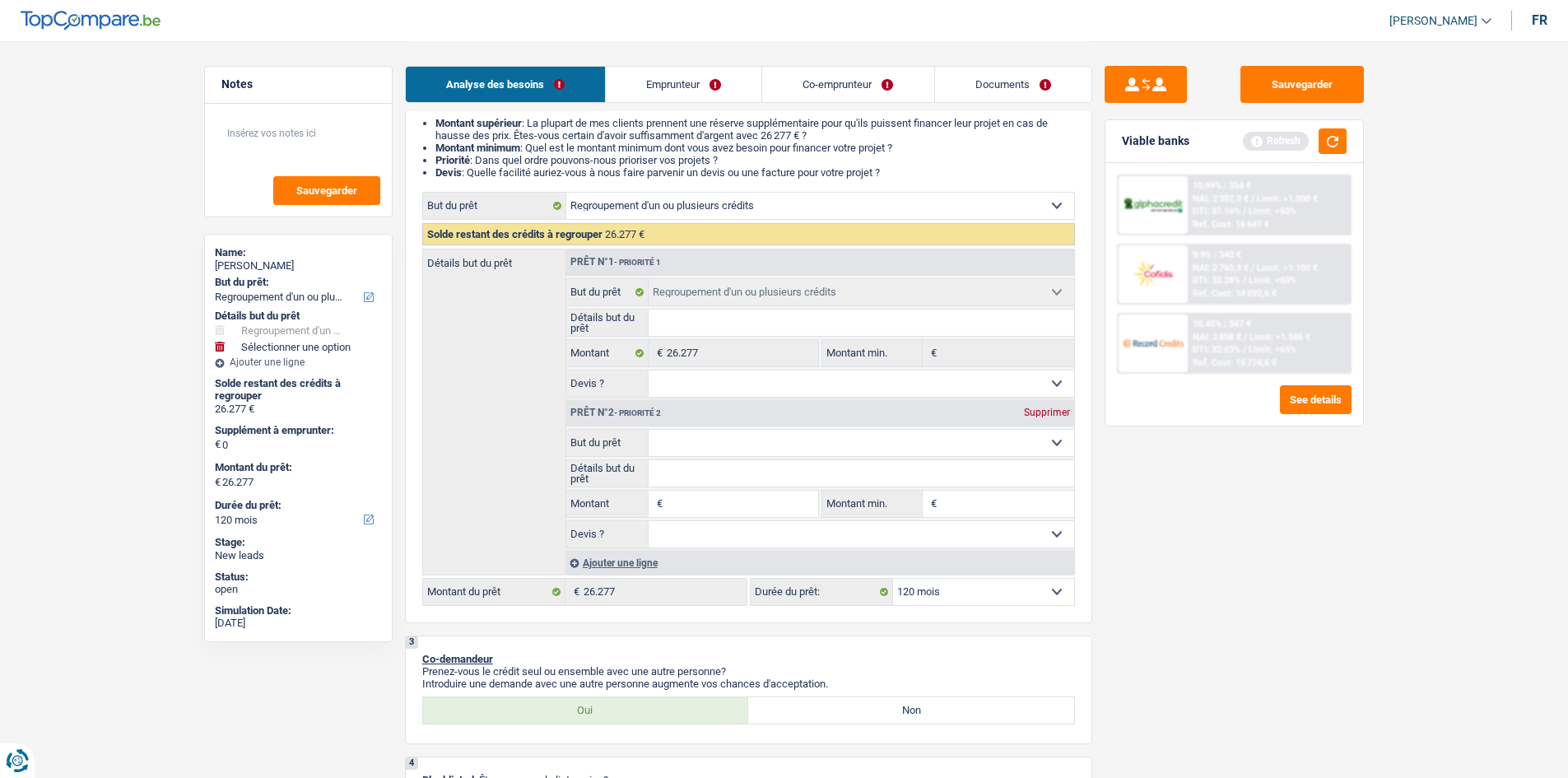
click at [730, 501] on input "Montant" at bounding box center [742, 503] width 150 height 26
type input "2"
type input "20"
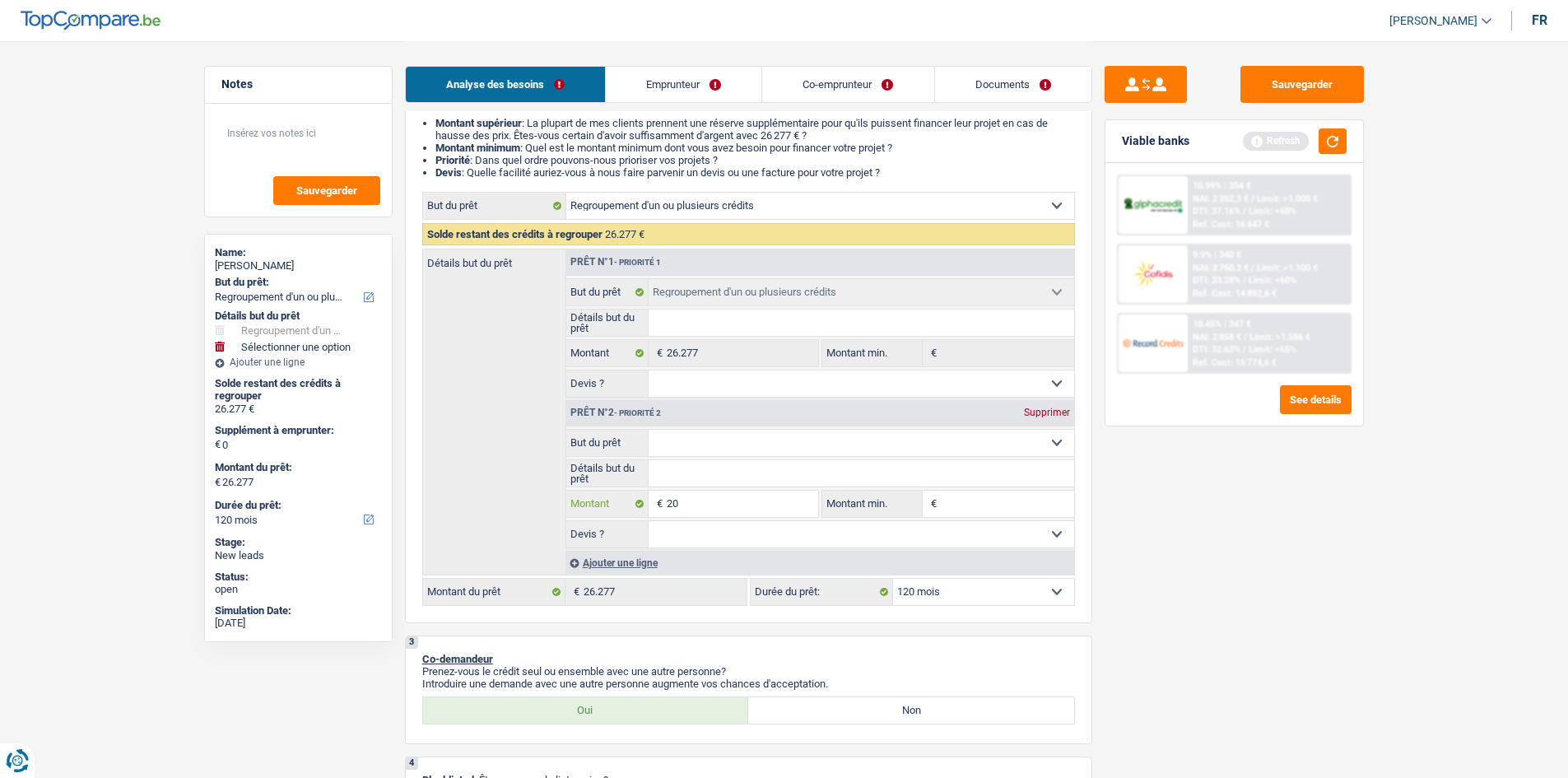
type input "200"
type input "2.000"
type input "20.000"
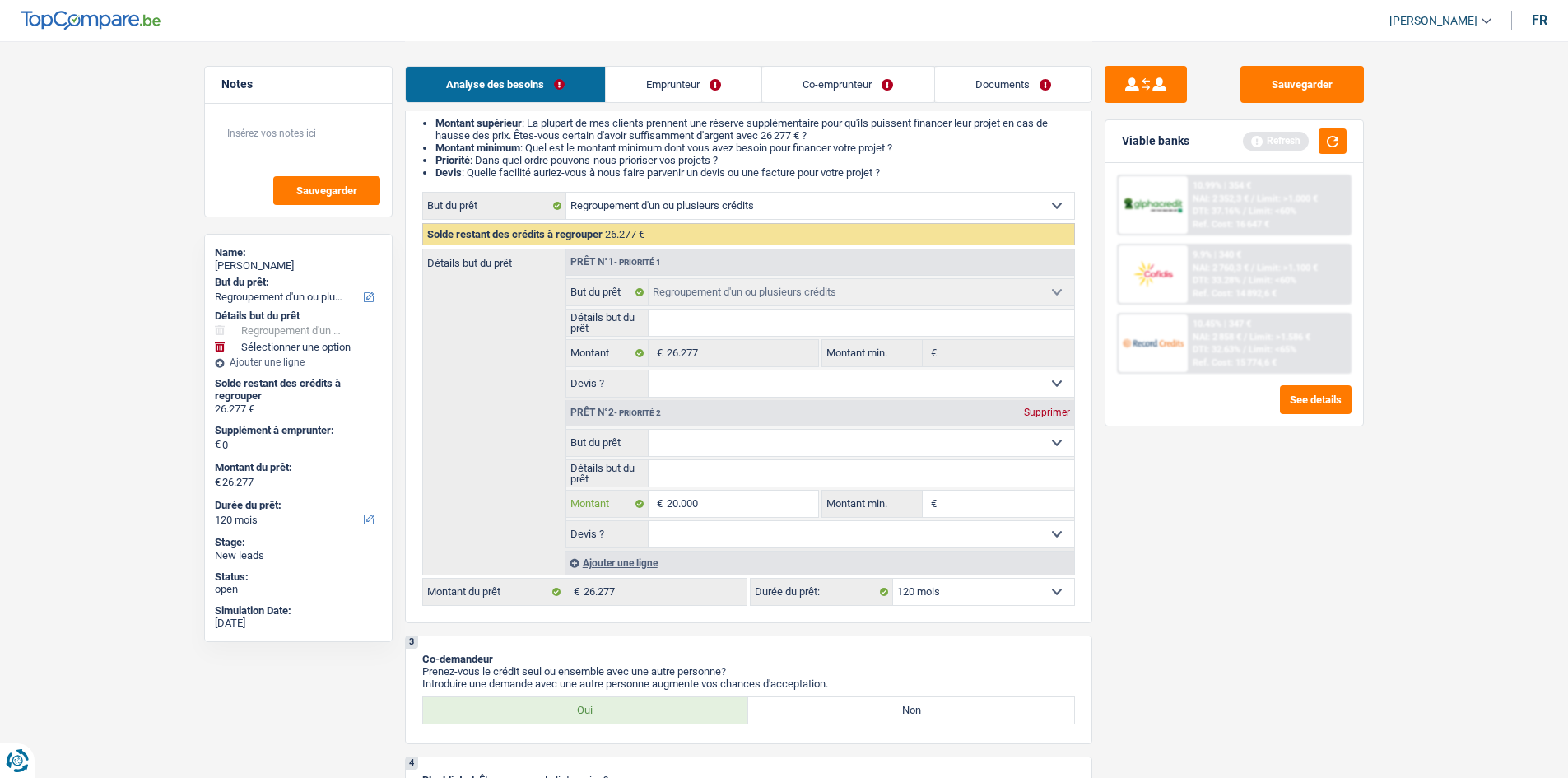
type input "20.000"
click at [751, 438] on select "Confort maison: meubles, textile, peinture, électroménager, outillage non-profe…" at bounding box center [861, 443] width 426 height 26
type input "20.000"
type input "46.277"
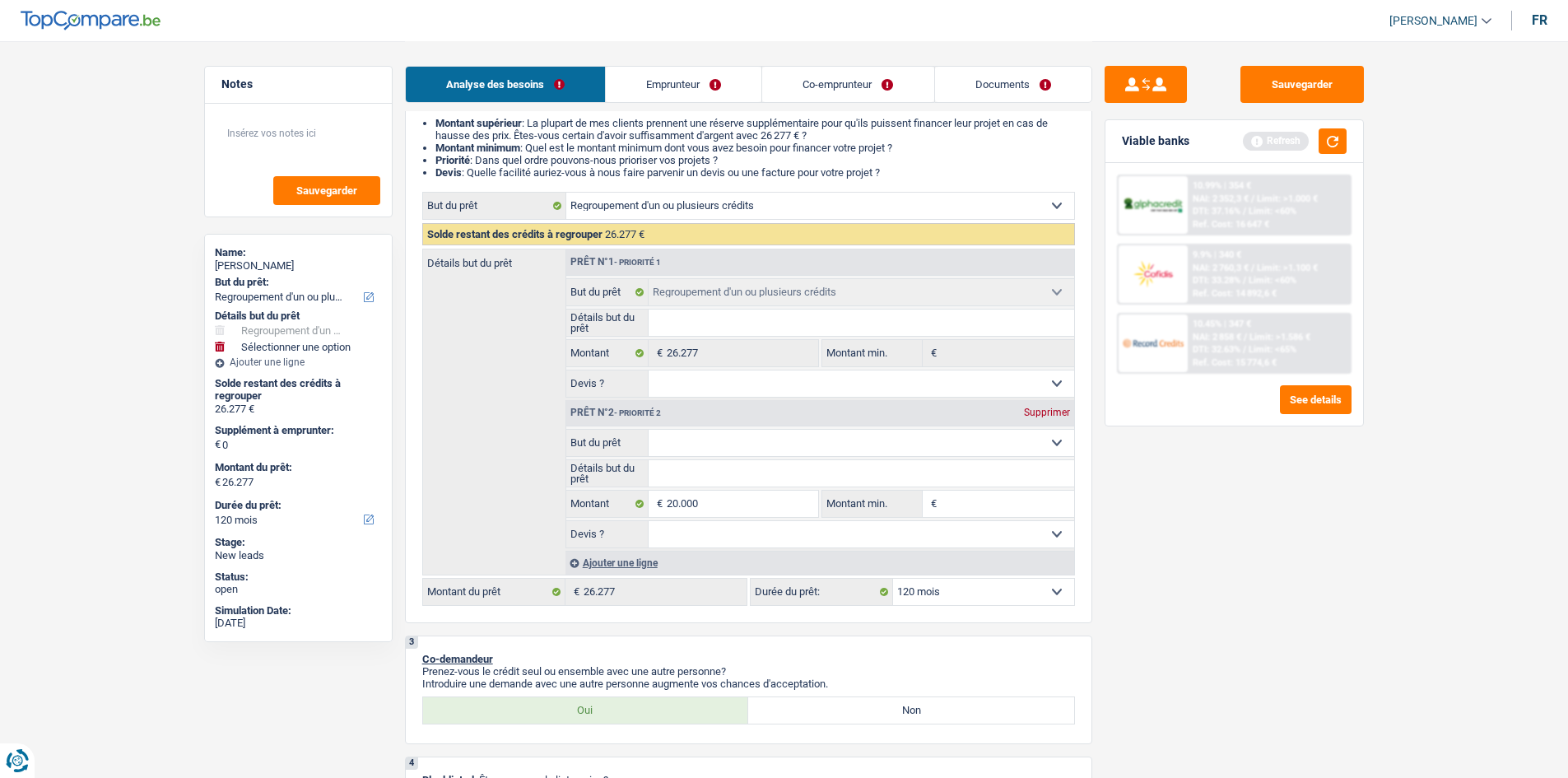
type input "46.277"
select select "144"
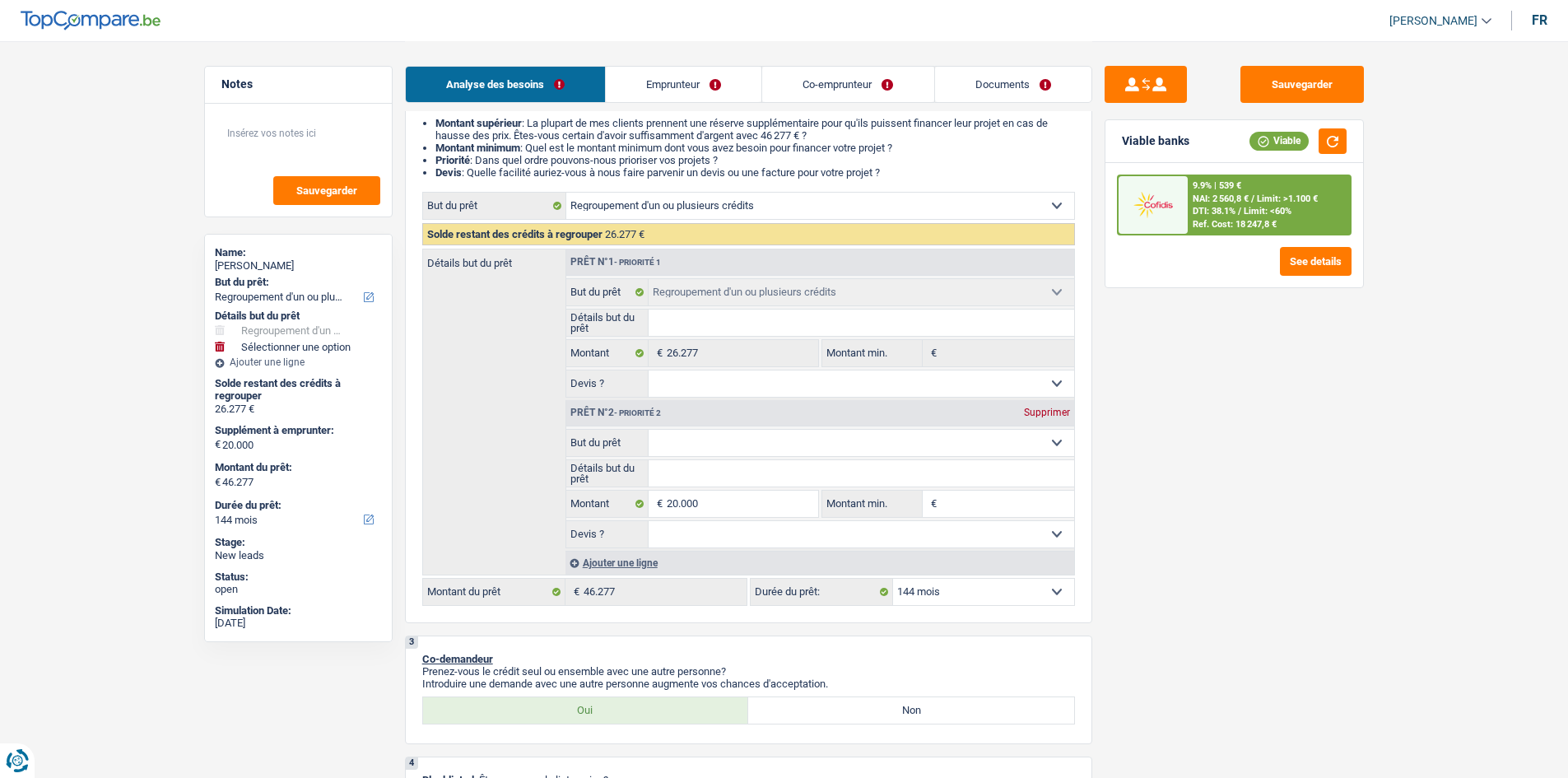
select select "houseOrGarden"
click at [648, 430] on select "Confort maison: meubles, textile, peinture, électroménager, outillage non-profe…" at bounding box center [861, 443] width 426 height 26
select select "houseOrGarden"
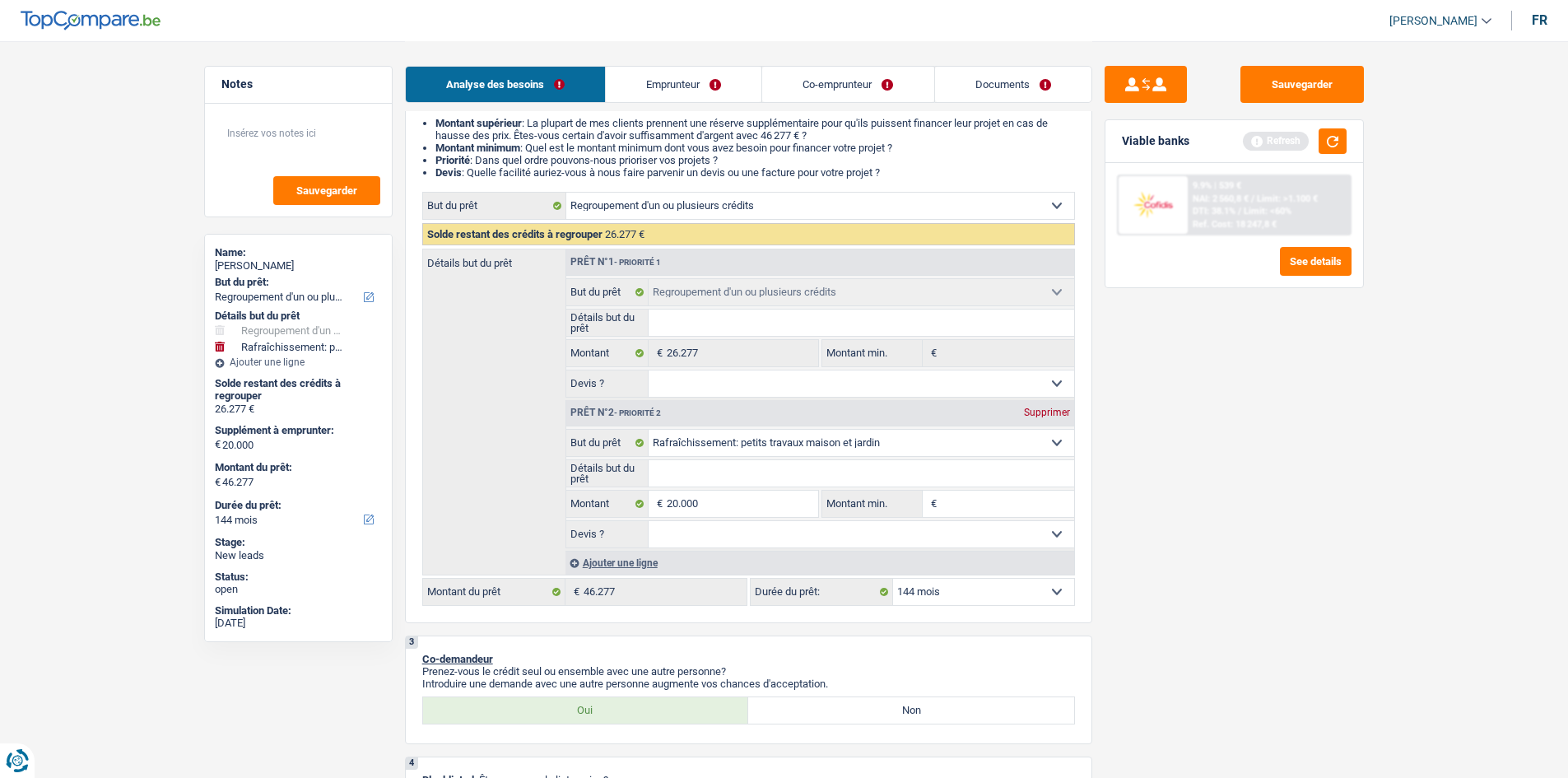
click at [818, 532] on select "Oui Non Non répondu Sélectionner une option" at bounding box center [861, 534] width 426 height 26
select select "yes"
click at [648, 521] on select "Oui Non Non répondu Sélectionner une option" at bounding box center [861, 534] width 426 height 26
select select "yes"
click at [738, 480] on input "Détails but du prêt" at bounding box center [861, 474] width 426 height 26
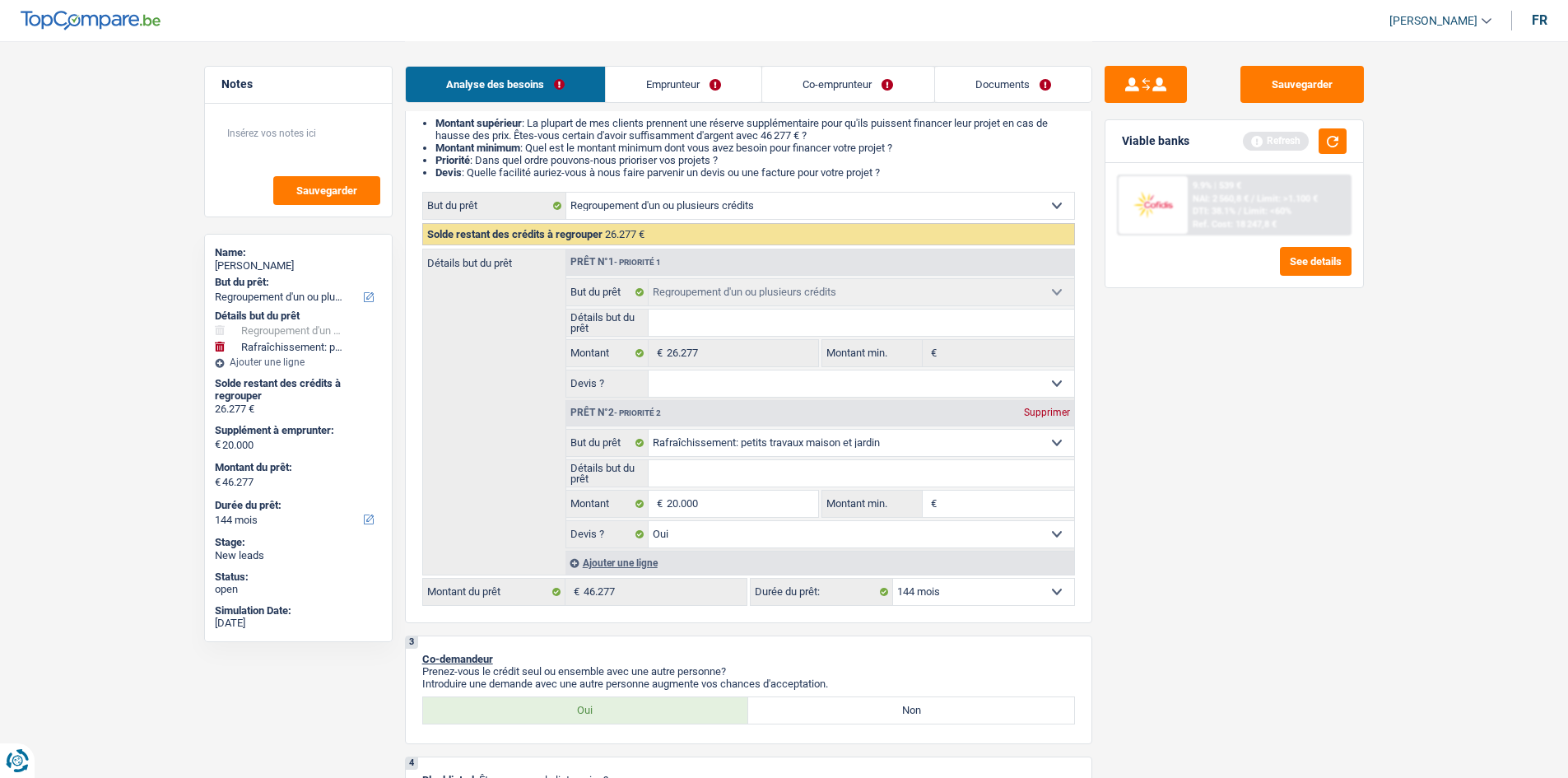
click at [1002, 598] on select "12 mois 18 mois 24 mois 30 mois 36 mois 42 mois 48 mois 60 mois 72 mois 84 mois…" at bounding box center [983, 592] width 181 height 26
select select "120"
click at [893, 579] on select "12 mois 18 mois 24 mois 30 mois 36 mois 42 mois 48 mois 60 mois 72 mois 84 mois…" at bounding box center [983, 592] width 181 height 26
select select "120"
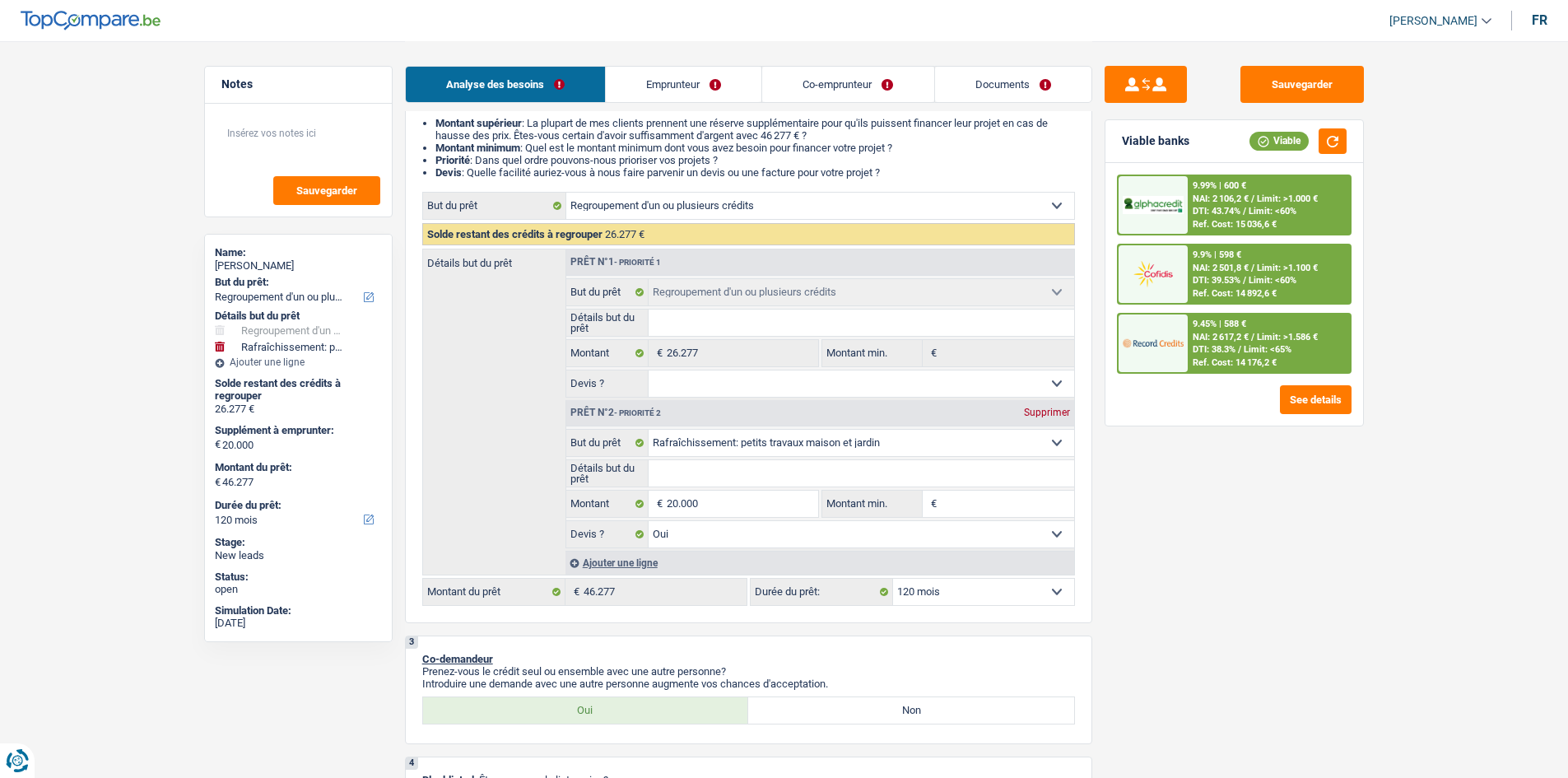
click at [753, 479] on input "Détails but du prêt" at bounding box center [861, 474] width 426 height 26
type input "C"
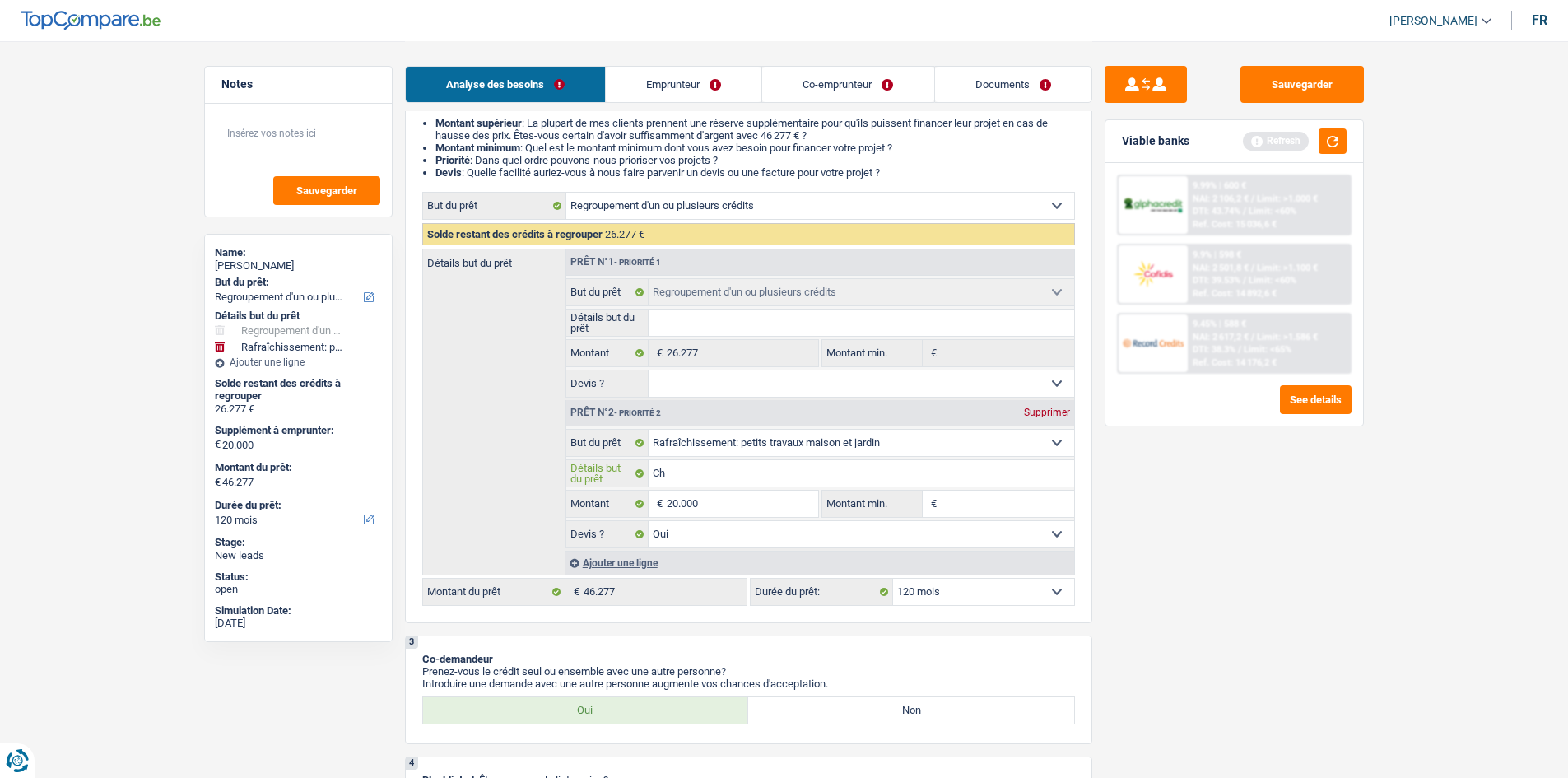
type input "Cha"
type input "[PERSON_NAME]"
type input "Chass"
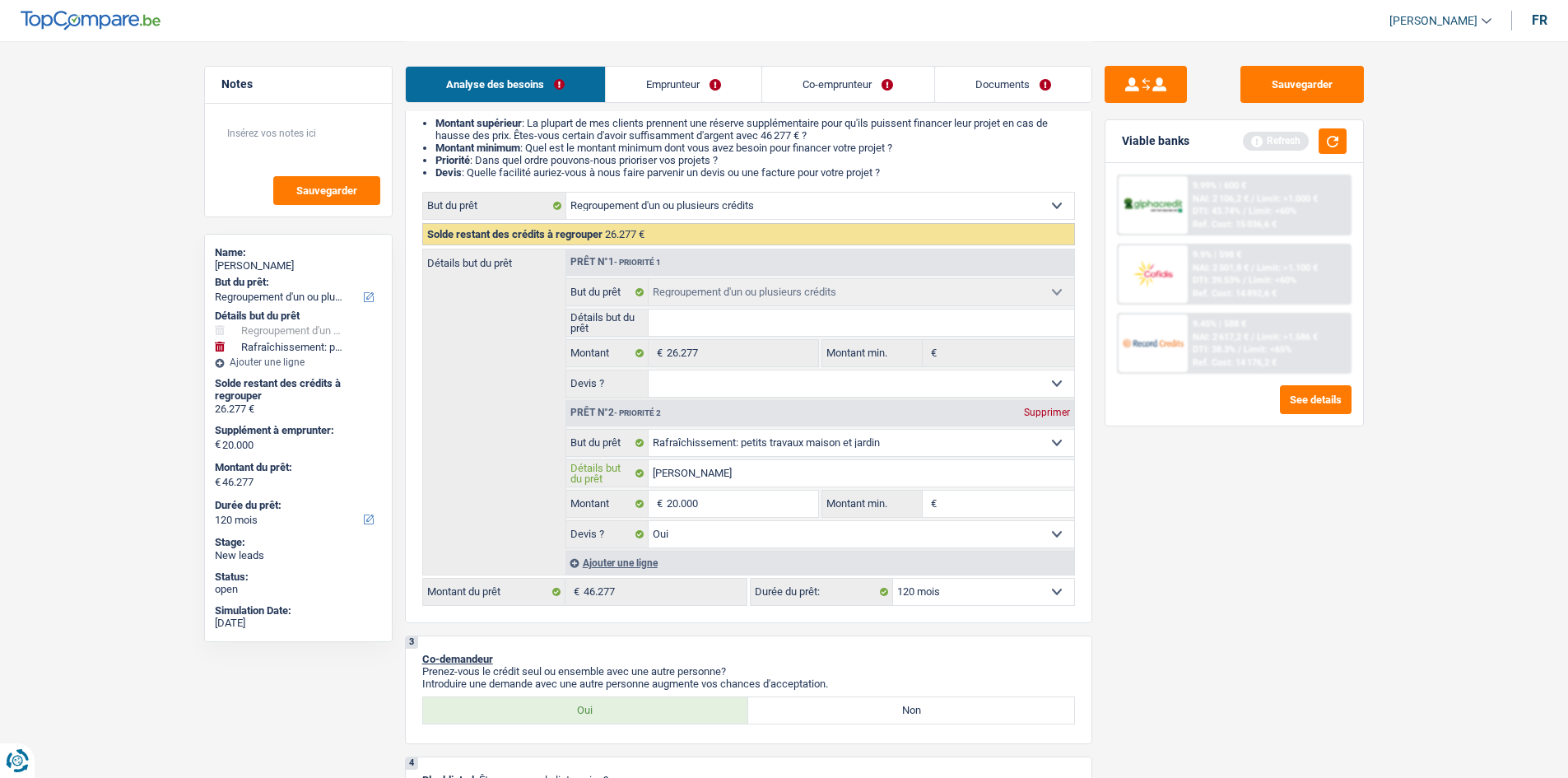
type input "Chass"
type input "[DEMOGRAPHIC_DATA]"
type input "Chassis"
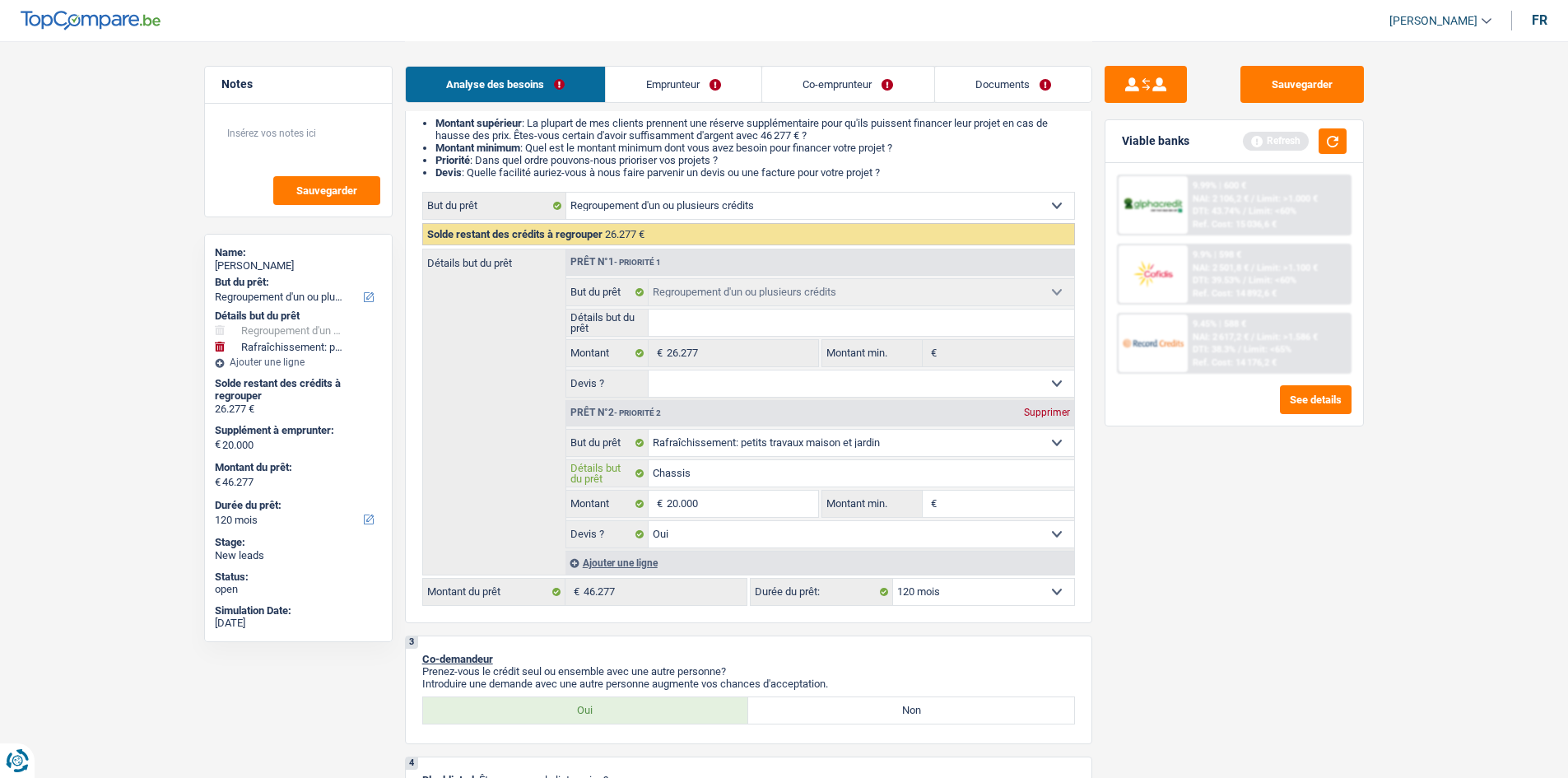
type input "Chassis"
type input "Chassis,"
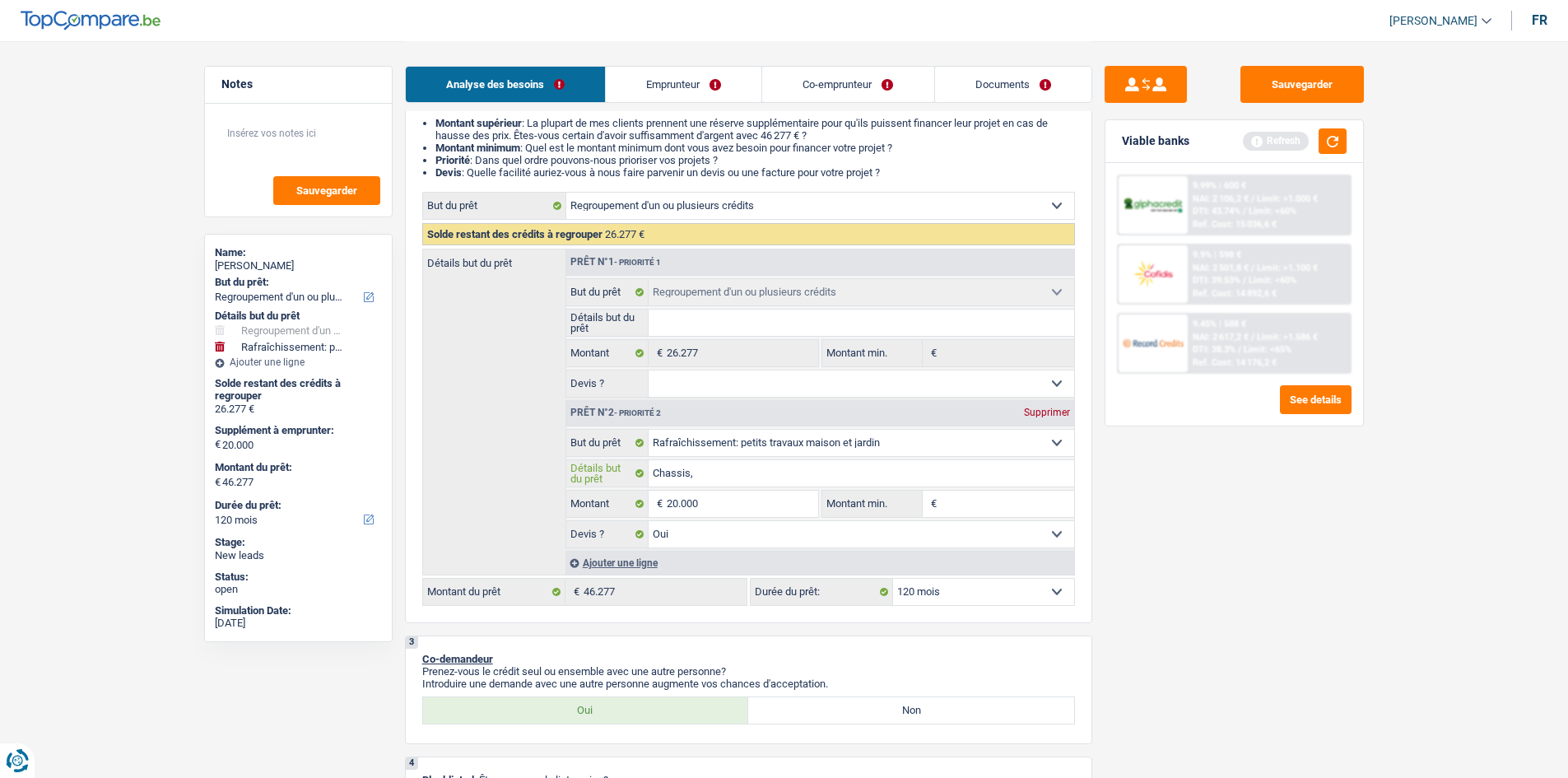
type input "Chassis,"
type input "Chassis, r"
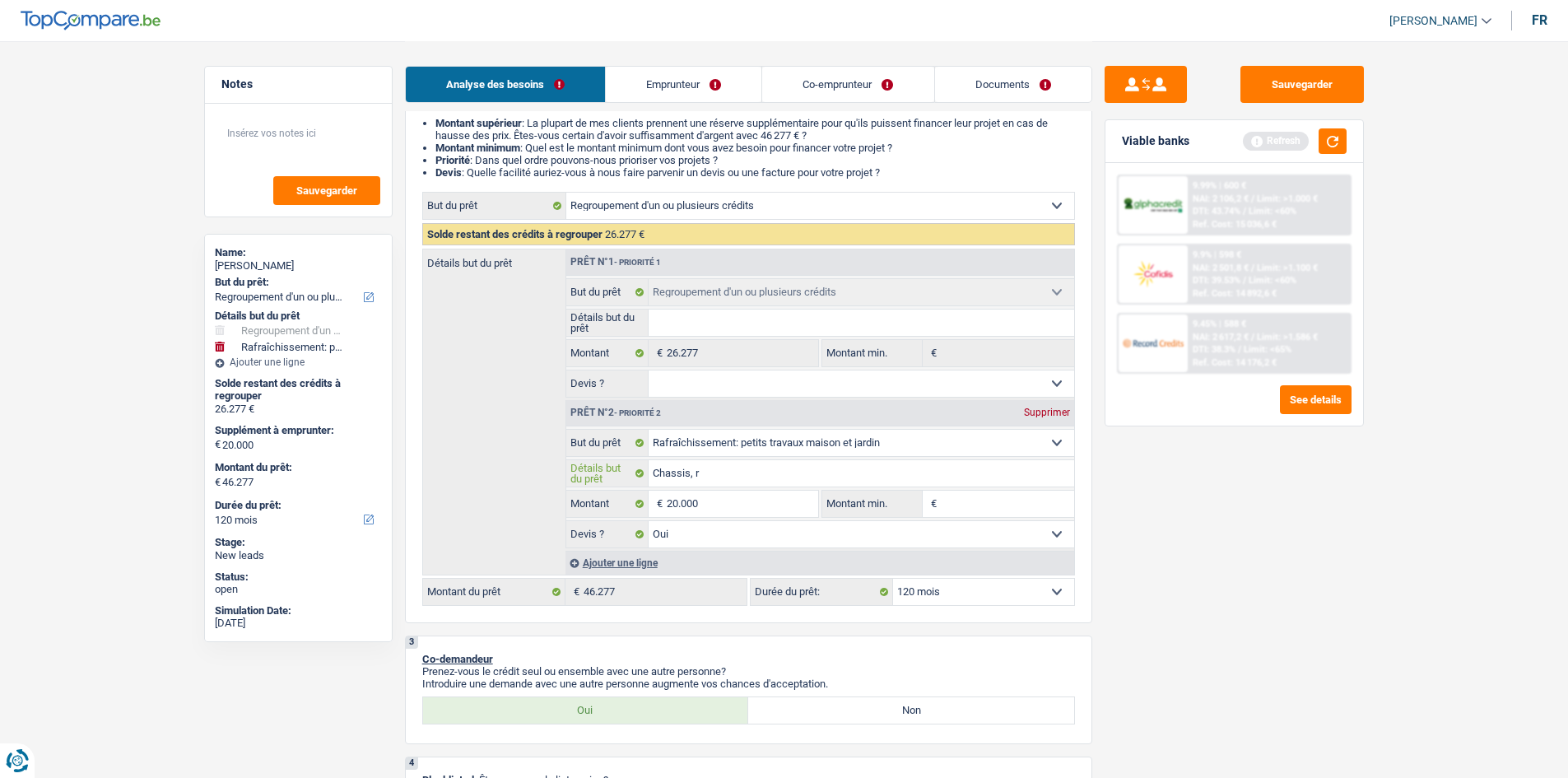
type input "Chassis, re"
type input "Chassis, ren"
type input "Chassis, [GEOGRAPHIC_DATA]"
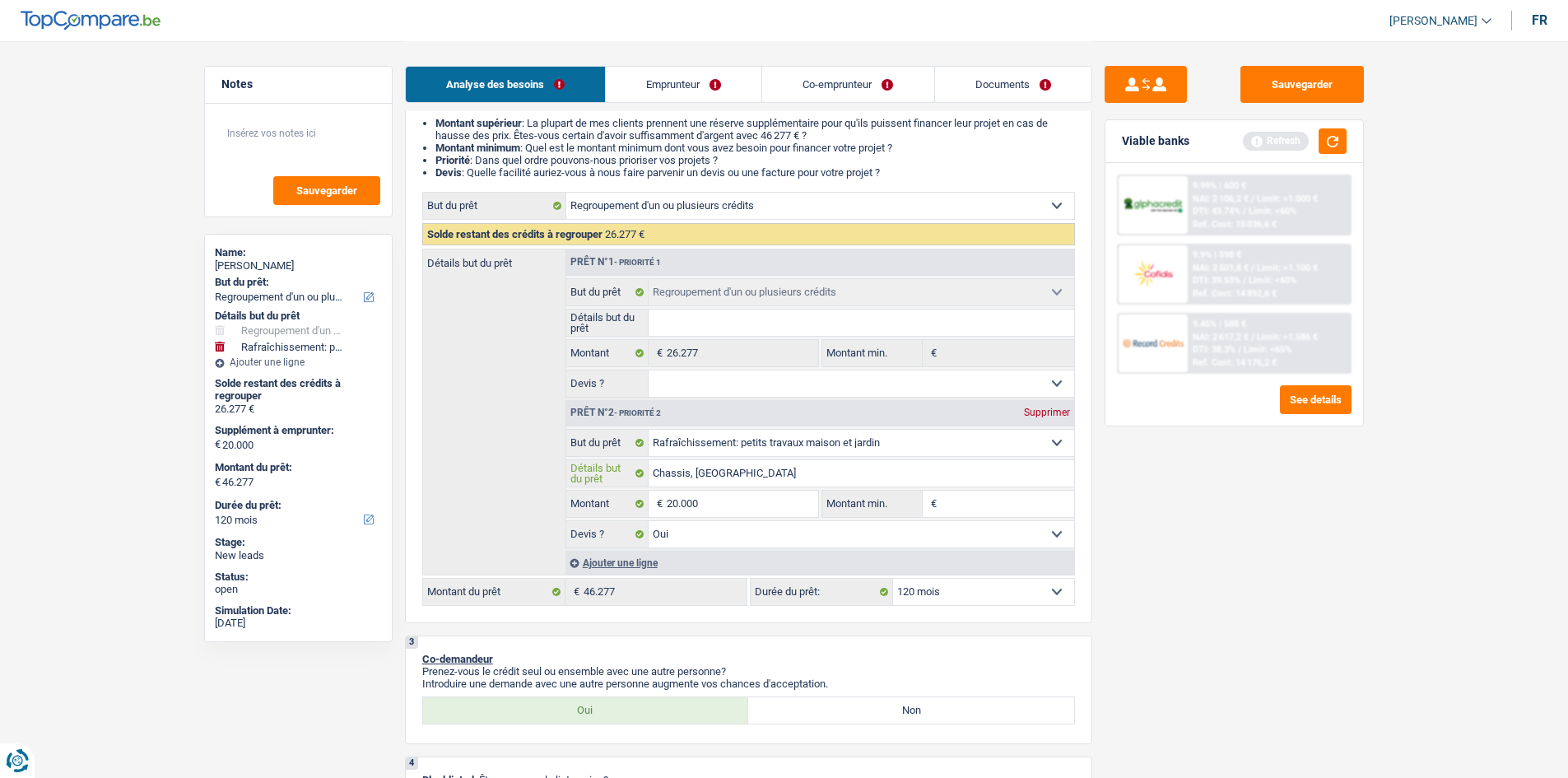
type input "Chassis, [GEOGRAPHIC_DATA]"
type input "[PERSON_NAME], renov"
type input "Chassis, [MEDICAL_DATA]"
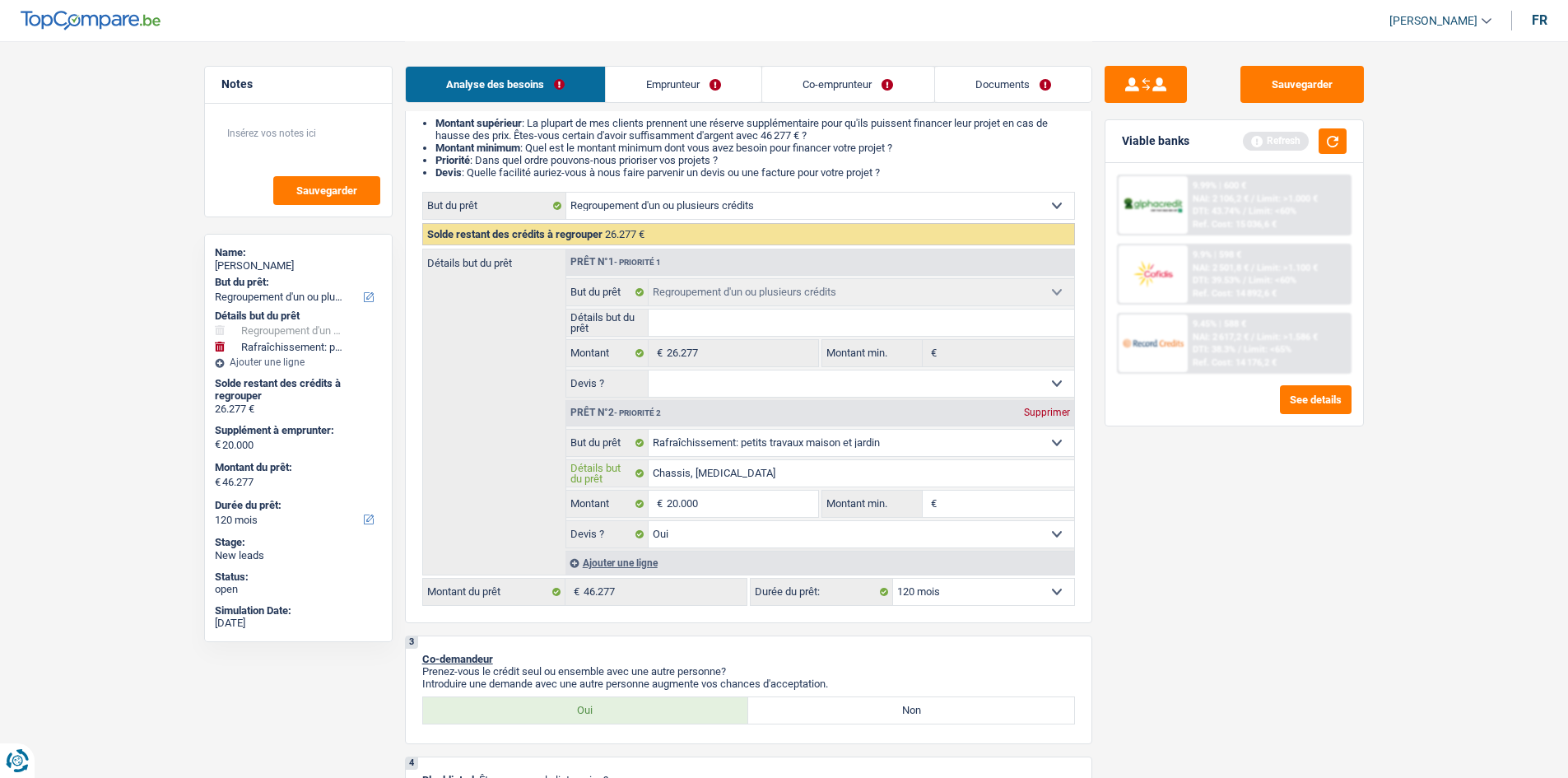
type input "Chassis, renovat"
type input "Chassis, renovati"
type input "Chassis, renovatio"
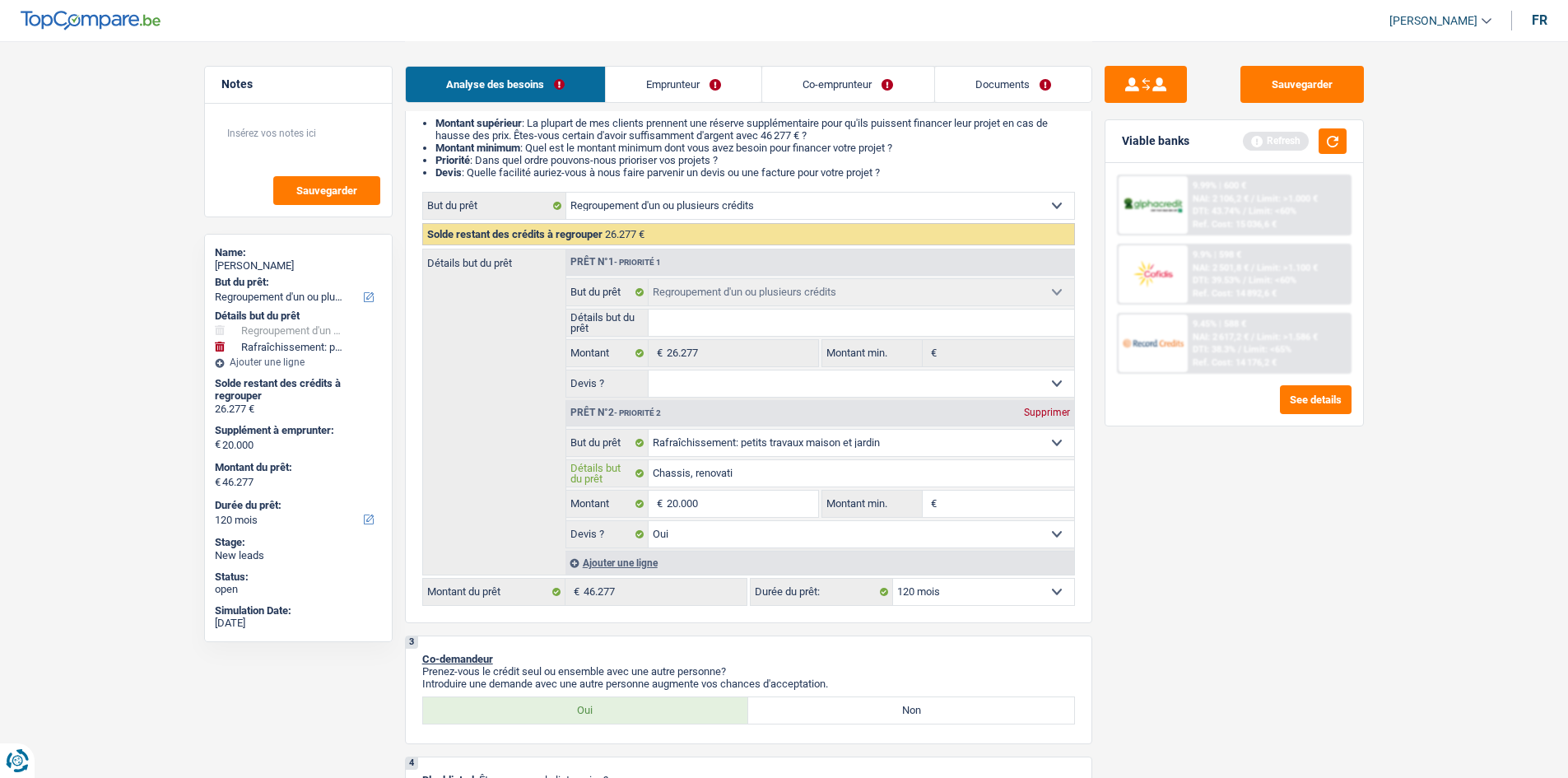
type input "Chassis, renovatio"
type input "Chassis, renovation"
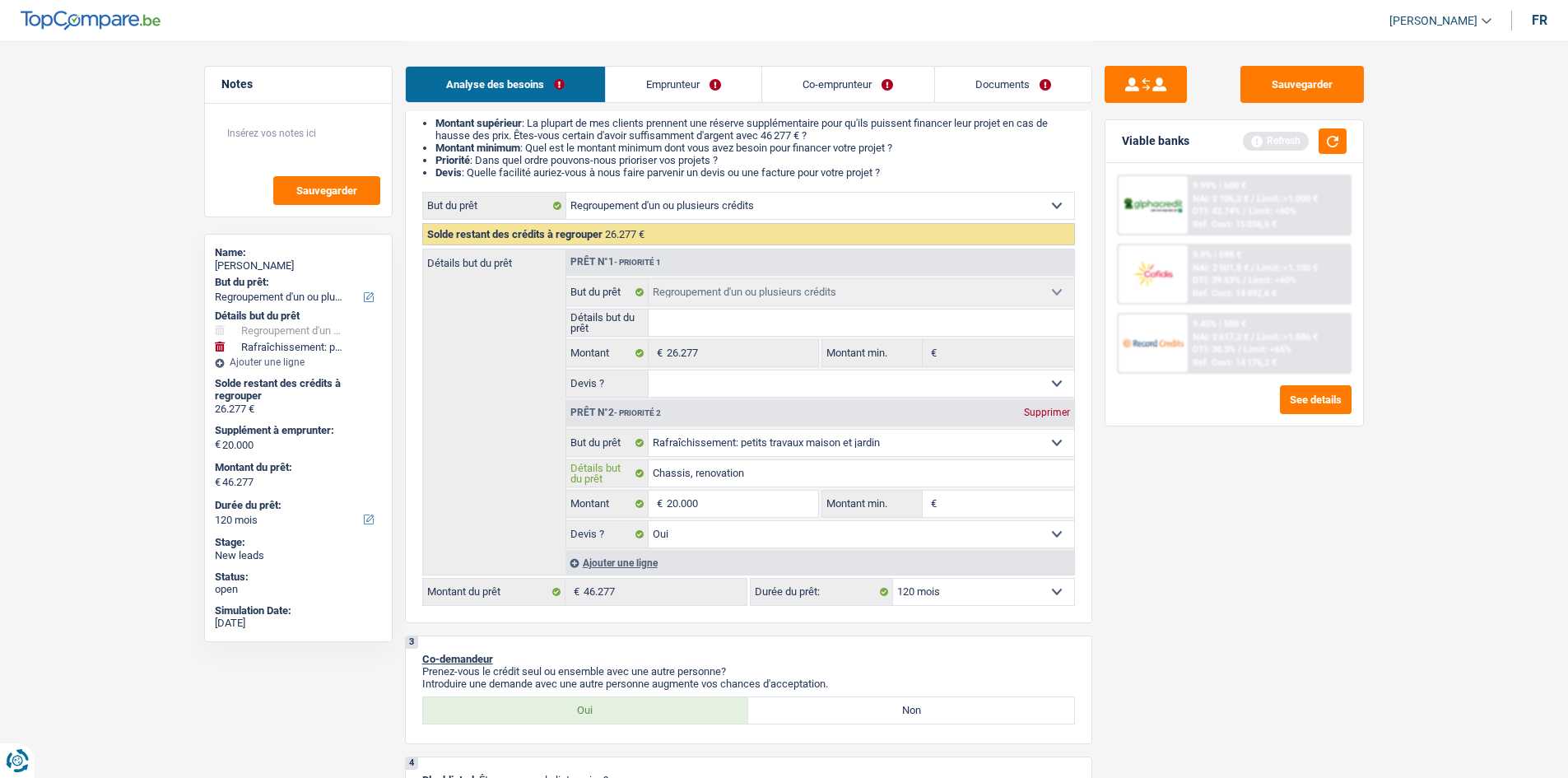
type input "Chassis, renovation a"
type input "Chassis, renovation ap"
type input "Chassis, renovation appa"
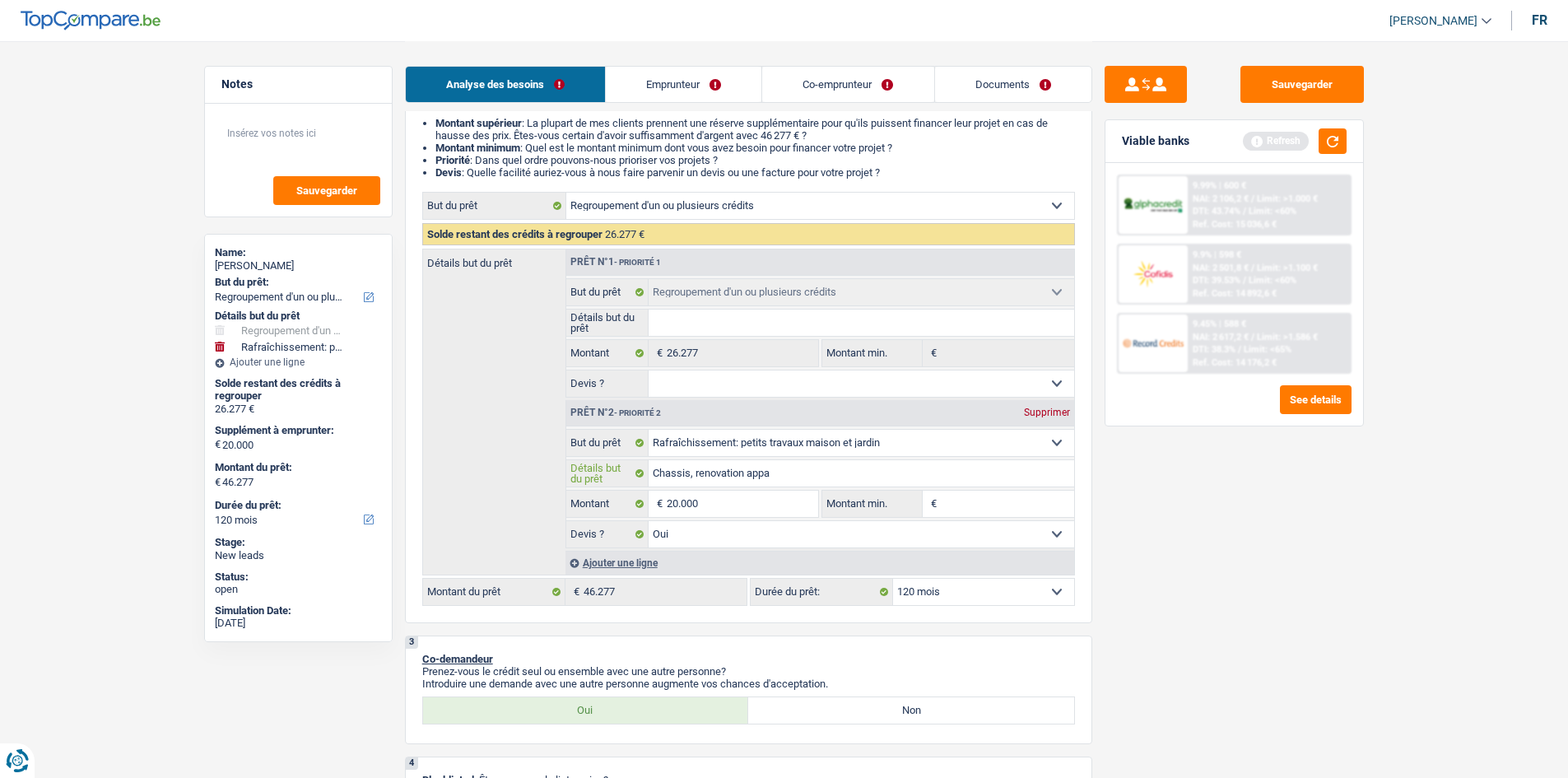
type input "Chassis, renovation appa"
type input "Chassis, renovation appar"
type input "Chassis, renovation appart"
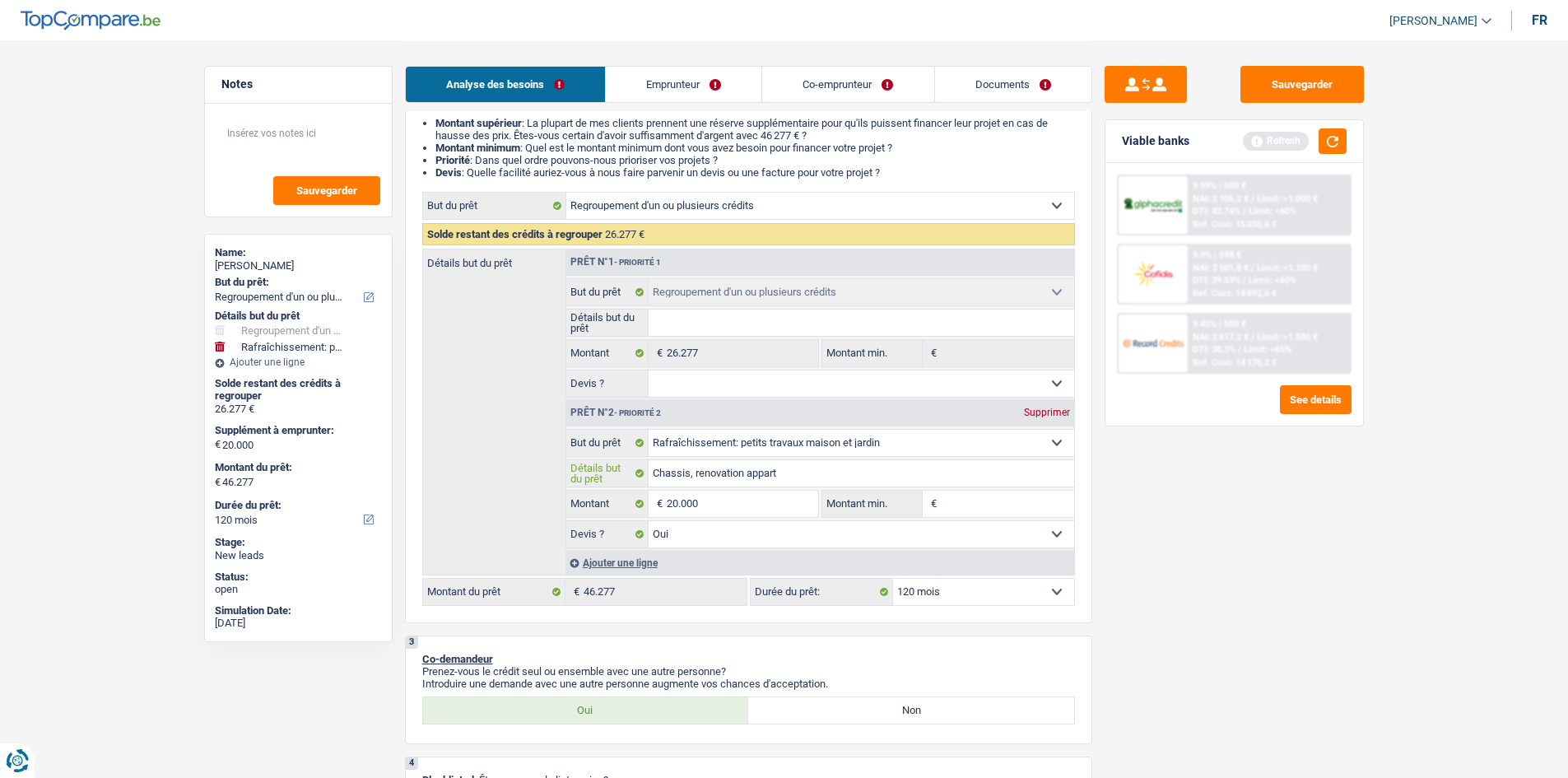
type input "Chassis, renovation apparte"
type input "Chassis, renovation appartem"
type input "Chassis, renovation apparteme"
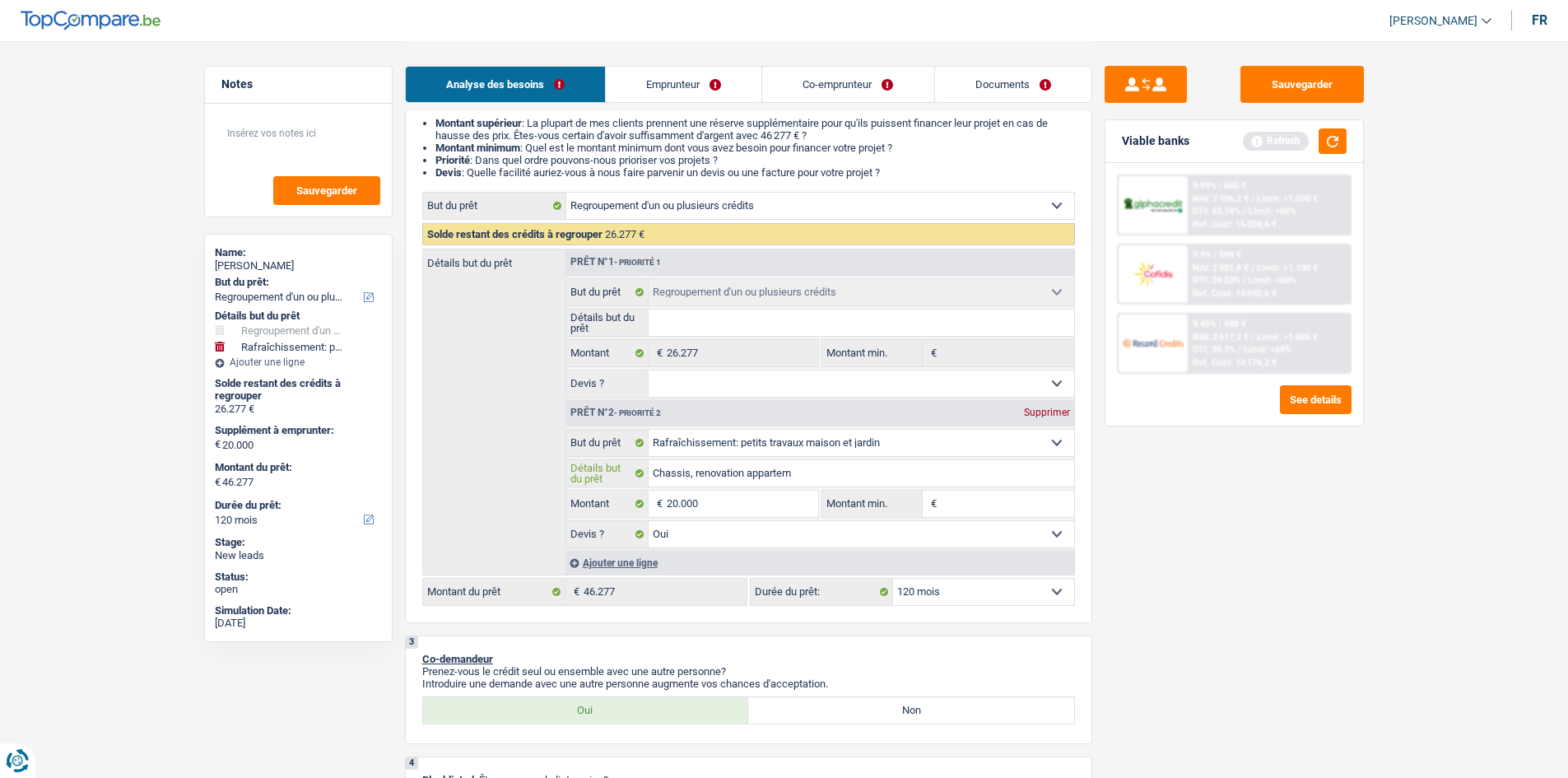
type input "Chassis, renovation apparteme"
type input "Chassis, renovation appartemen"
type input "Chassis, renovation appartement"
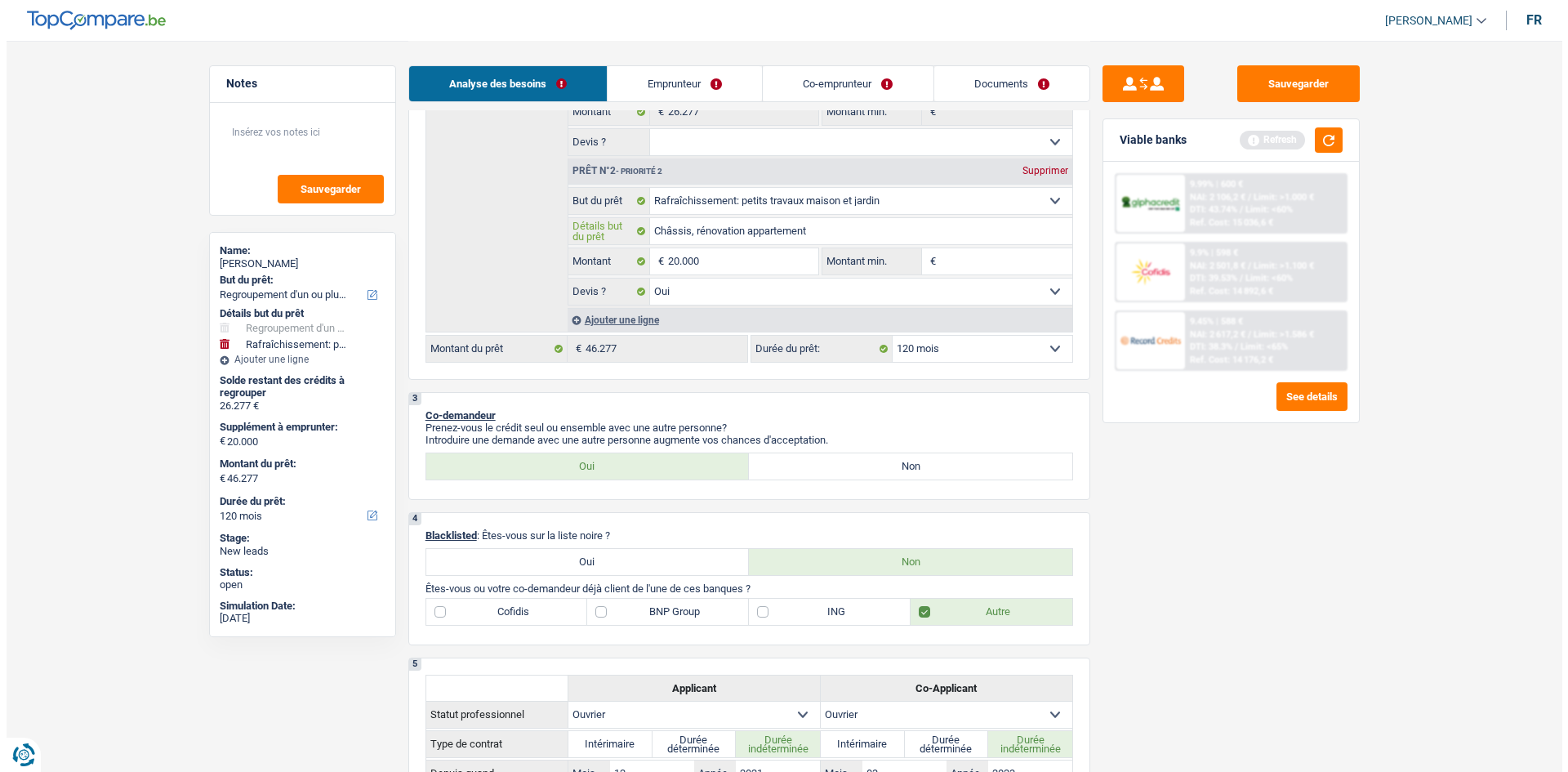
scroll to position [409, 0]
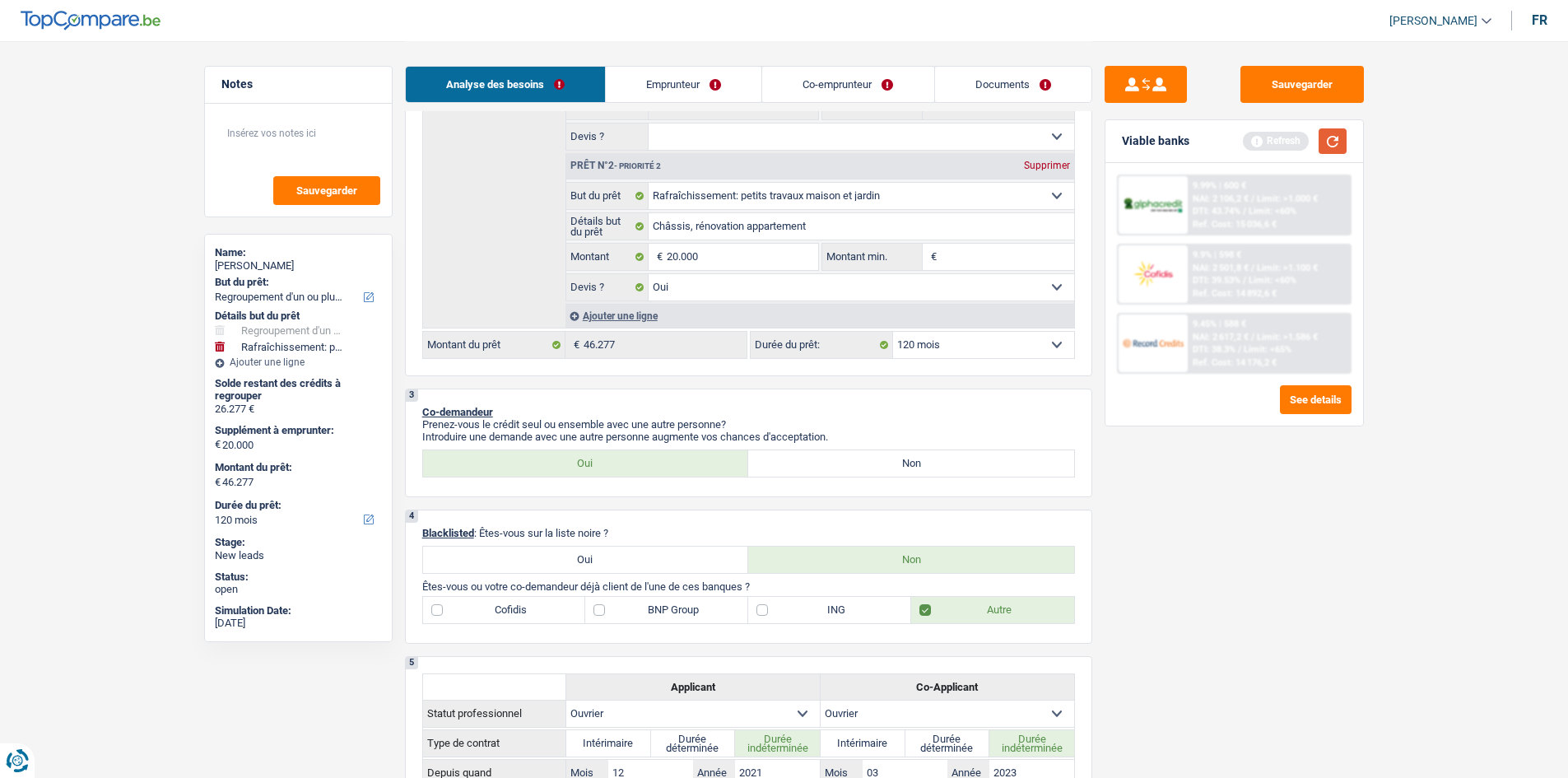
click at [1333, 140] on button "button" at bounding box center [1333, 140] width 28 height 25
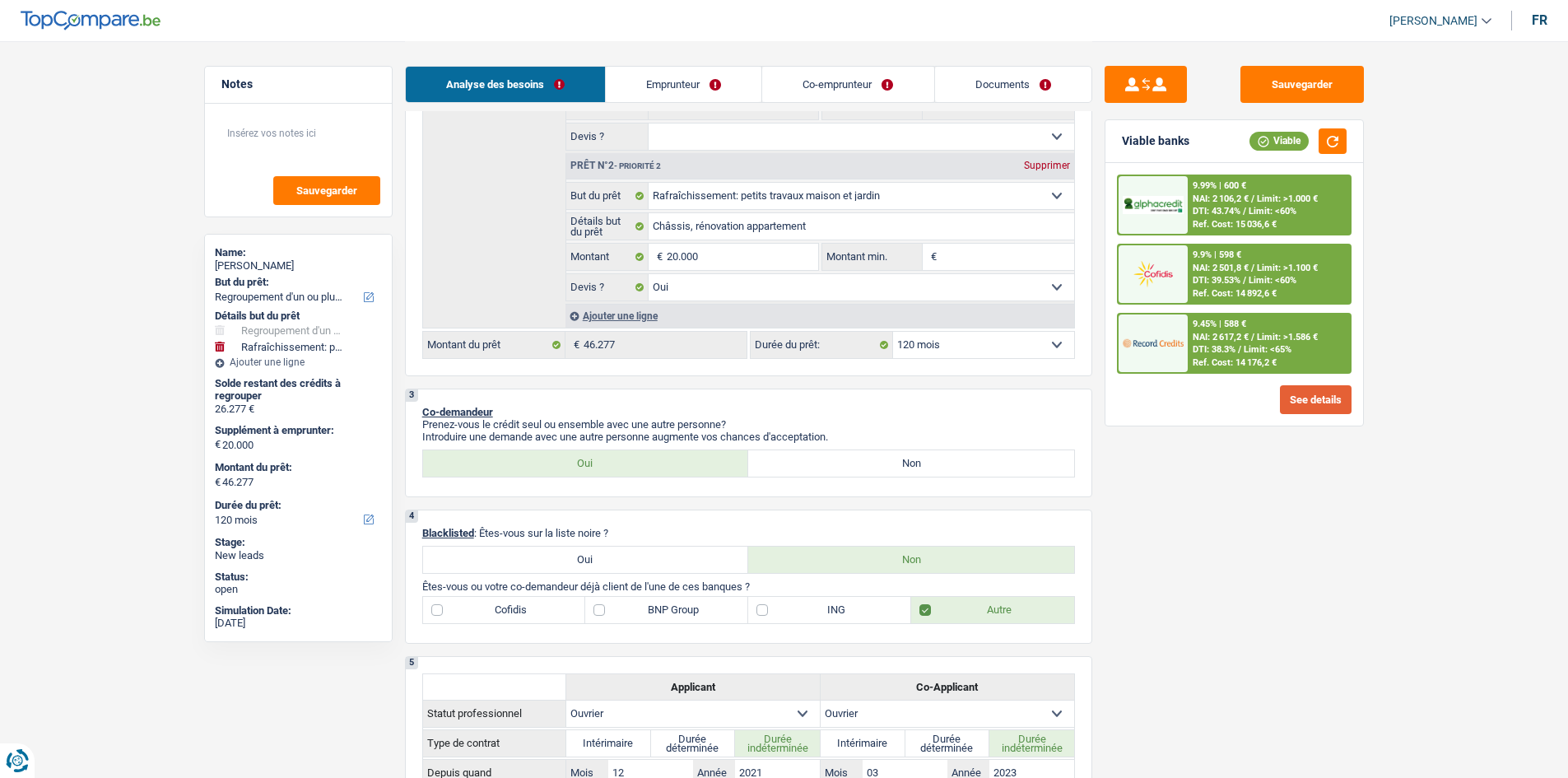
click at [1318, 405] on button "See details" at bounding box center [1315, 399] width 72 height 29
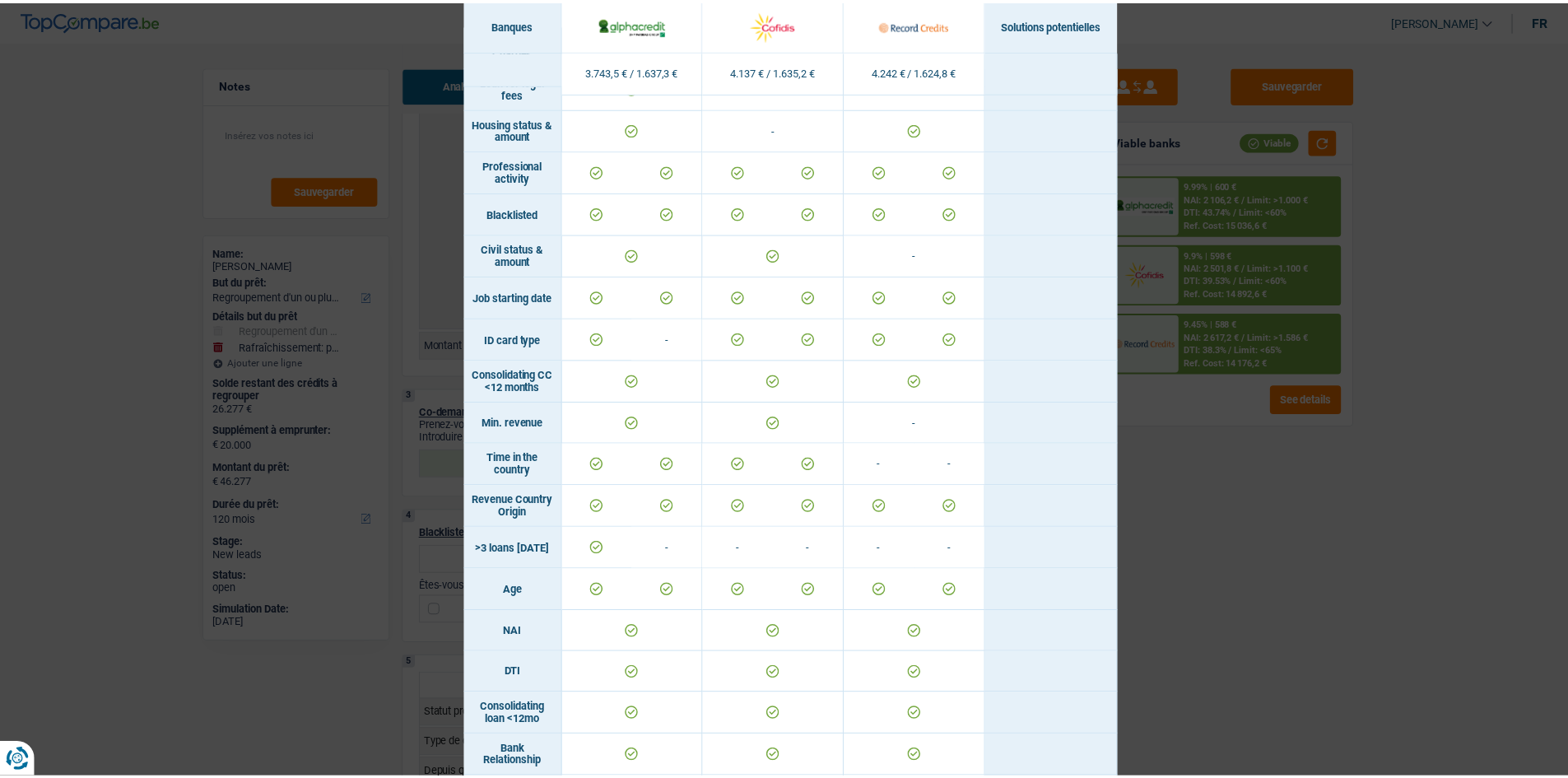
scroll to position [0, 0]
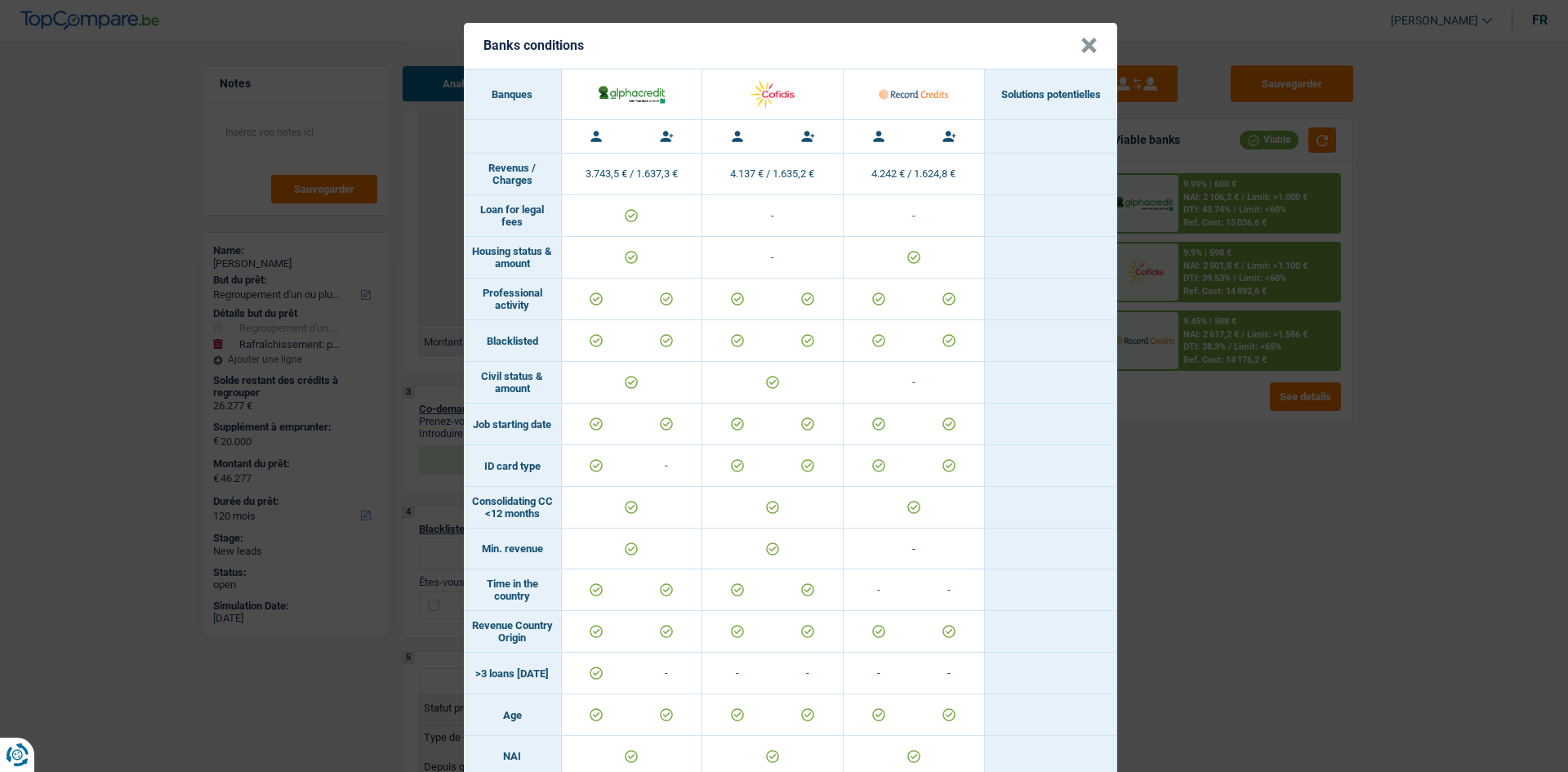
click at [1081, 46] on button "×" at bounding box center [1089, 46] width 18 height 17
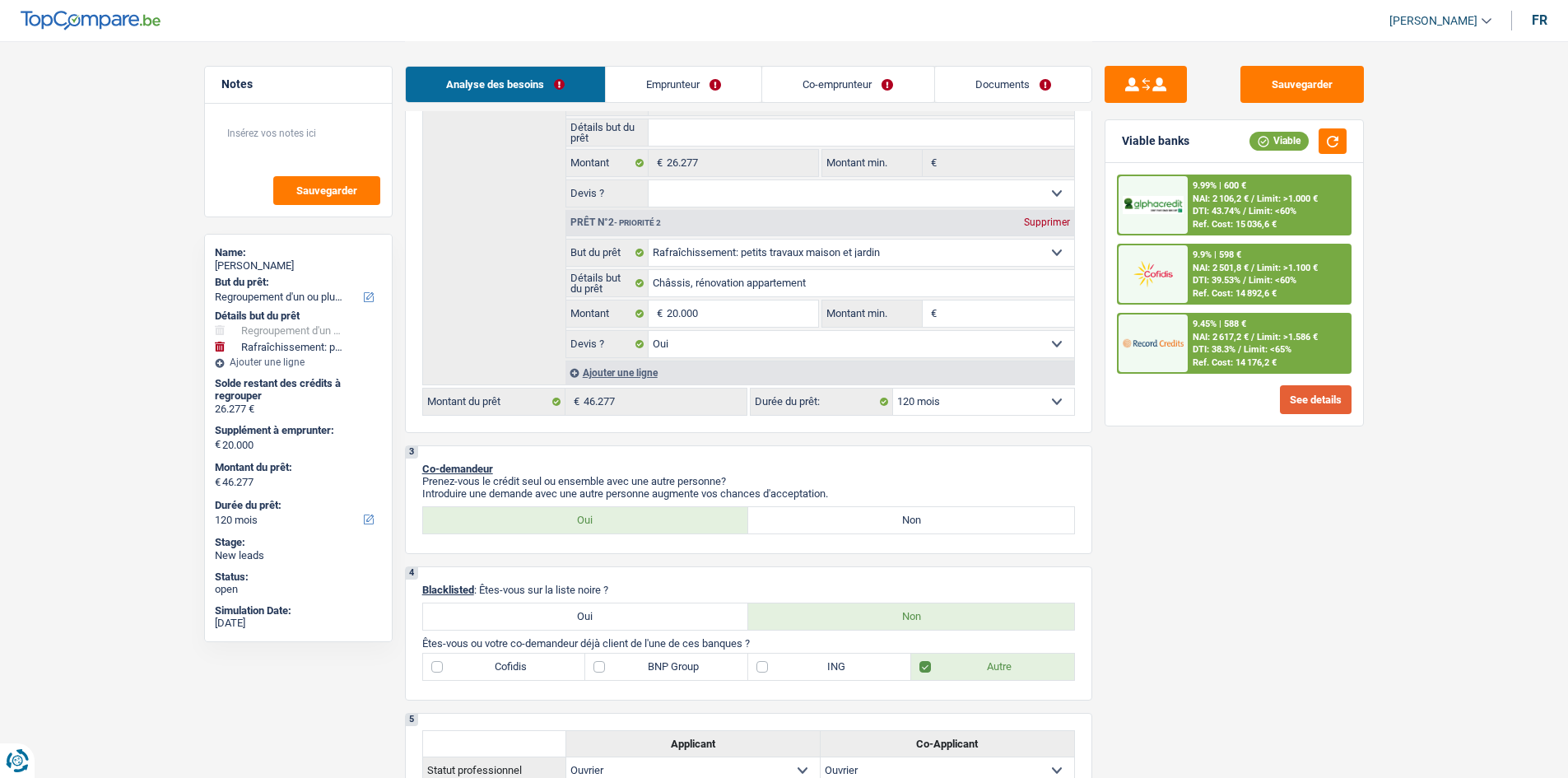
scroll to position [330, 0]
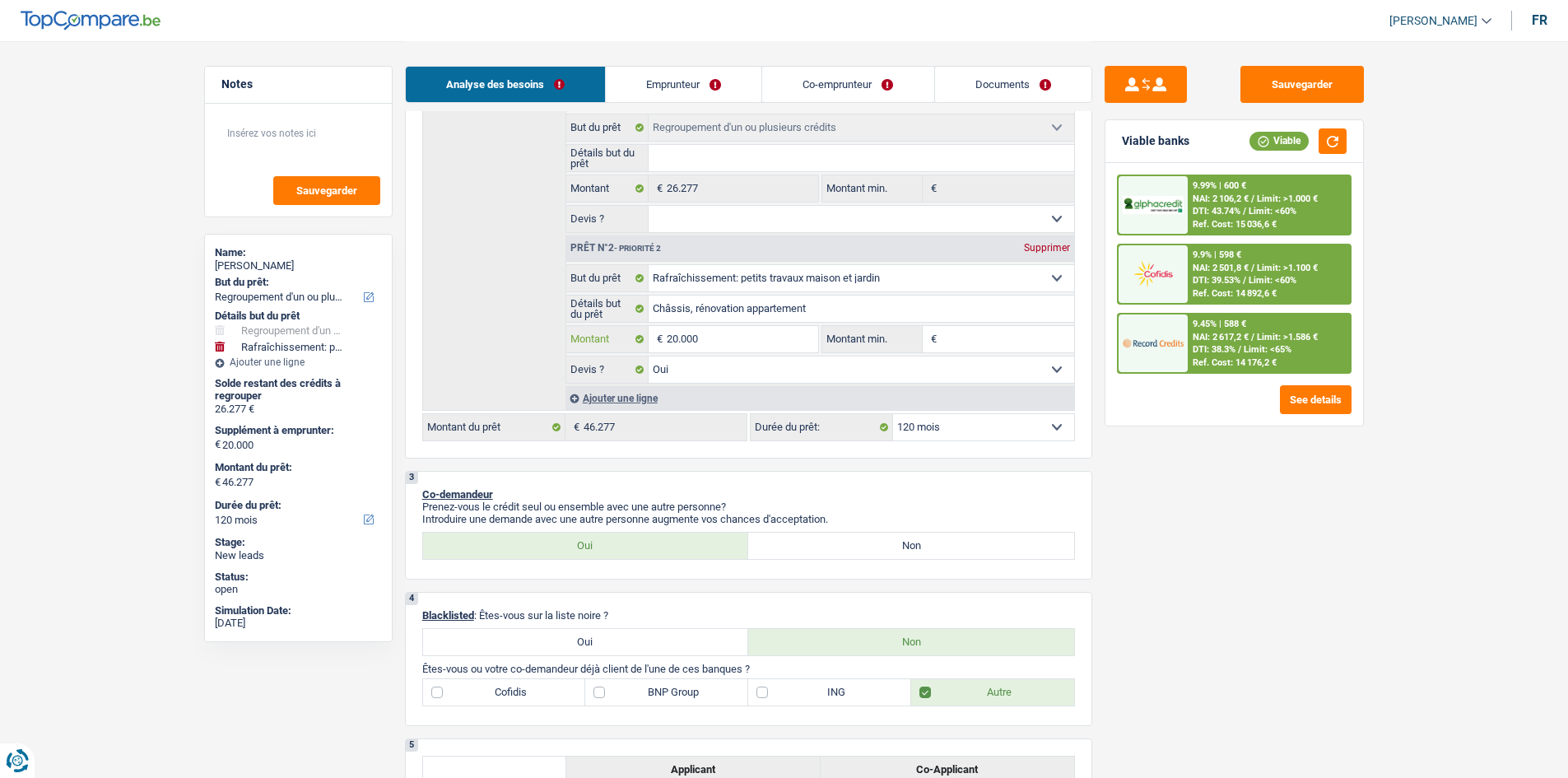
click at [709, 338] on input "20.000" at bounding box center [742, 339] width 150 height 26
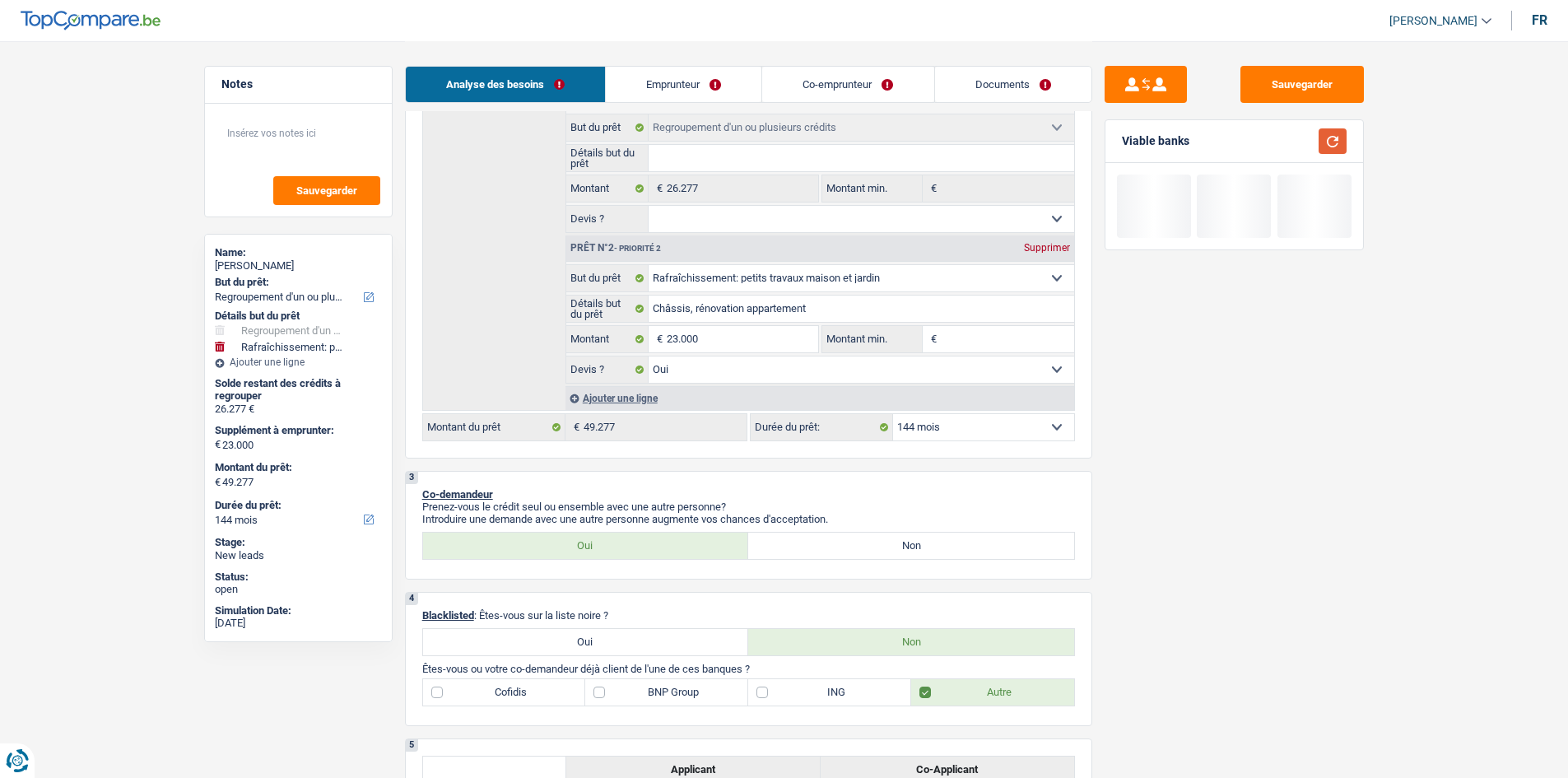
click at [1337, 138] on button "button" at bounding box center [1333, 140] width 28 height 25
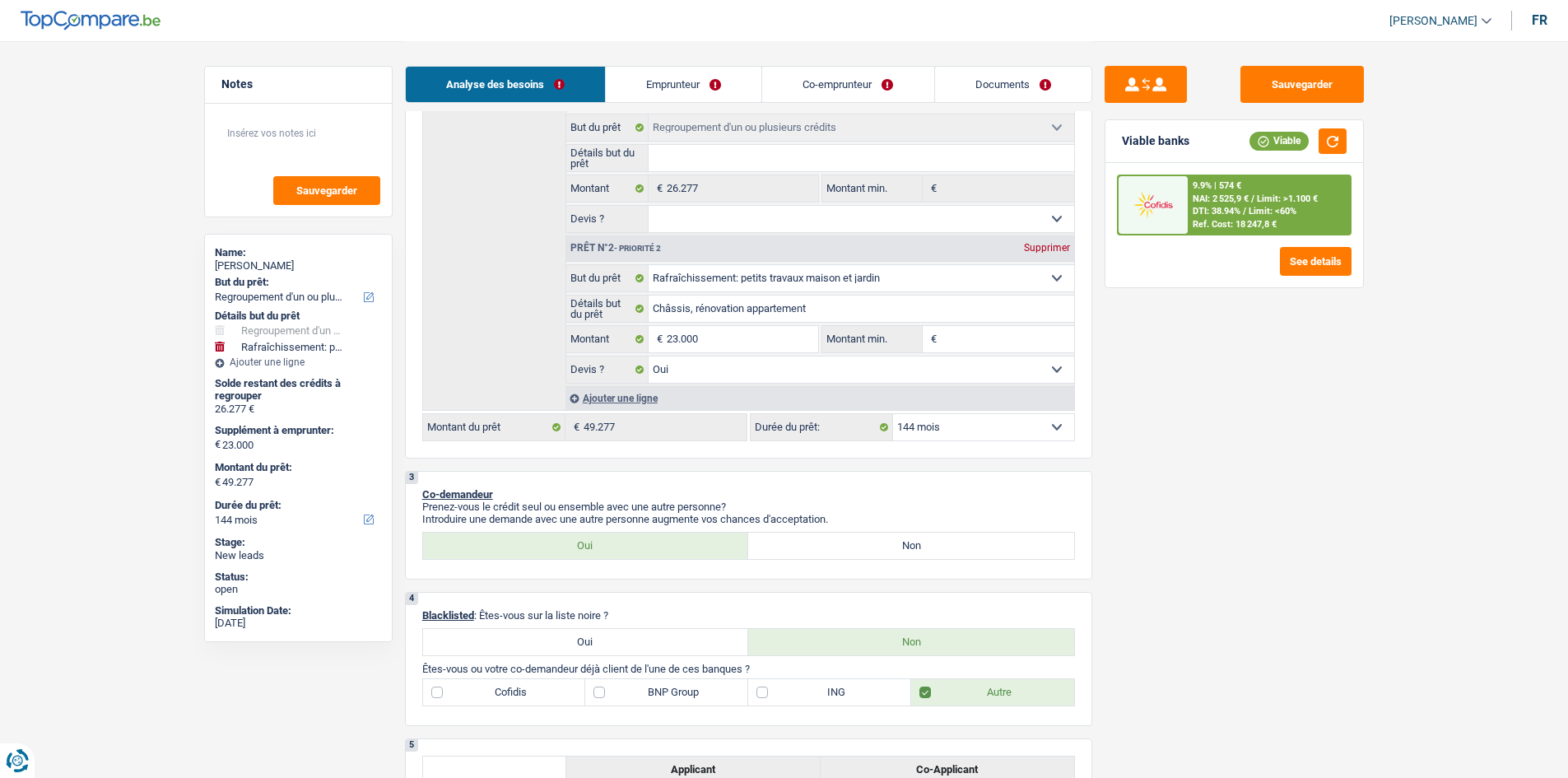
click at [967, 421] on select "12 mois 18 mois 24 mois 30 mois 36 mois 42 mois 48 mois 60 mois 72 mois 84 mois…" at bounding box center [983, 427] width 181 height 26
click at [893, 414] on select "12 mois 18 mois 24 mois 30 mois 36 mois 42 mois 48 mois 60 mois 72 mois 84 mois…" at bounding box center [983, 427] width 181 height 26
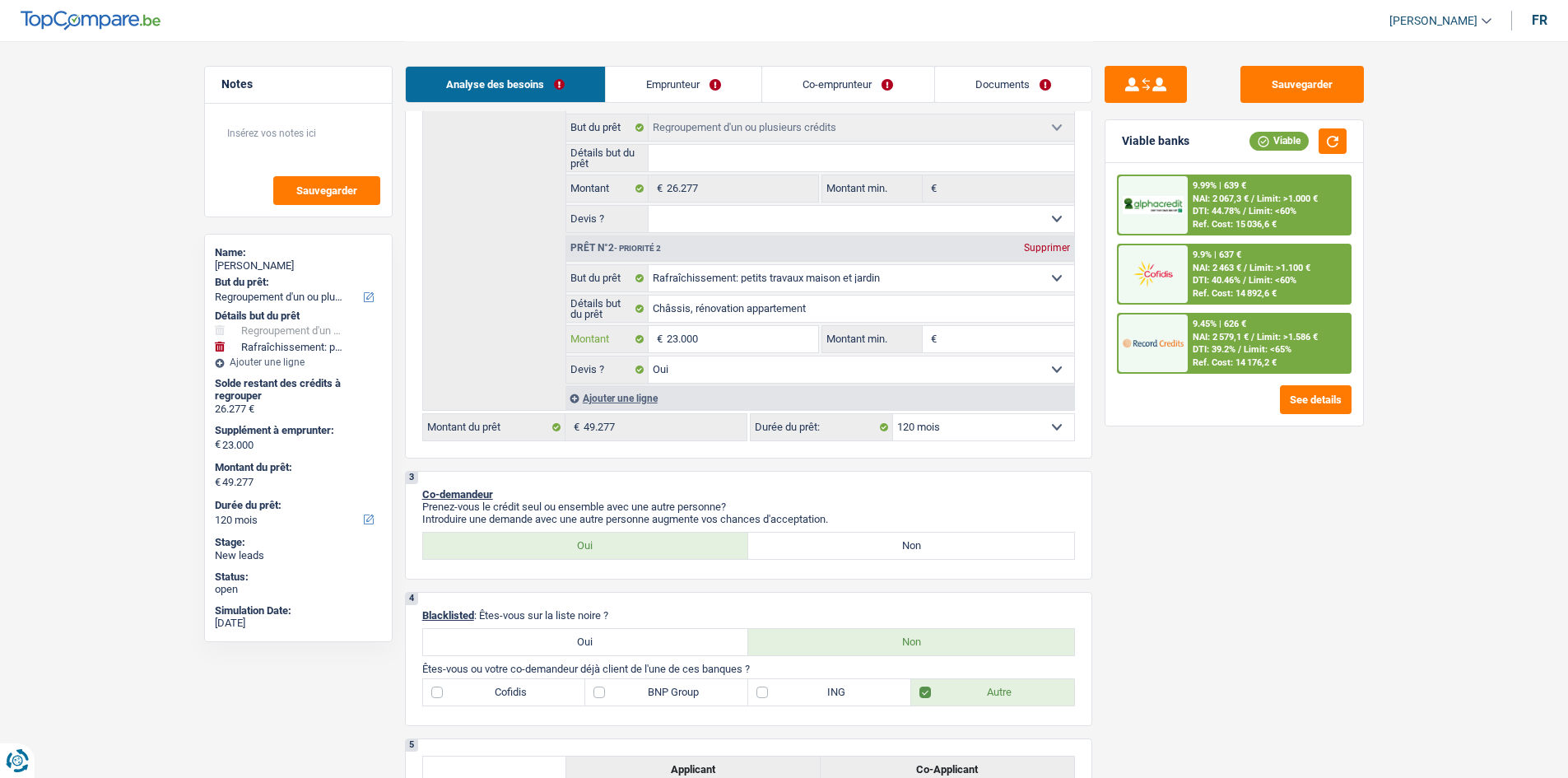
click at [713, 341] on input "23.000" at bounding box center [742, 339] width 150 height 26
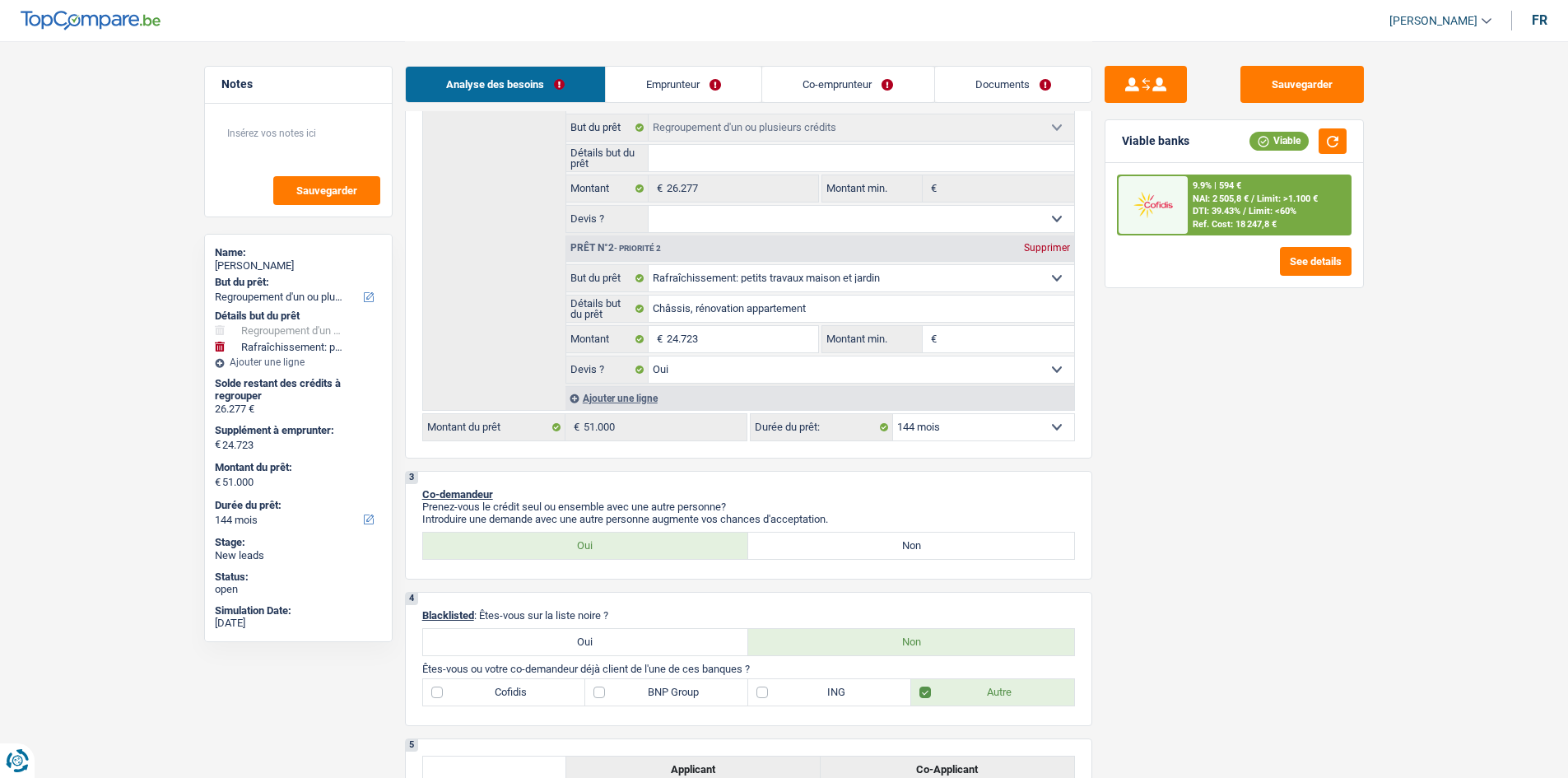
click at [996, 427] on select "12 mois 18 mois 24 mois 30 mois 36 mois 42 mois 48 mois 60 mois 72 mois 84 mois…" at bounding box center [983, 427] width 181 height 26
click at [893, 414] on select "12 mois 18 mois 24 mois 30 mois 36 mois 42 mois 48 mois 60 mois 72 mois 84 mois…" at bounding box center [983, 427] width 181 height 26
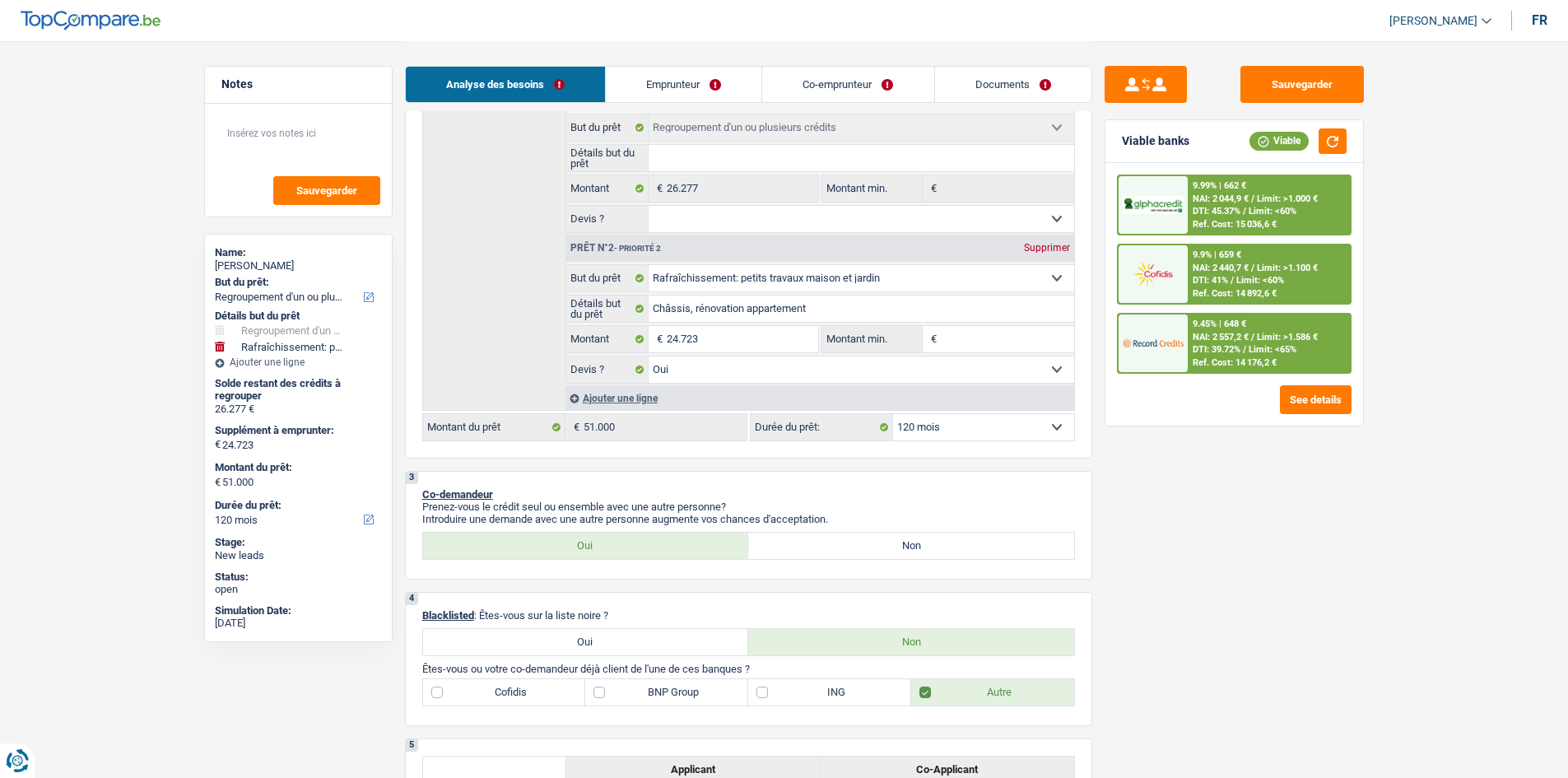
click at [1252, 336] on span "/" at bounding box center [1253, 336] width 4 height 10
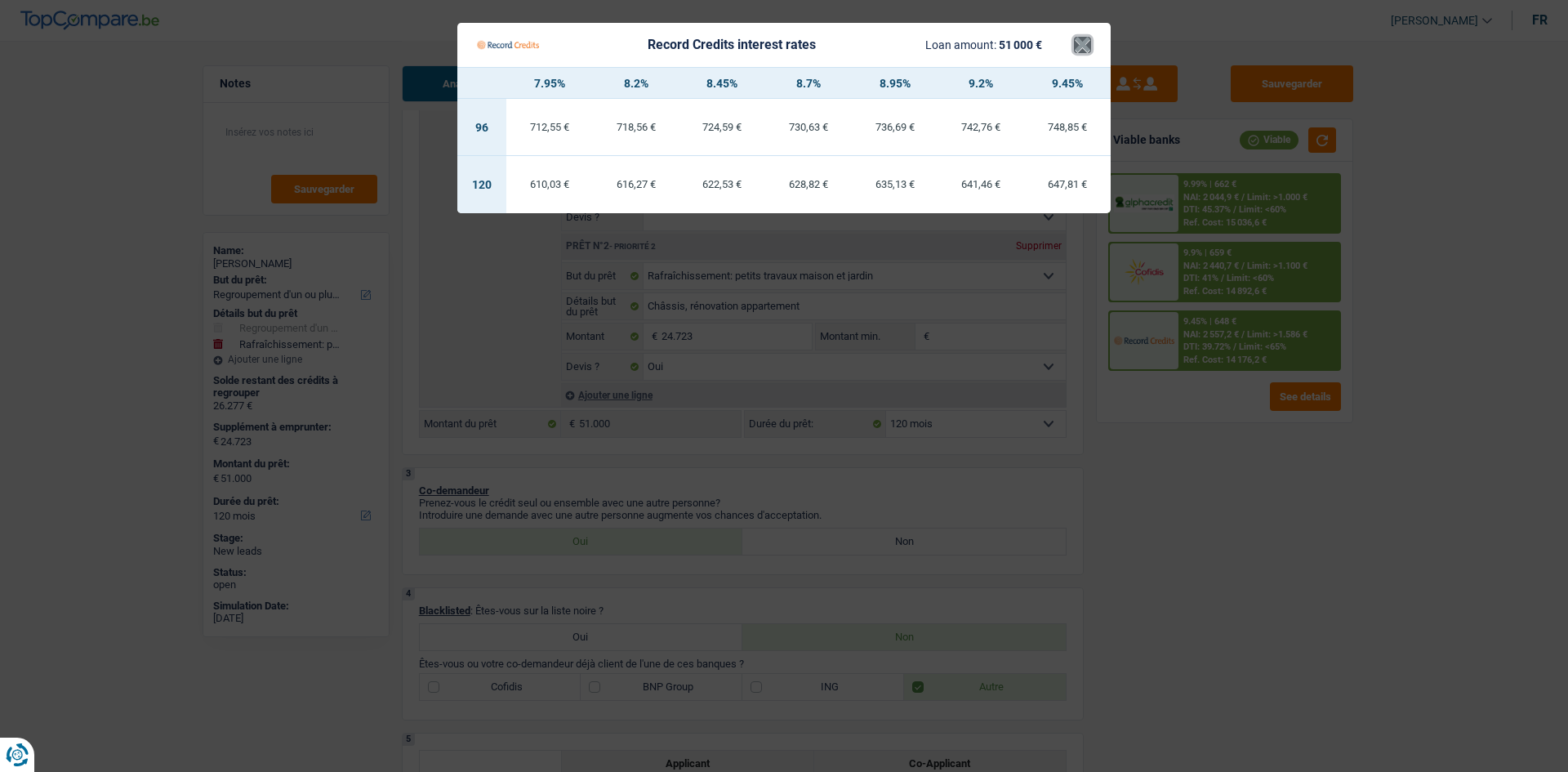
click at [1085, 44] on button "×" at bounding box center [1082, 45] width 18 height 17
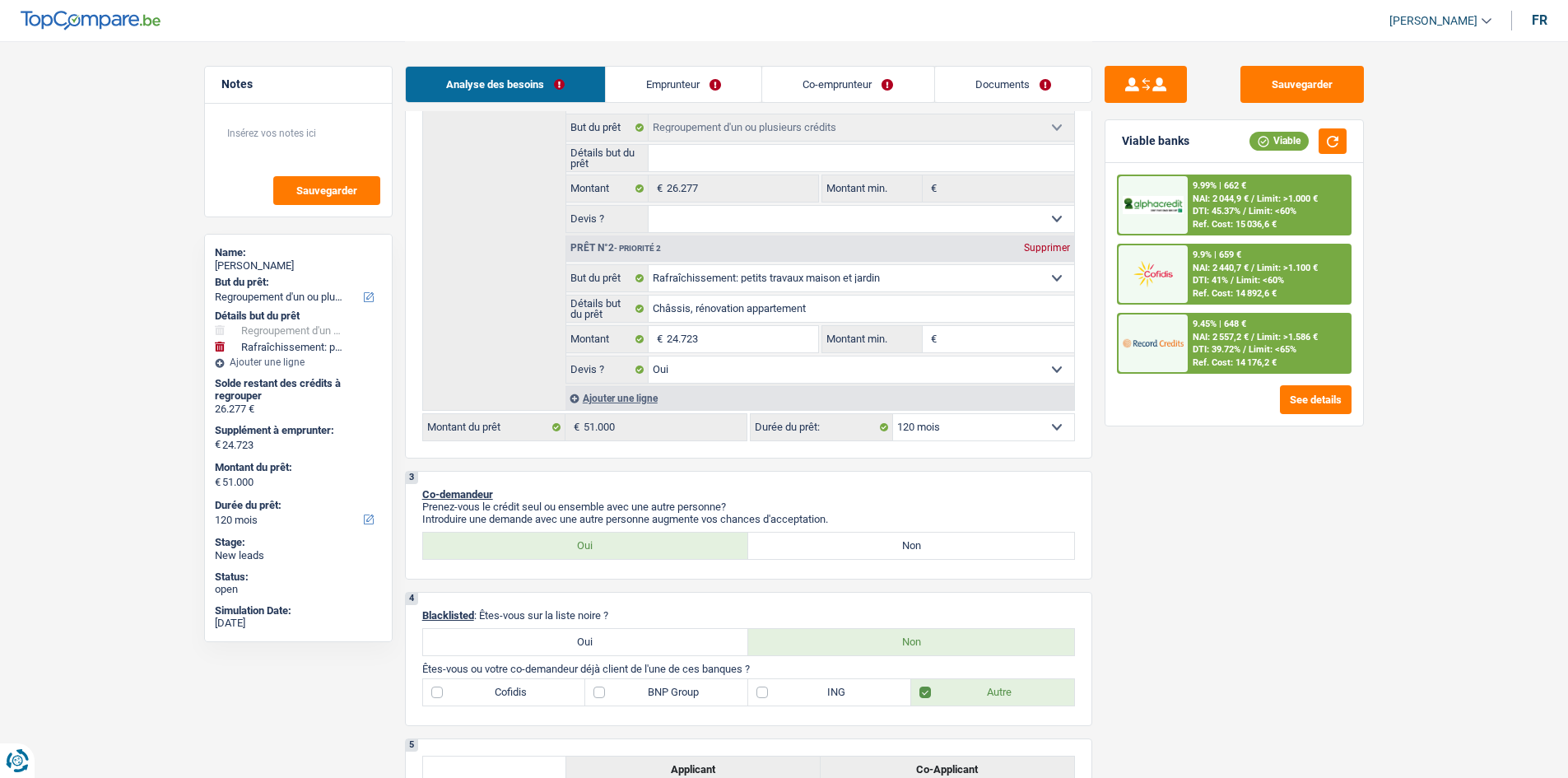
click at [1280, 198] on span "Limit: >1.000 €" at bounding box center [1287, 198] width 61 height 10
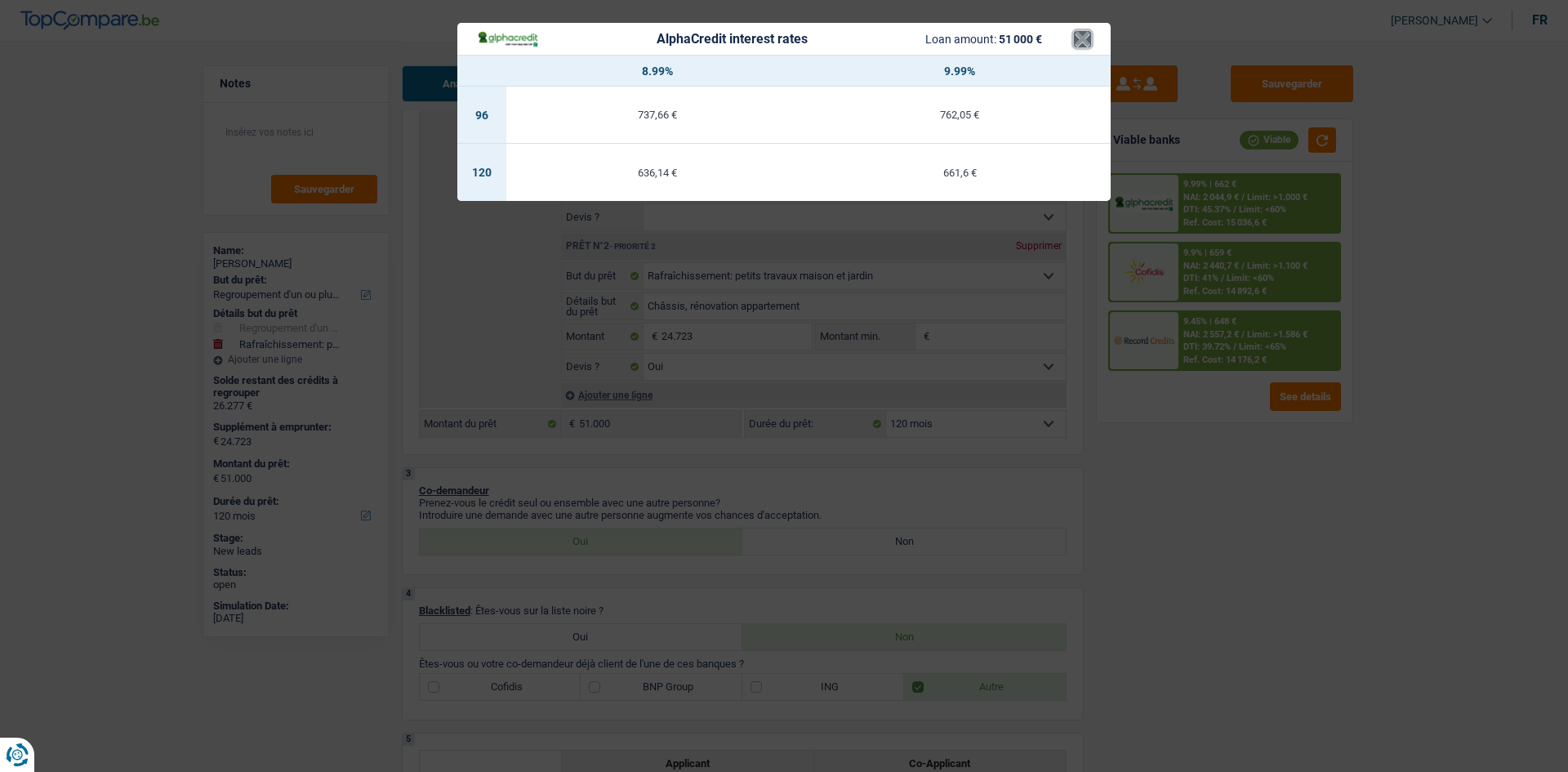
click at [1075, 47] on button "×" at bounding box center [1082, 39] width 18 height 17
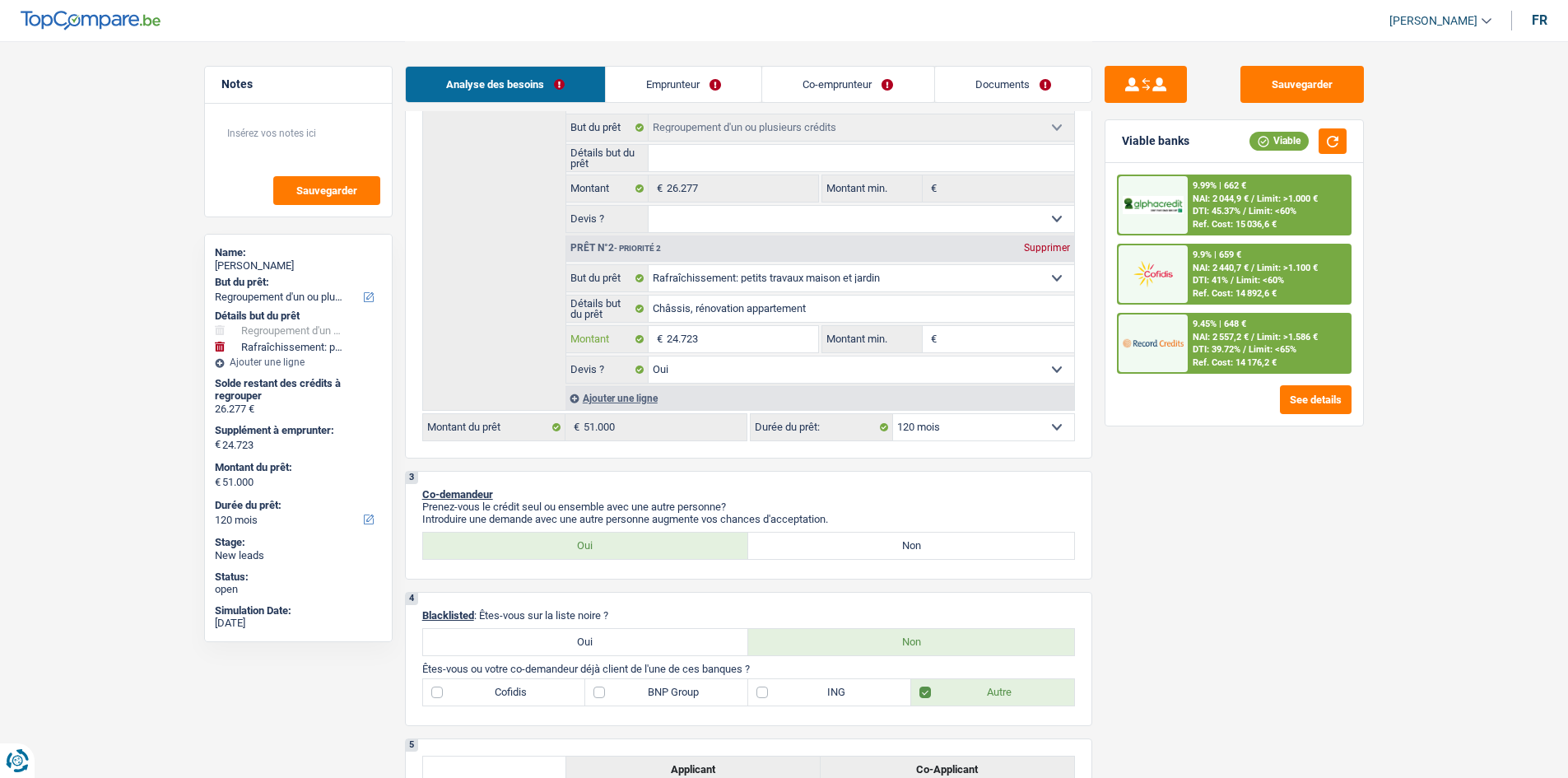
click at [677, 338] on input "24.723" at bounding box center [742, 339] width 150 height 26
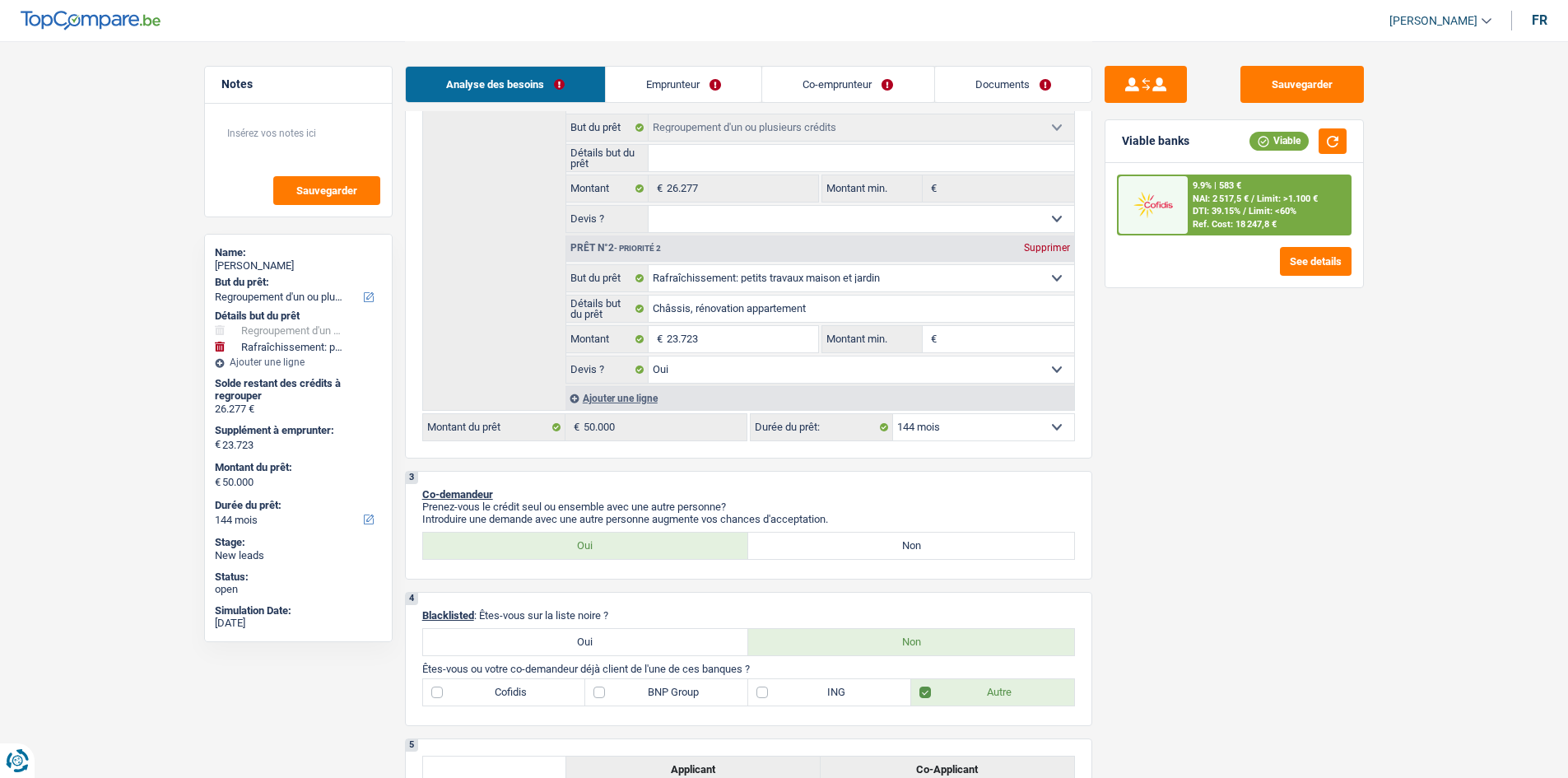
click at [984, 429] on select "12 mois 18 mois 24 mois 30 mois 36 mois 42 mois 48 mois 60 mois 72 mois 84 mois…" at bounding box center [983, 427] width 181 height 26
click at [893, 414] on select "12 mois 18 mois 24 mois 30 mois 36 mois 42 mois 48 mois 60 mois 72 mois 84 mois…" at bounding box center [983, 427] width 181 height 26
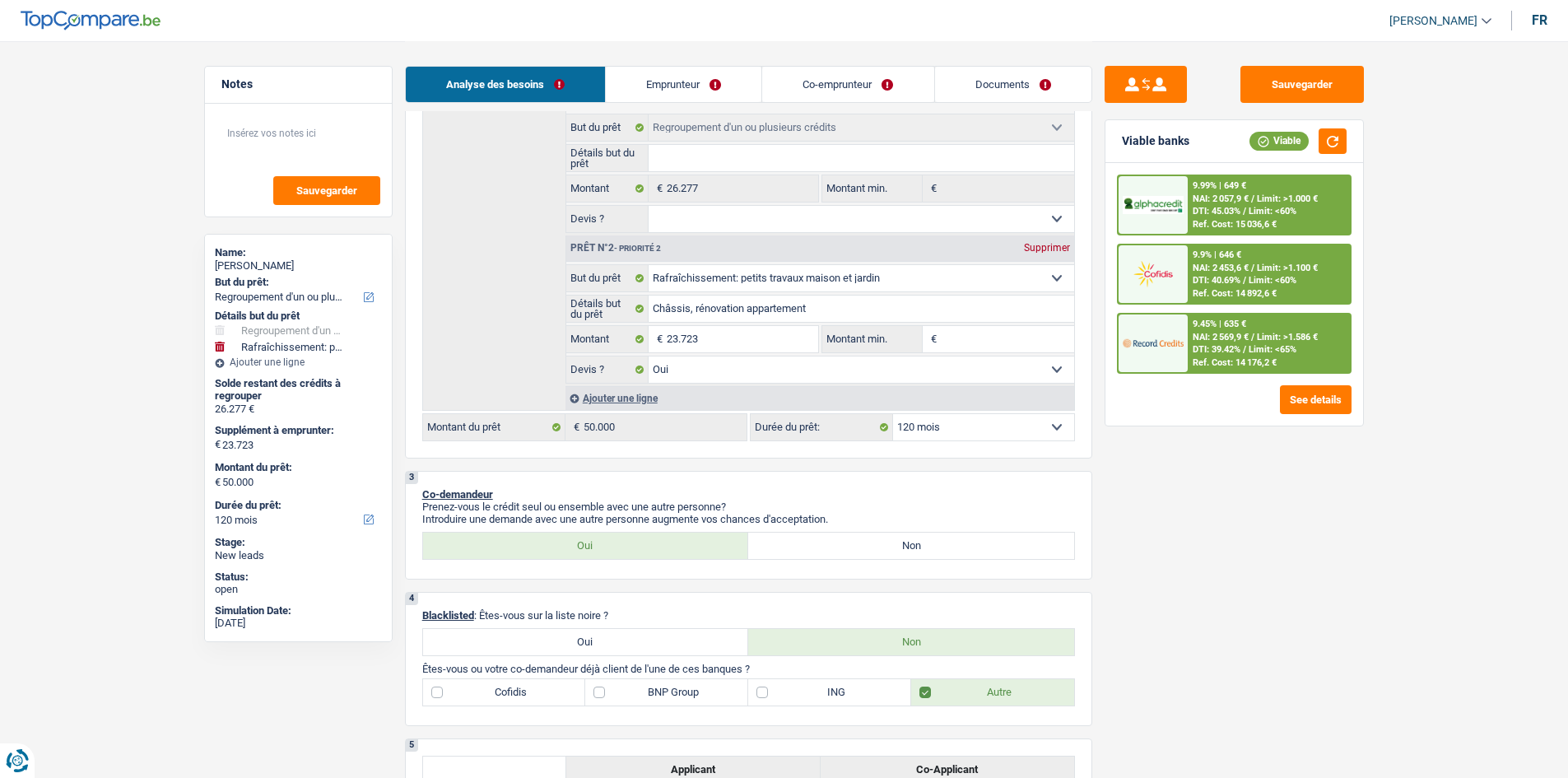
click at [1252, 335] on span "/" at bounding box center [1253, 336] width 4 height 10
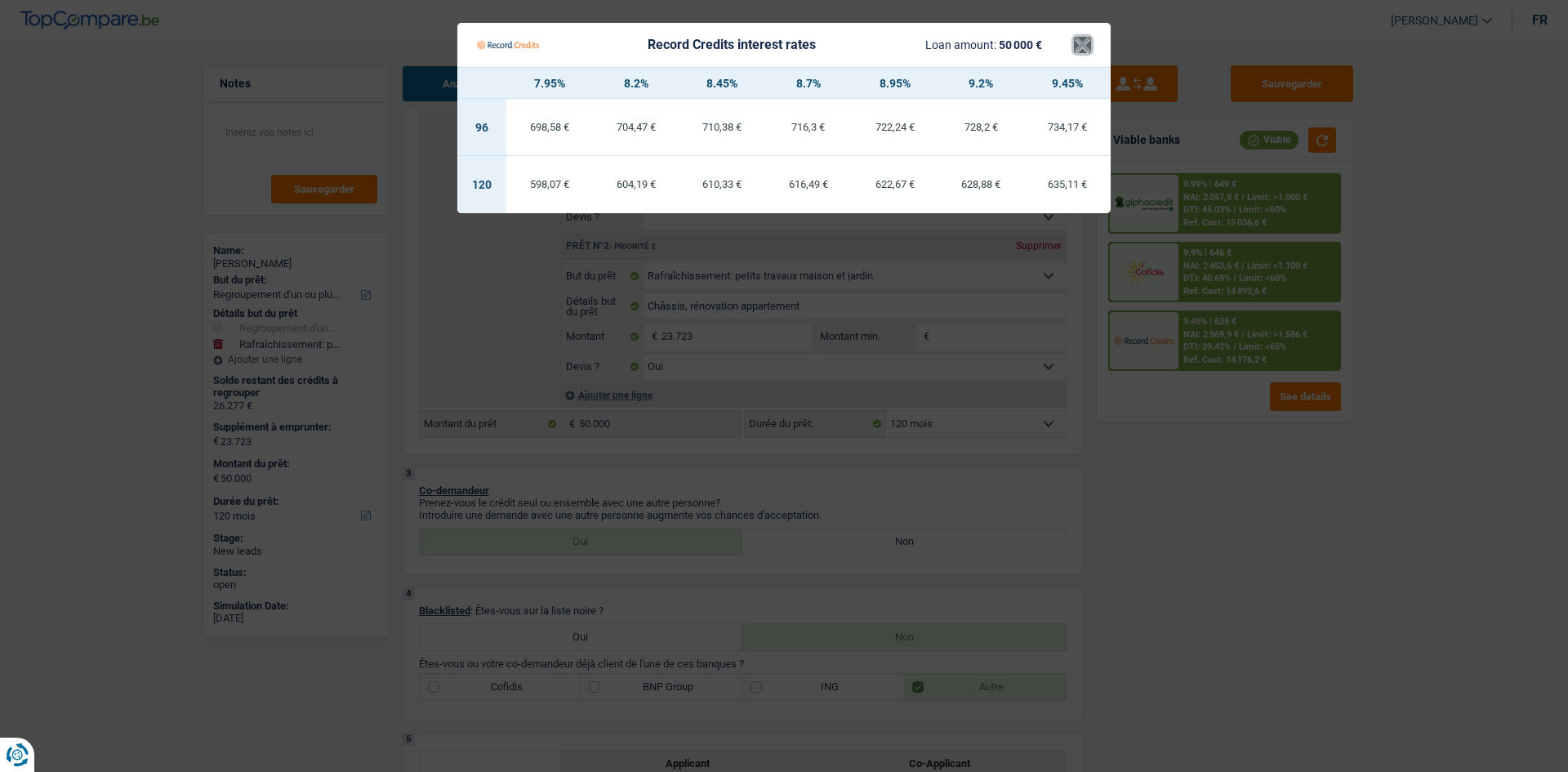
click at [1075, 44] on button "×" at bounding box center [1082, 45] width 18 height 17
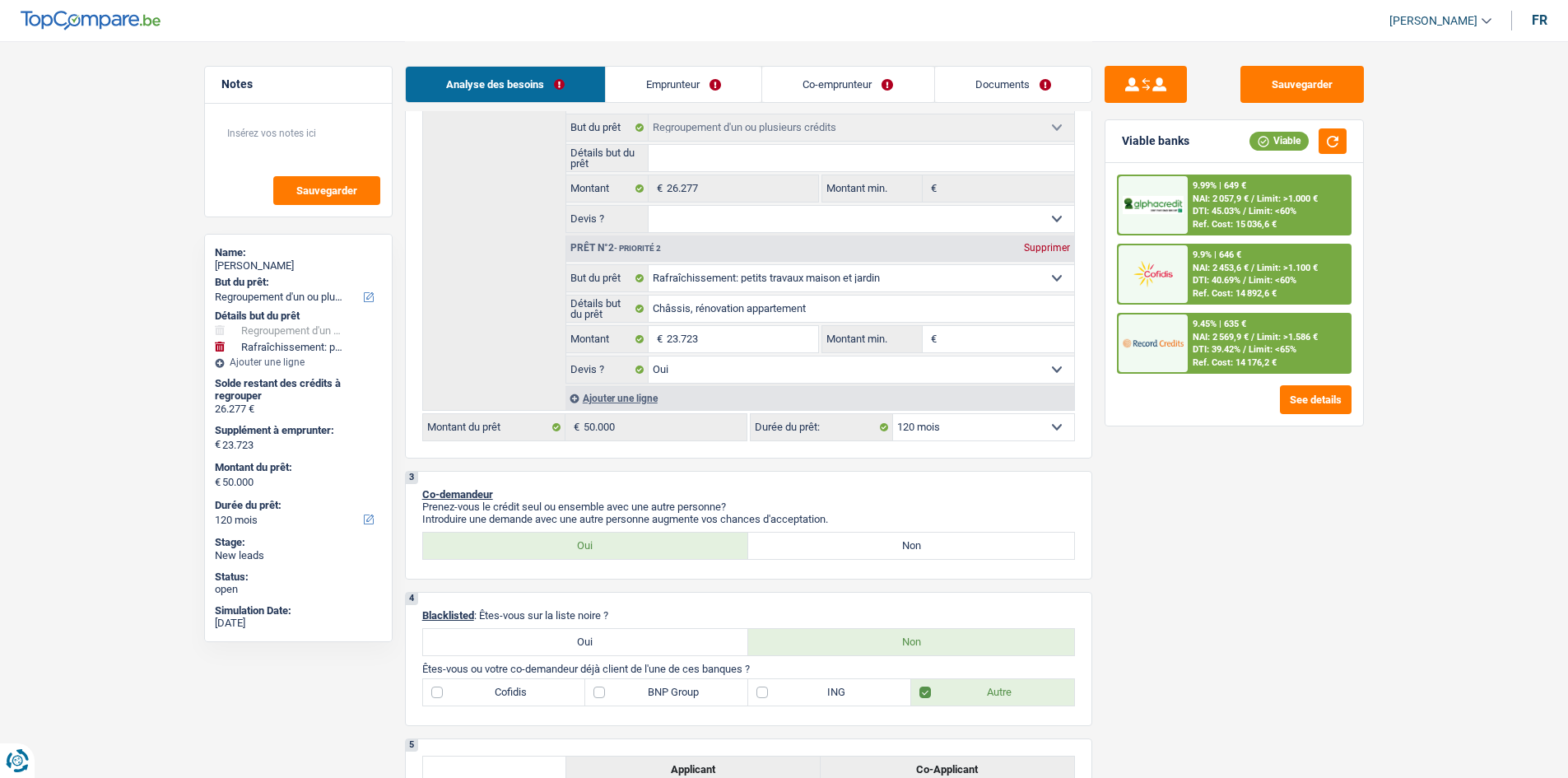
click at [1254, 199] on span "/" at bounding box center [1253, 198] width 4 height 10
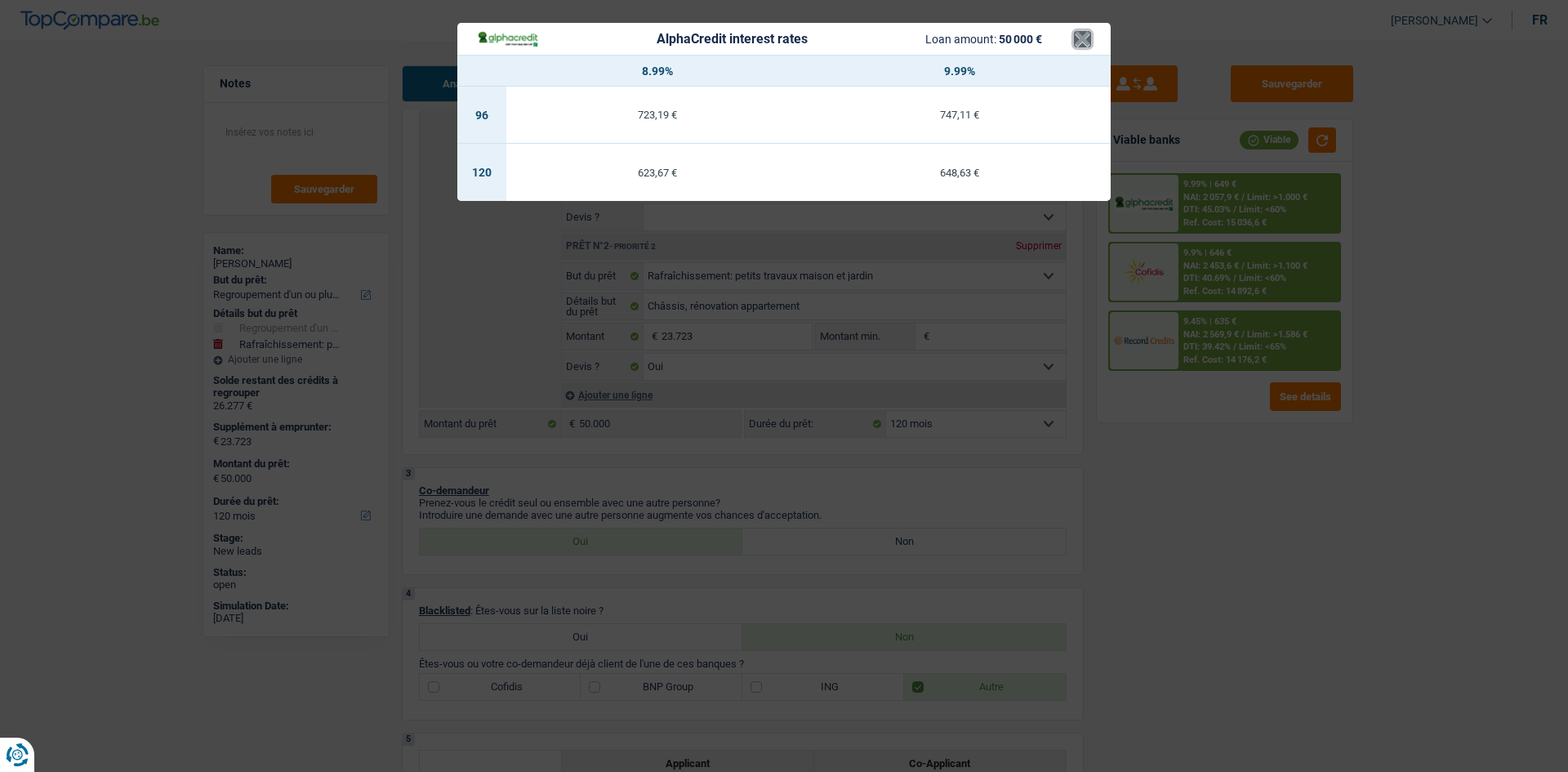
click at [1082, 46] on button "×" at bounding box center [1082, 39] width 18 height 17
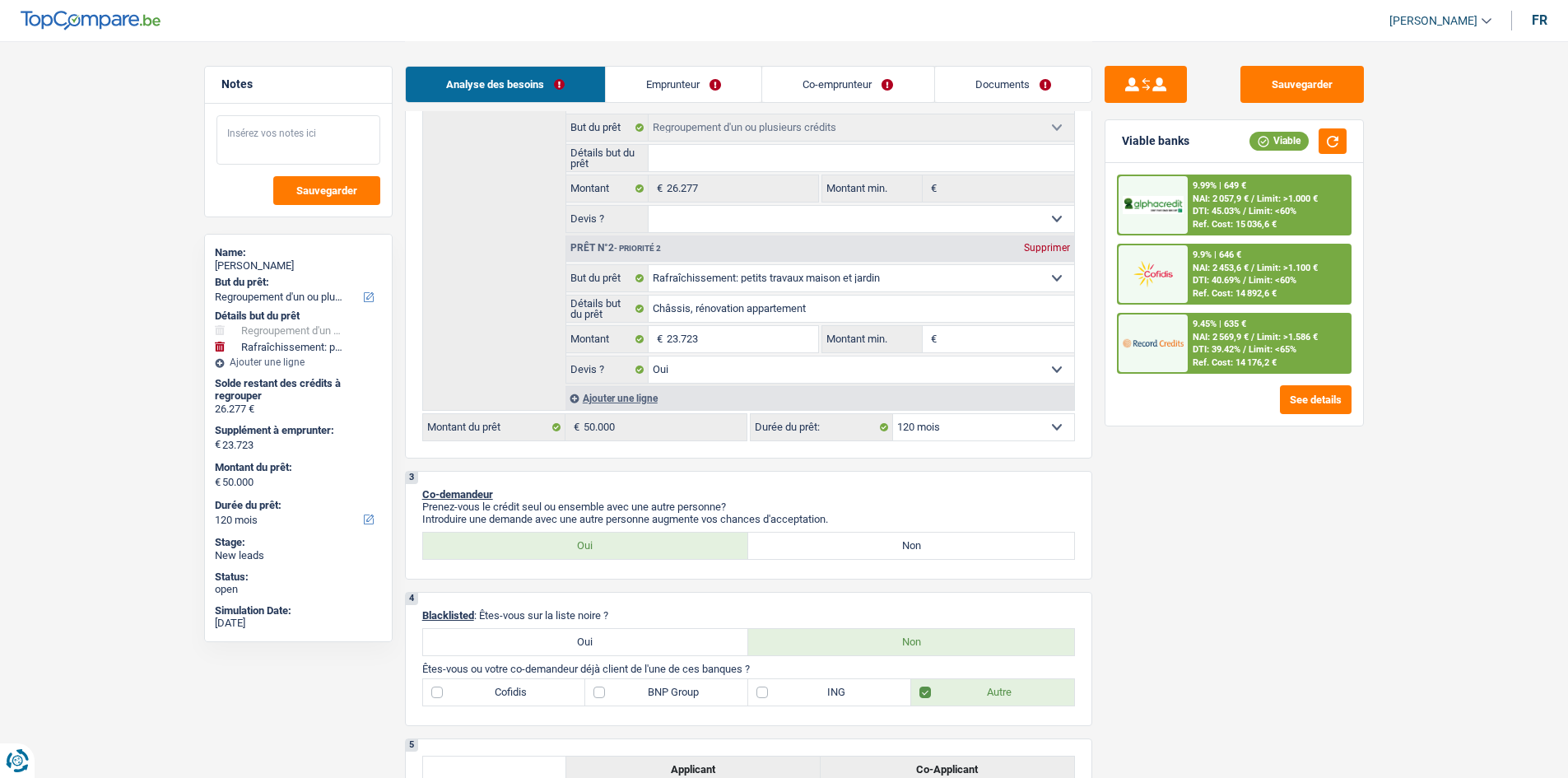
click at [330, 142] on textarea at bounding box center [298, 139] width 163 height 50
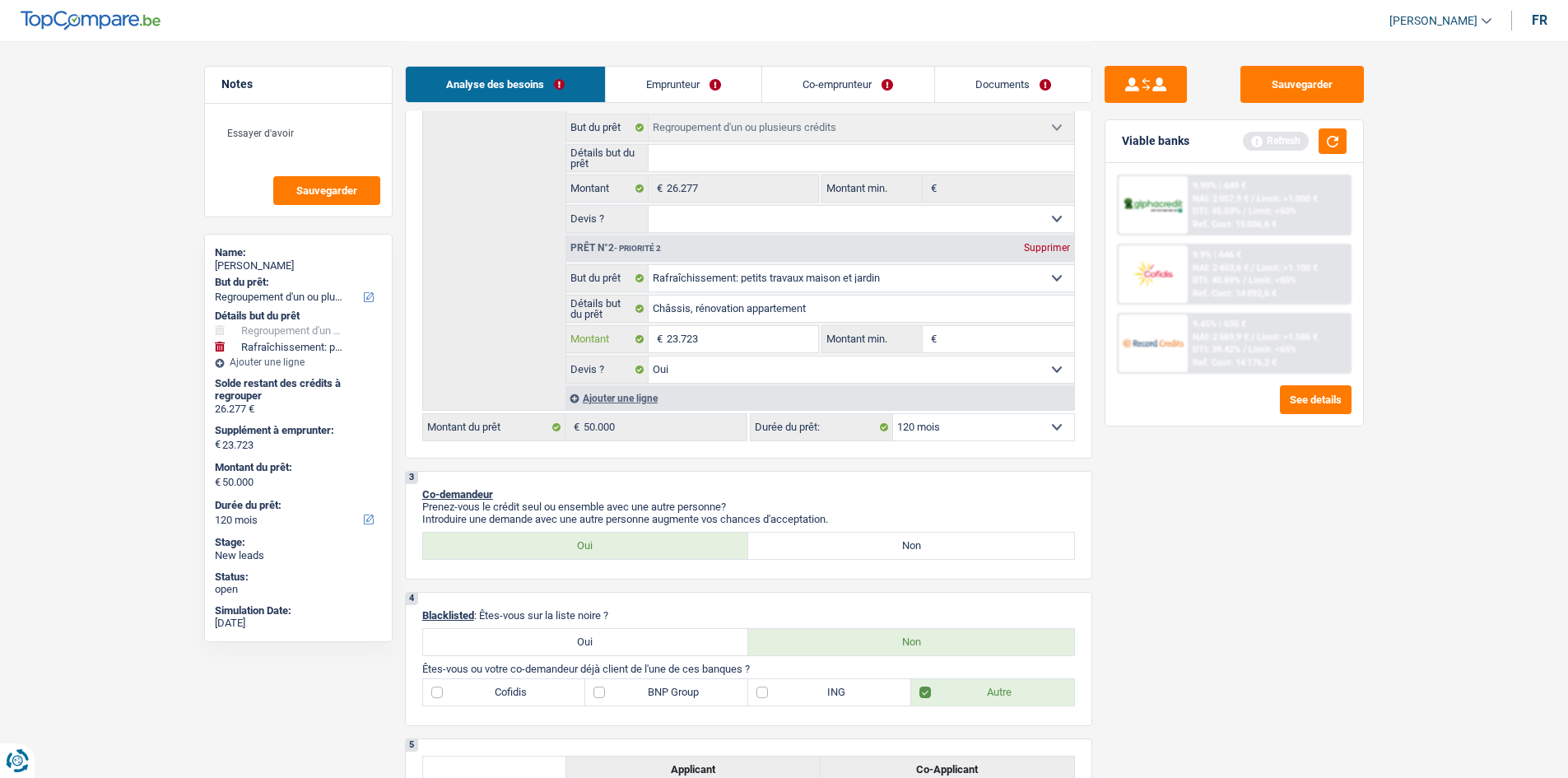
click at [676, 335] on input "23.723" at bounding box center [742, 339] width 150 height 26
click at [1331, 145] on button "button" at bounding box center [1333, 140] width 28 height 25
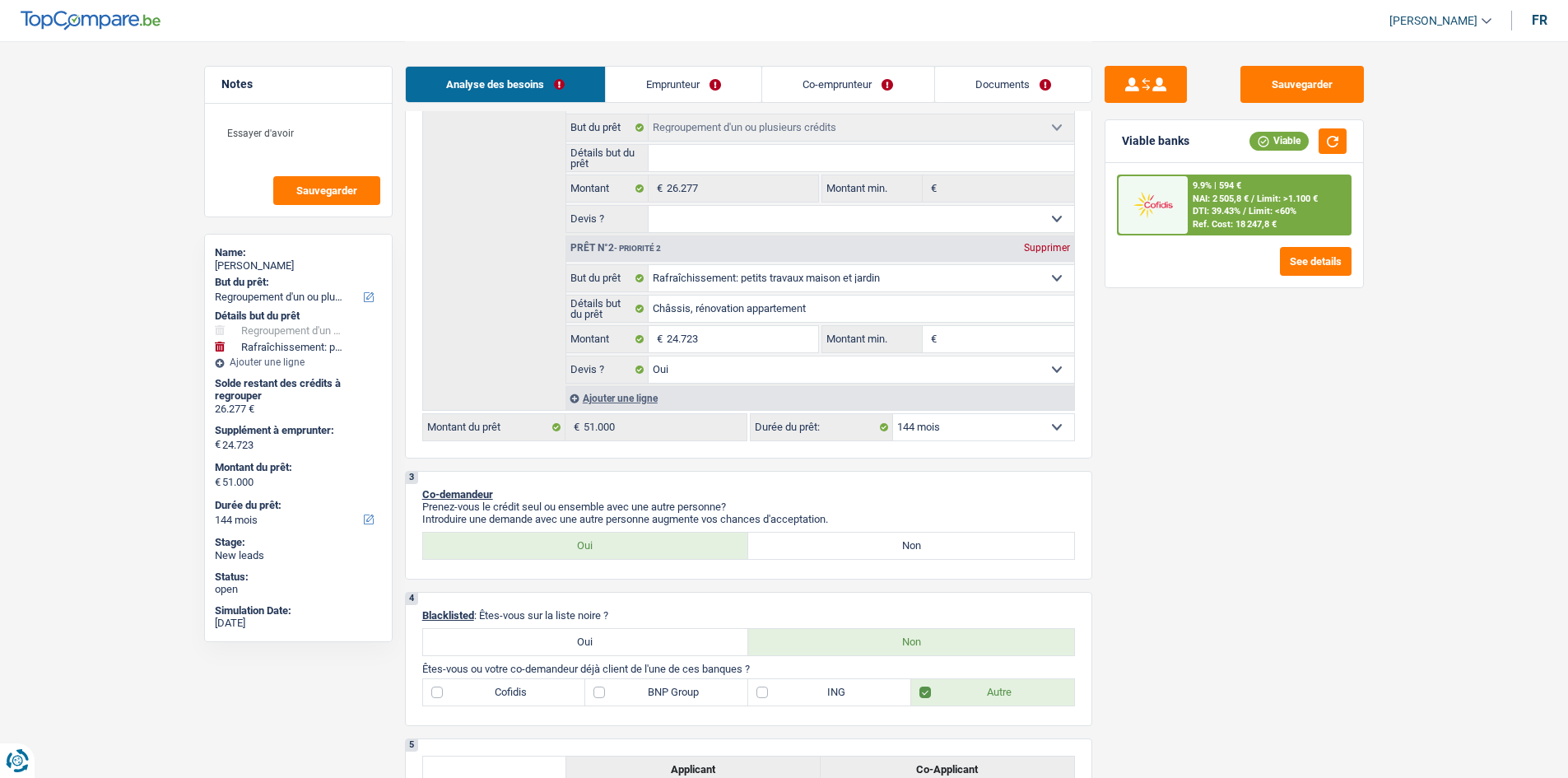
drag, startPoint x: 967, startPoint y: 420, endPoint x: 967, endPoint y: 433, distance: 13.0
click at [967, 420] on select "12 mois 18 mois 24 mois 30 mois 36 mois 42 mois 48 mois 60 mois 72 mois 84 mois…" at bounding box center [983, 427] width 181 height 26
click at [893, 414] on select "12 mois 18 mois 24 mois 30 mois 36 mois 42 mois 48 mois 60 mois 72 mois 84 mois…" at bounding box center [983, 427] width 181 height 26
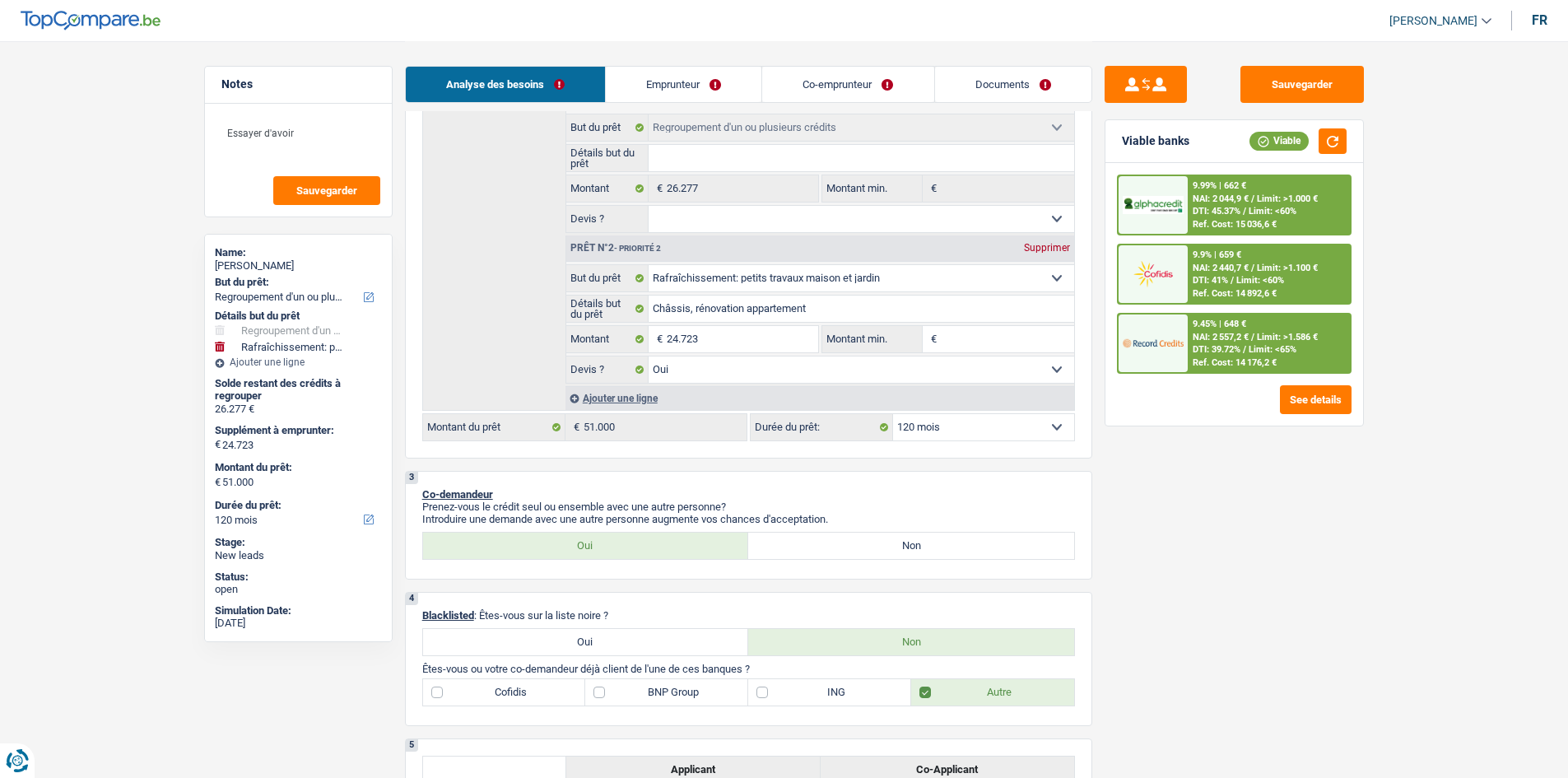
click at [1260, 335] on span "Limit: >1.586 €" at bounding box center [1287, 336] width 61 height 10
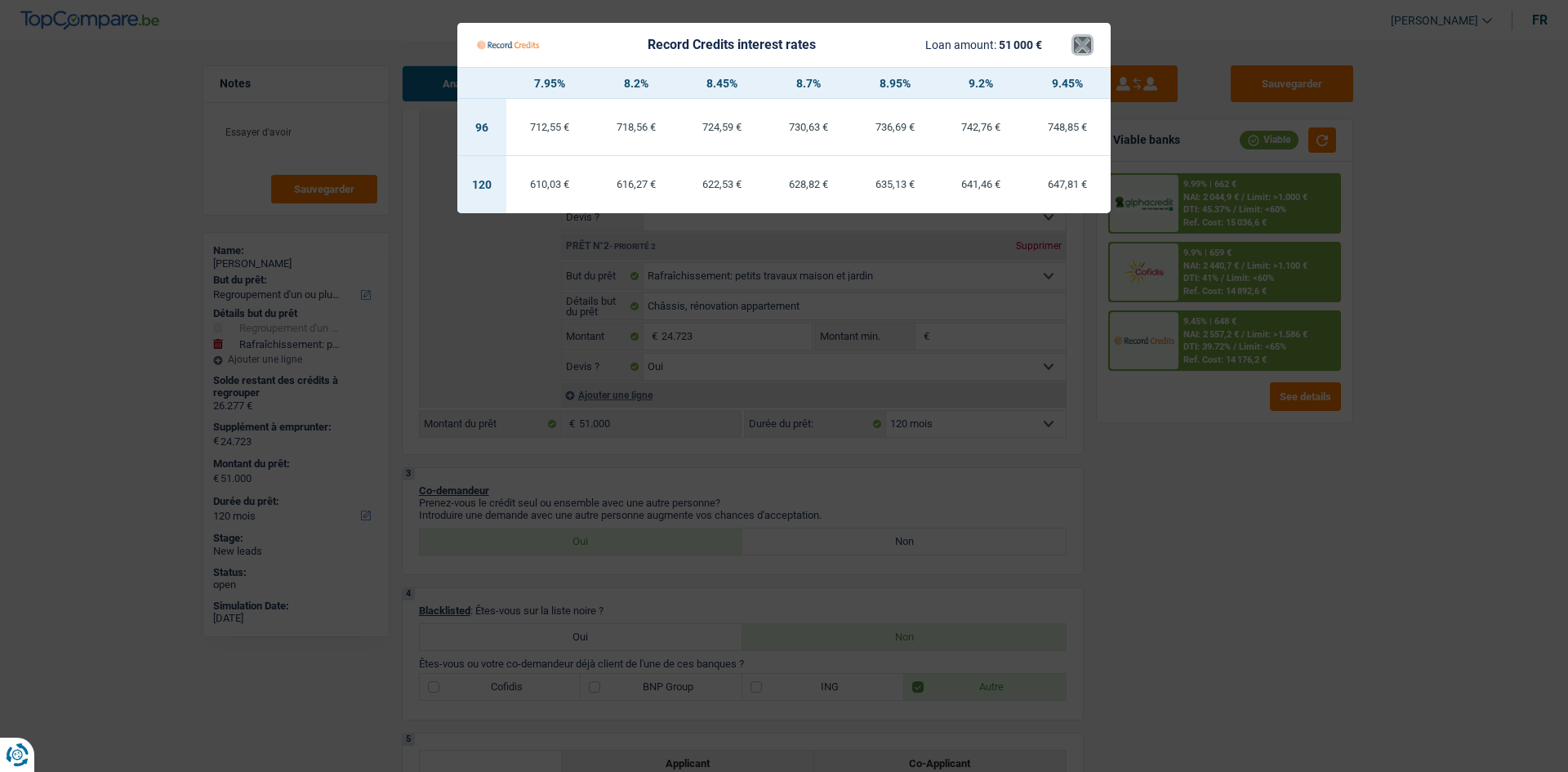
click at [1088, 42] on button "×" at bounding box center [1082, 45] width 18 height 17
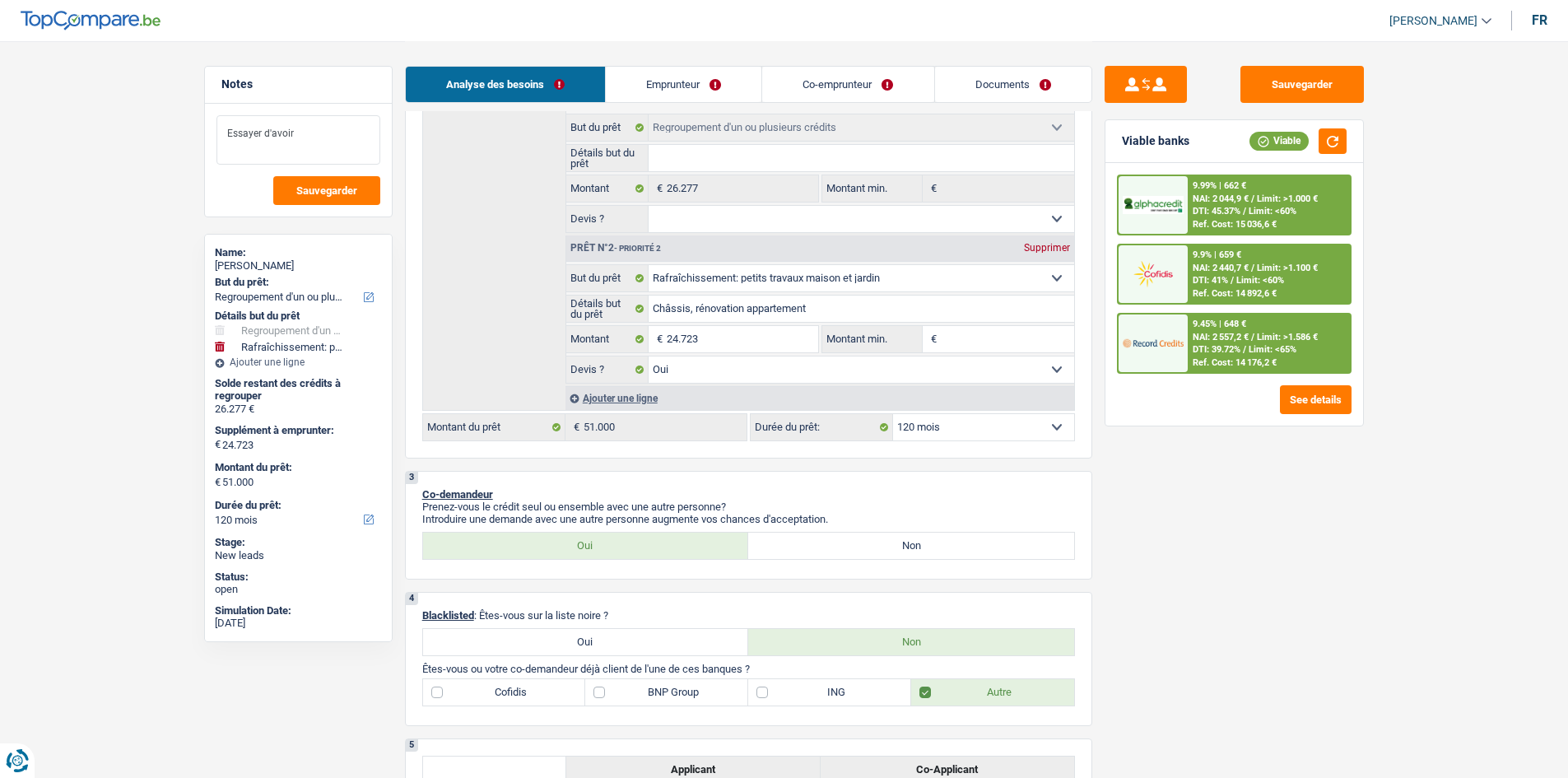
click at [315, 133] on textarea "Essayer d'avoir" at bounding box center [298, 139] width 163 height 50
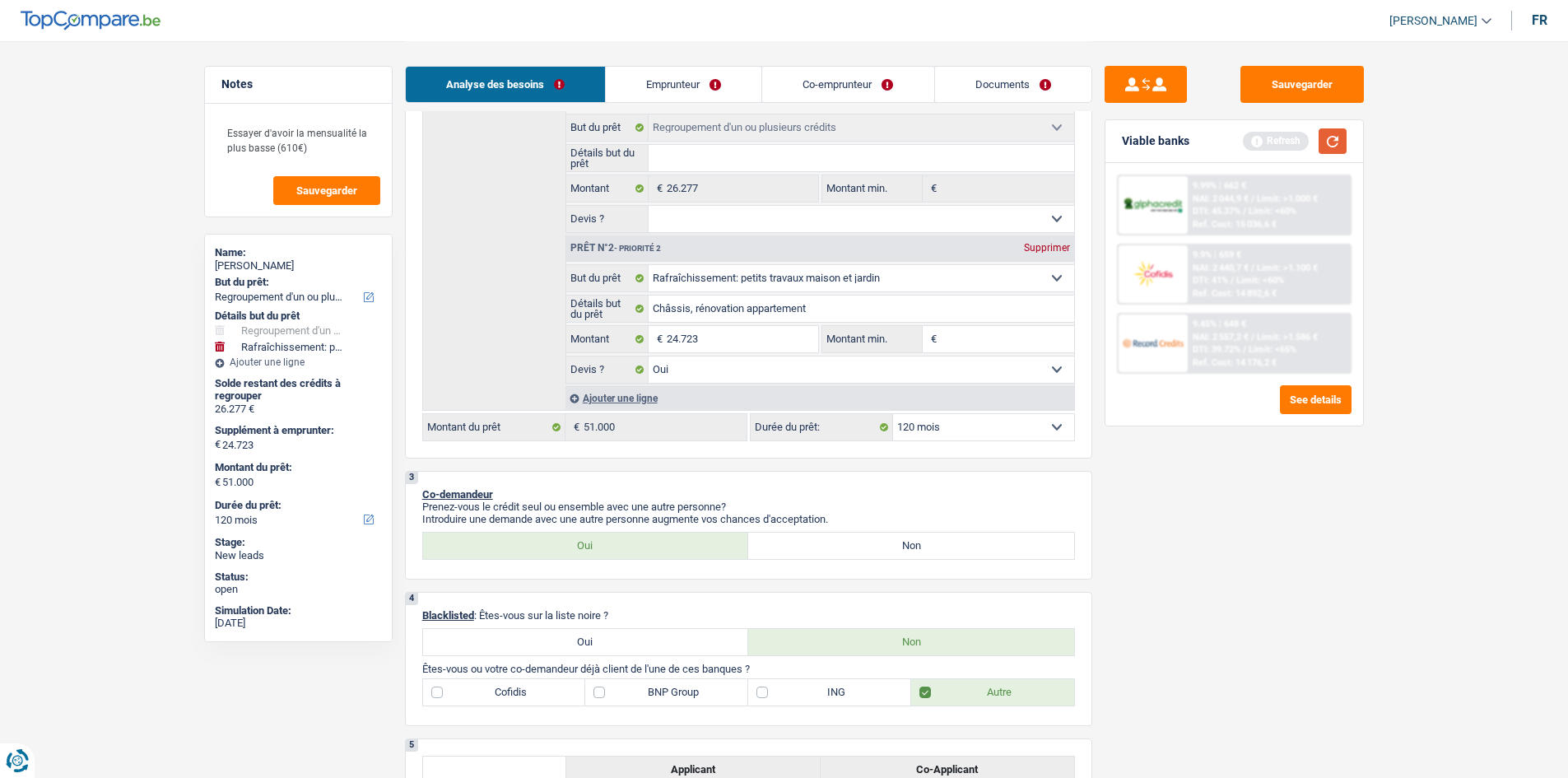
click at [1330, 143] on button "button" at bounding box center [1333, 140] width 28 height 25
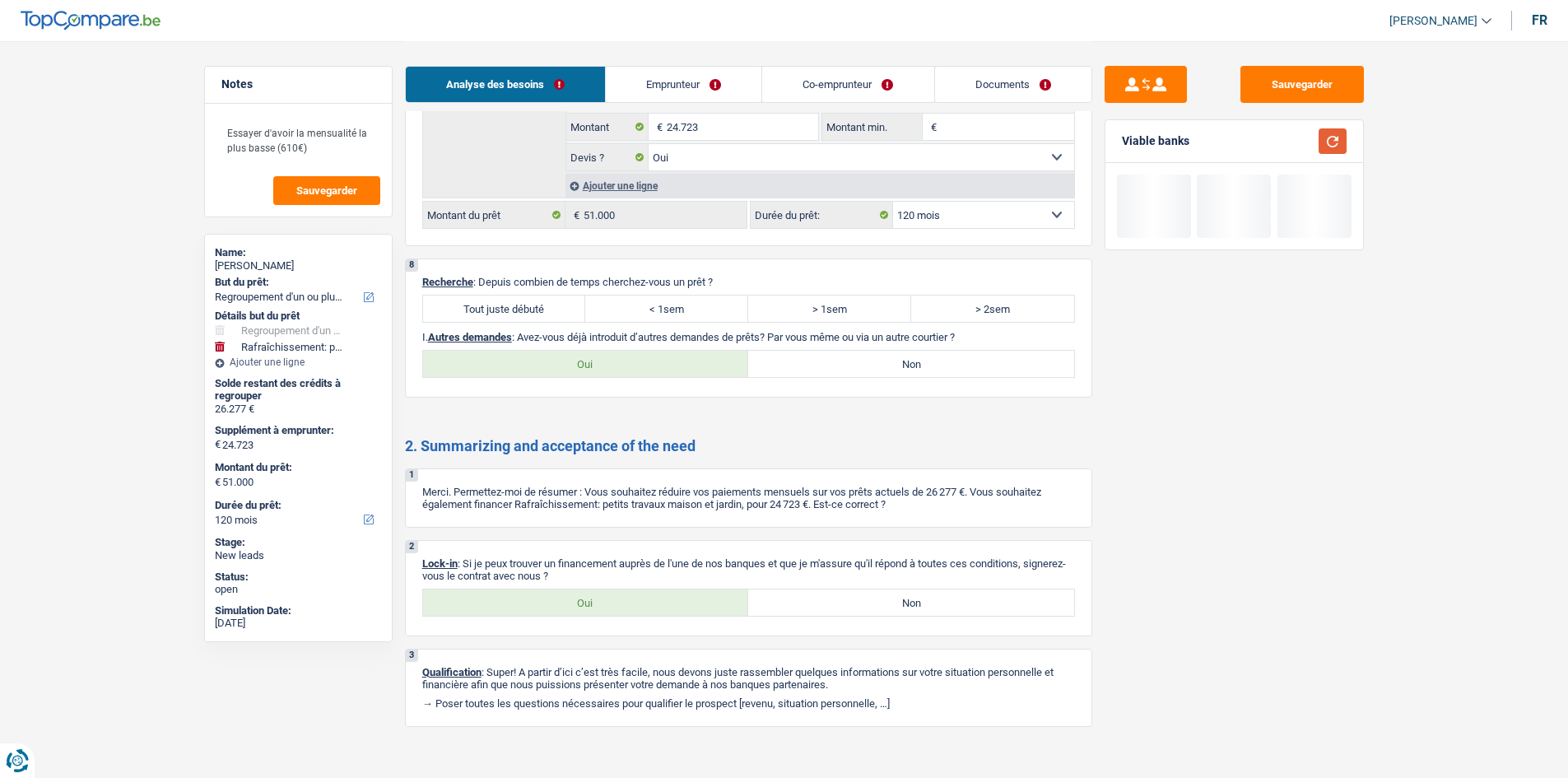
scroll to position [2557, 0]
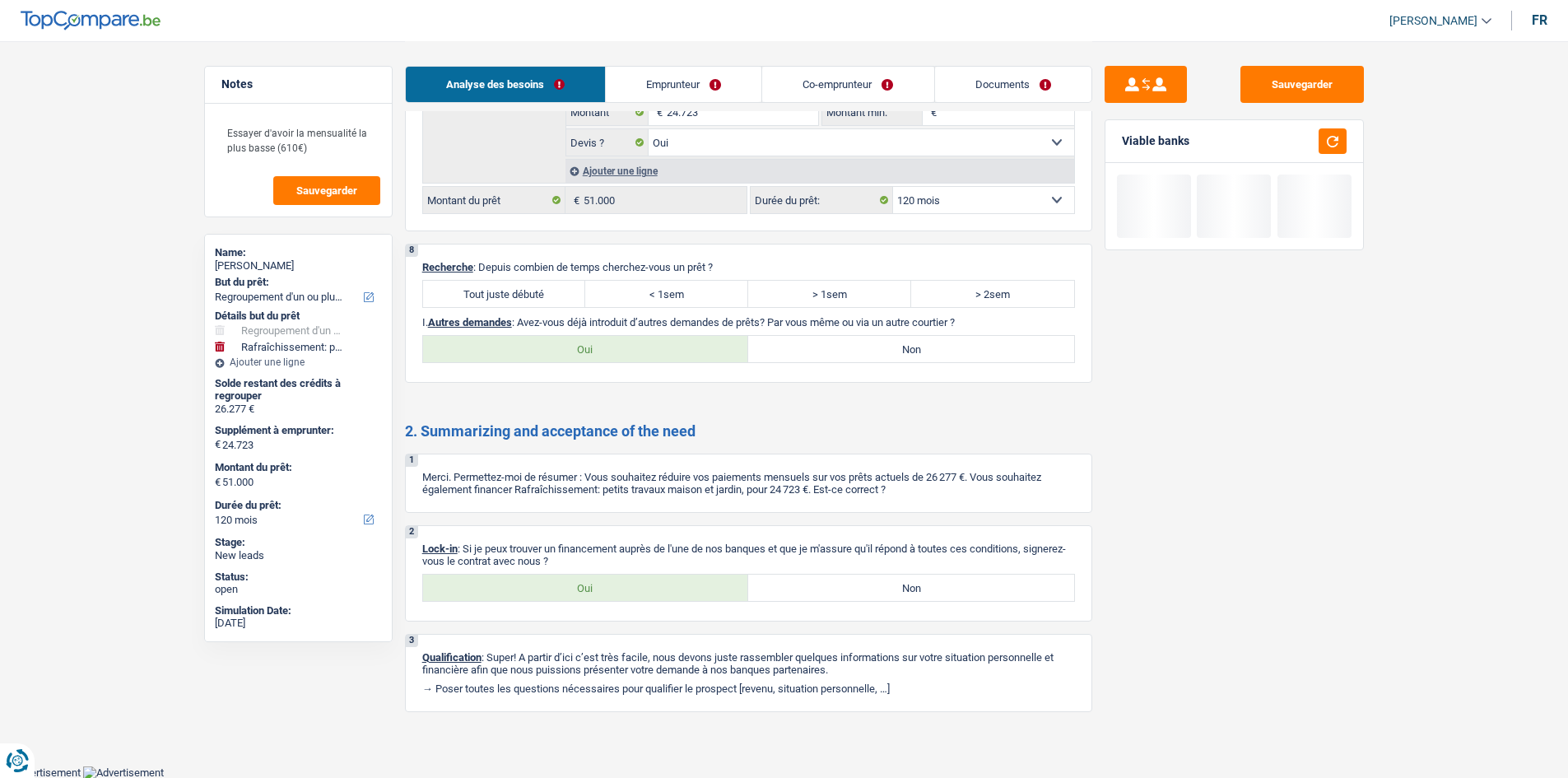
click at [547, 284] on label "Tout juste débuté" at bounding box center [504, 294] width 162 height 26
click at [547, 284] on input "Tout juste débuté" at bounding box center [504, 294] width 162 height 26
click at [818, 360] on label "Non" at bounding box center [911, 349] width 326 height 26
click at [818, 360] on input "Non" at bounding box center [911, 349] width 326 height 26
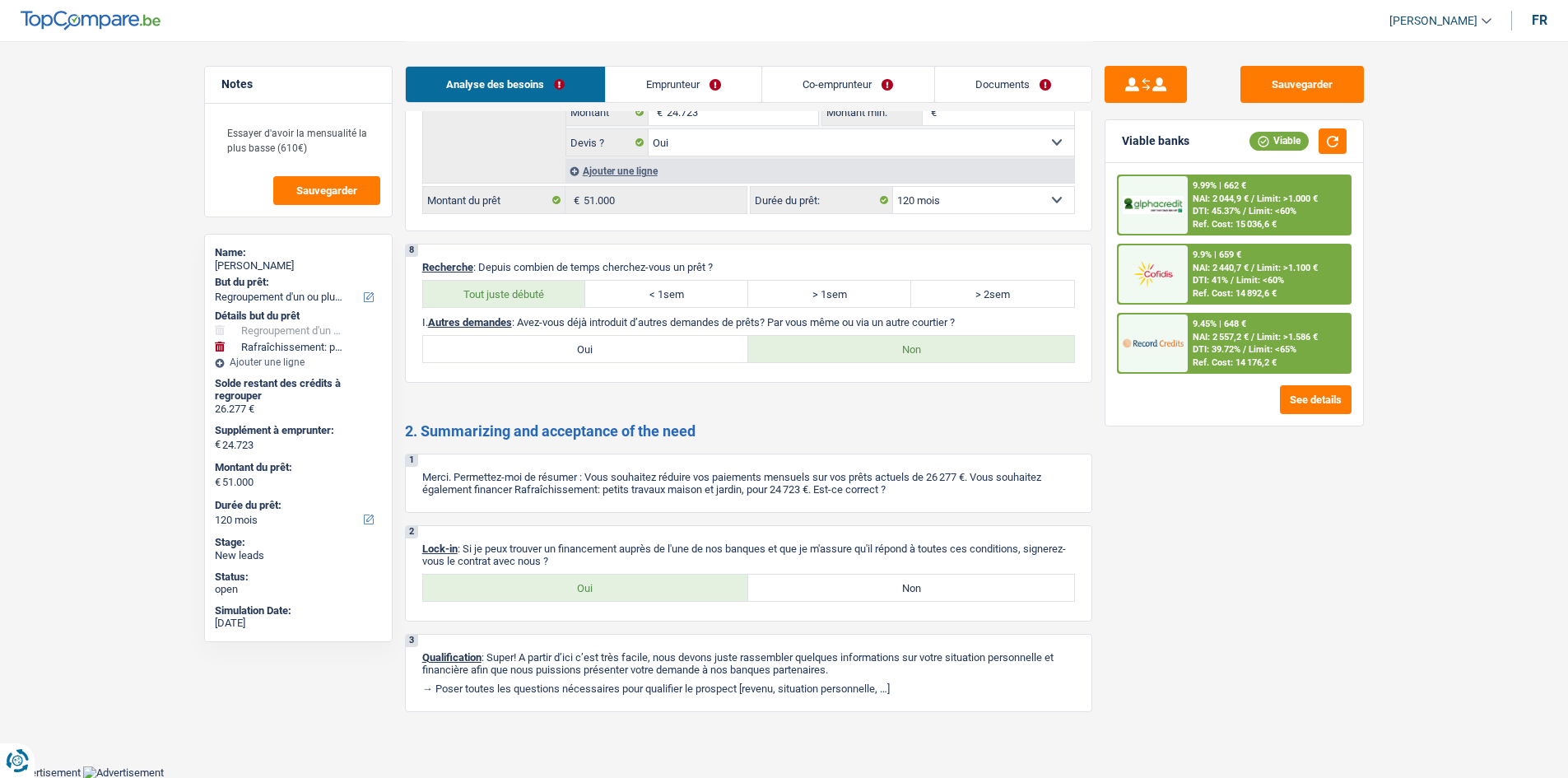
click at [561, 598] on label "Oui" at bounding box center [586, 587] width 326 height 26
click at [561, 598] on input "Oui" at bounding box center [586, 587] width 326 height 26
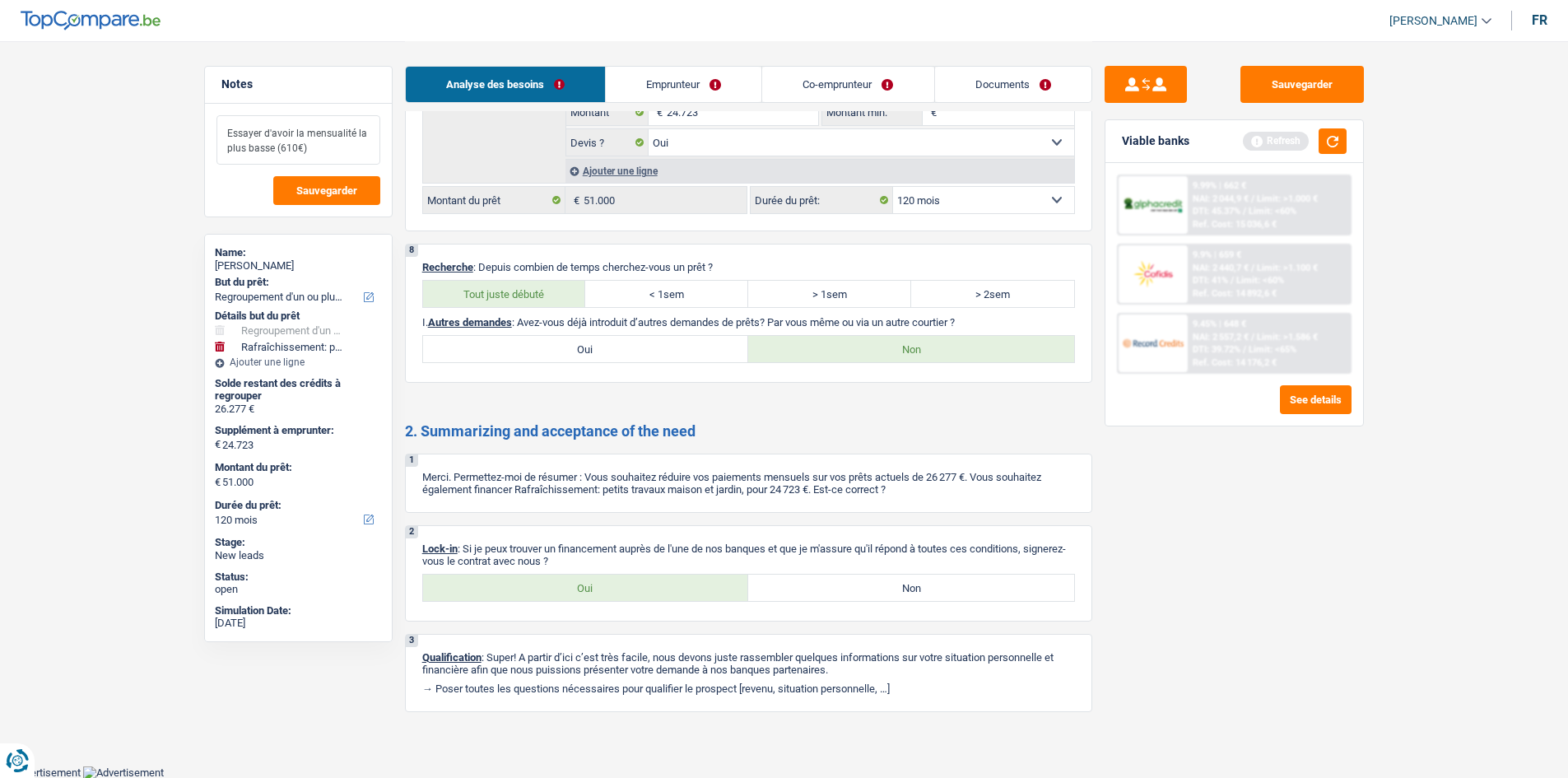
click at [316, 149] on textarea "Essayer d'avoir la mensualité la plus basse (610€)" at bounding box center [298, 139] width 163 height 50
click at [224, 133] on textarea "Essayer d'avoir la mensualité la plus basse (610€)" at bounding box center [298, 139] width 163 height 50
click at [322, 141] on textarea "- Essayer d'avoir la mensualité la plus basse (610€)" at bounding box center [298, 139] width 163 height 50
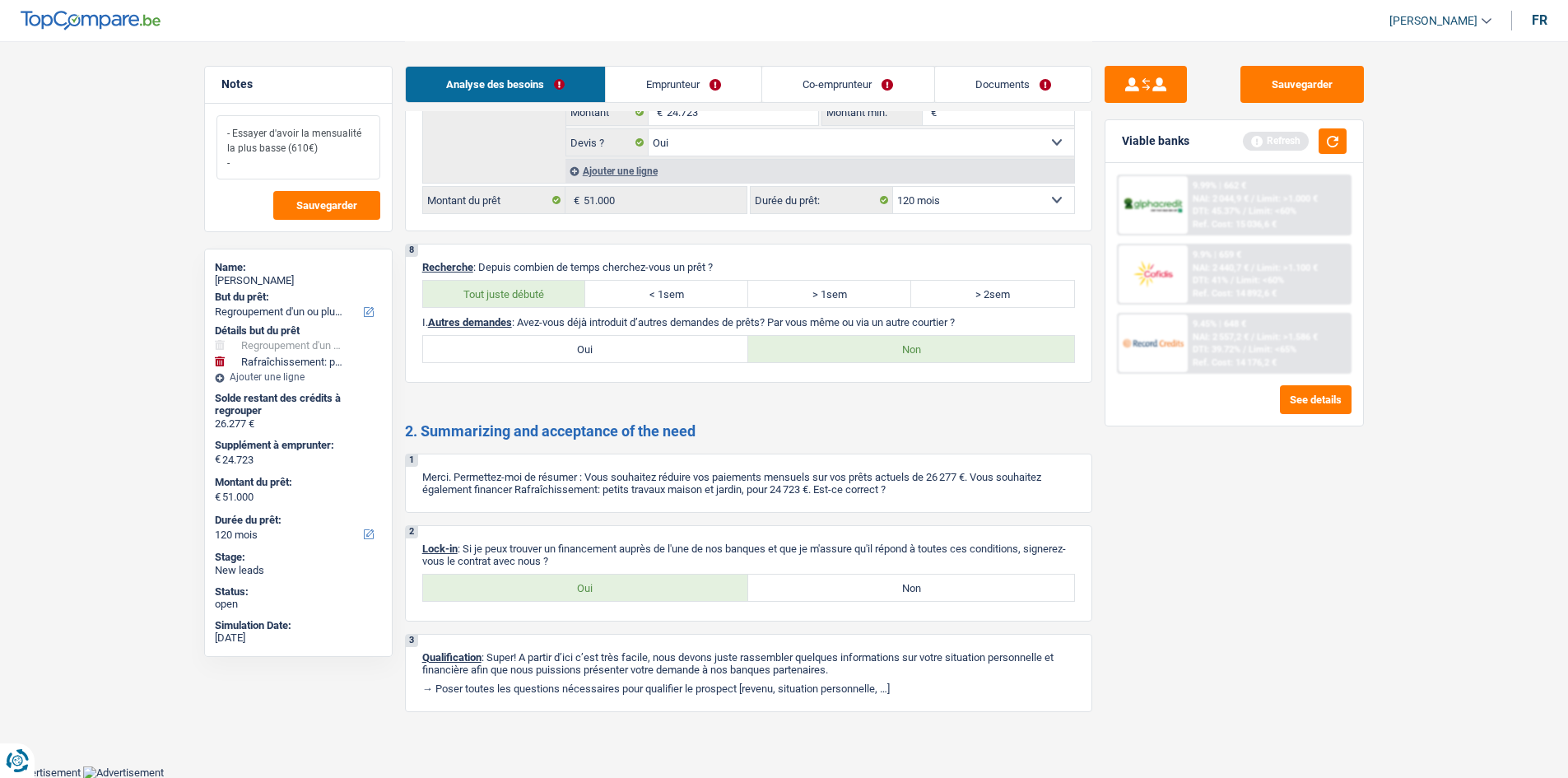
drag, startPoint x: 312, startPoint y: 149, endPoint x: 215, endPoint y: 129, distance: 99.0
click at [215, 129] on div "- Essayer d'avoir la mensualité la plus basse (610€) - Sauvegarder" at bounding box center [298, 167] width 187 height 128
click at [332, 202] on span "Sauvegarder" at bounding box center [326, 205] width 61 height 10
click at [1296, 91] on button "Sauvegarder" at bounding box center [1302, 85] width 123 height 37
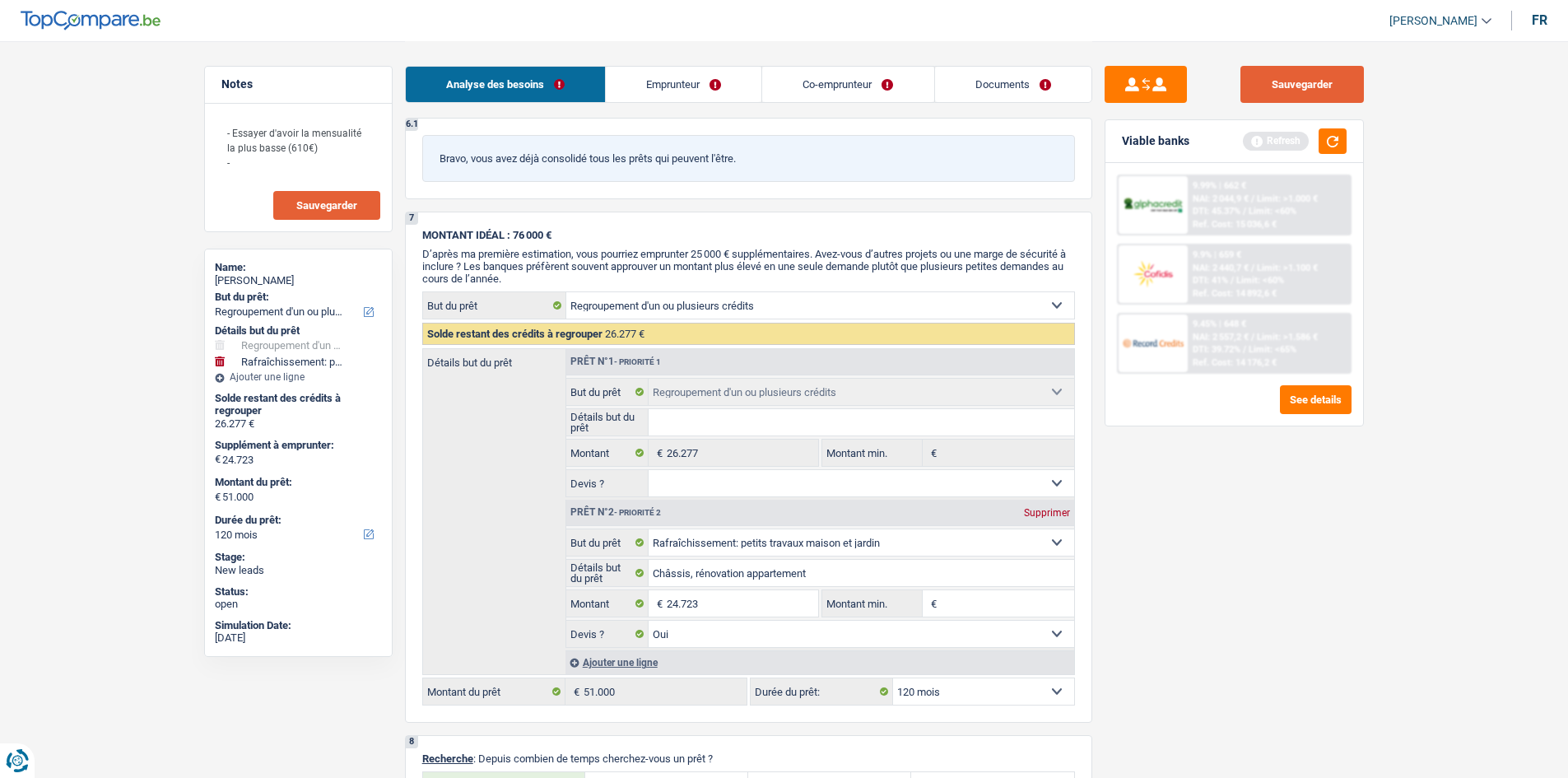
scroll to position [2063, 0]
click at [1301, 69] on button "Sauvegarder" at bounding box center [1302, 85] width 123 height 37
